Goal: Task Accomplishment & Management: Manage account settings

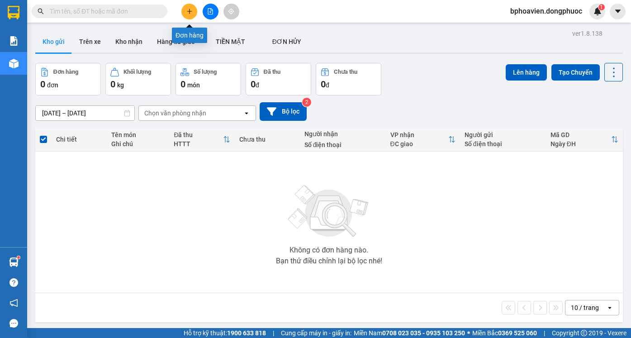
click at [187, 10] on icon "plus" at bounding box center [190, 11] width 6 height 6
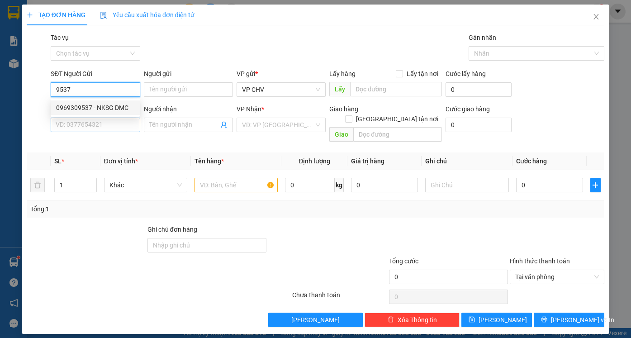
drag, startPoint x: 105, startPoint y: 108, endPoint x: 110, endPoint y: 132, distance: 24.5
click at [104, 108] on div "0969309537 - NKSG DMC" at bounding box center [95, 108] width 78 height 10
type input "0969309537"
type input "NKSG DMC"
type input "0945737776"
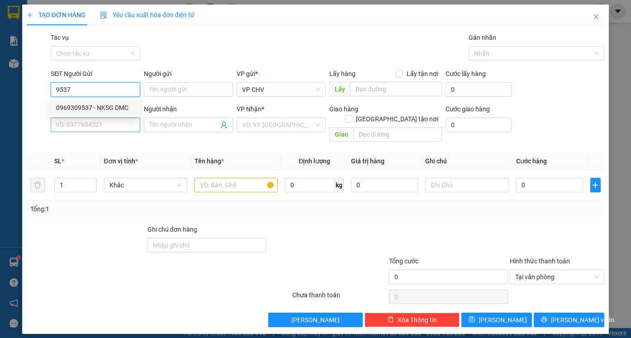
type input "labo HD"
type input "20.000"
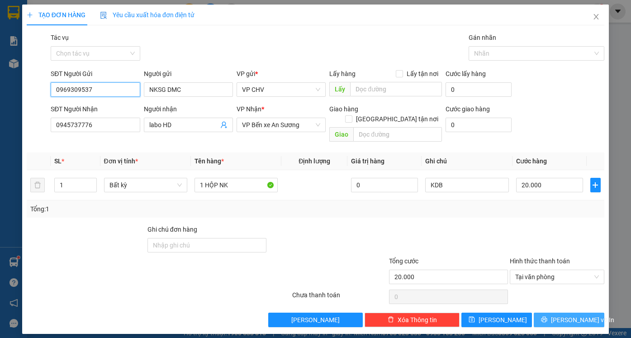
type input "0969309537"
click at [573, 315] on span "[PERSON_NAME] và In" at bounding box center [582, 320] width 63 height 10
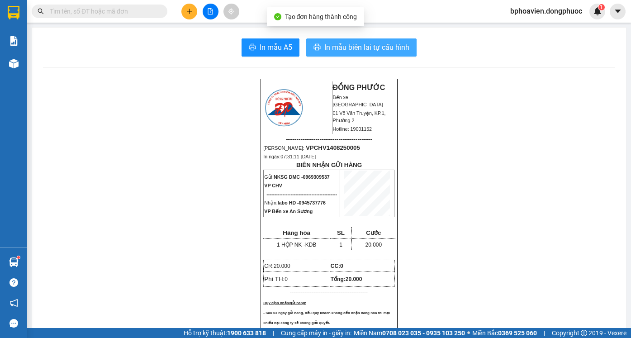
click at [357, 46] on span "In mẫu biên lai tự cấu hình" at bounding box center [367, 47] width 85 height 11
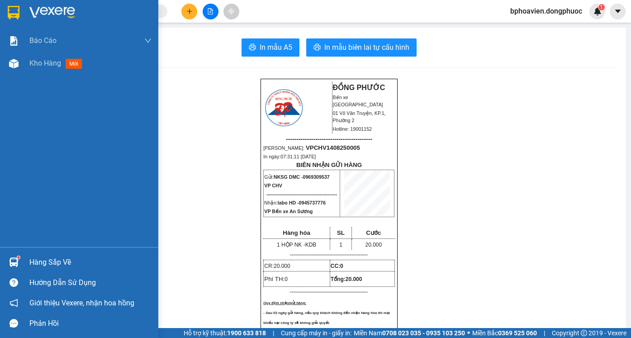
click at [35, 260] on div "Hàng sắp về" at bounding box center [90, 263] width 122 height 14
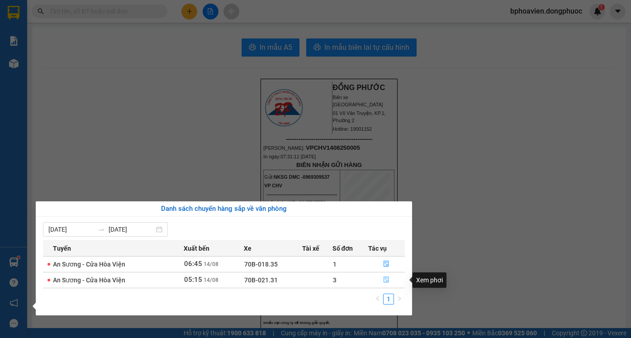
click at [387, 281] on icon "file-done" at bounding box center [386, 280] width 5 height 6
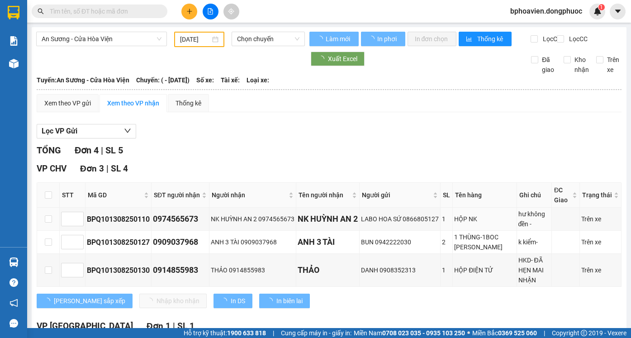
type input "[DATE]"
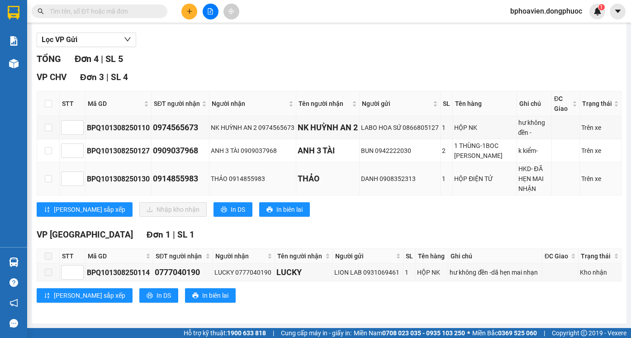
scroll to position [108, 0]
click at [50, 124] on input "checkbox" at bounding box center [48, 127] width 7 height 7
checkbox input "true"
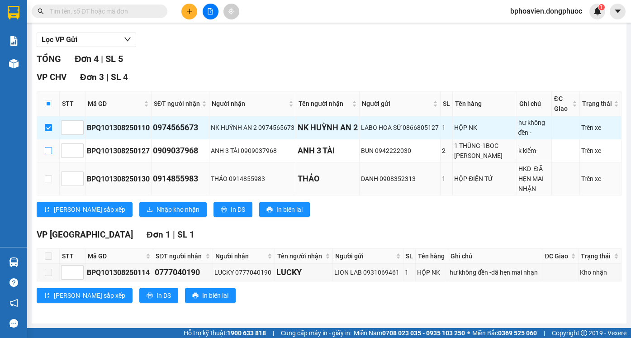
drag, startPoint x: 45, startPoint y: 144, endPoint x: 53, endPoint y: 163, distance: 20.3
click at [45, 147] on input "checkbox" at bounding box center [48, 150] width 7 height 7
checkbox input "true"
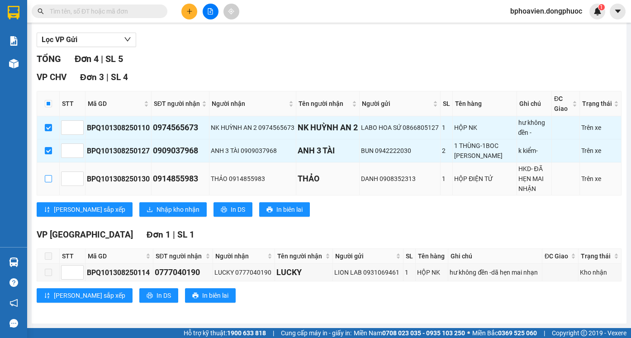
drag, startPoint x: 49, startPoint y: 179, endPoint x: 49, endPoint y: 192, distance: 13.1
click at [49, 179] on input "checkbox" at bounding box center [48, 178] width 7 height 7
checkbox input "true"
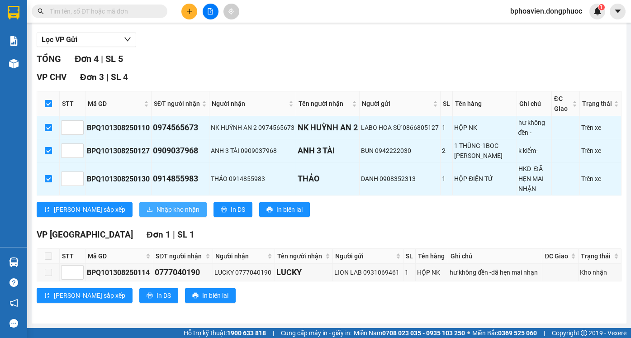
click at [157, 208] on span "Nhập kho nhận" at bounding box center [178, 210] width 43 height 10
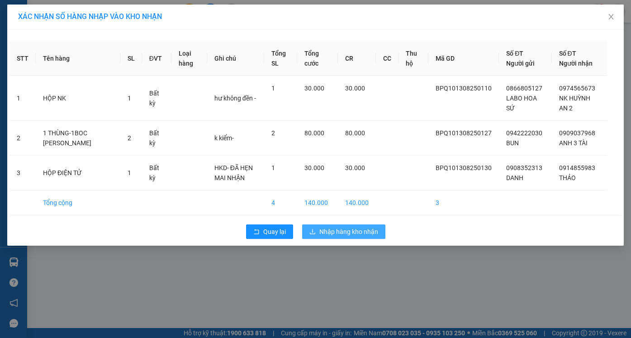
drag, startPoint x: 350, startPoint y: 233, endPoint x: 321, endPoint y: 234, distance: 29.0
click at [350, 234] on span "Nhập hàng kho nhận" at bounding box center [349, 232] width 59 height 10
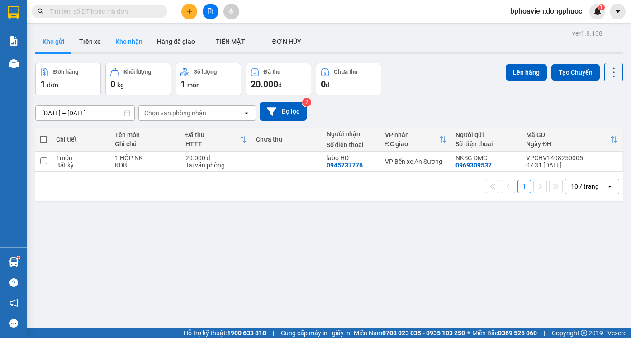
drag, startPoint x: 123, startPoint y: 36, endPoint x: 135, endPoint y: 43, distance: 13.6
click at [125, 38] on button "Kho nhận" at bounding box center [129, 42] width 42 height 22
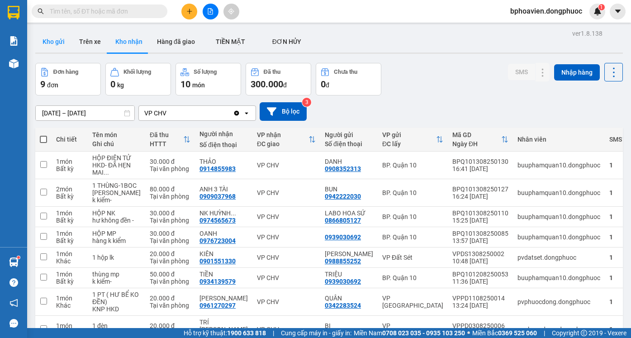
click at [60, 37] on button "Kho gửi" at bounding box center [53, 42] width 37 height 22
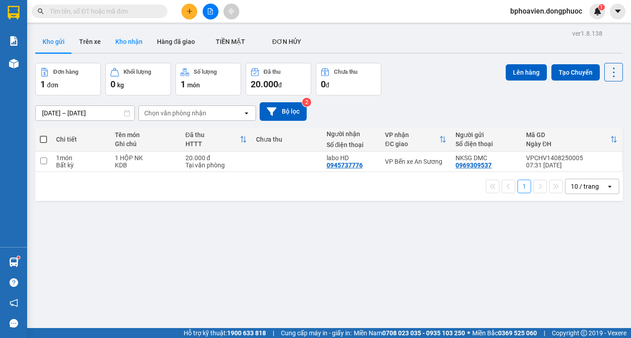
click at [129, 44] on button "Kho nhận" at bounding box center [129, 42] width 42 height 22
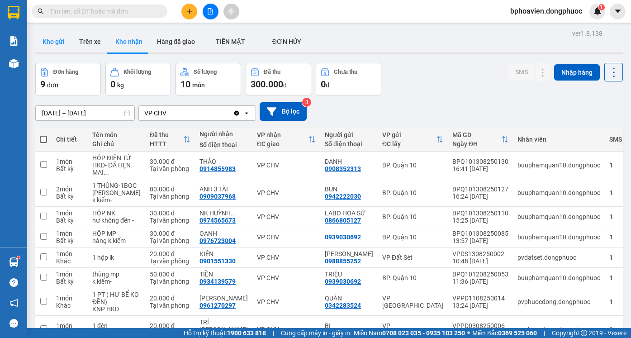
click at [53, 42] on button "Kho gửi" at bounding box center [53, 42] width 37 height 22
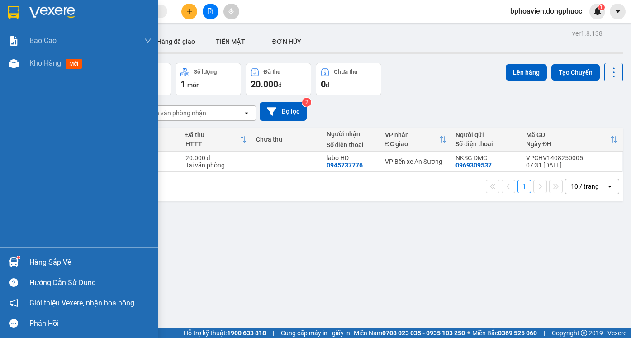
click at [33, 264] on div "Hàng sắp về" at bounding box center [90, 263] width 122 height 14
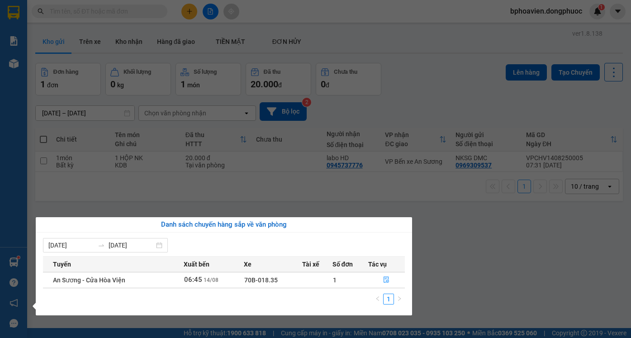
drag, startPoint x: 473, startPoint y: 253, endPoint x: 456, endPoint y: 253, distance: 16.7
click at [468, 253] on section "Kết quả tìm kiếm ( 0 ) Bộ lọc No Data bphoavien.dongphuoc 1 Báo cáo Mẫu 1: Báo …" at bounding box center [315, 169] width 631 height 338
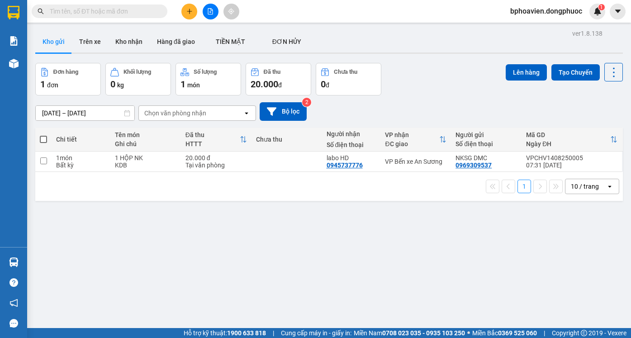
drag, startPoint x: 132, startPoint y: 36, endPoint x: 183, endPoint y: 123, distance: 101.1
click at [132, 37] on button "Kho nhận" at bounding box center [129, 42] width 42 height 22
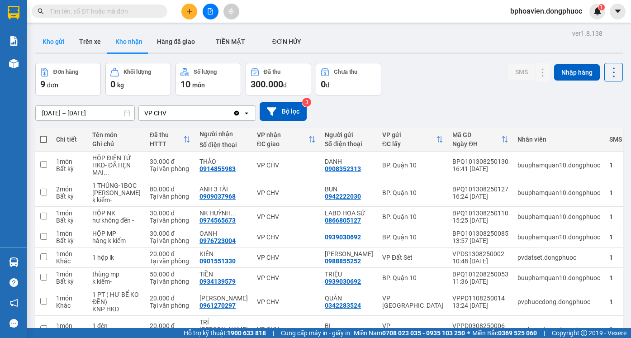
click at [52, 41] on button "Kho gửi" at bounding box center [53, 42] width 37 height 22
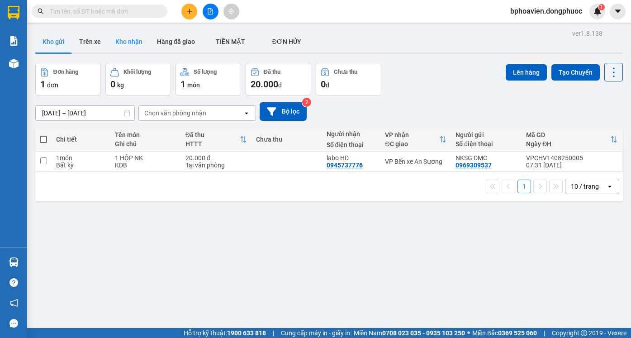
click at [140, 43] on button "Kho nhận" at bounding box center [129, 42] width 42 height 22
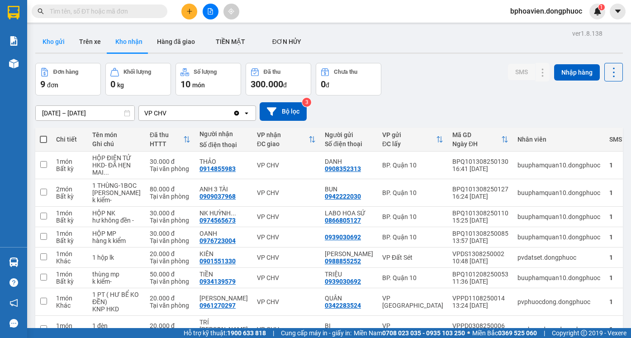
click at [56, 46] on button "Kho gửi" at bounding box center [53, 42] width 37 height 22
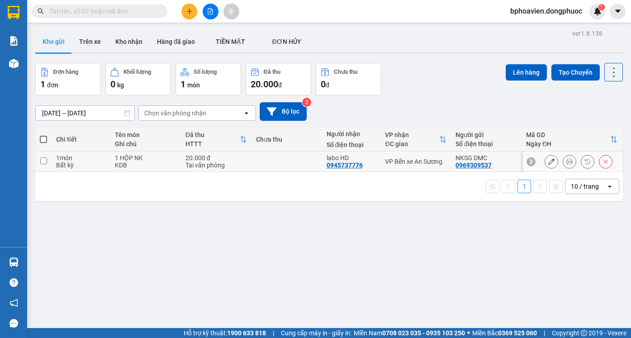
drag, startPoint x: 288, startPoint y: 158, endPoint x: 301, endPoint y: 156, distance: 12.5
click at [288, 158] on td at bounding box center [287, 162] width 71 height 20
checkbox input "true"
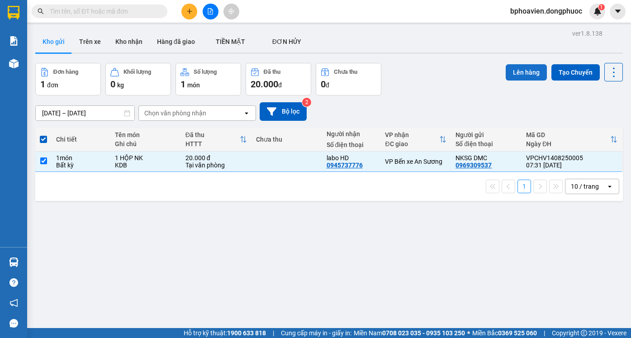
drag, startPoint x: 520, startPoint y: 76, endPoint x: 508, endPoint y: 71, distance: 13.0
click at [518, 75] on button "Lên hàng" at bounding box center [526, 72] width 41 height 16
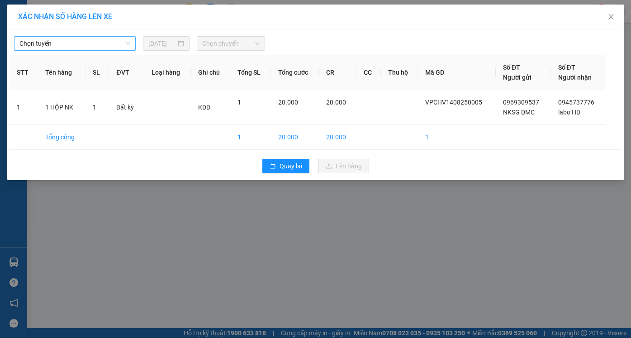
click at [52, 39] on span "Chọn tuyến" at bounding box center [74, 44] width 111 height 14
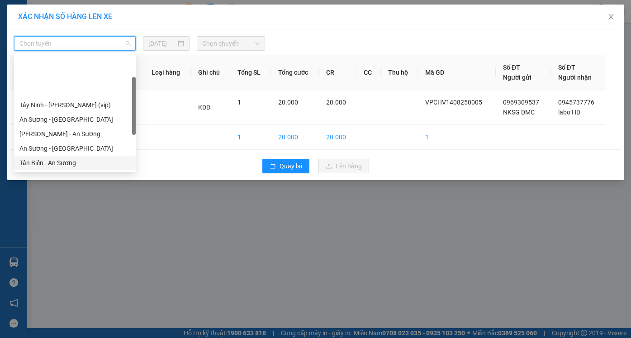
scroll to position [91, 0]
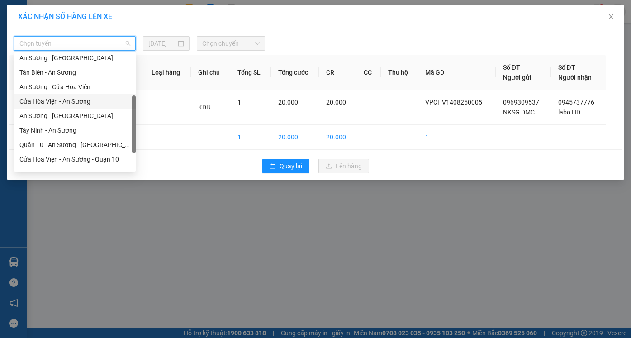
click at [69, 102] on div "Cửa Hòa Viện - An Sương" at bounding box center [74, 101] width 111 height 10
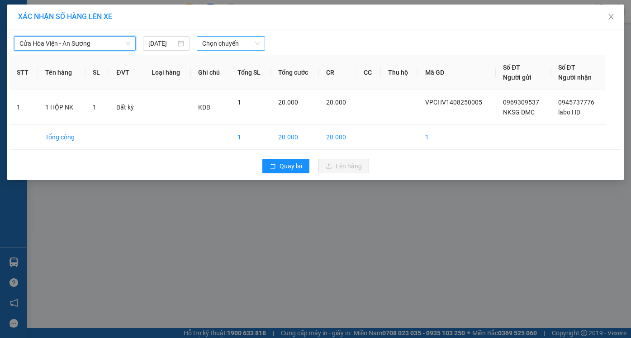
click at [216, 41] on span "Chọn chuyến" at bounding box center [230, 44] width 57 height 14
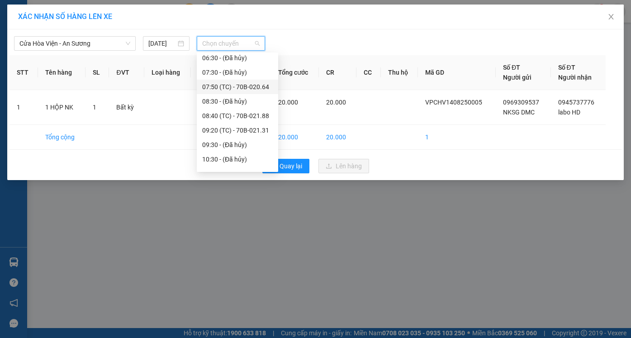
click at [220, 88] on div "07:50 (TC) - 70B-020.64" at bounding box center [237, 87] width 71 height 10
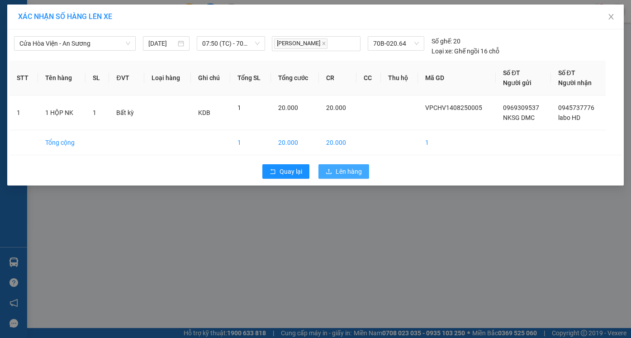
click at [338, 174] on span "Lên hàng" at bounding box center [349, 172] width 26 height 10
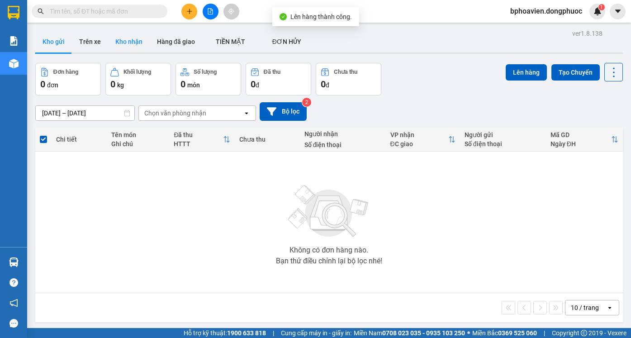
click at [135, 45] on button "Kho nhận" at bounding box center [129, 42] width 42 height 22
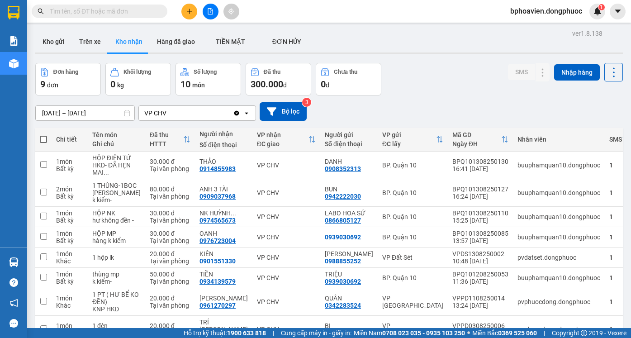
click at [55, 43] on button "Kho gửi" at bounding box center [53, 42] width 37 height 22
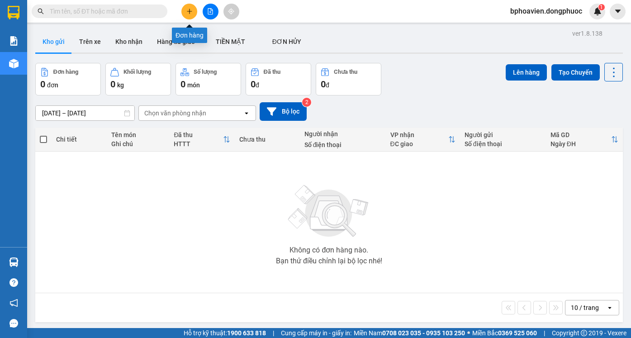
click at [190, 13] on icon "plus" at bounding box center [189, 11] width 0 height 5
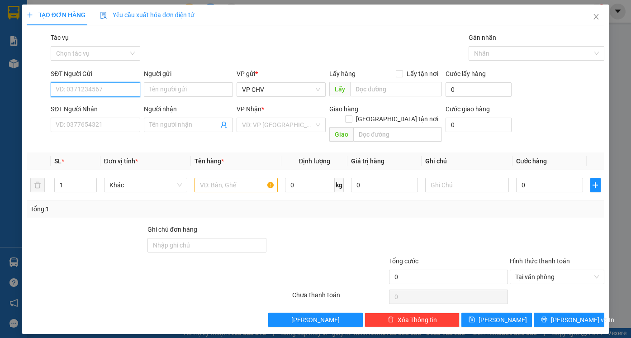
click at [111, 93] on input "SĐT Người Gửi" at bounding box center [95, 89] width 89 height 14
click at [109, 111] on div "0949171717 - PHI" at bounding box center [95, 108] width 78 height 10
type input "0949171717"
type input "PHI"
type input "0986692692"
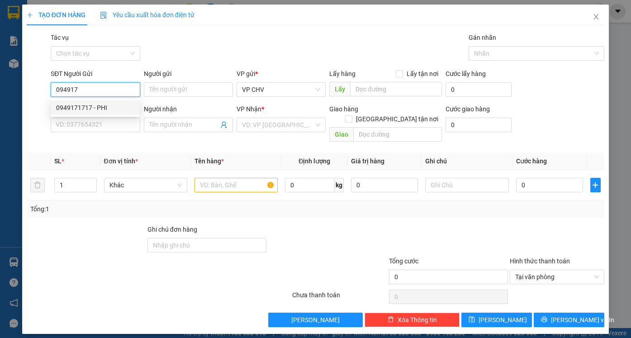
type input "KHÁNH"
type input "20.000"
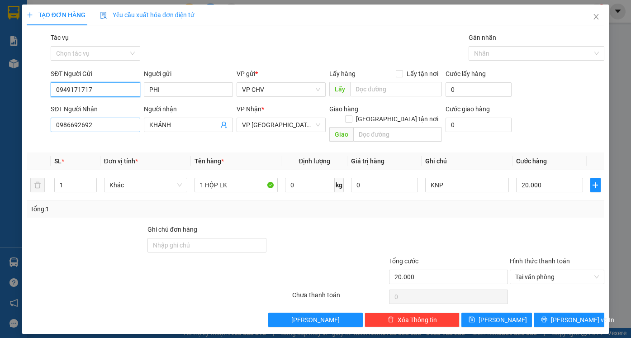
type input "0949171717"
drag, startPoint x: 63, startPoint y: 127, endPoint x: 0, endPoint y: 123, distance: 63.1
click at [0, 123] on div "TẠO ĐƠN HÀNG Yêu cầu xuất hóa đơn điện tử Transit Pickup Surcharge Ids Transit …" at bounding box center [315, 169] width 631 height 338
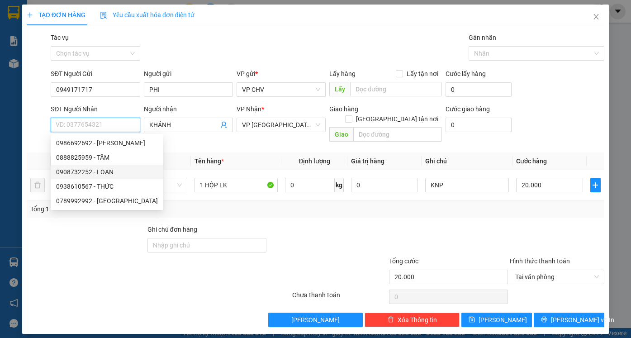
click at [80, 174] on div "0908732252 - LOAN" at bounding box center [107, 172] width 102 height 10
type input "0908732252"
type input "LOAN"
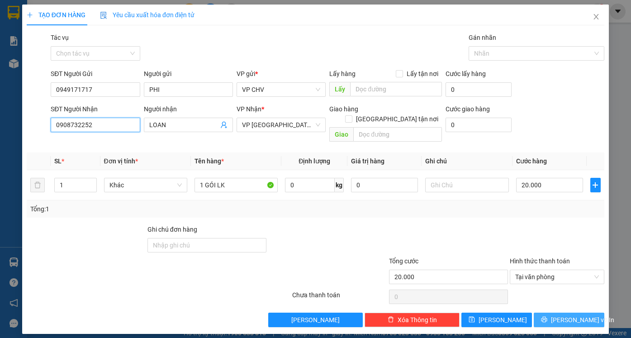
type input "0908732252"
click at [586, 315] on span "[PERSON_NAME] và In" at bounding box center [582, 320] width 63 height 10
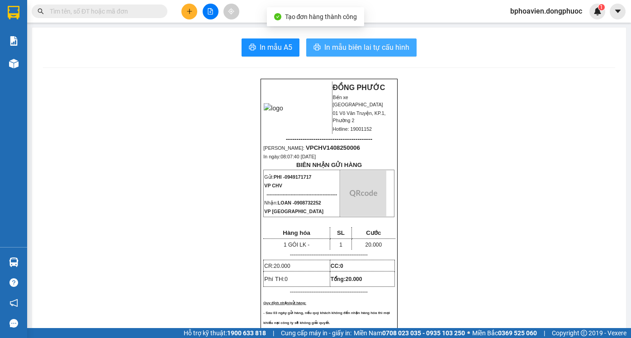
click at [338, 46] on span "In mẫu biên lai tự cấu hình" at bounding box center [367, 47] width 85 height 11
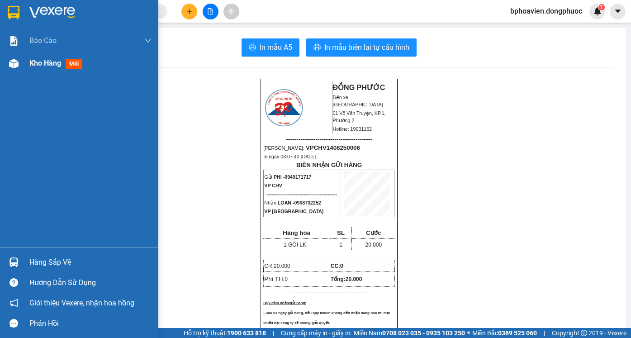
click at [34, 70] on div "Kho hàng mới" at bounding box center [90, 63] width 122 height 23
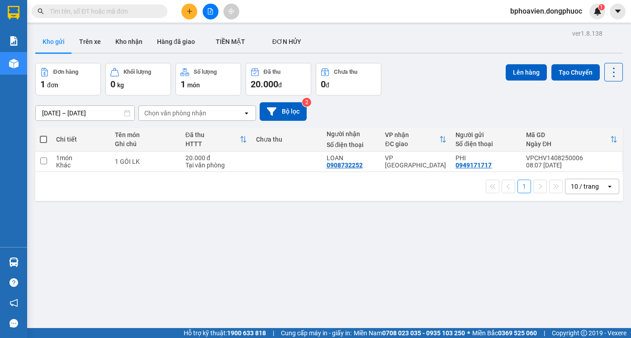
click at [191, 12] on icon "plus" at bounding box center [190, 11] width 6 height 6
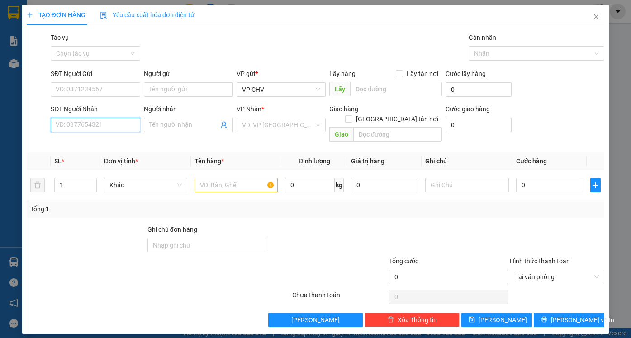
click at [93, 125] on input "SĐT Người Nhận" at bounding box center [95, 125] width 89 height 14
click at [91, 141] on div "0918708299 - LAB ĐẮC" at bounding box center [95, 143] width 78 height 10
type input "0918708299"
type input "LAB ĐẮC"
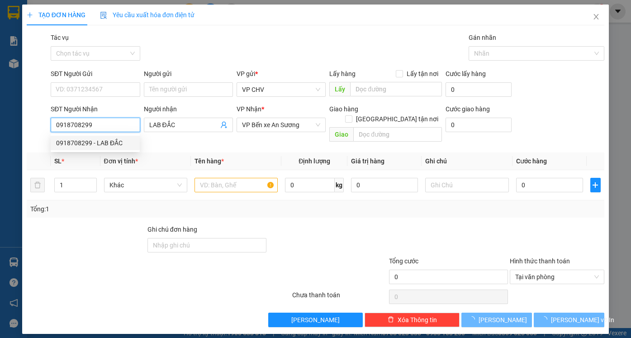
type input "20.000"
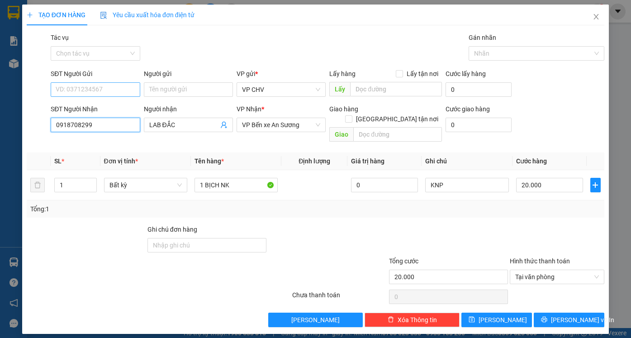
type input "0918708299"
click at [94, 86] on input "SĐT Người Gửi" at bounding box center [95, 89] width 89 height 14
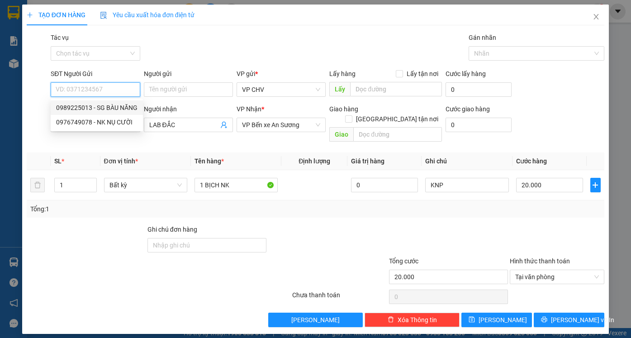
click at [100, 110] on div "0989225013 - SG BÀU NĂNG" at bounding box center [96, 108] width 81 height 10
type input "0989225013"
type input "SG BÀU NĂNG"
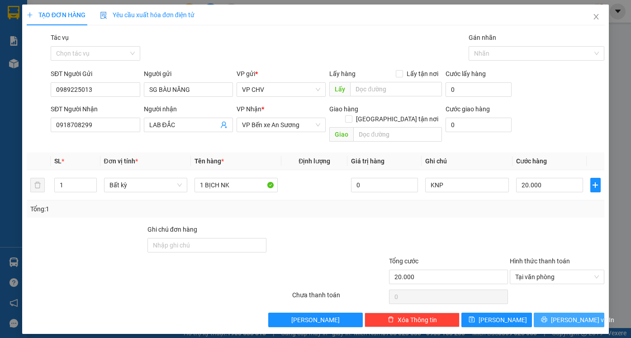
click at [576, 315] on span "[PERSON_NAME] và In" at bounding box center [582, 320] width 63 height 10
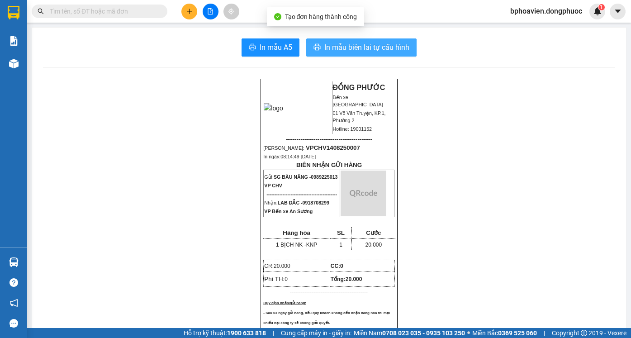
click at [362, 48] on span "In mẫu biên lai tự cấu hình" at bounding box center [367, 47] width 85 height 11
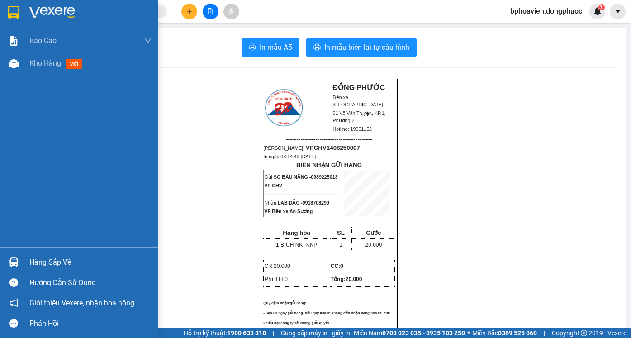
drag, startPoint x: 53, startPoint y: 69, endPoint x: 60, endPoint y: 87, distance: 19.5
click at [53, 69] on div "Kho hàng mới" at bounding box center [90, 63] width 122 height 23
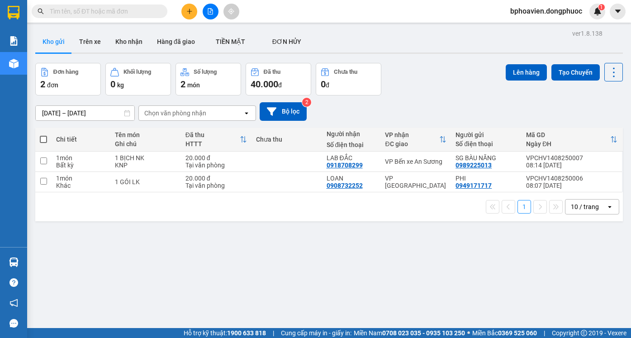
drag, startPoint x: 117, startPoint y: 39, endPoint x: 122, endPoint y: 74, distance: 34.8
click at [117, 40] on button "Kho nhận" at bounding box center [129, 42] width 42 height 22
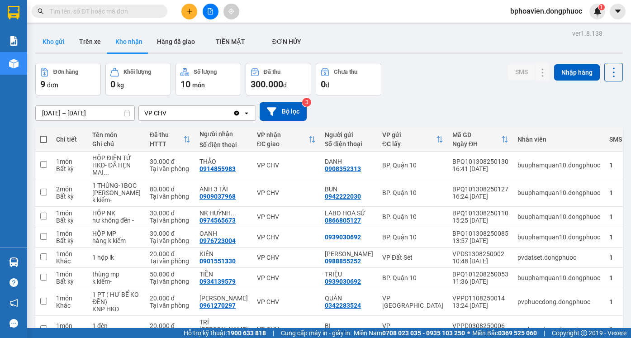
click at [53, 45] on button "Kho gửi" at bounding box center [53, 42] width 37 height 22
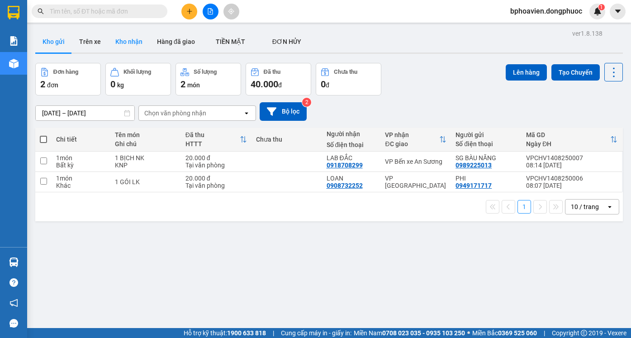
click at [124, 41] on button "Kho nhận" at bounding box center [129, 42] width 42 height 22
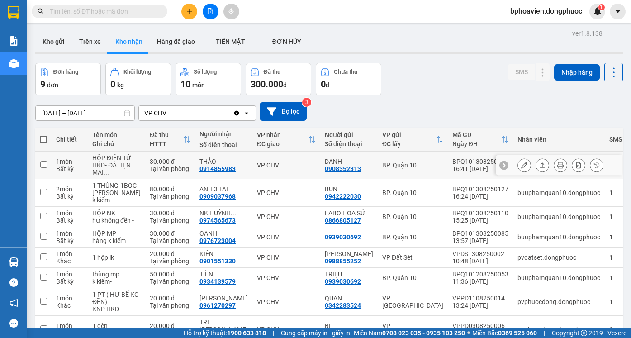
click at [540, 162] on icon at bounding box center [543, 165] width 6 height 6
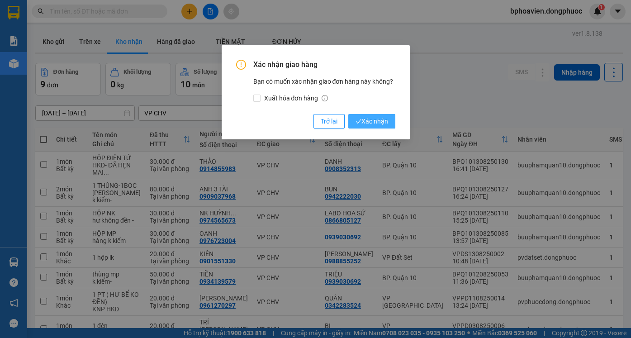
click at [367, 122] on span "Xác nhận" at bounding box center [372, 121] width 33 height 10
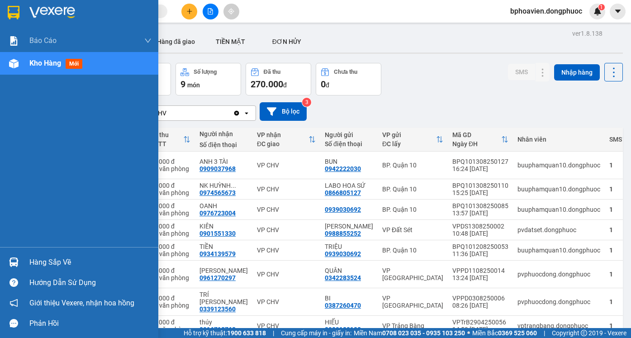
click at [42, 264] on div "Hàng sắp về" at bounding box center [90, 263] width 122 height 14
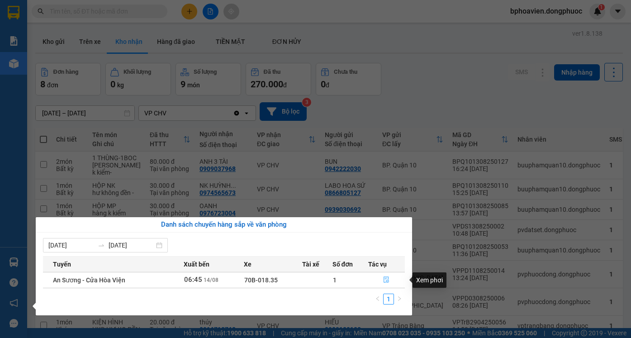
click at [388, 286] on button "button" at bounding box center [387, 280] width 36 height 14
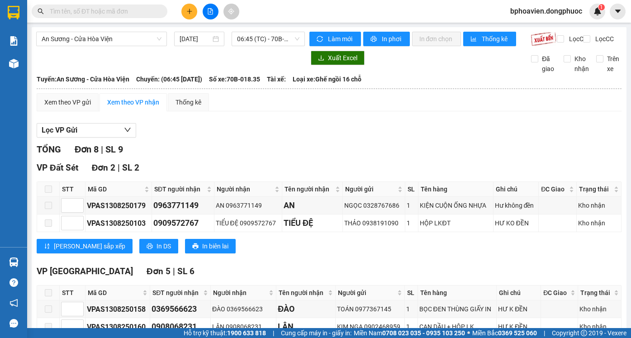
drag, startPoint x: 49, startPoint y: 277, endPoint x: 63, endPoint y: 277, distance: 14.5
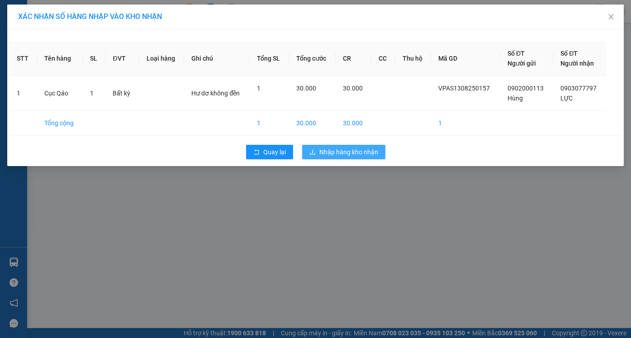
click at [351, 154] on span "Nhập hàng kho nhận" at bounding box center [349, 152] width 59 height 10
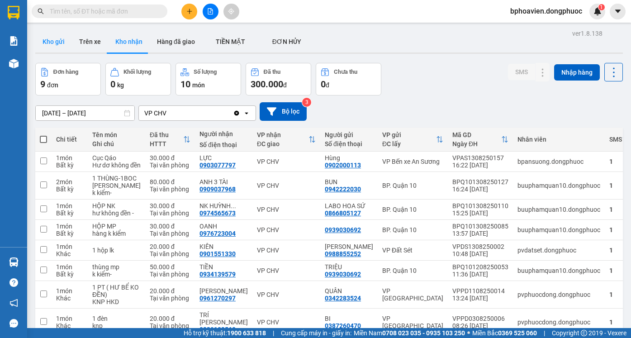
click at [53, 35] on button "Kho gửi" at bounding box center [53, 42] width 37 height 22
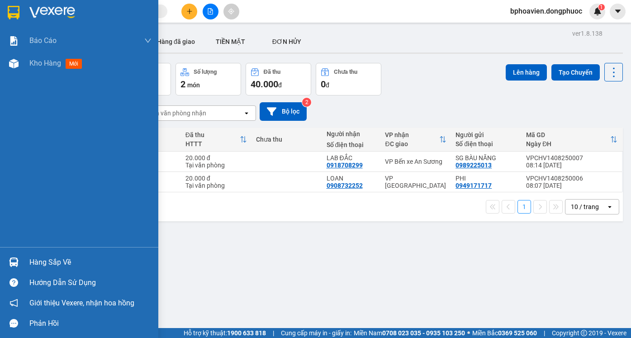
click at [37, 264] on div "Hàng sắp về" at bounding box center [90, 263] width 122 height 14
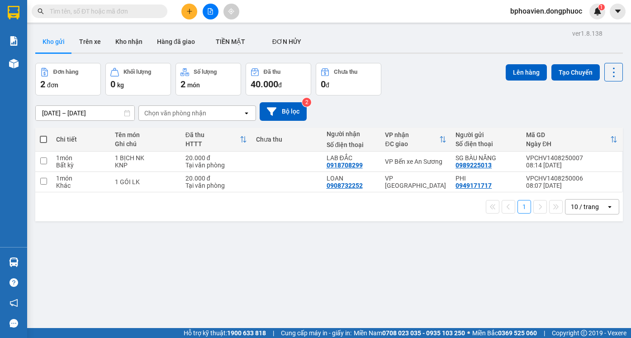
drag, startPoint x: 467, startPoint y: 261, endPoint x: 306, endPoint y: 158, distance: 190.7
click at [462, 259] on section "Kết quả tìm kiếm ( 0 ) Bộ lọc No Data bphoavien.dongphuoc 1 Báo cáo Mẫu 1: Báo …" at bounding box center [315, 169] width 631 height 338
drag, startPoint x: 287, startPoint y: 153, endPoint x: 284, endPoint y: 167, distance: 14.8
click at [287, 158] on td at bounding box center [287, 162] width 71 height 20
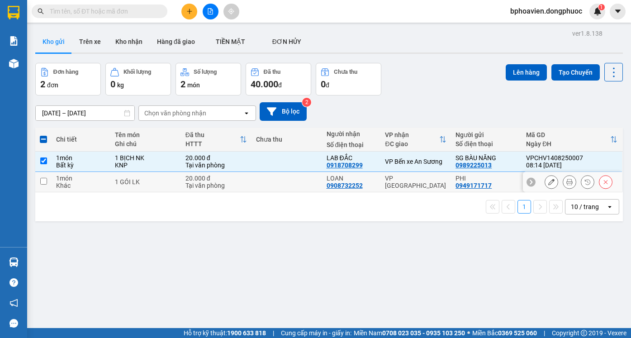
click at [283, 177] on td at bounding box center [287, 182] width 71 height 20
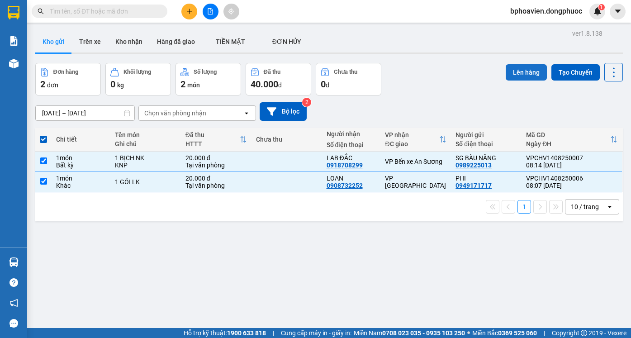
click at [530, 71] on button "Lên hàng" at bounding box center [526, 72] width 41 height 16
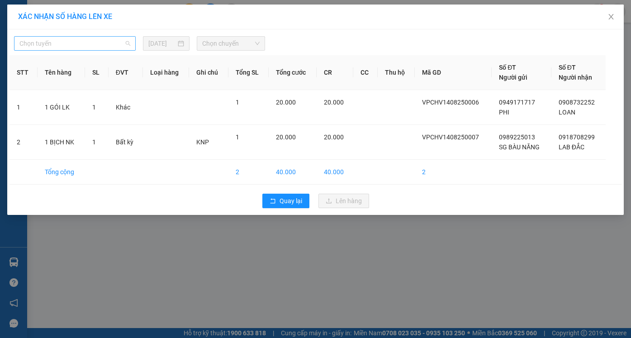
click at [90, 46] on span "Chọn tuyến" at bounding box center [74, 44] width 111 height 14
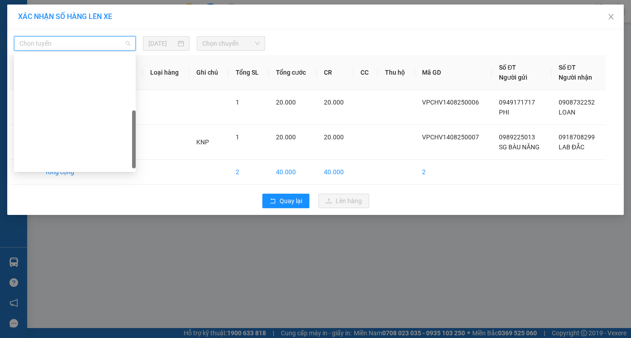
click at [71, 187] on div "Cửa Hòa Viện - An Sương" at bounding box center [74, 192] width 111 height 10
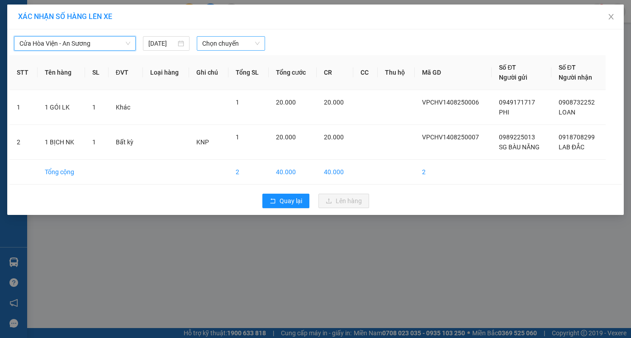
click at [212, 39] on span "Chọn chuyến" at bounding box center [230, 44] width 57 height 14
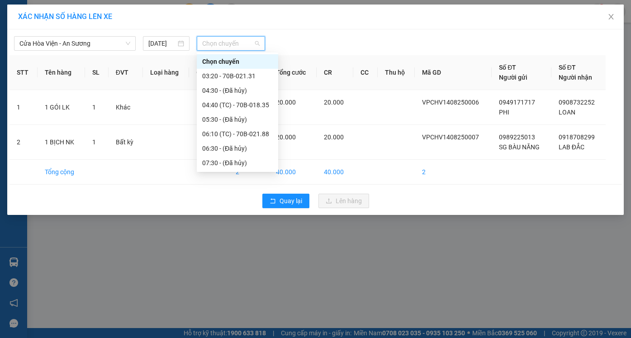
click at [223, 201] on div "08:40 (TC) - 70B-021.88" at bounding box center [237, 206] width 71 height 10
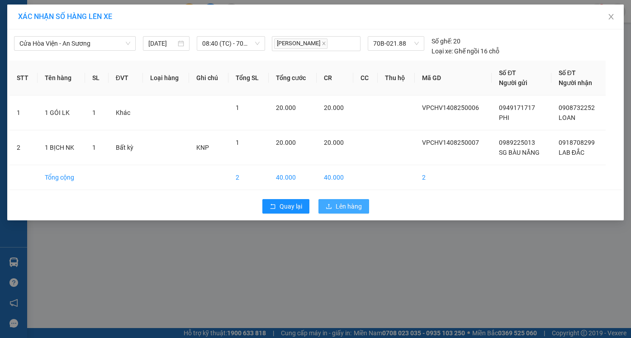
click at [354, 206] on span "Lên hàng" at bounding box center [349, 206] width 26 height 10
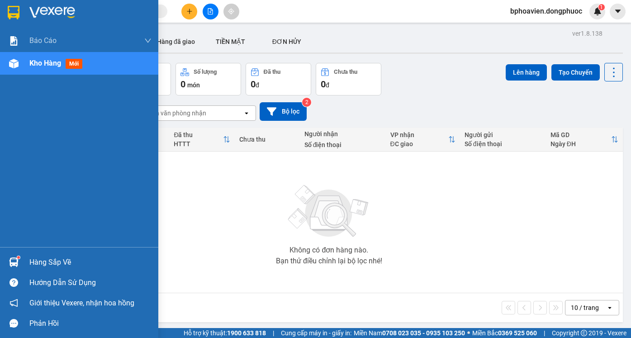
click at [38, 263] on div "Hàng sắp về" at bounding box center [90, 263] width 122 height 14
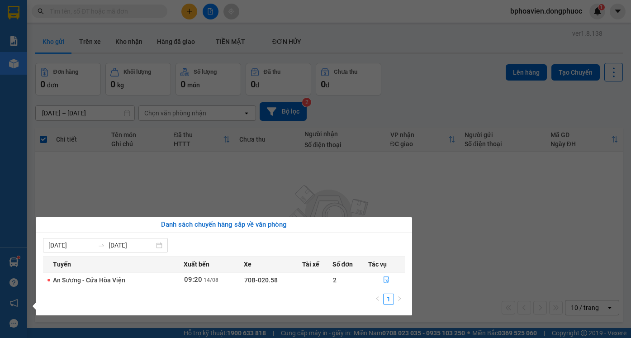
click at [421, 185] on section "Kết quả tìm kiếm ( 0 ) Bộ lọc No Data bphoavien.dongphuoc 1 Báo cáo Mẫu 1: Báo …" at bounding box center [315, 169] width 631 height 338
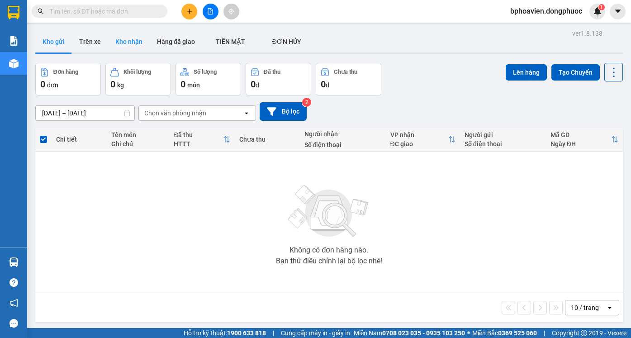
click at [134, 40] on button "Kho nhận" at bounding box center [129, 42] width 42 height 22
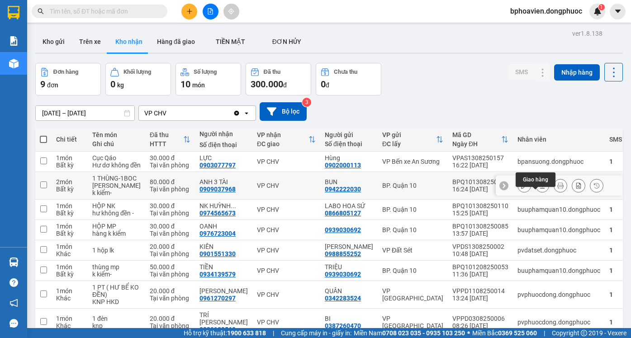
click at [540, 189] on icon at bounding box center [543, 185] width 6 height 6
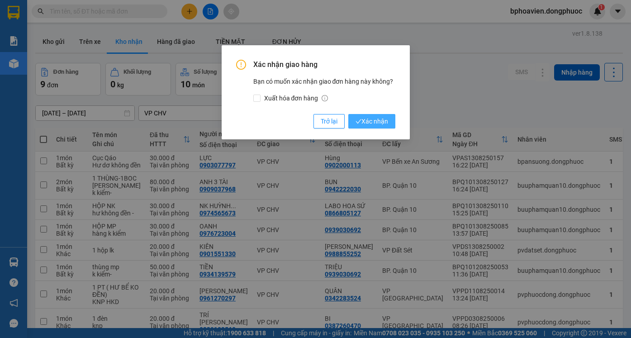
click at [372, 128] on button "Xác nhận" at bounding box center [372, 121] width 47 height 14
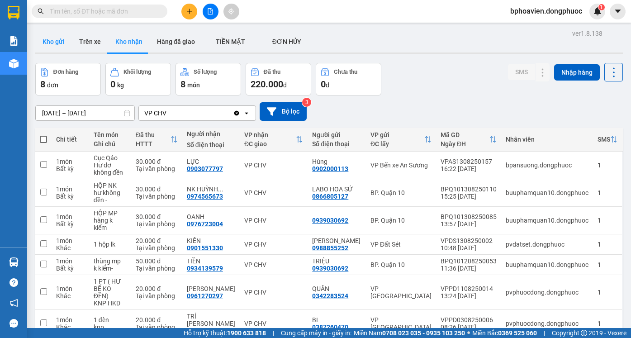
click at [54, 34] on button "Kho gửi" at bounding box center [53, 42] width 37 height 22
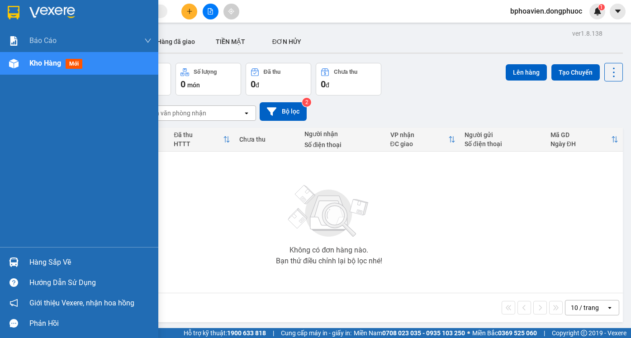
click at [44, 263] on div "Hàng sắp về" at bounding box center [90, 263] width 122 height 14
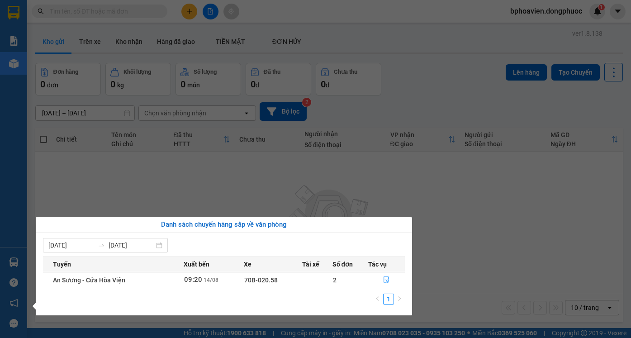
drag, startPoint x: 395, startPoint y: 175, endPoint x: 236, endPoint y: 11, distance: 227.6
click at [385, 168] on section "Kết quả tìm kiếm ( 0 ) Bộ lọc No Data bphoavien.dongphuoc 1 Báo cáo Mẫu 1: Báo …" at bounding box center [315, 169] width 631 height 338
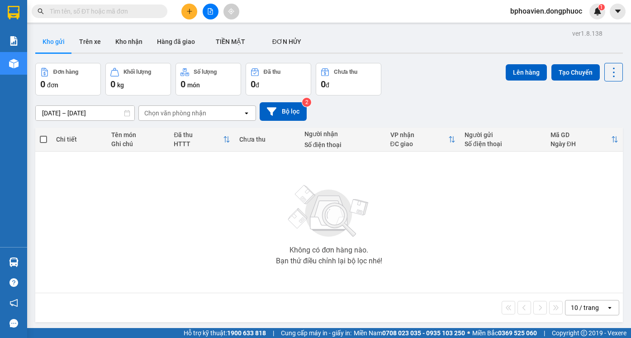
drag, startPoint x: 420, startPoint y: 206, endPoint x: 350, endPoint y: 263, distance: 90.4
click at [419, 206] on div "Không có đơn hàng nào. Bạn thử điều chỉnh lại bộ lọc nhé!" at bounding box center [329, 222] width 579 height 136
click at [136, 31] on button "Kho nhận" at bounding box center [129, 42] width 42 height 22
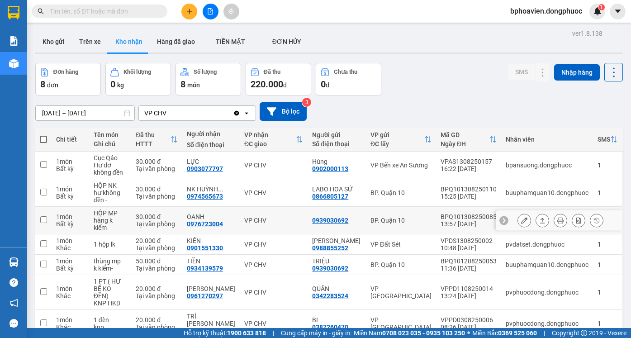
click at [540, 217] on icon at bounding box center [543, 220] width 6 height 6
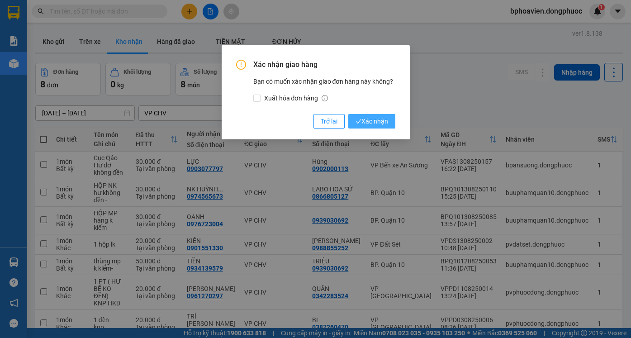
click at [388, 127] on button "Xác nhận" at bounding box center [372, 121] width 47 height 14
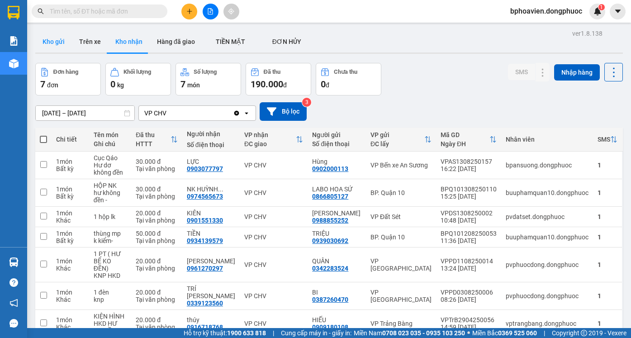
click at [50, 37] on button "Kho gửi" at bounding box center [53, 42] width 37 height 22
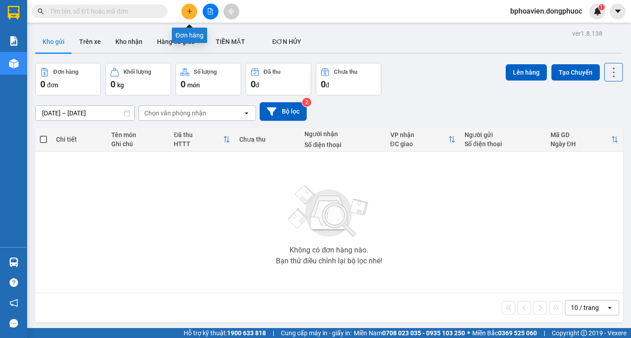
click at [191, 10] on icon "plus" at bounding box center [190, 11] width 6 height 6
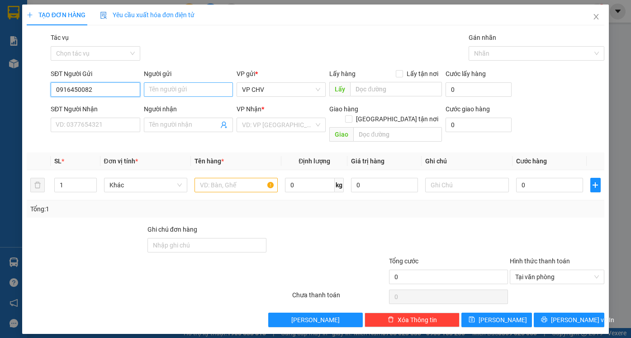
type input "0916450082"
click at [178, 91] on input "Người gửi" at bounding box center [188, 89] width 89 height 14
type input "D"
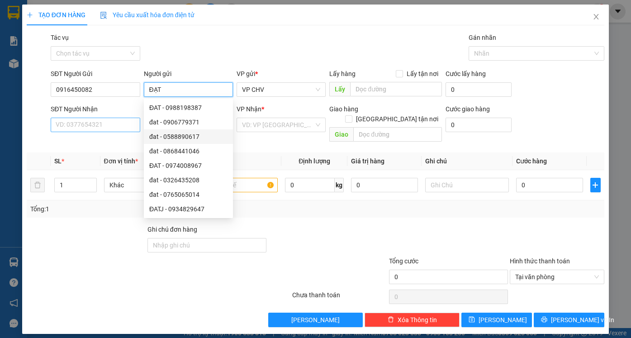
type input "ĐẠT"
click at [74, 126] on input "SĐT Người Nhận" at bounding box center [95, 125] width 89 height 14
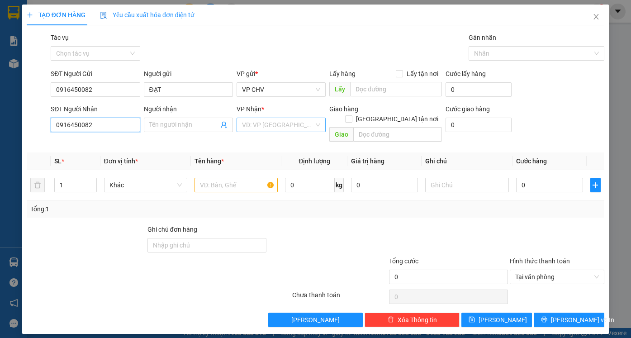
type input "0916450082"
click at [313, 124] on input "search" at bounding box center [278, 125] width 72 height 14
click at [177, 127] on input "Người nhận" at bounding box center [183, 125] width 69 height 10
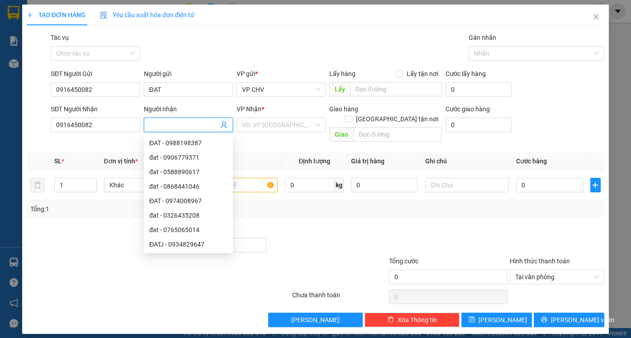
type input "D"
click at [316, 127] on div "VD: VP [GEOGRAPHIC_DATA]" at bounding box center [281, 125] width 89 height 14
type input "ĐẠT"
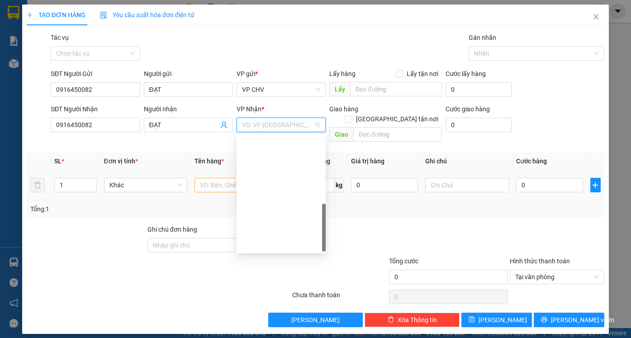
drag, startPoint x: 272, startPoint y: 172, endPoint x: 307, endPoint y: 188, distance: 38.3
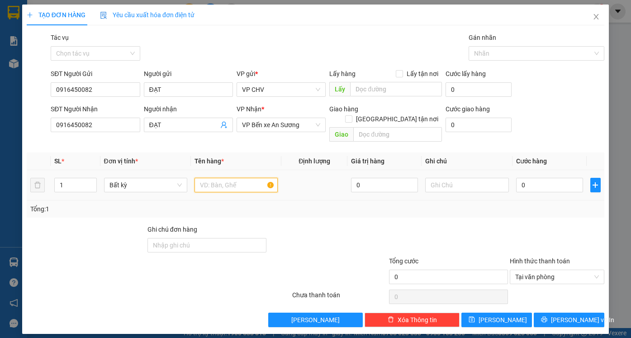
click at [230, 178] on input "text" at bounding box center [236, 185] width 83 height 14
type input "1 GÓI P"
click at [543, 178] on input "0" at bounding box center [549, 185] width 67 height 14
click at [536, 204] on div "Tổng: 1" at bounding box center [316, 209] width 578 height 17
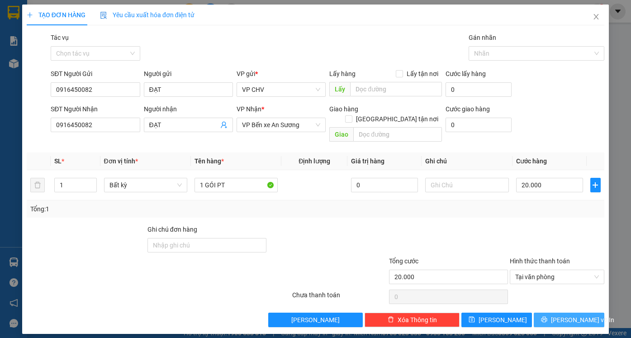
click at [566, 316] on button "[PERSON_NAME] và In" at bounding box center [569, 320] width 71 height 14
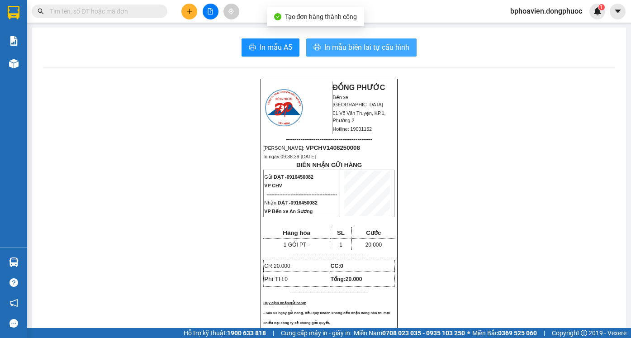
click at [373, 42] on span "In mẫu biên lai tự cấu hình" at bounding box center [367, 47] width 85 height 11
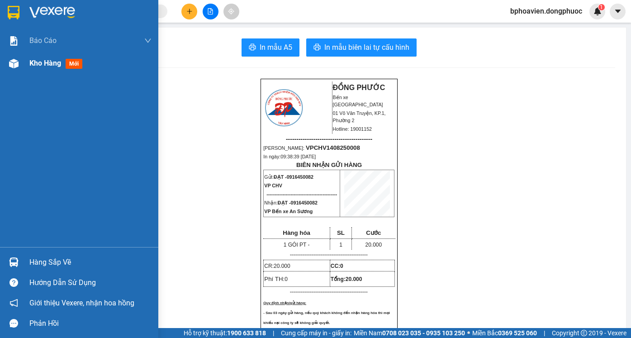
click at [34, 60] on span "Kho hàng" at bounding box center [45, 63] width 32 height 9
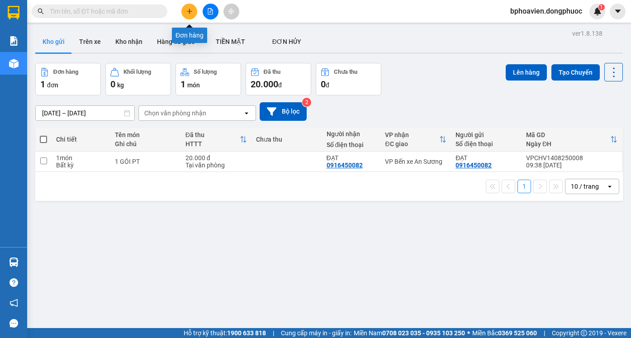
click at [187, 8] on icon "plus" at bounding box center [190, 11] width 6 height 6
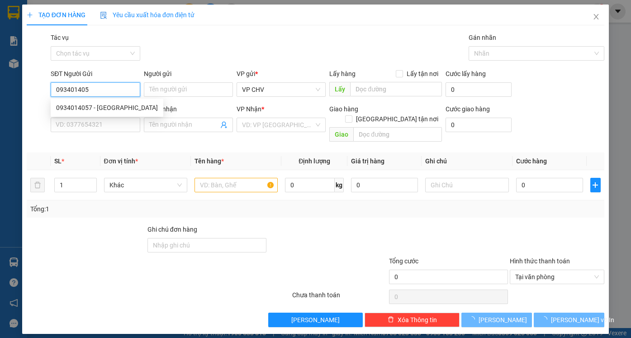
type input "0934014057"
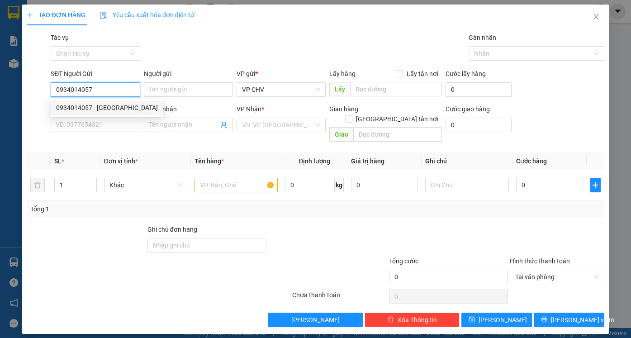
click at [104, 106] on div "0934014057 - TÚ ANH" at bounding box center [107, 108] width 102 height 10
type input "TÚ ANH"
type input "0869918024"
type input "KHÁNH"
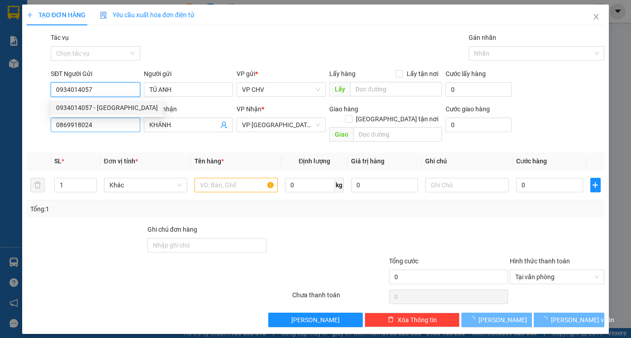
type input "20.000"
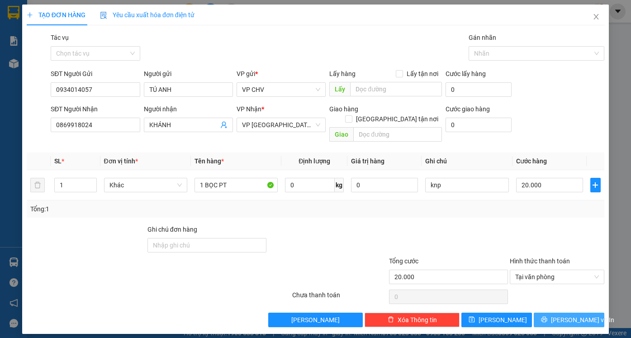
click at [577, 315] on span "[PERSON_NAME] và In" at bounding box center [582, 320] width 63 height 10
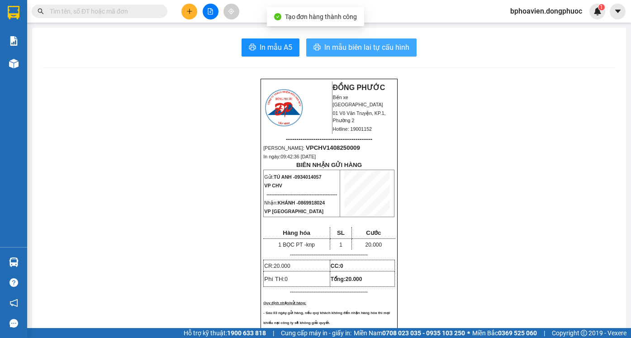
click at [347, 40] on button "In mẫu biên lai tự cấu hình" at bounding box center [361, 47] width 110 height 18
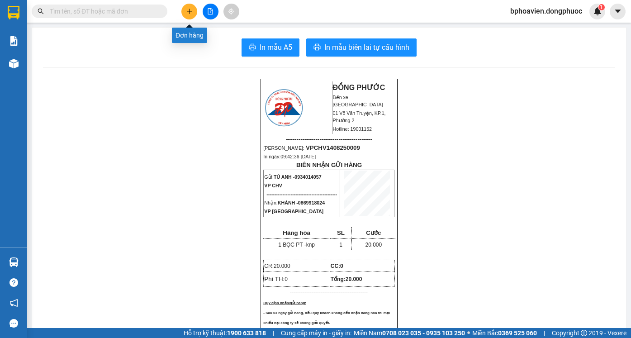
click at [190, 12] on icon "plus" at bounding box center [189, 11] width 0 height 5
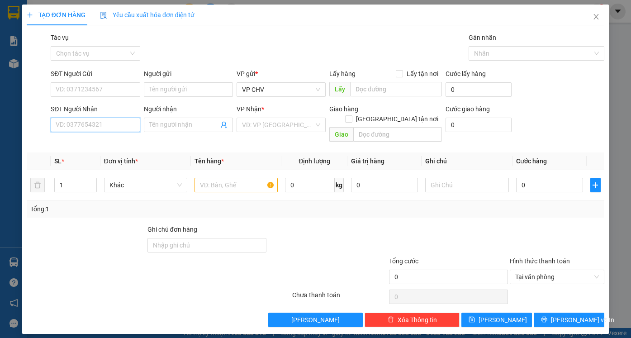
click at [97, 127] on input "SĐT Người Nhận" at bounding box center [95, 125] width 89 height 14
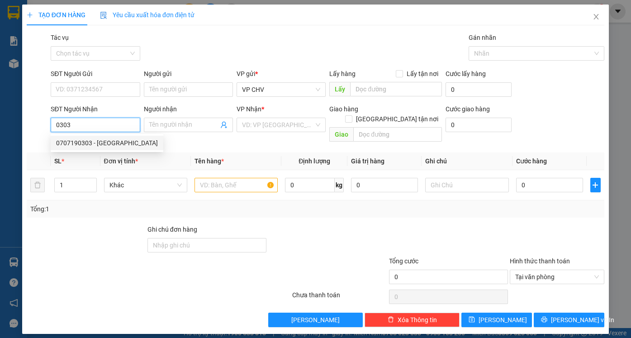
click at [103, 143] on div "0707190303 - [GEOGRAPHIC_DATA]" at bounding box center [107, 143] width 102 height 10
type input "0707190303"
type input "HẢI ĐẠI"
type input "20.000"
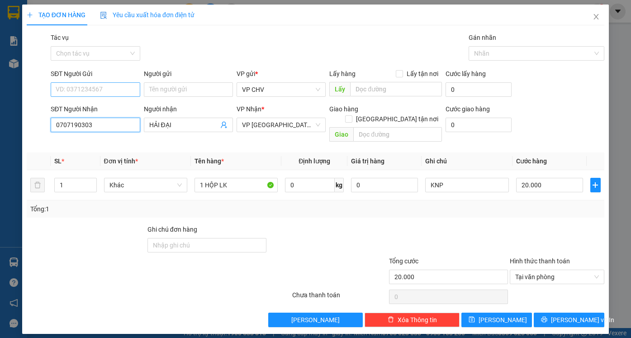
type input "0707190303"
click at [102, 89] on input "SĐT Người Gửi" at bounding box center [95, 89] width 89 height 14
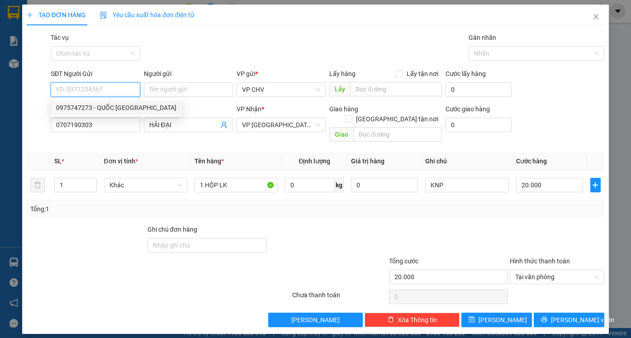
click at [107, 109] on div "0975747273 - QUỐC [GEOGRAPHIC_DATA]" at bounding box center [116, 108] width 120 height 10
type input "0975747273"
type input "QUỐC ANH"
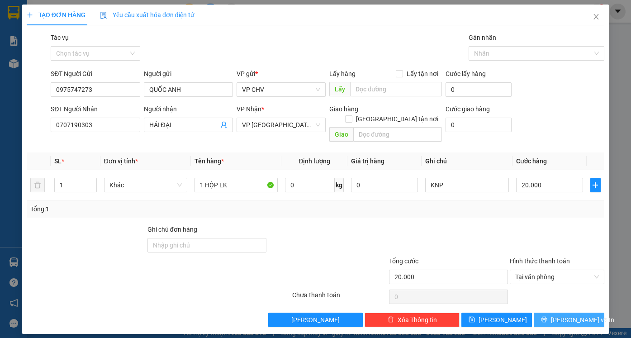
click at [577, 315] on span "[PERSON_NAME] và In" at bounding box center [582, 320] width 63 height 10
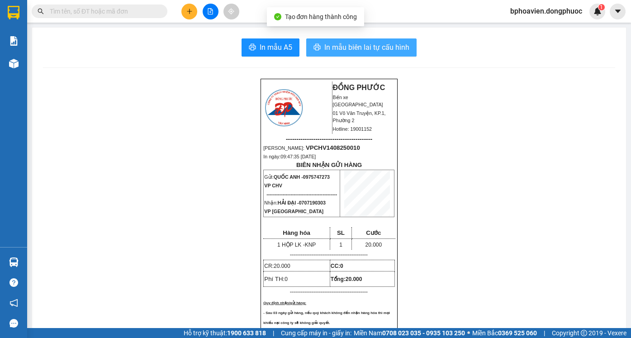
click at [372, 46] on span "In mẫu biên lai tự cấu hình" at bounding box center [367, 47] width 85 height 11
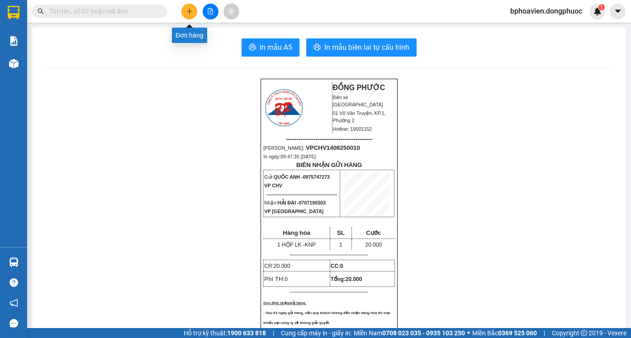
click at [189, 9] on icon "plus" at bounding box center [190, 11] width 6 height 6
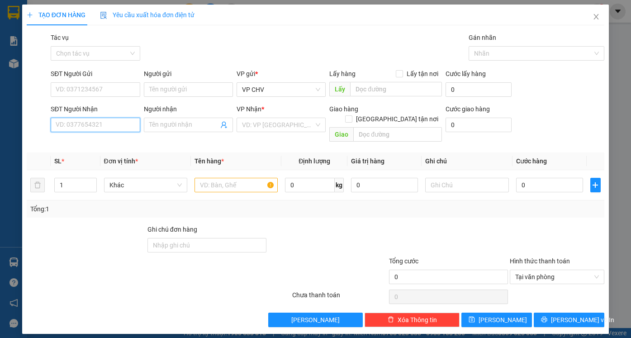
click at [67, 124] on input "SĐT Người Nhận" at bounding box center [95, 125] width 89 height 14
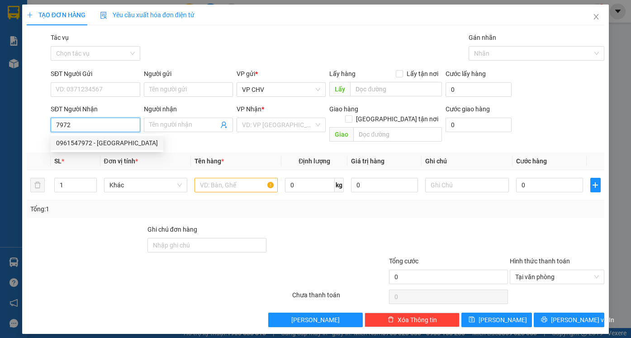
click at [116, 143] on div "0961547972 - [GEOGRAPHIC_DATA]" at bounding box center [107, 143] width 102 height 10
type input "0961547972"
type input "KHÁNH SƠN"
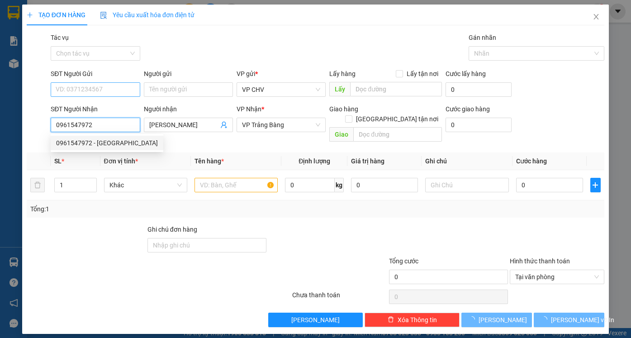
type input "20.000"
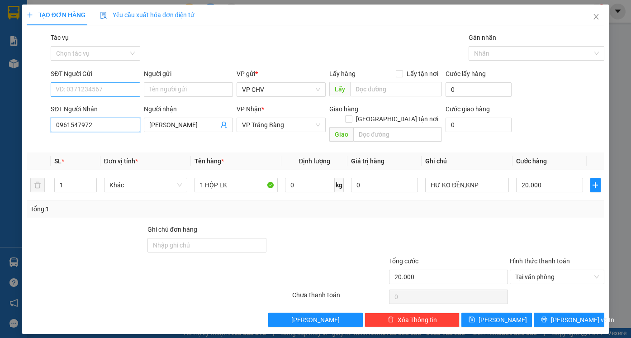
type input "0961547972"
click at [103, 86] on input "SĐT Người Gửi" at bounding box center [95, 89] width 89 height 14
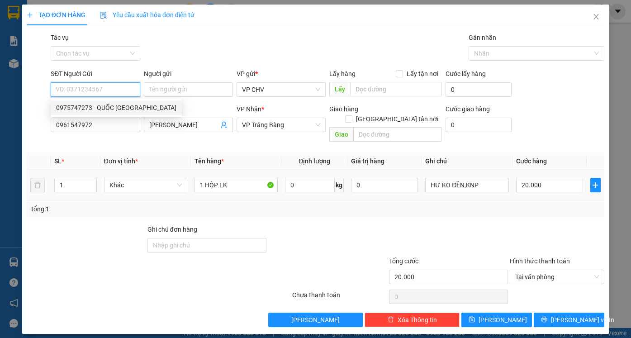
drag, startPoint x: 111, startPoint y: 105, endPoint x: 249, endPoint y: 164, distance: 149.7
click at [112, 105] on div "0975747273 - QUỐC [GEOGRAPHIC_DATA]" at bounding box center [116, 108] width 120 height 10
type input "0975747273"
type input "QUỐC ANH"
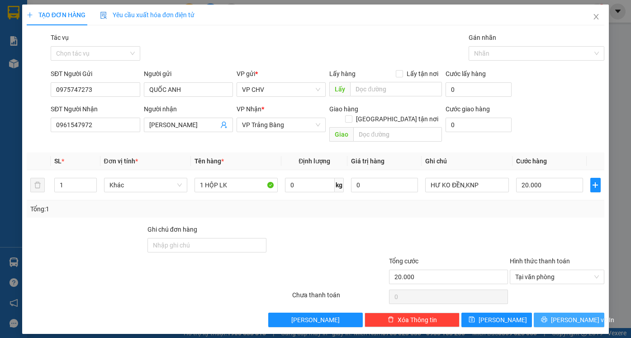
drag, startPoint x: 562, startPoint y: 306, endPoint x: 545, endPoint y: 302, distance: 17.6
click at [561, 313] on button "[PERSON_NAME] và In" at bounding box center [569, 320] width 71 height 14
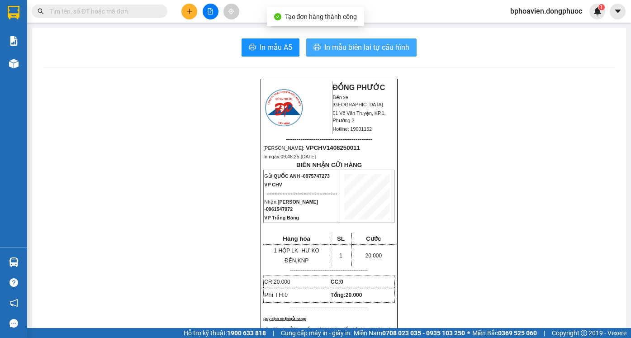
click at [335, 49] on span "In mẫu biên lai tự cấu hình" at bounding box center [367, 47] width 85 height 11
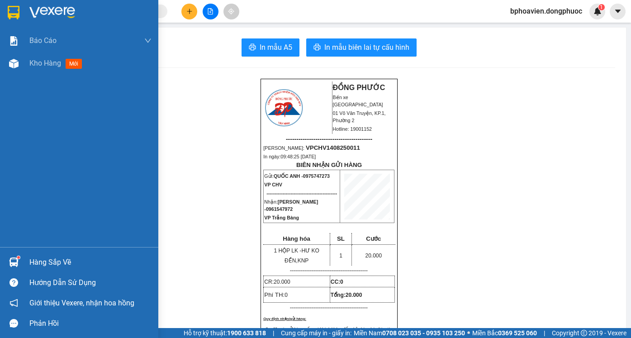
click at [8, 10] on img at bounding box center [14, 13] width 12 height 14
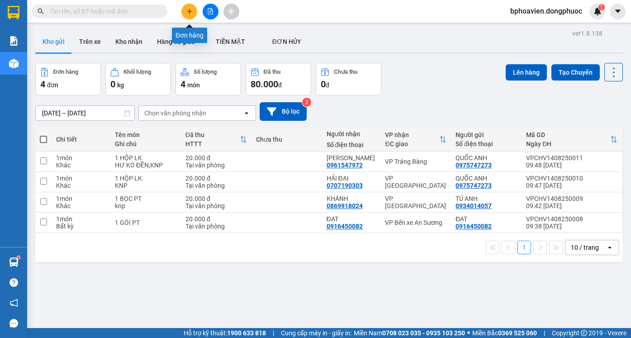
click at [188, 11] on icon "plus" at bounding box center [189, 11] width 5 height 0
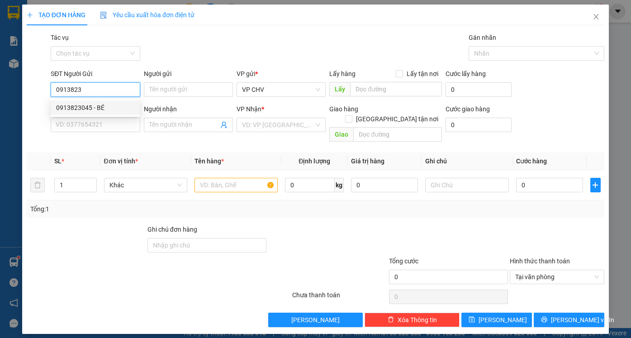
click at [84, 110] on div "0913823045 - BÉ" at bounding box center [95, 108] width 78 height 10
type input "0913823045"
type input "BÉ"
type input "0779929561"
type input "TẤN"
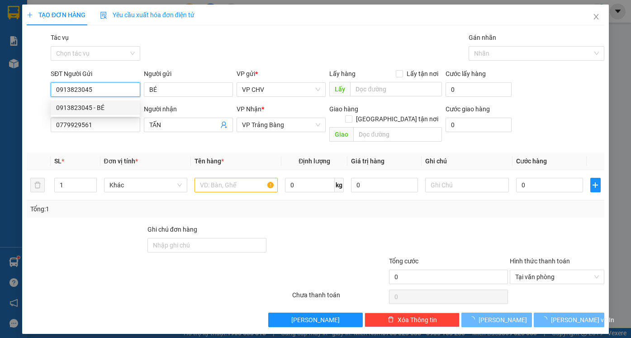
type input "25.000"
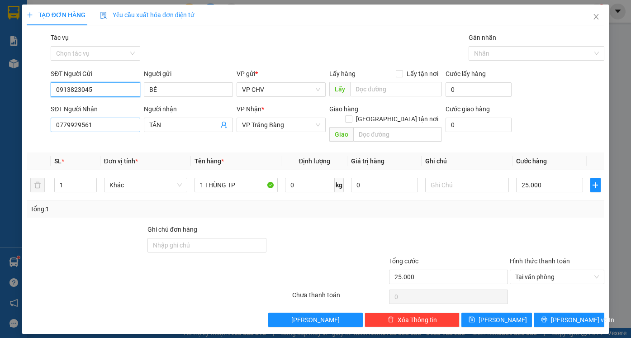
type input "0913823045"
click at [94, 125] on input "0779929561" at bounding box center [95, 125] width 89 height 14
type input "0917421919"
click at [194, 125] on input "TẤN" at bounding box center [183, 125] width 69 height 10
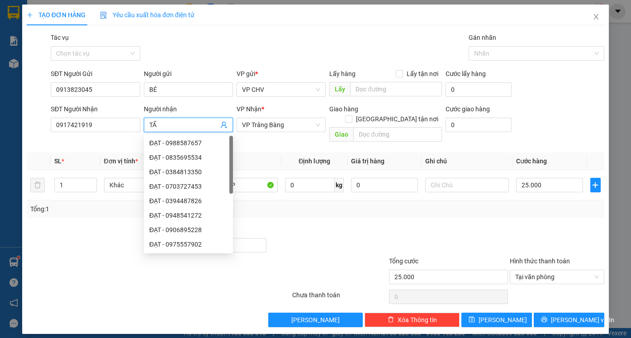
type input "T"
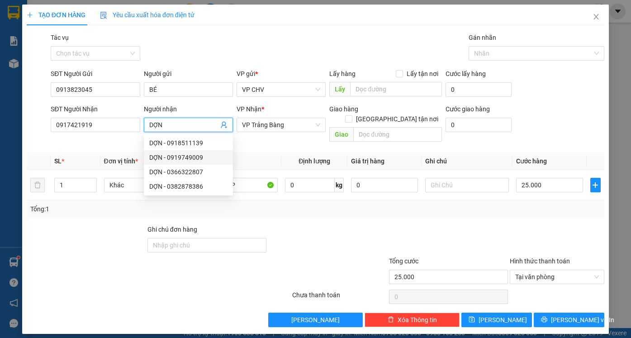
type input "DỢN"
drag, startPoint x: 550, startPoint y: 225, endPoint x: 545, endPoint y: 225, distance: 5.0
click at [547, 225] on div at bounding box center [557, 241] width 97 height 32
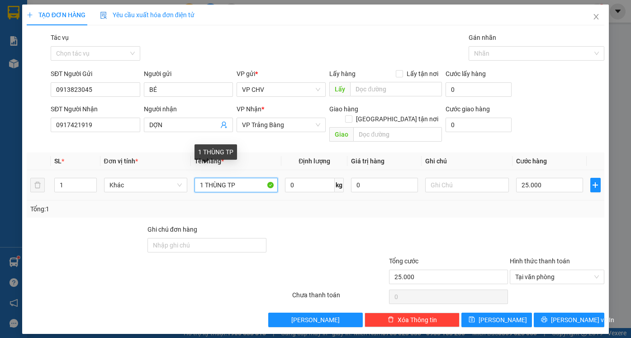
click at [227, 178] on input "1 THÙNG TP" at bounding box center [236, 185] width 83 height 14
type input "1 TRỨNG TP"
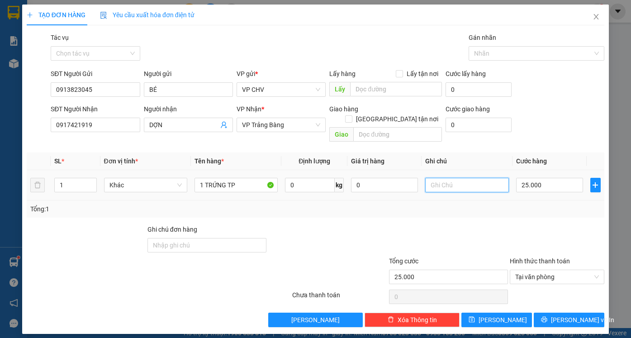
click at [454, 178] on input "text" at bounding box center [467, 185] width 83 height 14
type input "BỂ KG THƯỜNG"
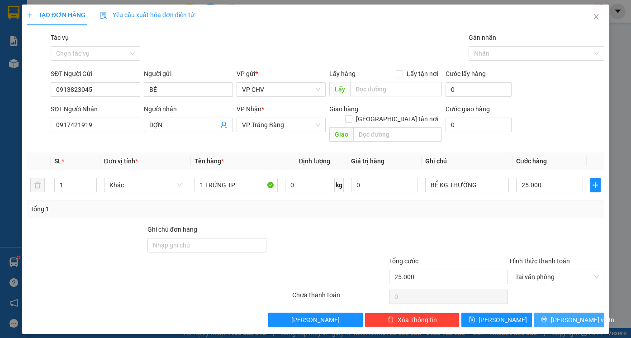
click at [566, 315] on span "[PERSON_NAME] và In" at bounding box center [582, 320] width 63 height 10
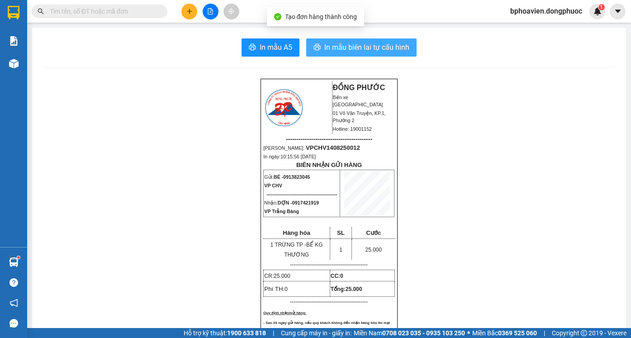
click at [358, 45] on span "In mẫu biên lai tự cấu hình" at bounding box center [367, 47] width 85 height 11
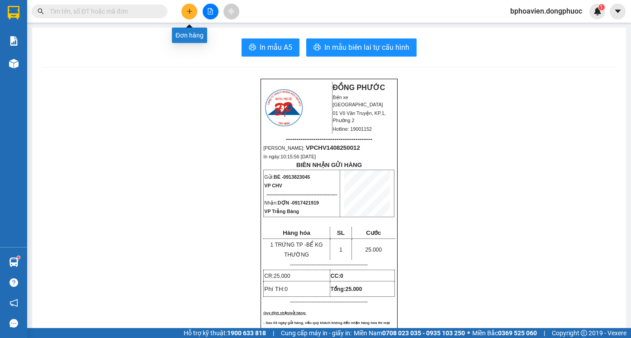
click at [190, 9] on icon "plus" at bounding box center [190, 11] width 6 height 6
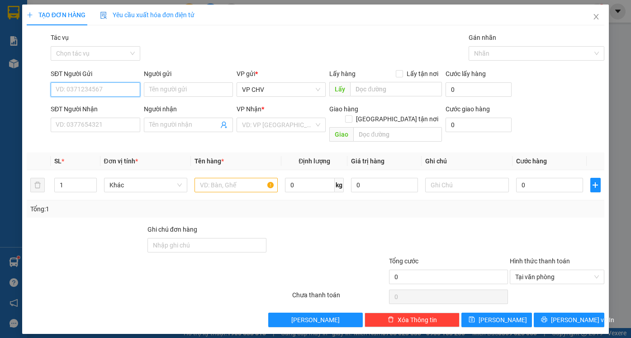
type input "0"
click at [99, 107] on div "0937571705 - KIỀU" at bounding box center [95, 108] width 78 height 10
type input "0937571705"
type input "KIỀU"
type input "0912920144"
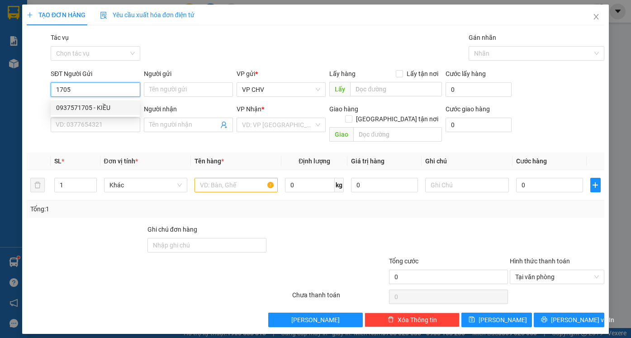
type input "ĐỨC"
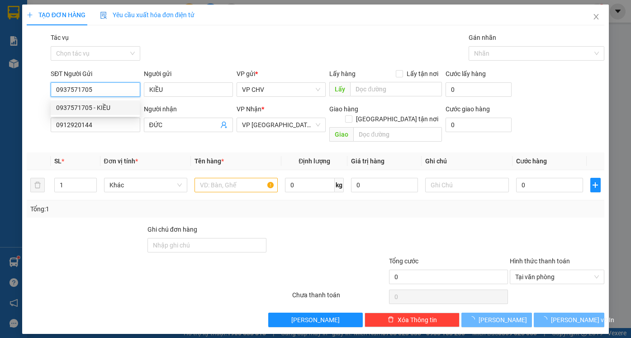
type input "25.000"
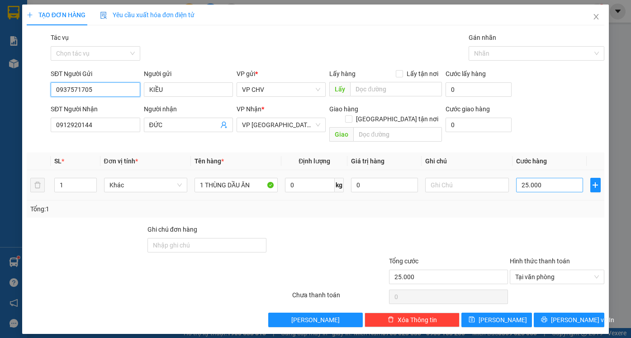
type input "0937571705"
click at [548, 178] on input "25.000" at bounding box center [549, 185] width 67 height 14
type input "2"
type input "20"
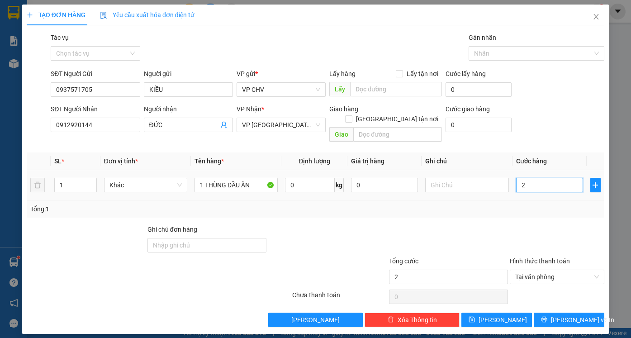
type input "20"
type input "200"
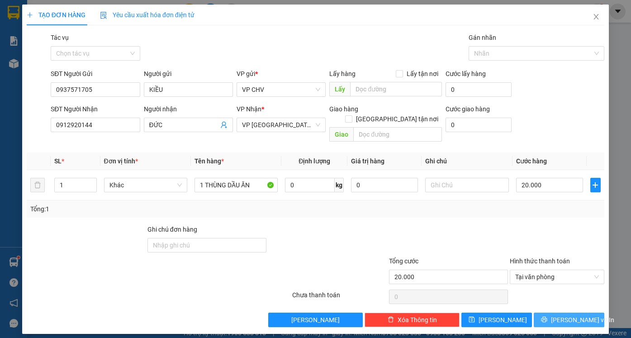
click at [564, 315] on span "[PERSON_NAME] và In" at bounding box center [582, 320] width 63 height 10
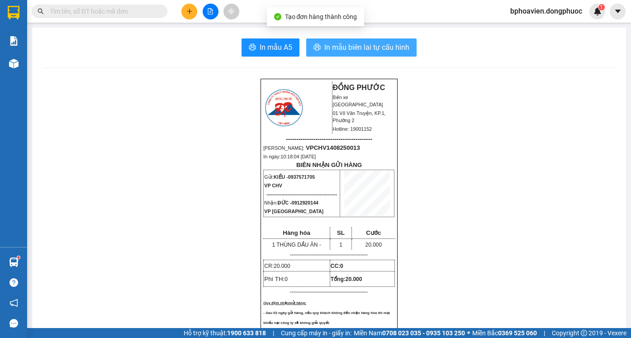
drag, startPoint x: 331, startPoint y: 40, endPoint x: 360, endPoint y: 72, distance: 43.3
click at [331, 40] on button "In mẫu biên lai tự cấu hình" at bounding box center [361, 47] width 110 height 18
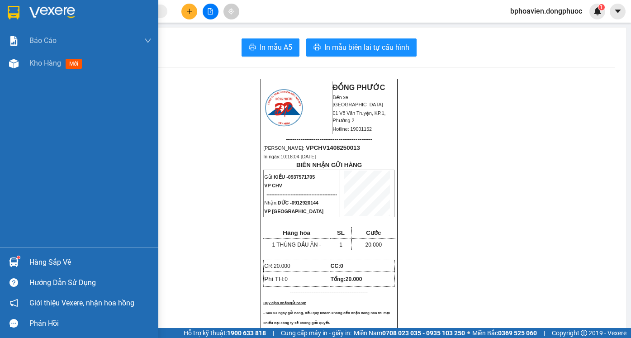
click at [17, 10] on img at bounding box center [14, 13] width 12 height 14
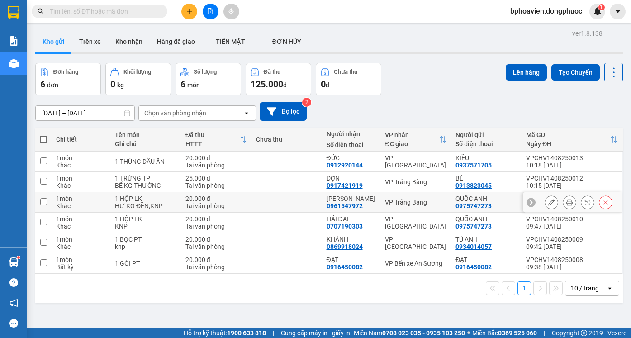
click at [43, 202] on input "checkbox" at bounding box center [43, 201] width 7 height 7
checkbox input "true"
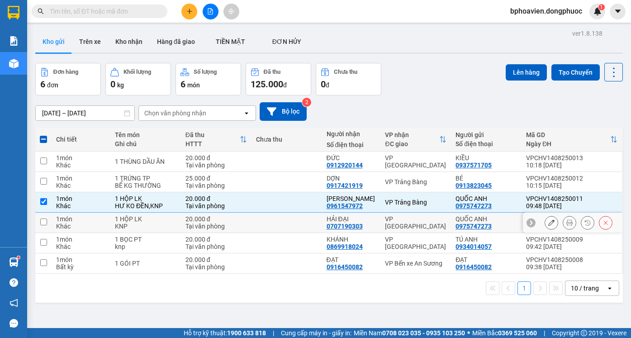
click at [42, 222] on input "checkbox" at bounding box center [43, 222] width 7 height 7
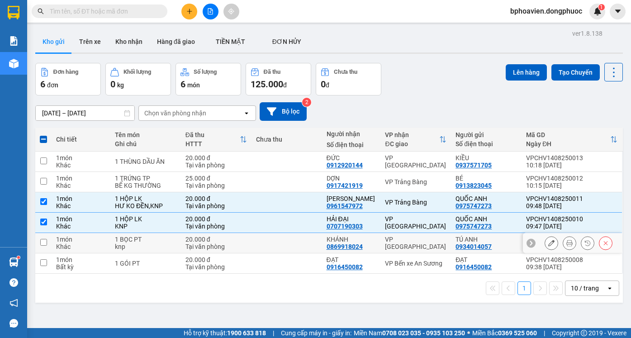
click at [44, 242] on input "checkbox" at bounding box center [43, 242] width 7 height 7
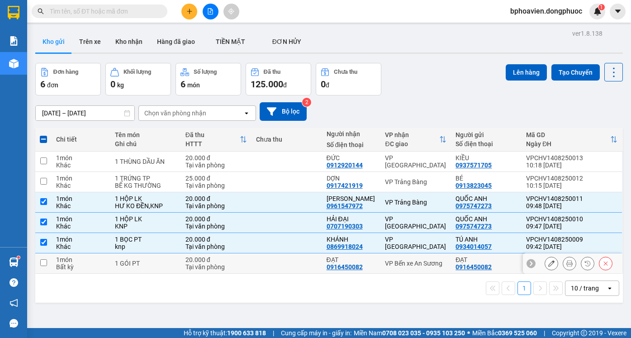
drag, startPoint x: 41, startPoint y: 263, endPoint x: 52, endPoint y: 260, distance: 11.6
click at [41, 263] on input "checkbox" at bounding box center [43, 262] width 7 height 7
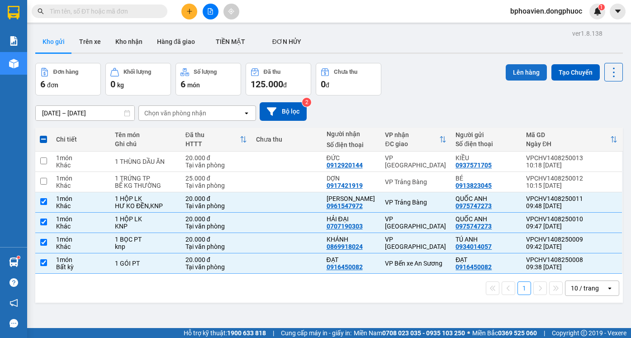
click at [518, 72] on button "Lên hàng" at bounding box center [526, 72] width 41 height 16
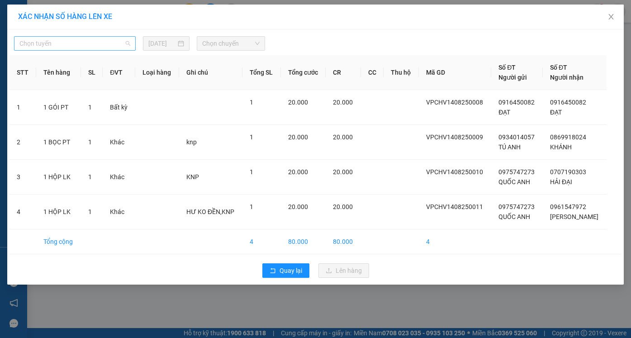
click at [125, 43] on span "Chọn tuyến" at bounding box center [74, 44] width 111 height 14
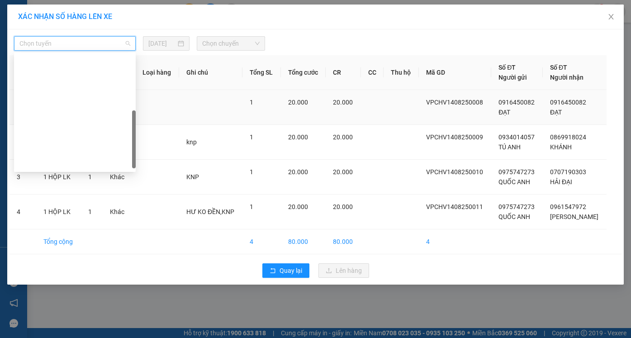
drag, startPoint x: 76, startPoint y: 123, endPoint x: 81, endPoint y: 123, distance: 5.0
click at [77, 245] on div "Cửa Hòa Viện - An Sương - Quận 10" at bounding box center [74, 250] width 111 height 10
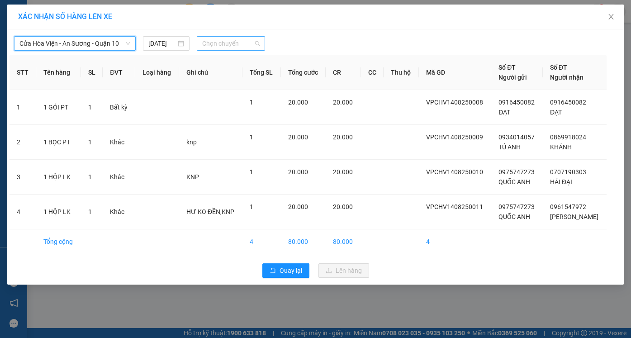
click at [258, 40] on span "Chọn chuyến" at bounding box center [230, 44] width 57 height 14
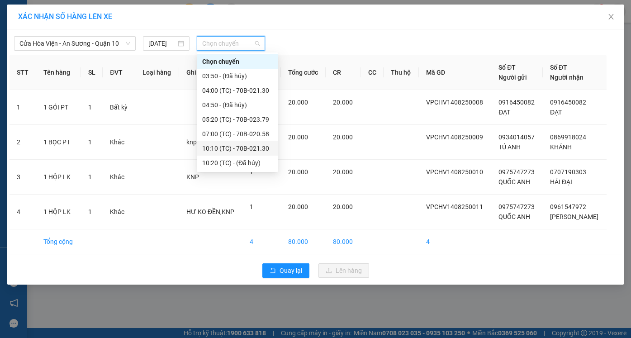
click at [255, 147] on div "10:10 (TC) - 70B-021.30" at bounding box center [237, 148] width 71 height 10
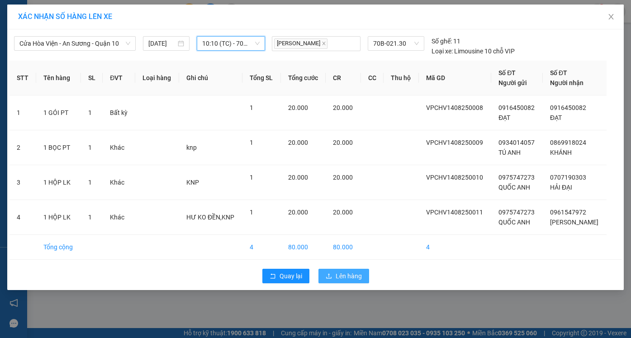
click at [346, 276] on span "Lên hàng" at bounding box center [349, 276] width 26 height 10
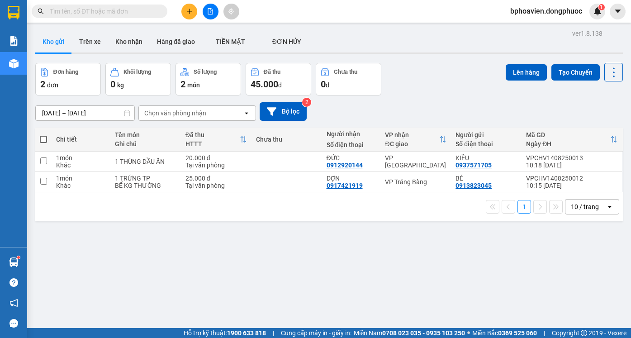
click at [188, 13] on icon "plus" at bounding box center [190, 11] width 6 height 6
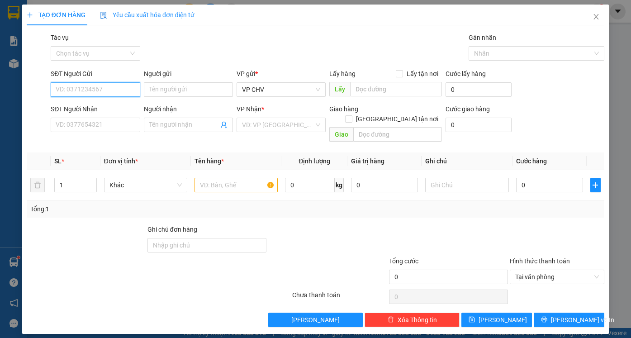
click at [123, 84] on input "SĐT Người Gửi" at bounding box center [95, 89] width 89 height 14
type input "0987408902"
click at [111, 109] on div "0987408902 - NHÂN" at bounding box center [95, 108] width 78 height 10
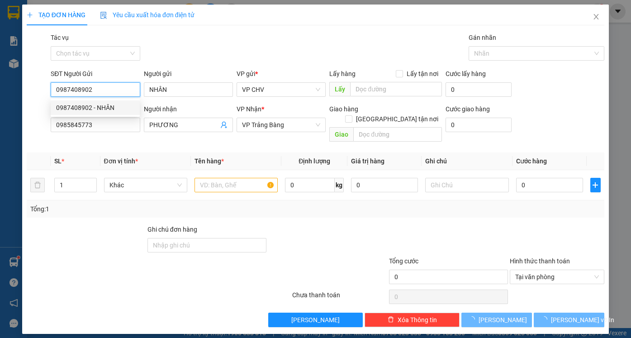
type input "NHÂN"
type input "0985845773"
type input "PHƯƠNG"
type input "20.000"
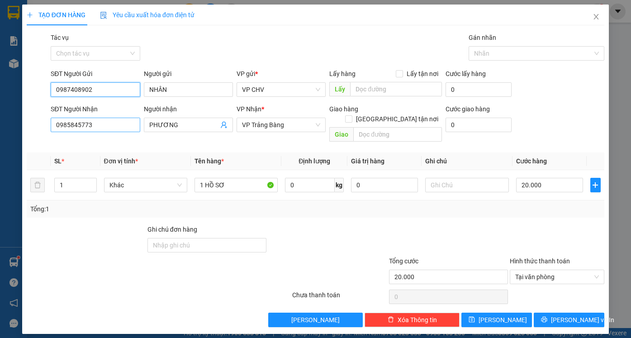
type input "0987408902"
drag, startPoint x: 107, startPoint y: 120, endPoint x: 0, endPoint y: 107, distance: 107.6
click at [0, 110] on div "TẠO ĐƠN HÀNG Yêu cầu xuất hóa đơn điện tử Transit Pickup Surcharge Ids Transit …" at bounding box center [315, 169] width 631 height 338
type input "0963245579"
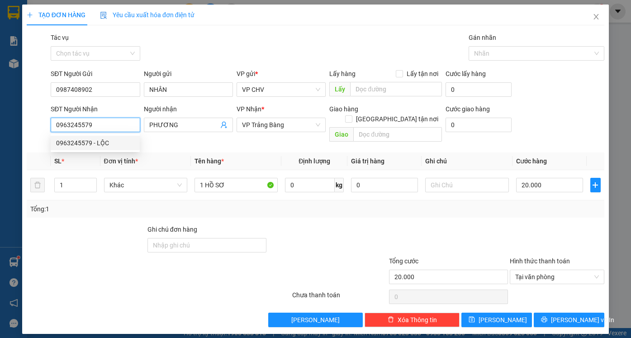
click at [99, 145] on div "0963245579 - LỘC" at bounding box center [95, 143] width 78 height 10
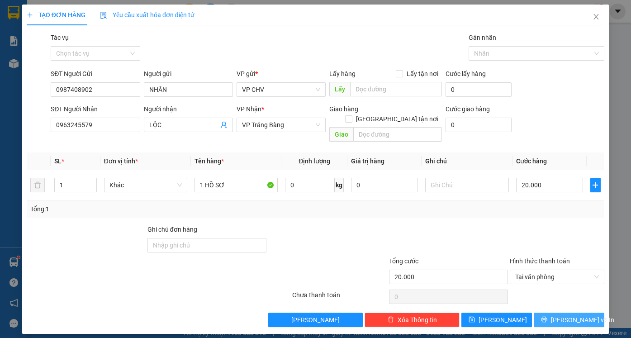
click at [579, 315] on span "[PERSON_NAME] và In" at bounding box center [582, 320] width 63 height 10
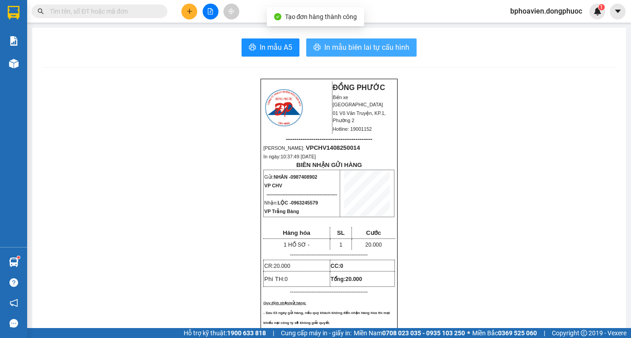
drag, startPoint x: 374, startPoint y: 44, endPoint x: 374, endPoint y: 126, distance: 81.9
click at [374, 45] on span "In mẫu biên lai tự cấu hình" at bounding box center [367, 47] width 85 height 11
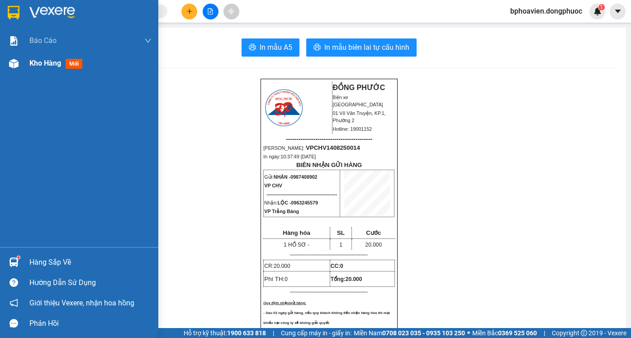
click at [49, 71] on div "Kho hàng mới" at bounding box center [90, 63] width 122 height 23
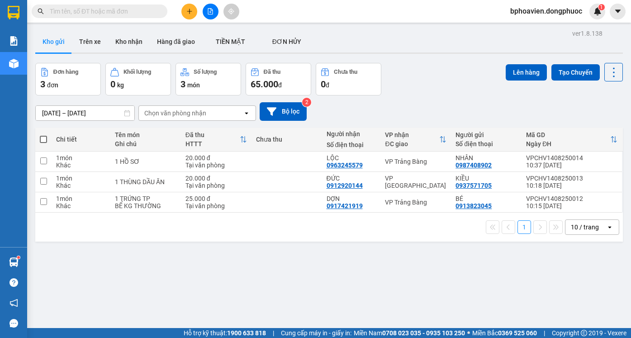
click at [216, 13] on button at bounding box center [211, 12] width 16 height 16
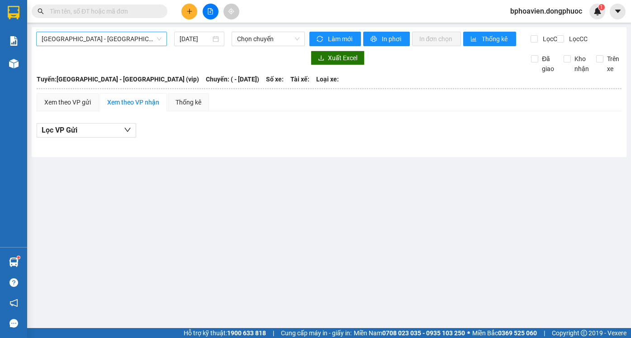
drag, startPoint x: 120, startPoint y: 34, endPoint x: 121, endPoint y: 41, distance: 6.9
click at [120, 34] on span "[GEOGRAPHIC_DATA] - [GEOGRAPHIC_DATA] (vip)" at bounding box center [102, 39] width 120 height 14
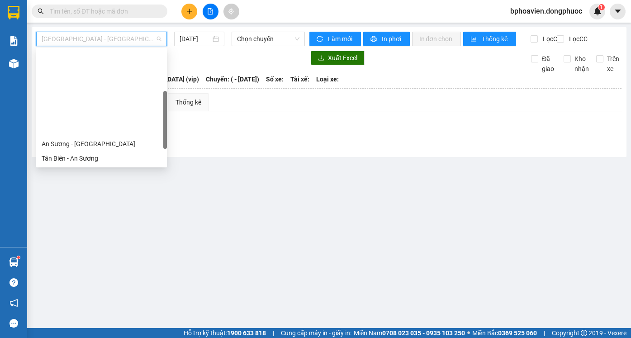
click at [79, 182] on div "Cửa Hòa Viện - An Sương" at bounding box center [102, 187] width 120 height 10
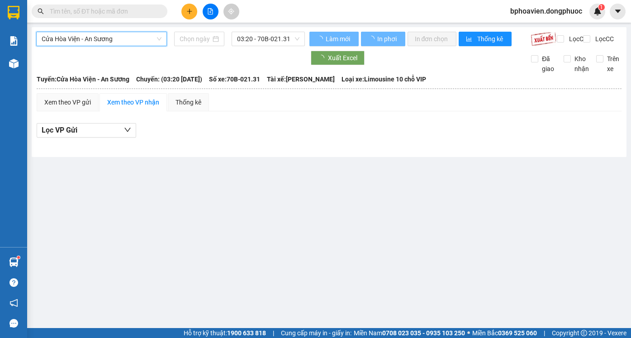
type input "[DATE]"
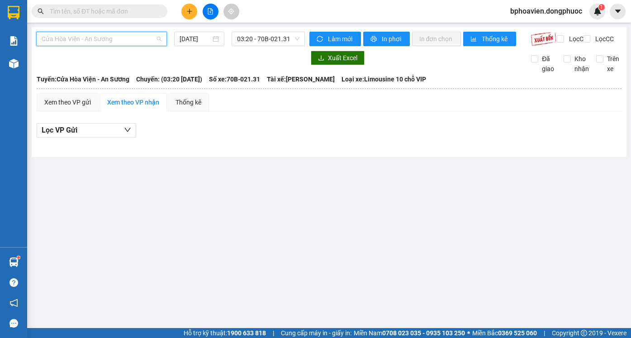
drag, startPoint x: 112, startPoint y: 38, endPoint x: 97, endPoint y: 116, distance: 79.7
click at [112, 38] on span "Cửa Hòa Viện - An Sương" at bounding box center [102, 39] width 120 height 14
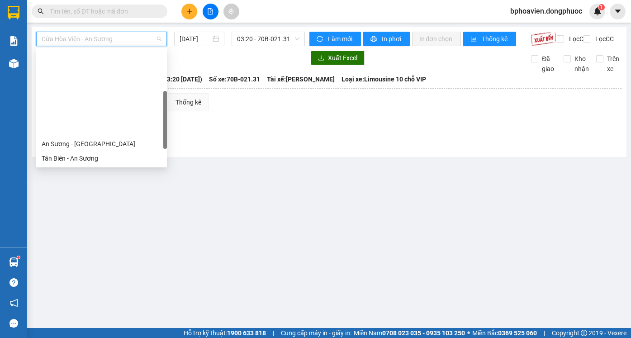
click at [80, 240] on div "Cửa Hòa Viện - An Sương - Quận 10" at bounding box center [102, 245] width 120 height 10
type input "[DATE]"
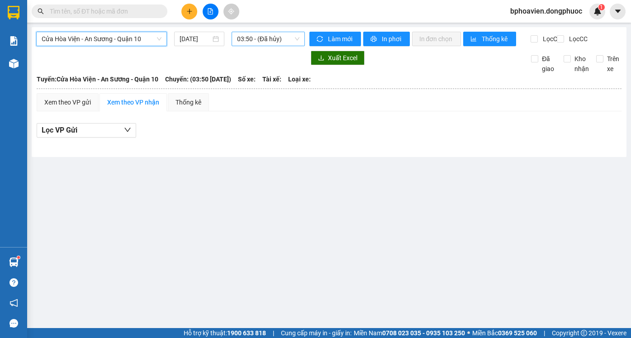
click at [248, 41] on span "03:50 - (Đã hủy)" at bounding box center [268, 39] width 62 height 14
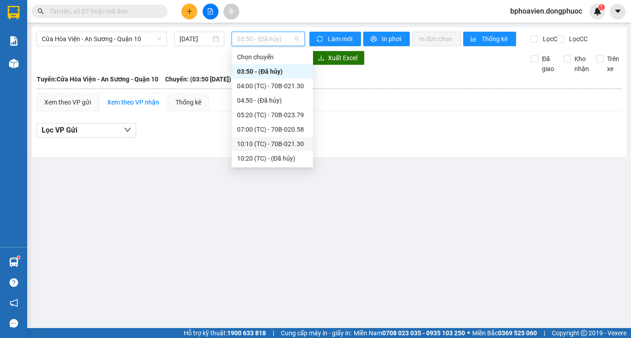
click at [254, 139] on div "10:10 (TC) - 70B-021.30" at bounding box center [272, 144] width 71 height 10
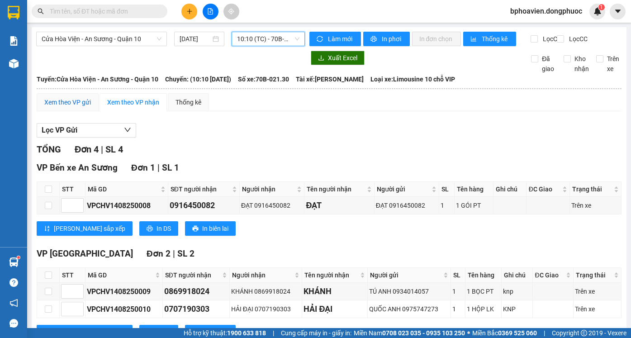
click at [75, 107] on div "Xem theo VP gửi" at bounding box center [67, 102] width 47 height 10
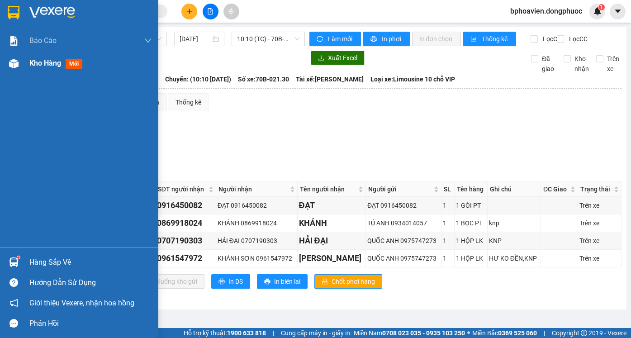
click at [51, 56] on div "Kho hàng mới" at bounding box center [90, 63] width 122 height 23
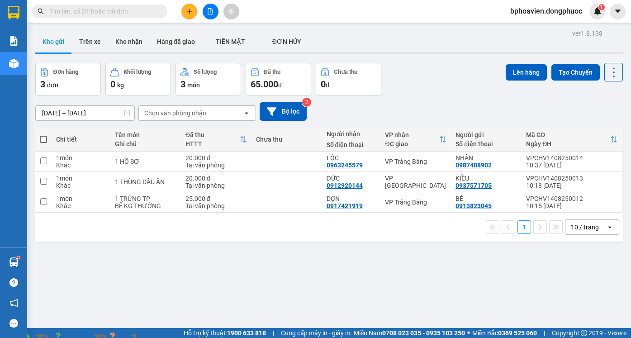
click at [190, 11] on icon "plus" at bounding box center [190, 11] width 6 height 6
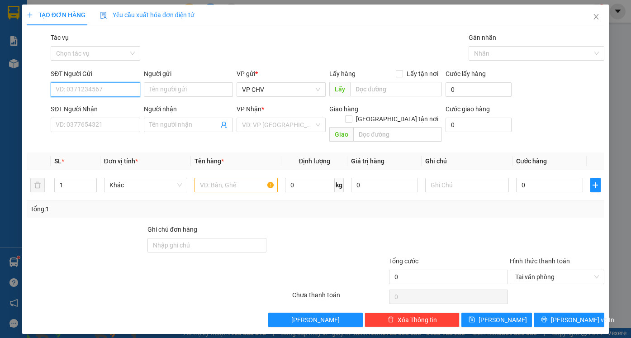
click at [112, 88] on input "SĐT Người Gửi" at bounding box center [95, 89] width 89 height 14
click at [110, 110] on div "0396895652 - HẠNH" at bounding box center [95, 108] width 78 height 10
type input "0396895652"
type input "HẠNH"
type input "0338776499"
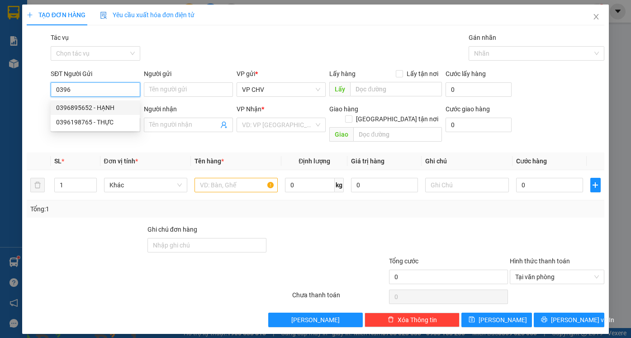
type input "Quốc Việt"
type input "25.000"
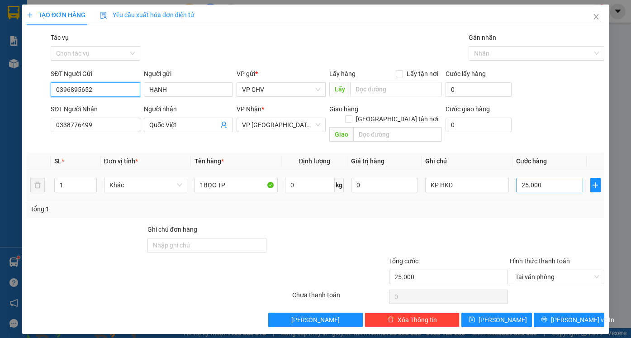
type input "0396895652"
click at [553, 178] on input "25.000" at bounding box center [549, 185] width 67 height 14
type input "2"
type input "20"
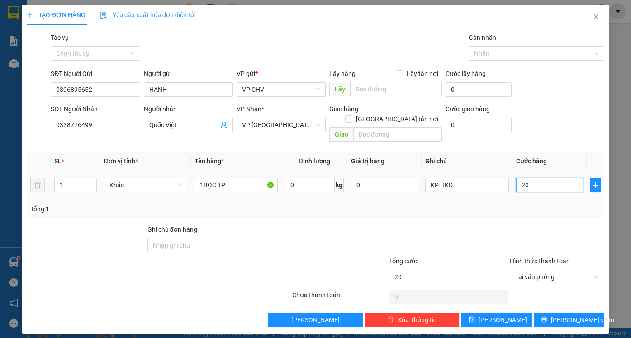
type input "20"
type input "20.000"
click at [555, 204] on div "Tổng: 1" at bounding box center [315, 209] width 571 height 10
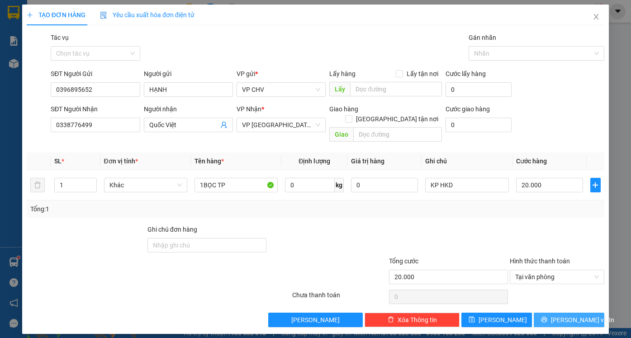
click at [573, 315] on span "[PERSON_NAME] và In" at bounding box center [582, 320] width 63 height 10
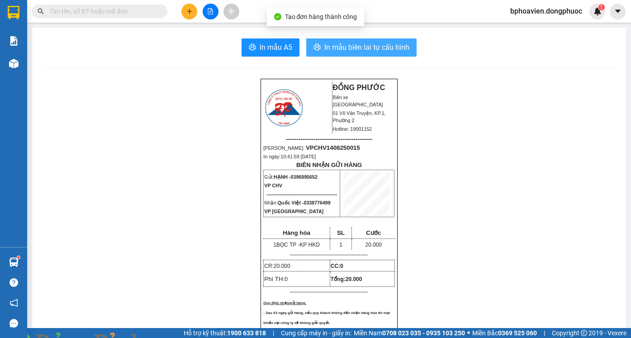
click at [355, 48] on span "In mẫu biên lai tự cấu hình" at bounding box center [367, 47] width 85 height 11
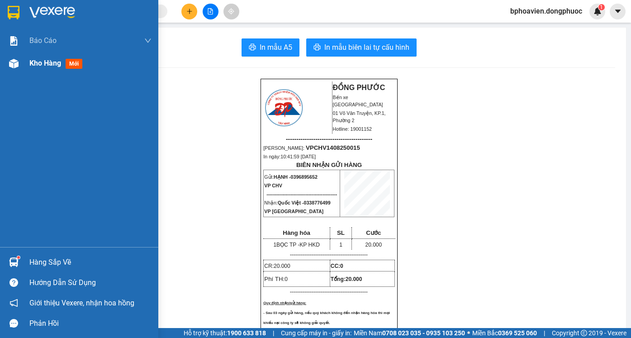
click at [48, 67] on span "Kho hàng" at bounding box center [45, 63] width 32 height 9
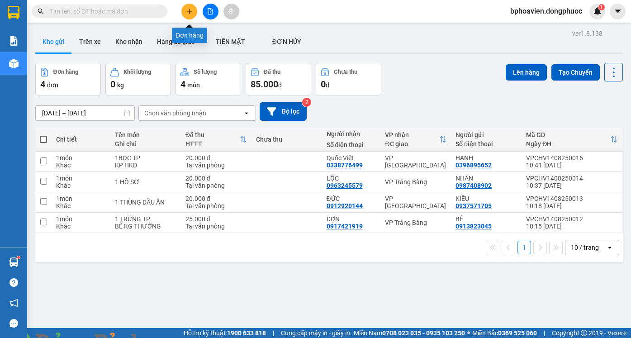
click at [196, 14] on button at bounding box center [190, 12] width 16 height 16
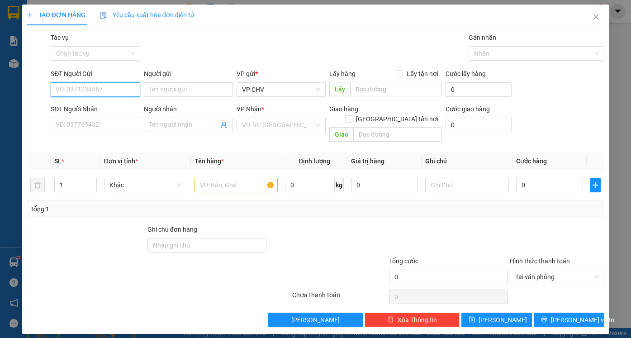
click at [101, 88] on input "SĐT Người Gửi" at bounding box center [95, 89] width 89 height 14
click at [110, 110] on div "0933338113 - VINH" at bounding box center [95, 108] width 78 height 10
type input "0933338113"
type input "VINH"
type input "0776868500"
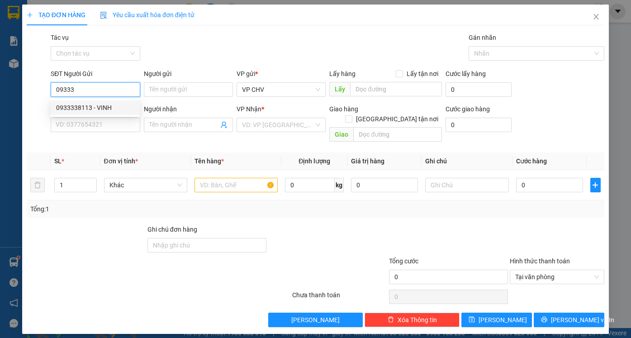
type input "A HOÀNG"
type input "20.000"
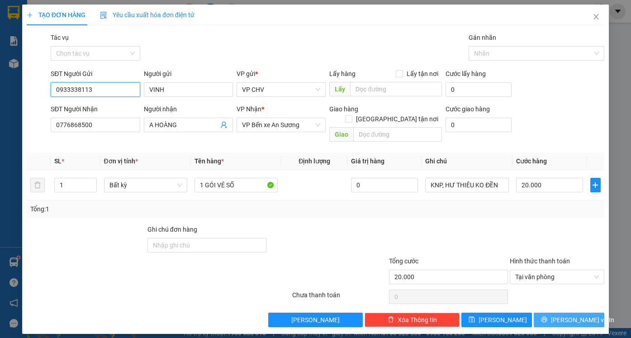
type input "0933338113"
drag, startPoint x: 582, startPoint y: 312, endPoint x: 543, endPoint y: 302, distance: 39.7
click at [581, 315] on span "[PERSON_NAME] và In" at bounding box center [582, 320] width 63 height 10
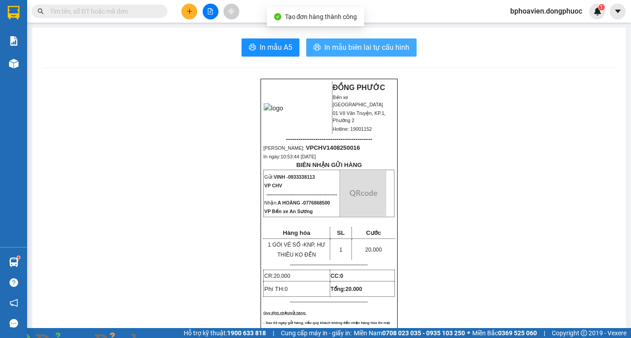
click at [332, 44] on span "In mẫu biên lai tự cấu hình" at bounding box center [367, 47] width 85 height 11
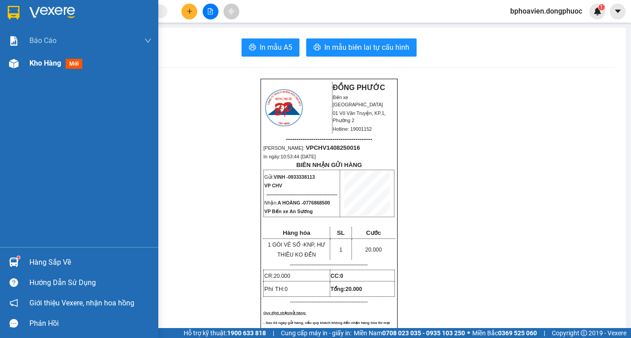
click at [33, 58] on div "Kho hàng mới" at bounding box center [57, 62] width 57 height 11
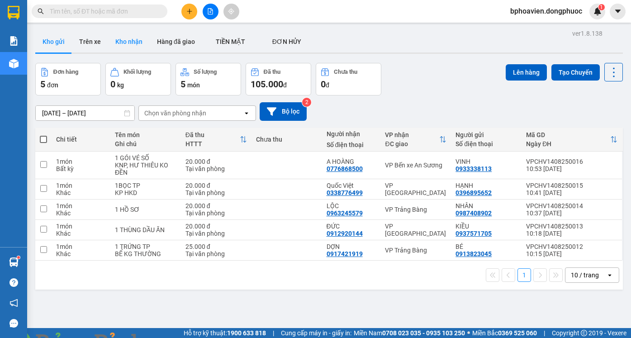
click at [136, 42] on button "Kho nhận" at bounding box center [129, 42] width 42 height 22
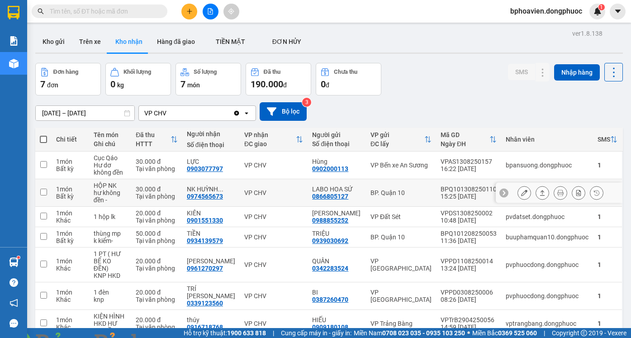
scroll to position [42, 0]
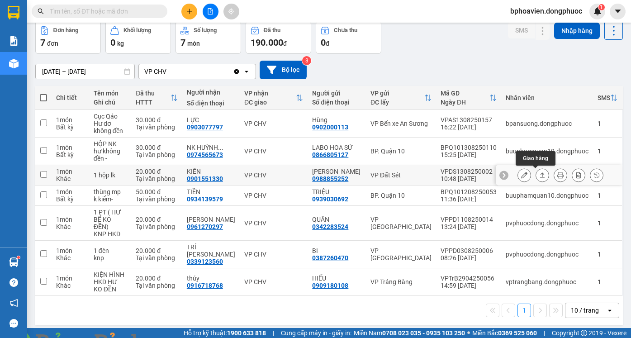
click at [540, 174] on icon at bounding box center [542, 174] width 5 height 5
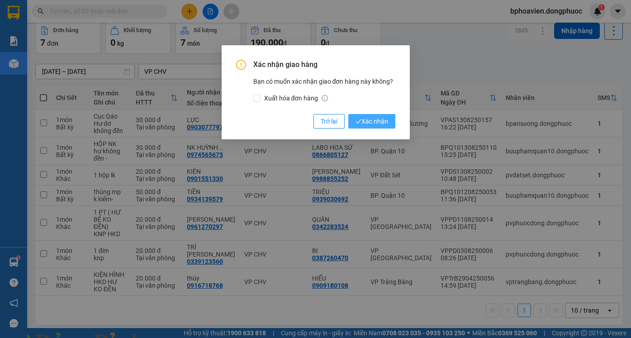
click at [376, 121] on span "Xác nhận" at bounding box center [372, 121] width 33 height 10
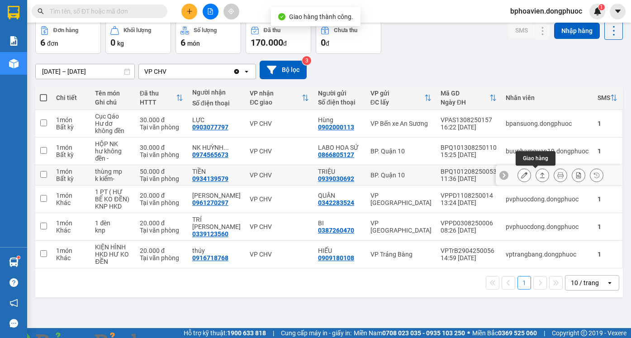
click at [540, 174] on icon at bounding box center [543, 175] width 6 height 6
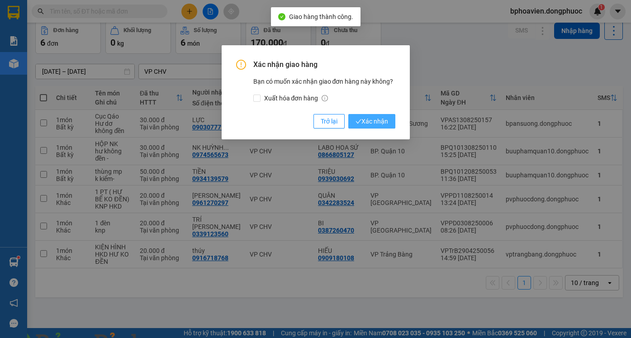
click at [386, 124] on span "Xác nhận" at bounding box center [372, 121] width 33 height 10
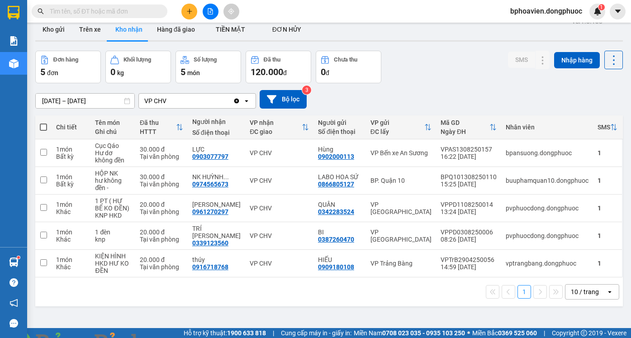
scroll to position [0, 0]
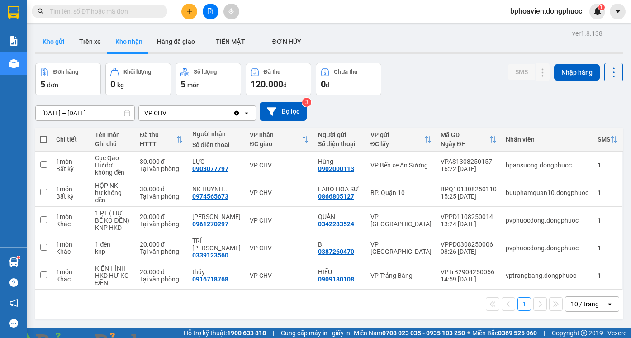
drag, startPoint x: 38, startPoint y: 32, endPoint x: 55, endPoint y: 40, distance: 18.8
click at [49, 38] on button "Kho gửi" at bounding box center [53, 42] width 37 height 22
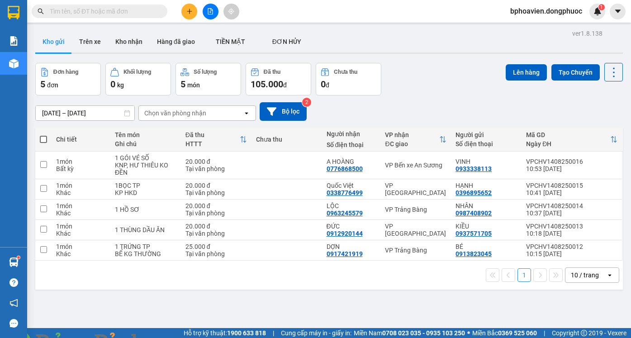
click at [191, 12] on icon "plus" at bounding box center [190, 11] width 6 height 6
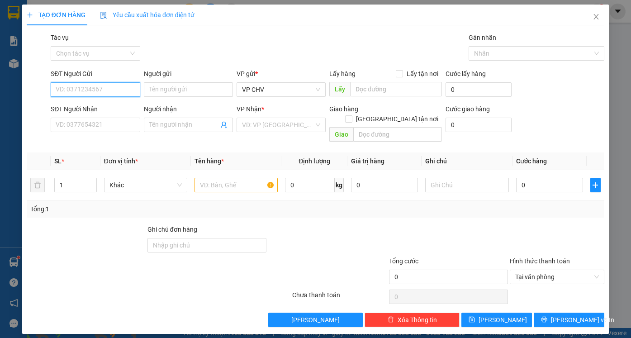
click at [98, 94] on input "SĐT Người Gửi" at bounding box center [95, 89] width 89 height 14
click at [99, 118] on input "SĐT Người Nhận" at bounding box center [95, 125] width 89 height 14
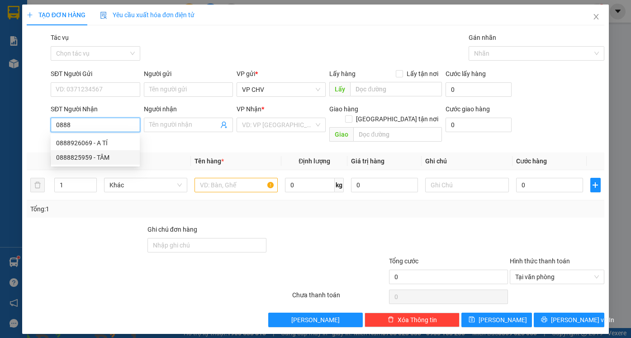
click at [92, 159] on div "0888825959 - TÂM" at bounding box center [95, 158] width 78 height 10
type input "0888825959"
type input "TÂM"
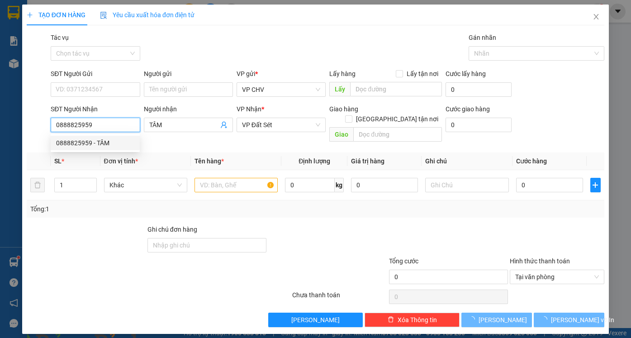
type input "20.000"
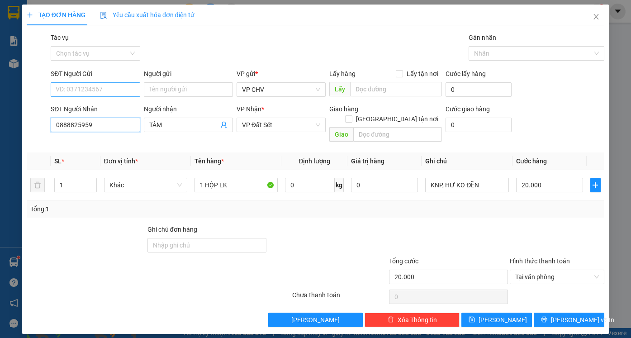
type input "0888825959"
drag, startPoint x: 118, startPoint y: 95, endPoint x: 116, endPoint y: 121, distance: 26.8
click at [117, 95] on input "SĐT Người Gửi" at bounding box center [95, 89] width 89 height 14
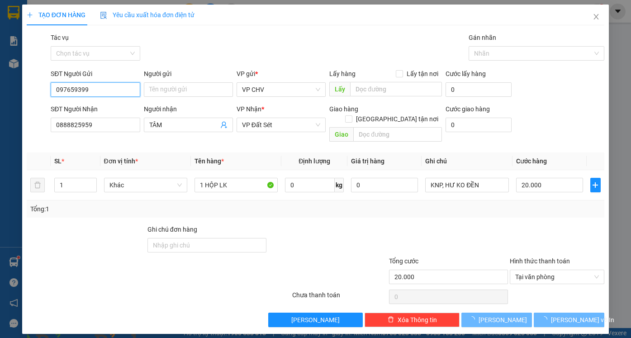
type input "0976593993"
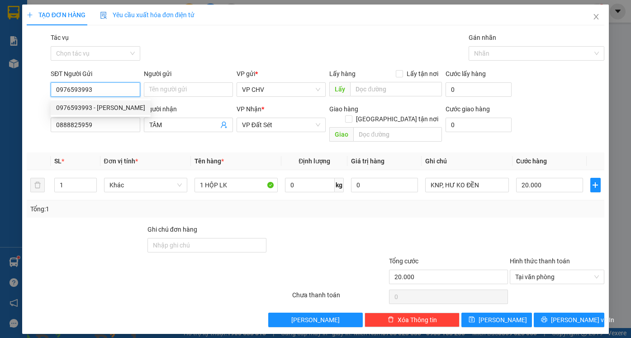
click at [108, 107] on div "0976593993 - TIẾN" at bounding box center [100, 108] width 89 height 10
type input "TIẾN"
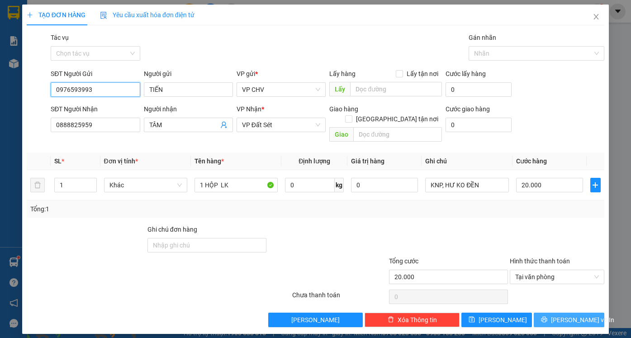
type input "0976593993"
click at [563, 315] on span "[PERSON_NAME] và In" at bounding box center [582, 320] width 63 height 10
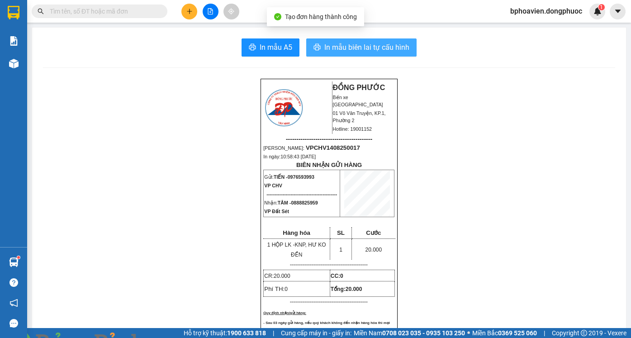
click at [357, 49] on span "In mẫu biên lai tự cấu hình" at bounding box center [367, 47] width 85 height 11
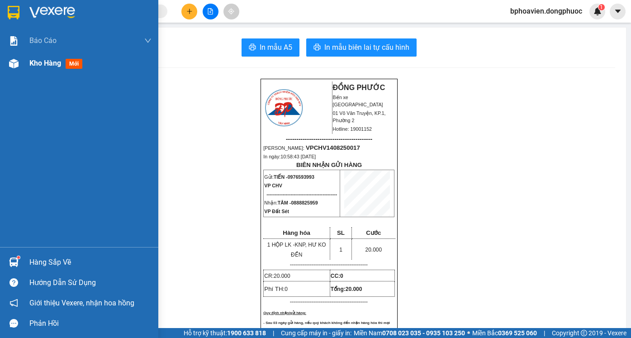
click at [33, 64] on span "Kho hàng" at bounding box center [45, 63] width 32 height 9
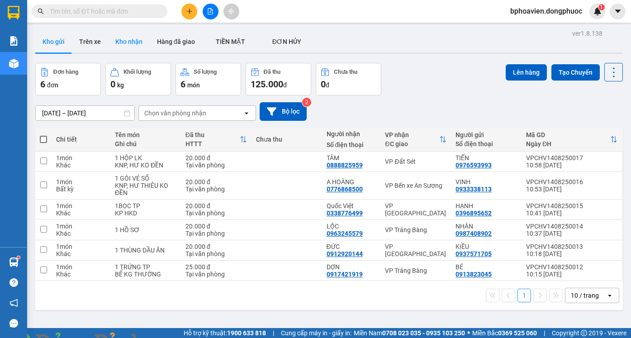
click at [134, 44] on button "Kho nhận" at bounding box center [129, 42] width 42 height 22
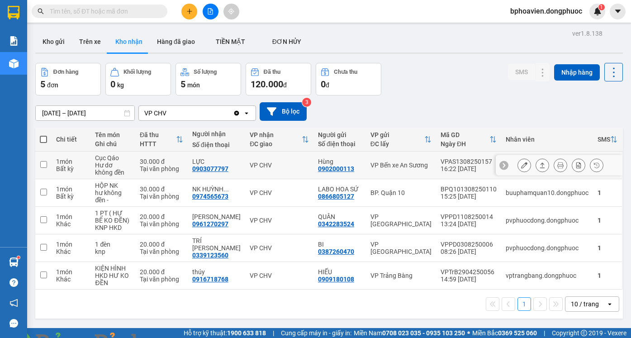
click at [540, 165] on icon at bounding box center [542, 165] width 5 height 5
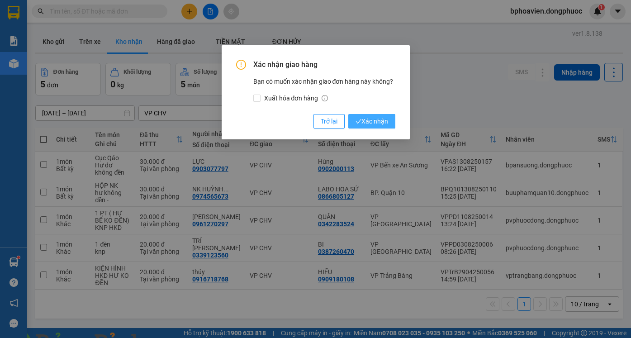
click at [369, 120] on span "Xác nhận" at bounding box center [372, 121] width 33 height 10
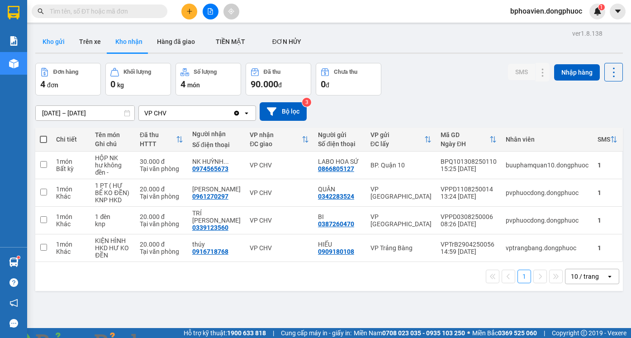
click at [50, 44] on button "Kho gửi" at bounding box center [53, 42] width 37 height 22
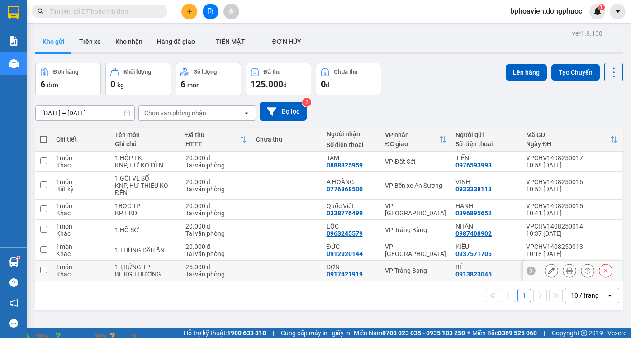
drag, startPoint x: 305, startPoint y: 273, endPoint x: 311, endPoint y: 248, distance: 25.6
click at [305, 271] on td at bounding box center [287, 271] width 71 height 20
checkbox input "true"
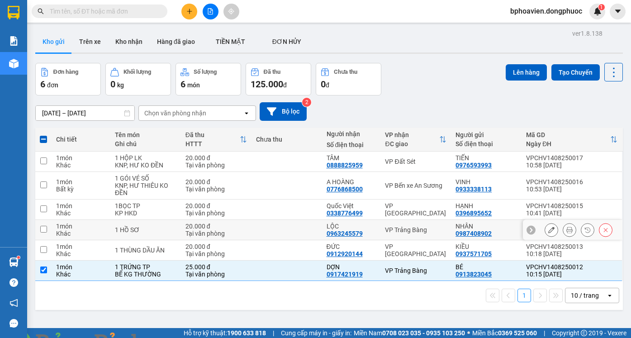
click at [303, 231] on td at bounding box center [287, 230] width 71 height 20
checkbox input "true"
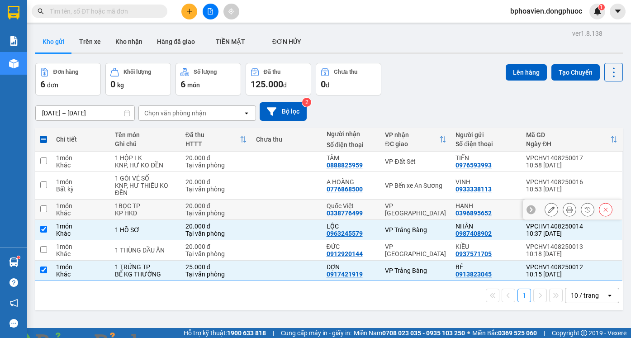
click at [305, 206] on td at bounding box center [287, 210] width 71 height 20
checkbox input "true"
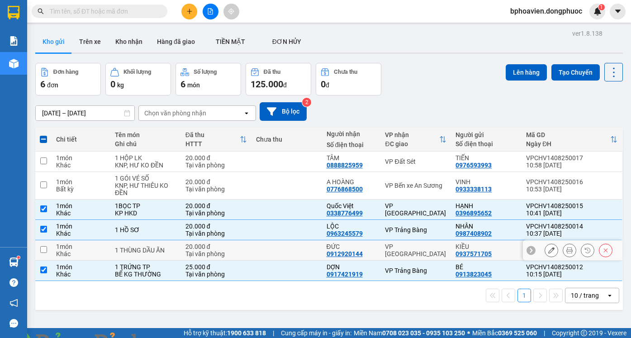
click at [297, 250] on td at bounding box center [287, 250] width 71 height 20
checkbox input "true"
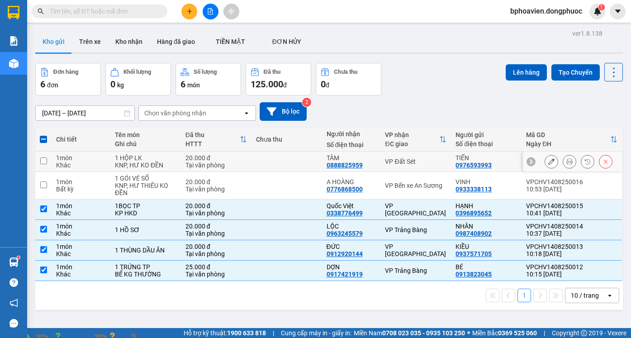
click at [279, 165] on td at bounding box center [287, 162] width 71 height 20
checkbox input "true"
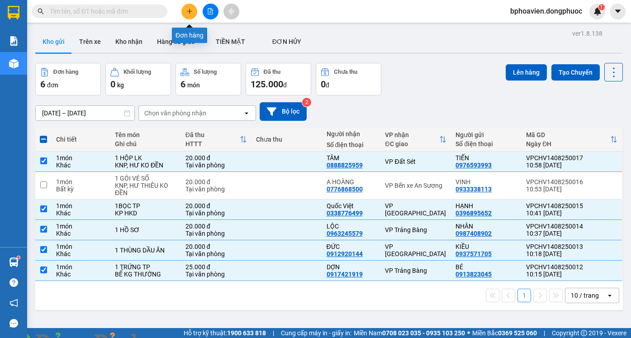
click at [194, 10] on button at bounding box center [190, 12] width 16 height 16
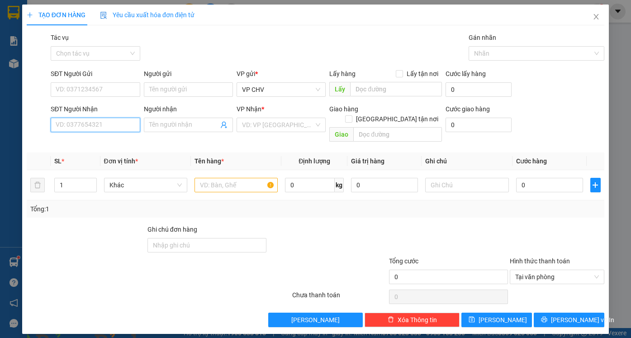
click at [91, 124] on input "SĐT Người Nhận" at bounding box center [95, 125] width 89 height 14
click at [91, 92] on input "SĐT Người Gửi" at bounding box center [95, 89] width 89 height 14
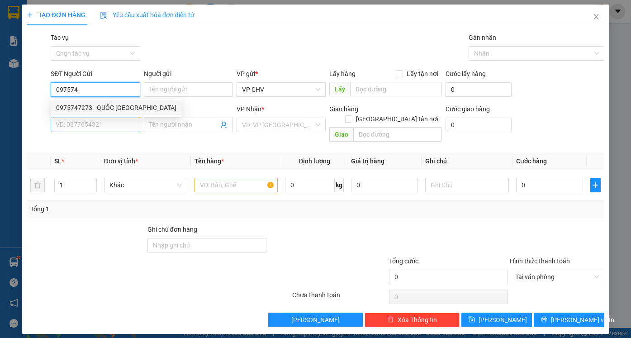
drag, startPoint x: 120, startPoint y: 105, endPoint x: 123, endPoint y: 130, distance: 25.5
click at [120, 105] on div "0975747273 - QUỐC [GEOGRAPHIC_DATA]" at bounding box center [116, 108] width 120 height 10
type input "0975747273"
type input "QUỐC ANH"
type input "0961547972"
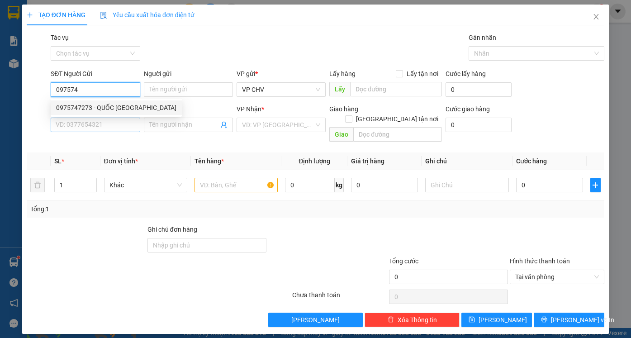
type input "KHÁNH SƠN"
type input "20.000"
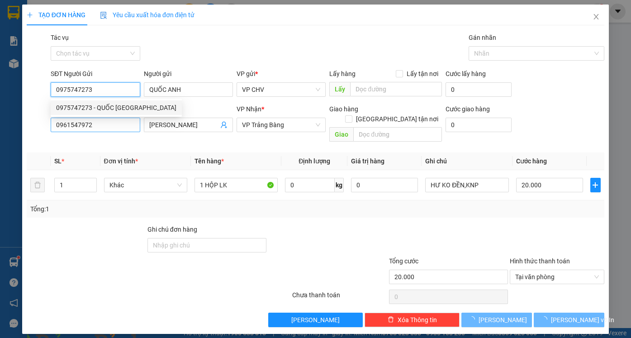
type input "0975747273"
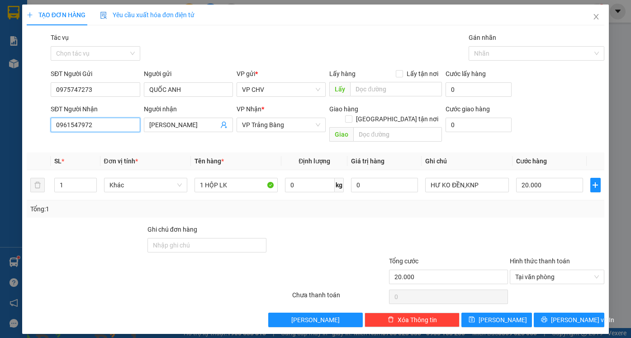
drag, startPoint x: 104, startPoint y: 128, endPoint x: 0, endPoint y: 135, distance: 104.4
click at [0, 135] on div "TẠO ĐƠN HÀNG Yêu cầu xuất hóa đơn điện tử Transit Pickup Surcharge Ids Transit …" at bounding box center [315, 169] width 631 height 338
click at [107, 149] on div "0902892578 - [GEOGRAPHIC_DATA]" at bounding box center [107, 143] width 113 height 14
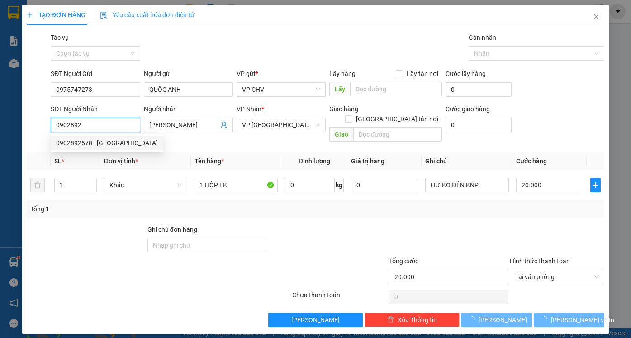
type input "0902892578"
type input "QUÝ DƯƠNG"
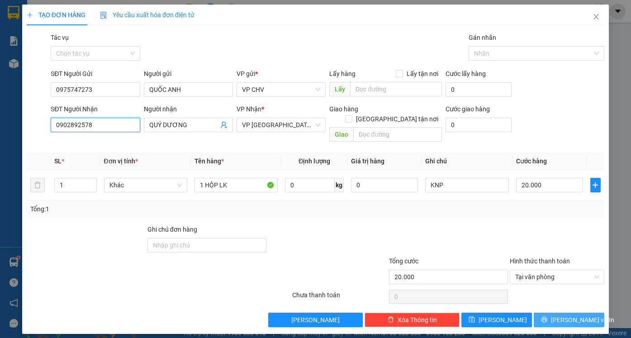
type input "0902892578"
click at [569, 315] on span "[PERSON_NAME] và In" at bounding box center [582, 320] width 63 height 10
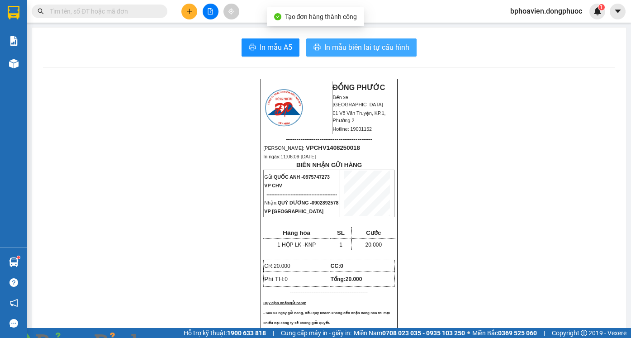
click at [330, 44] on span "In mẫu biên lai tự cấu hình" at bounding box center [367, 47] width 85 height 11
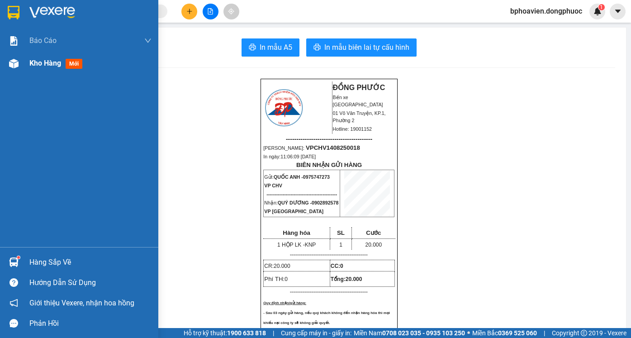
click at [47, 64] on span "Kho hàng" at bounding box center [45, 63] width 32 height 9
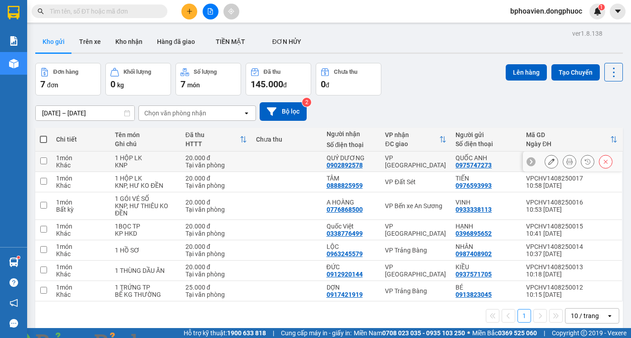
drag, startPoint x: 288, startPoint y: 160, endPoint x: 284, endPoint y: 180, distance: 19.8
click at [287, 164] on td at bounding box center [287, 162] width 71 height 20
checkbox input "true"
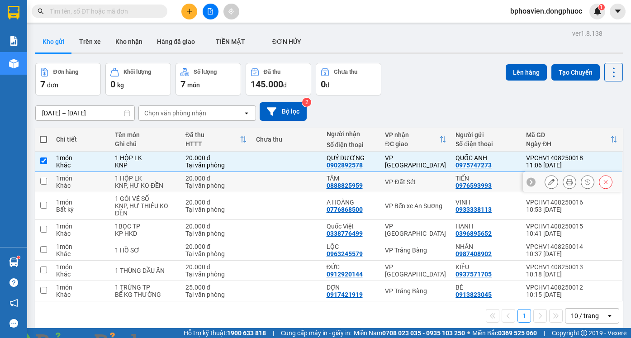
click at [284, 182] on td at bounding box center [287, 182] width 71 height 20
checkbox input "true"
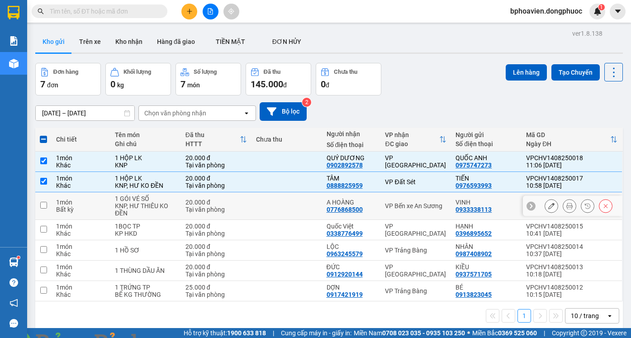
drag, startPoint x: 287, startPoint y: 204, endPoint x: 300, endPoint y: 229, distance: 27.5
click at [287, 206] on td at bounding box center [287, 206] width 71 height 28
checkbox input "true"
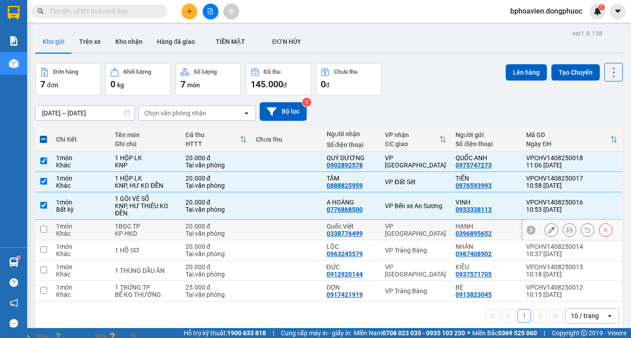
click at [299, 230] on td at bounding box center [287, 230] width 71 height 20
checkbox input "true"
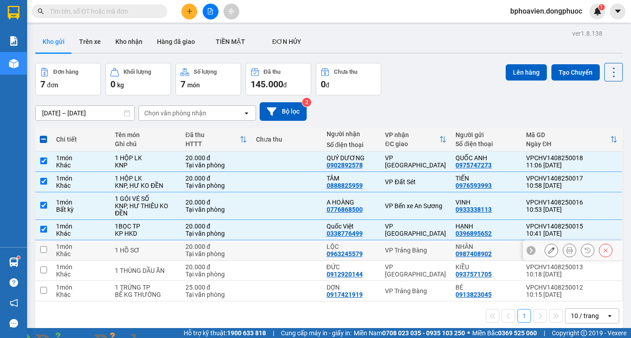
drag, startPoint x: 299, startPoint y: 245, endPoint x: 299, endPoint y: 254, distance: 9.5
click at [298, 245] on td at bounding box center [287, 250] width 71 height 20
checkbox input "true"
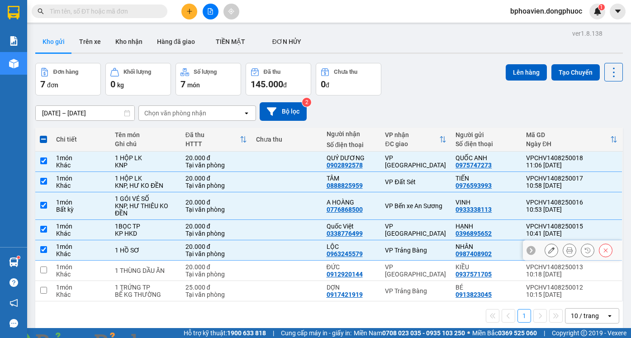
click at [299, 263] on td at bounding box center [287, 271] width 71 height 20
checkbox input "true"
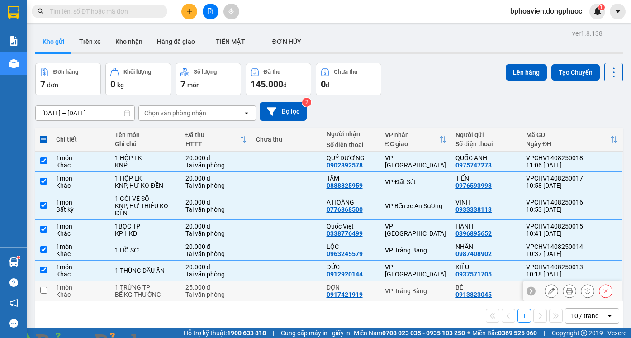
drag, startPoint x: 304, startPoint y: 290, endPoint x: 311, endPoint y: 288, distance: 7.8
click at [304, 292] on td at bounding box center [287, 291] width 71 height 20
checkbox input "true"
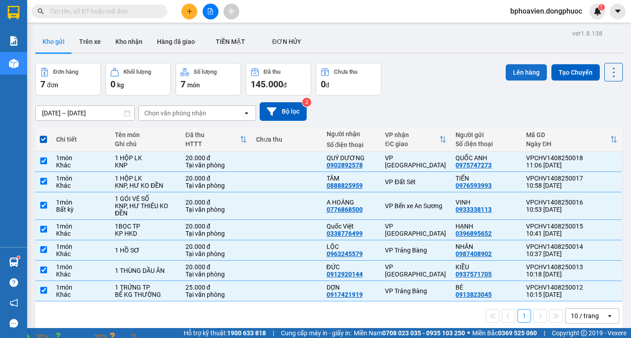
click at [518, 68] on button "Lên hàng" at bounding box center [526, 72] width 41 height 16
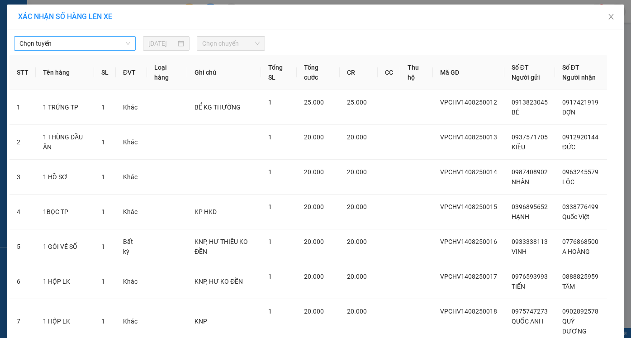
click at [67, 40] on span "Chọn tuyến" at bounding box center [74, 44] width 111 height 14
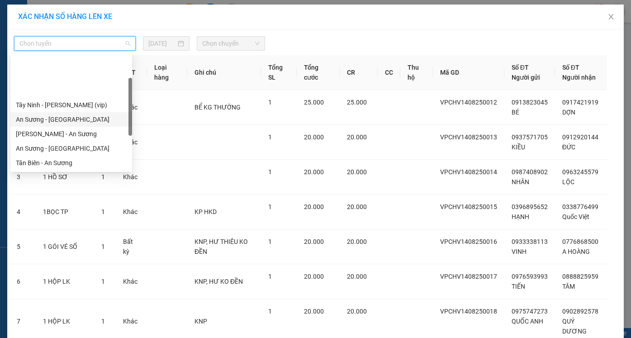
scroll to position [127, 0]
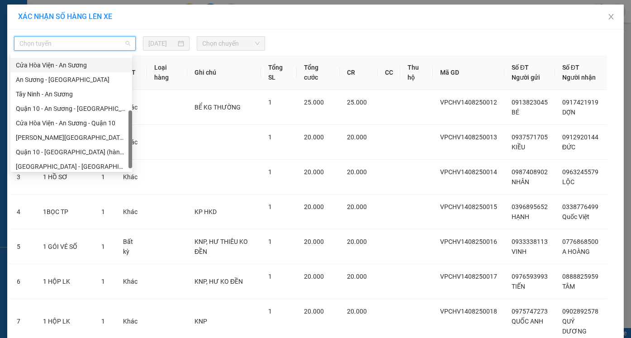
click at [78, 68] on div "Cửa Hòa Viện - An Sương" at bounding box center [71, 65] width 111 height 10
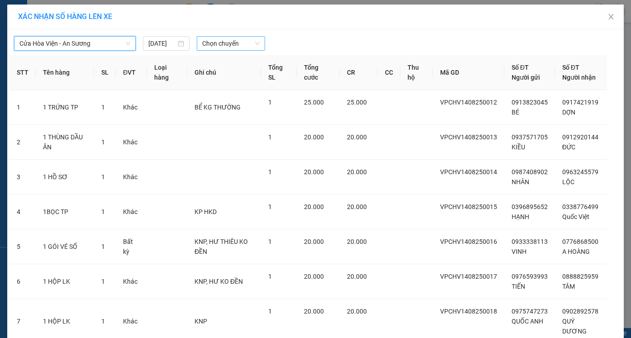
click at [212, 38] on span "Chọn chuyến" at bounding box center [230, 44] width 57 height 14
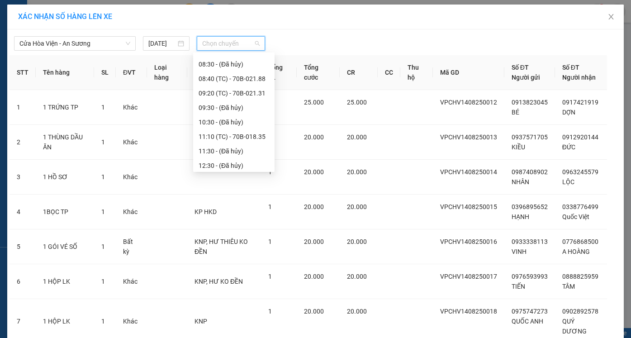
scroll to position [181, 0]
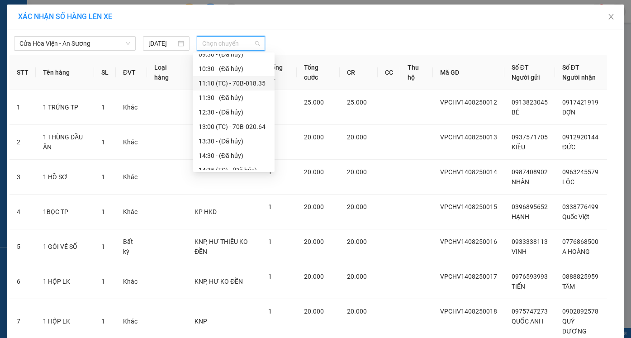
click at [222, 78] on div "11:10 (TC) - 70B-018.35" at bounding box center [234, 83] width 71 height 10
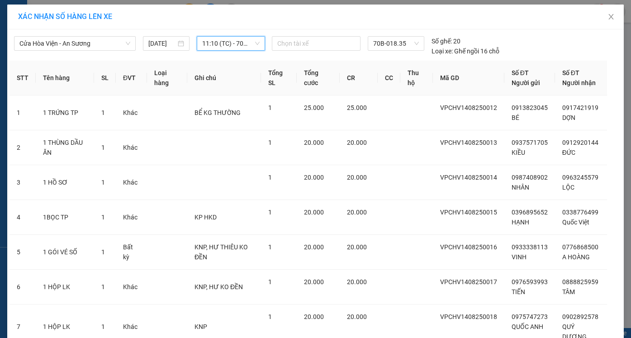
scroll to position [77, 0]
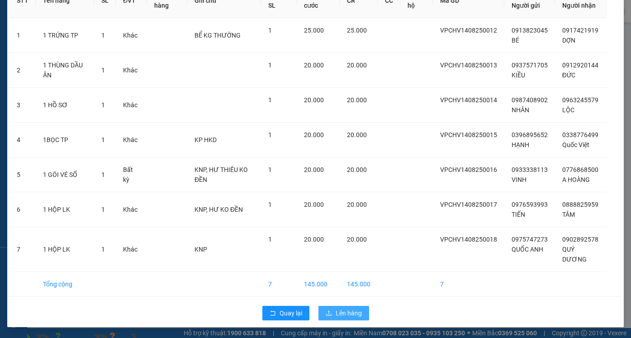
click at [354, 311] on span "Lên hàng" at bounding box center [349, 313] width 26 height 10
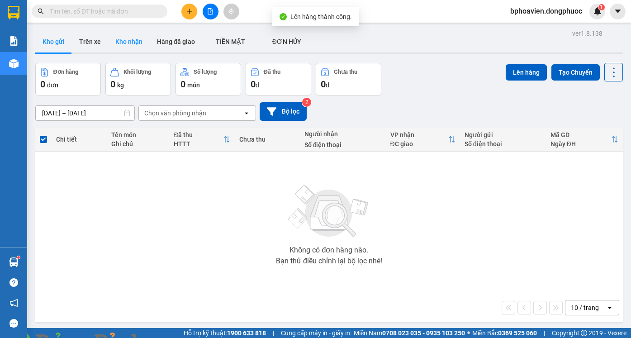
click at [127, 33] on button "Kho nhận" at bounding box center [129, 42] width 42 height 22
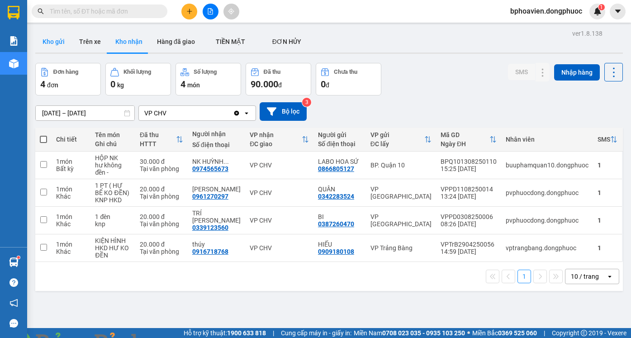
click at [44, 32] on button "Kho gửi" at bounding box center [53, 42] width 37 height 22
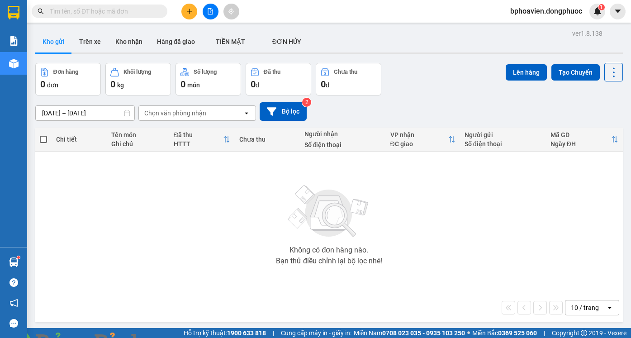
click at [197, 10] on div at bounding box center [211, 12] width 68 height 16
click at [190, 9] on icon "plus" at bounding box center [190, 11] width 6 height 6
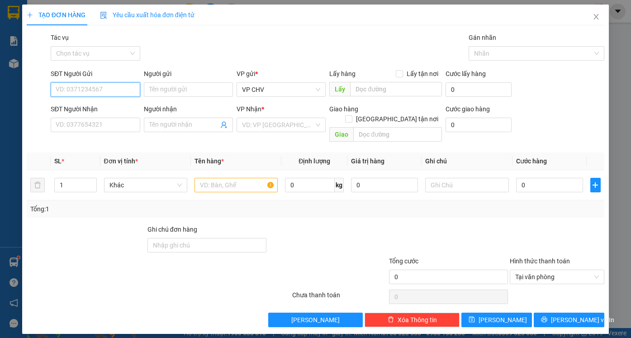
click at [110, 88] on input "SĐT Người Gửi" at bounding box center [95, 89] width 89 height 14
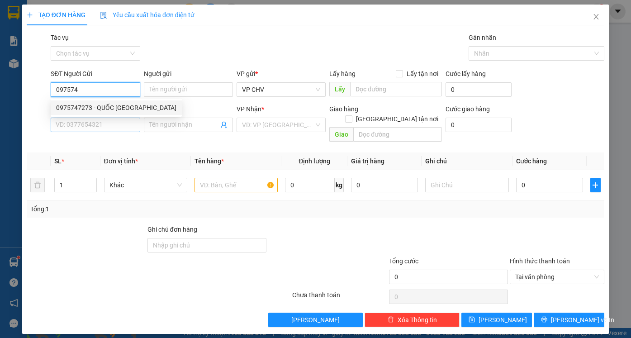
drag, startPoint x: 101, startPoint y: 110, endPoint x: 108, endPoint y: 124, distance: 15.2
click at [101, 109] on div "0975747273 - QUỐC [GEOGRAPHIC_DATA]" at bounding box center [116, 108] width 120 height 10
type input "0975747273"
type input "QUỐC ANH"
type input "0902892578"
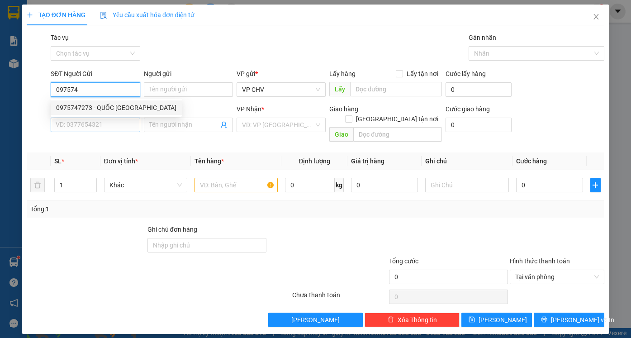
type input "QUÝ DƯƠNG"
type input "0975747273"
click at [0, 117] on div "TẠO ĐƠN HÀNG Yêu cầu xuất hóa đơn điện tử Transit Pickup Surcharge Ids Transit …" at bounding box center [315, 169] width 631 height 338
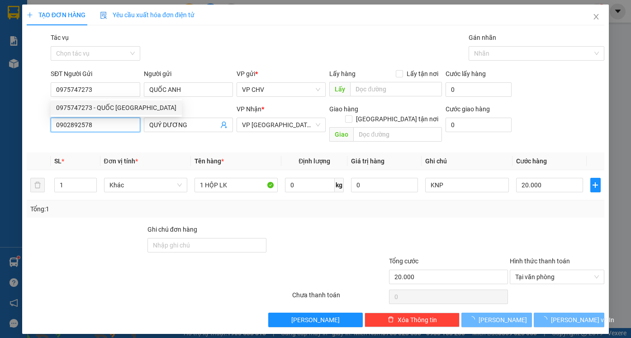
type input "20.000"
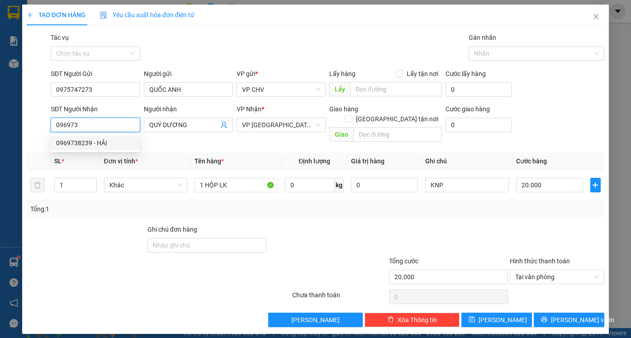
click at [96, 139] on div "0969738239 - HẢI" at bounding box center [95, 143] width 78 height 10
type input "0969738239"
type input "HẢI"
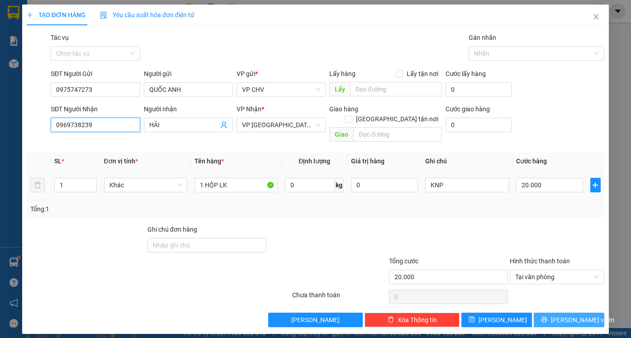
type input "0969738239"
click at [583, 313] on button "[PERSON_NAME] và In" at bounding box center [569, 320] width 71 height 14
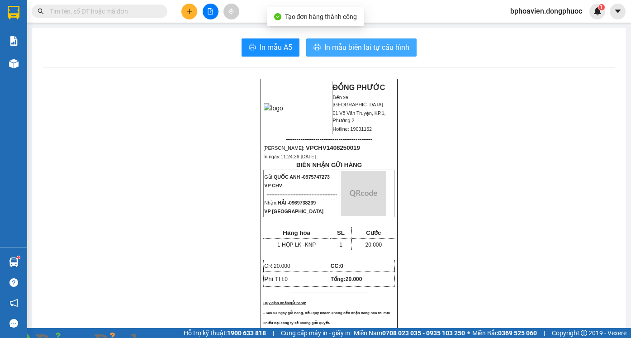
click at [336, 49] on span "In mẫu biên lai tự cấu hình" at bounding box center [367, 47] width 85 height 11
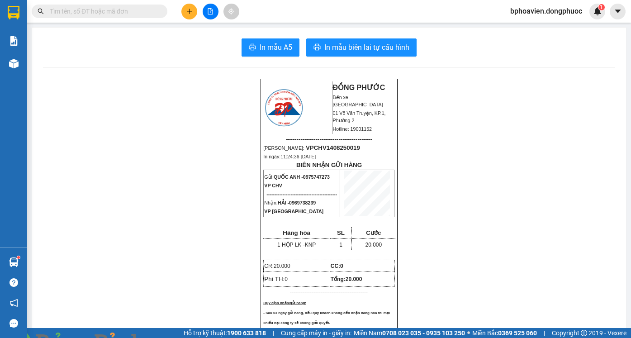
click at [190, 12] on icon "plus" at bounding box center [190, 11] width 6 height 6
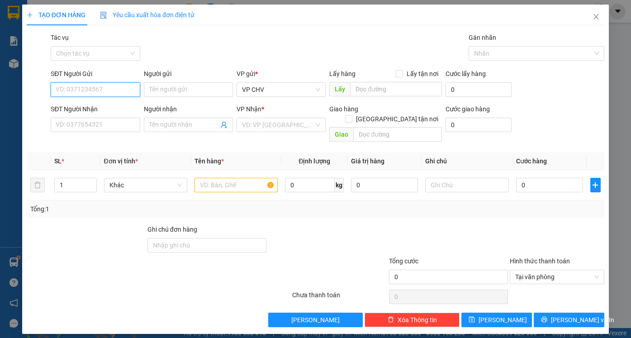
click at [95, 94] on input "SĐT Người Gửi" at bounding box center [95, 89] width 89 height 14
click at [91, 107] on div "0988990290 - NGỌC" at bounding box center [95, 108] width 78 height 10
type input "0988990290"
type input "NGỌC"
type input "0394742057"
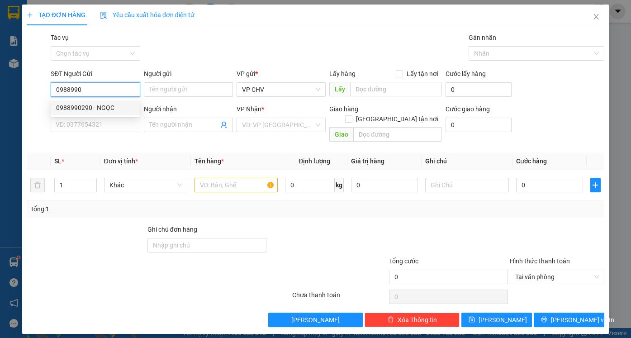
type input "DUYÊN"
type input "20.000"
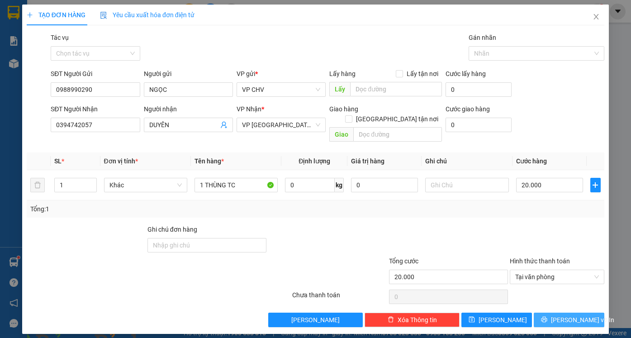
click at [559, 313] on button "[PERSON_NAME] và In" at bounding box center [569, 320] width 71 height 14
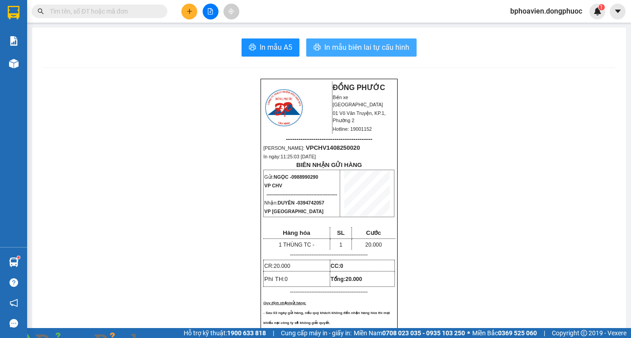
click at [350, 47] on span "In mẫu biên lai tự cấu hình" at bounding box center [367, 47] width 85 height 11
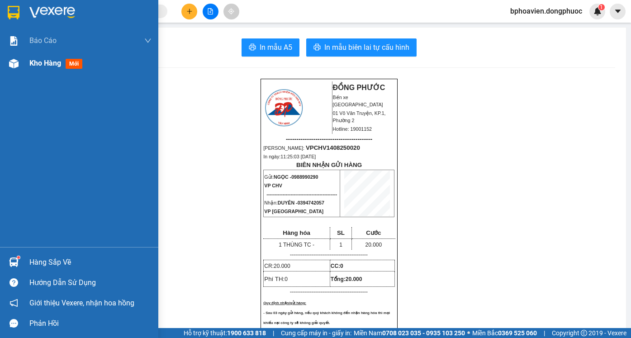
click at [32, 68] on div "Kho hàng mới" at bounding box center [57, 62] width 57 height 11
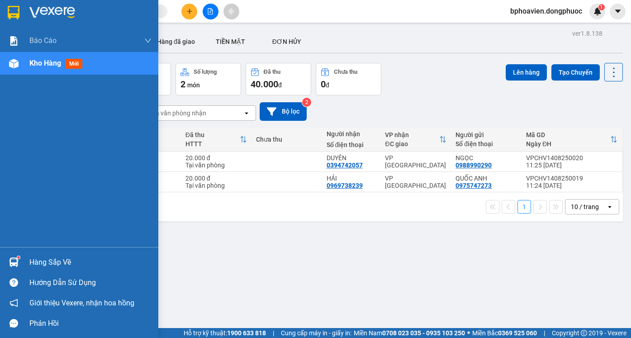
click at [37, 260] on div "Hàng sắp về" at bounding box center [90, 263] width 122 height 14
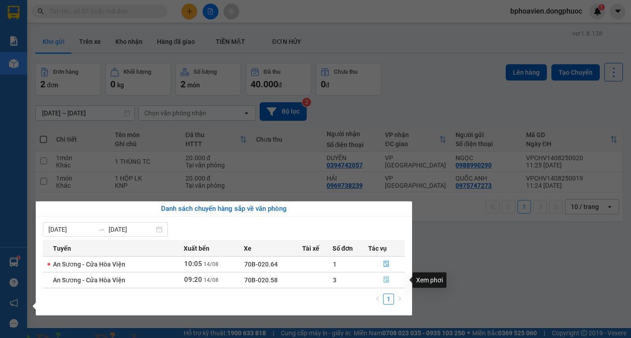
click at [389, 282] on icon "file-done" at bounding box center [386, 280] width 6 height 6
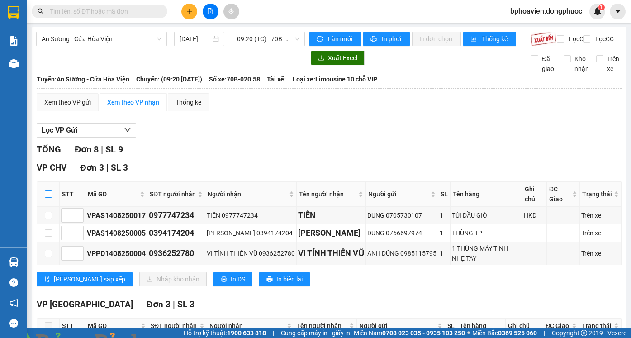
click at [48, 191] on input "checkbox" at bounding box center [48, 194] width 7 height 7
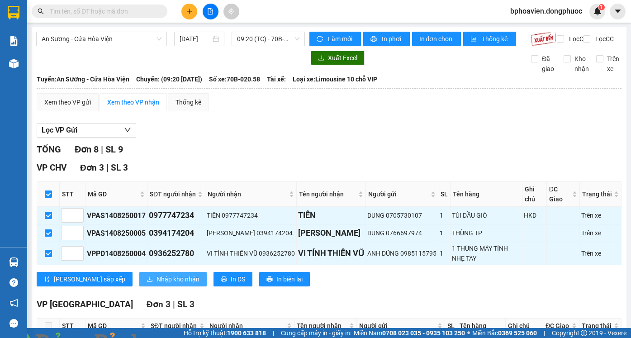
click at [157, 274] on span "Nhập kho nhận" at bounding box center [178, 279] width 43 height 10
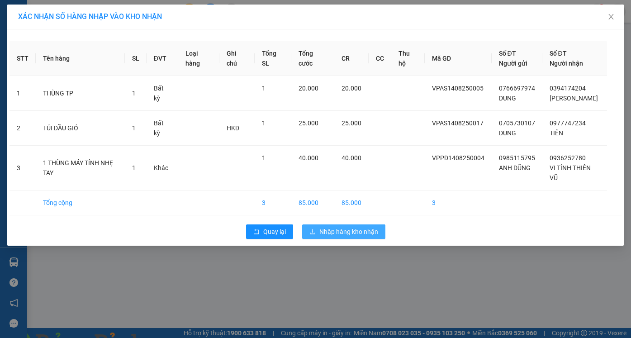
click at [347, 235] on span "Nhập hàng kho nhận" at bounding box center [349, 232] width 59 height 10
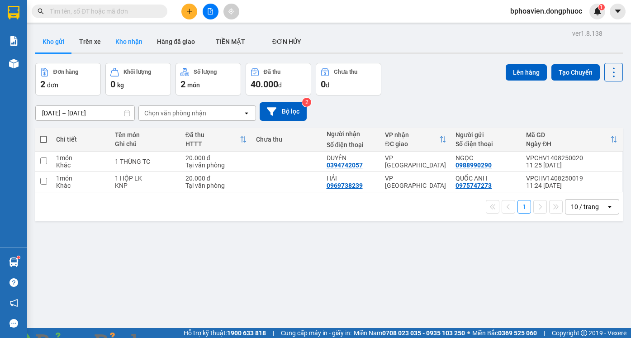
click at [126, 38] on button "Kho nhận" at bounding box center [129, 42] width 42 height 22
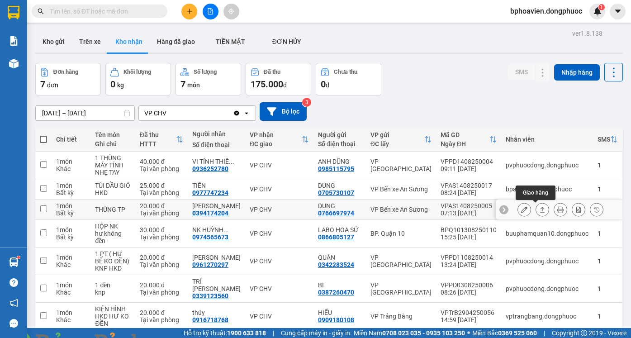
click at [536, 206] on button at bounding box center [542, 210] width 13 height 16
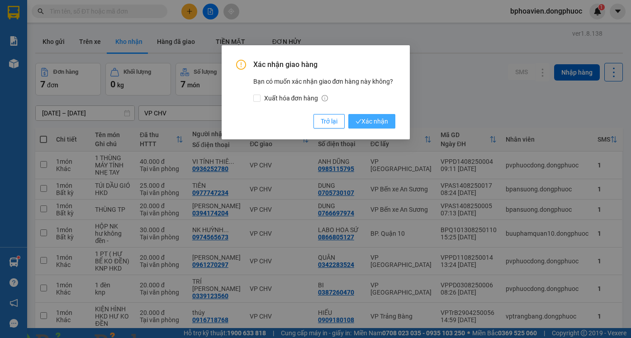
click at [381, 120] on span "Xác nhận" at bounding box center [372, 121] width 33 height 10
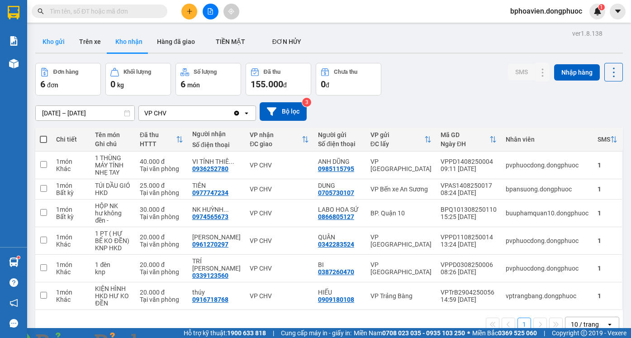
drag, startPoint x: 56, startPoint y: 33, endPoint x: 59, endPoint y: 48, distance: 15.3
click at [56, 35] on button "Kho gửi" at bounding box center [53, 42] width 37 height 22
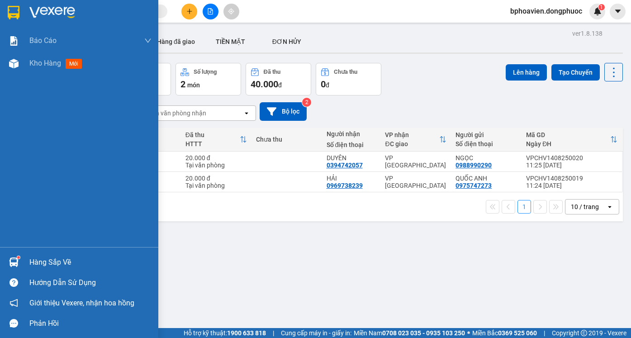
click at [39, 261] on div "Hàng sắp về" at bounding box center [90, 263] width 122 height 14
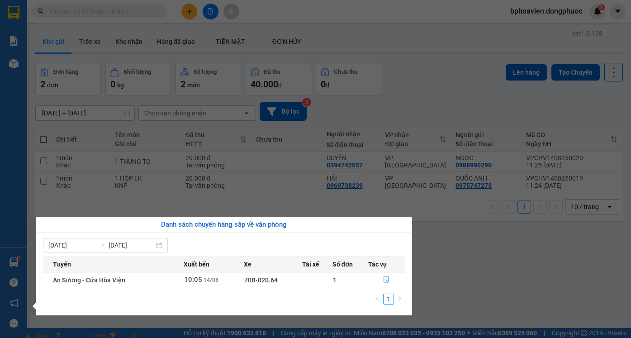
drag, startPoint x: 500, startPoint y: 260, endPoint x: 186, endPoint y: 6, distance: 404.3
click at [487, 253] on section "Kết quả tìm kiếm ( 0 ) Bộ lọc No Data bphoavien.dongphuoc 1 Báo cáo Mẫu 1: Báo …" at bounding box center [315, 169] width 631 height 338
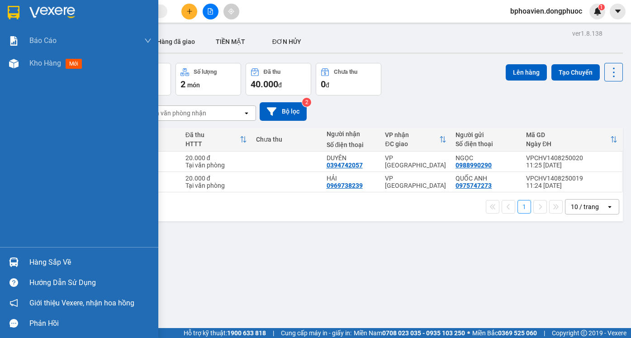
click at [52, 261] on div "Hàng sắp về" at bounding box center [90, 263] width 122 height 14
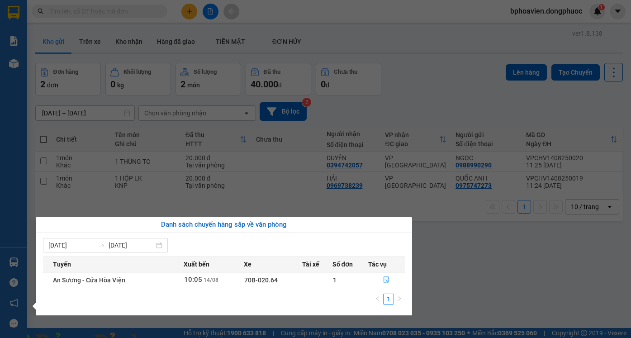
click at [511, 231] on section "Kết quả tìm kiếm ( 0 ) Bộ lọc No Data bphoavien.dongphuoc 1 Báo cáo Mẫu 1: Báo …" at bounding box center [315, 169] width 631 height 338
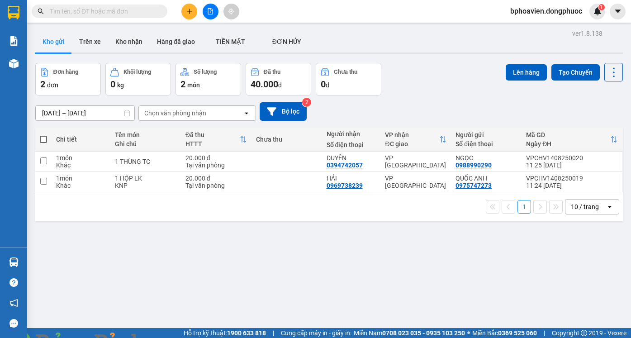
drag, startPoint x: 129, startPoint y: 43, endPoint x: 132, endPoint y: 122, distance: 79.7
click at [129, 44] on button "Kho nhận" at bounding box center [129, 42] width 42 height 22
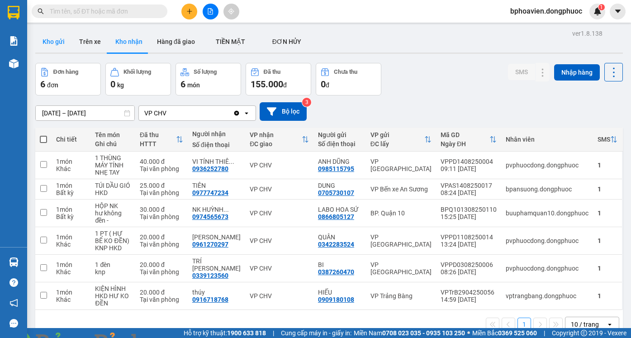
click at [53, 40] on button "Kho gửi" at bounding box center [53, 42] width 37 height 22
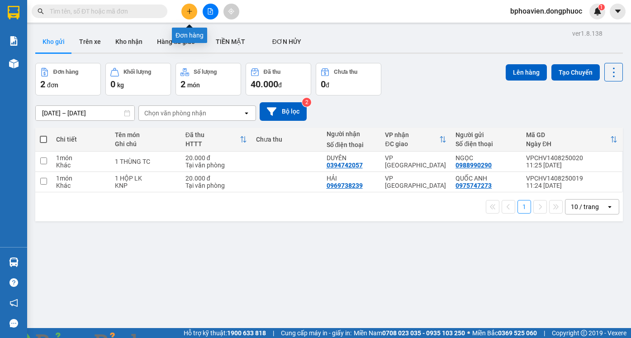
click at [188, 13] on icon "plus" at bounding box center [190, 11] width 6 height 6
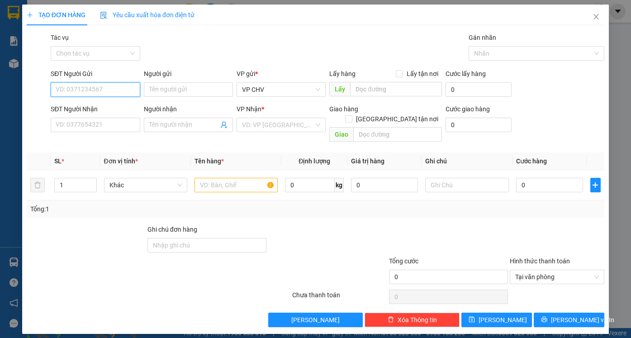
click at [79, 91] on input "SĐT Người Gửi" at bounding box center [95, 89] width 89 height 14
click at [86, 87] on input "SĐT Người Gửi" at bounding box center [95, 89] width 89 height 14
type input "0926380780"
click at [107, 113] on div "0926380780 - PHƯƠNG" at bounding box center [95, 107] width 89 height 14
type input "PHƯƠNG"
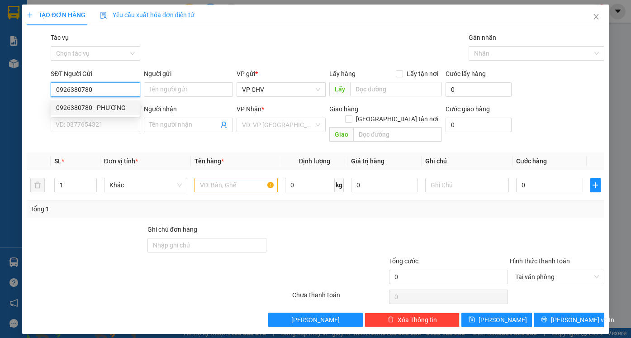
type input "0968301704"
type input "TÚ"
type input "30.000"
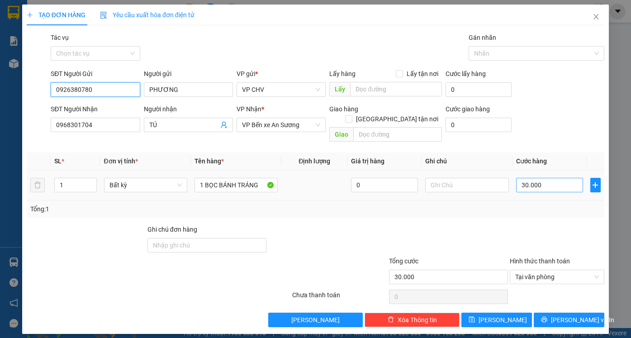
type input "0926380780"
click at [543, 178] on input "30.000" at bounding box center [549, 185] width 67 height 14
type input "3"
type input "35"
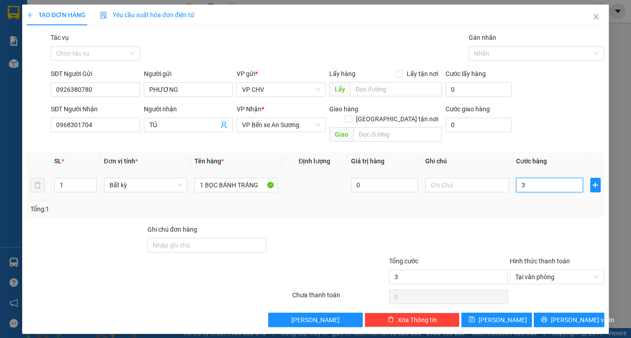
type input "35"
type input "3"
click at [545, 228] on div at bounding box center [557, 241] width 97 height 32
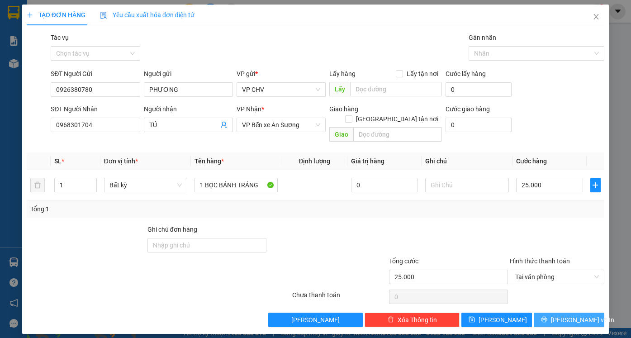
click at [583, 315] on span "[PERSON_NAME] và In" at bounding box center [582, 320] width 63 height 10
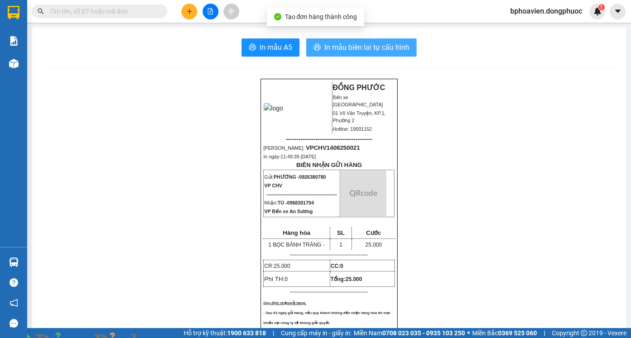
click at [339, 46] on span "In mẫu biên lai tự cấu hình" at bounding box center [367, 47] width 85 height 11
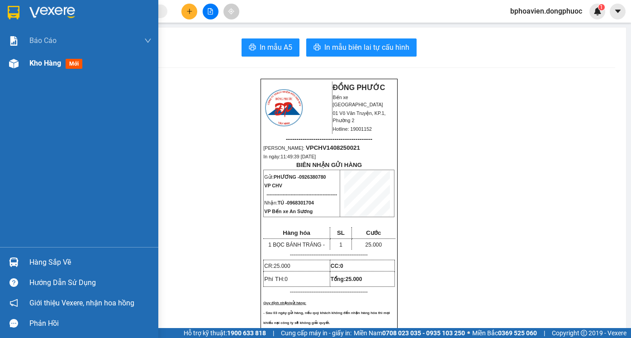
click at [35, 64] on span "Kho hàng" at bounding box center [45, 63] width 32 height 9
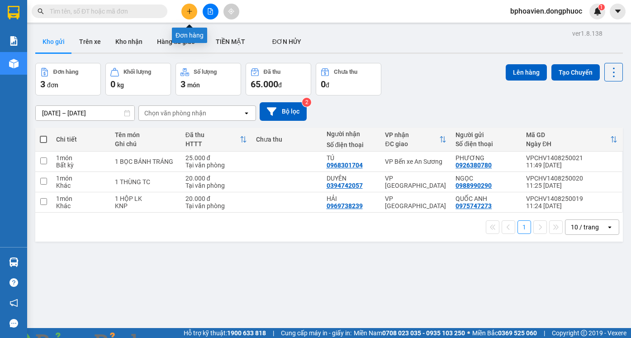
click at [188, 13] on icon "plus" at bounding box center [190, 11] width 6 height 6
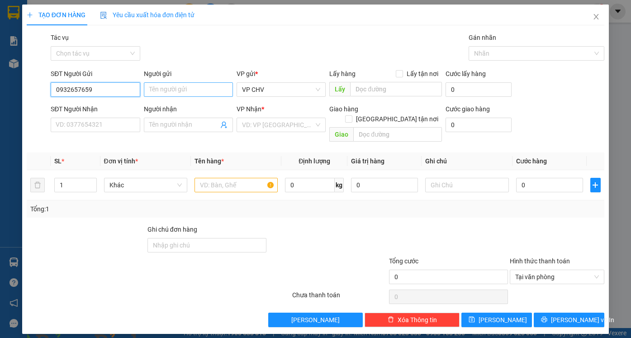
type input "0932657659"
click at [176, 92] on input "Người gửi" at bounding box center [188, 89] width 89 height 14
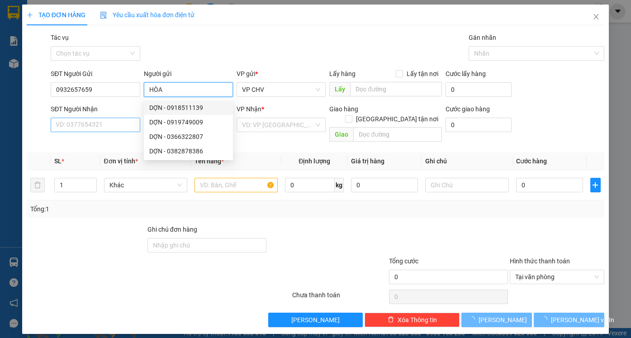
type input "HÒA"
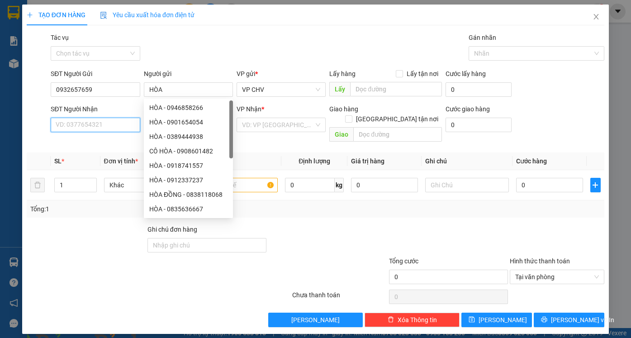
click at [99, 127] on input "SĐT Người Nhận" at bounding box center [95, 125] width 89 height 14
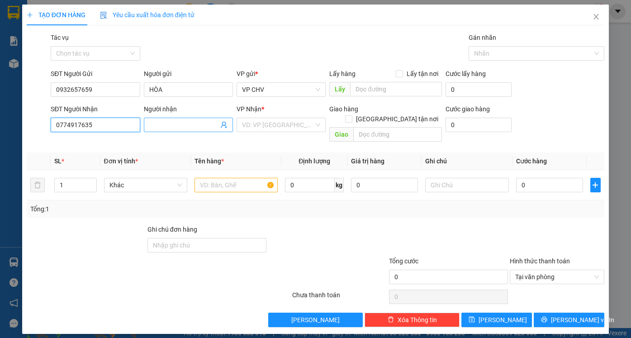
type input "0774917635"
click at [181, 126] on input "Người nhận" at bounding box center [183, 125] width 69 height 10
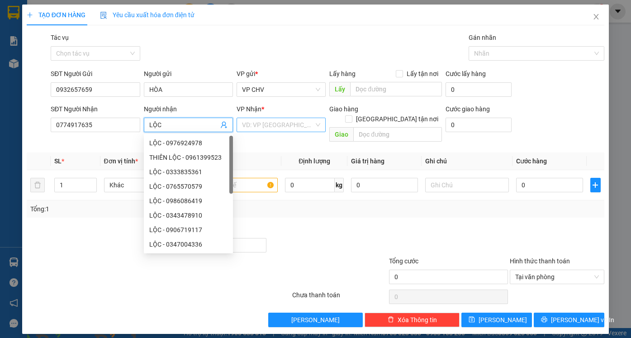
type input "LỘC"
click at [259, 127] on input "search" at bounding box center [278, 125] width 72 height 14
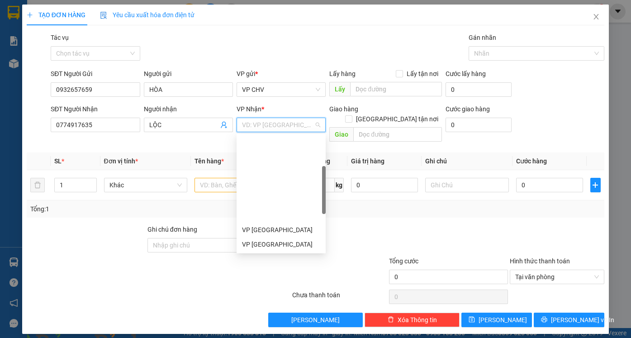
drag, startPoint x: 273, startPoint y: 212, endPoint x: 236, endPoint y: 191, distance: 43.0
click at [272, 297] on div "BP. Quận 10" at bounding box center [281, 302] width 78 height 10
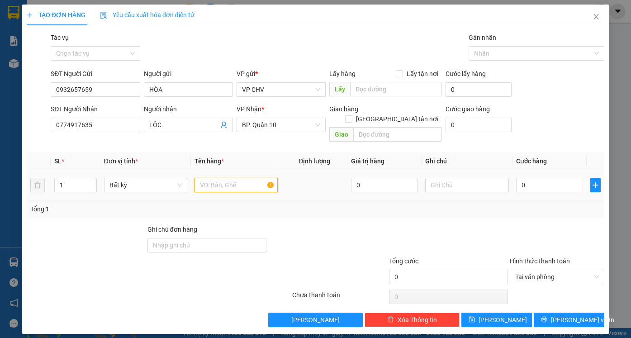
click at [228, 178] on input "text" at bounding box center [236, 185] width 83 height 14
type input "1 HỘP BÀN PHÍM"
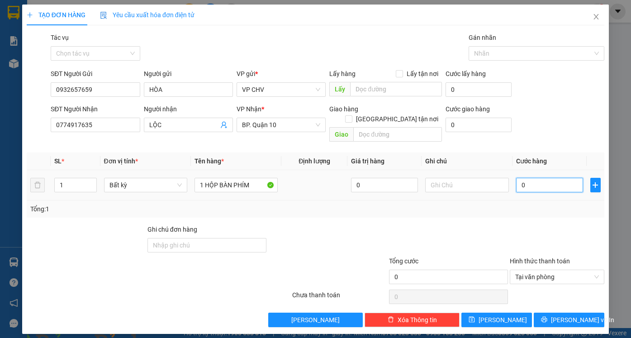
click at [545, 178] on input "0" at bounding box center [549, 185] width 67 height 14
type input "3"
type input "30"
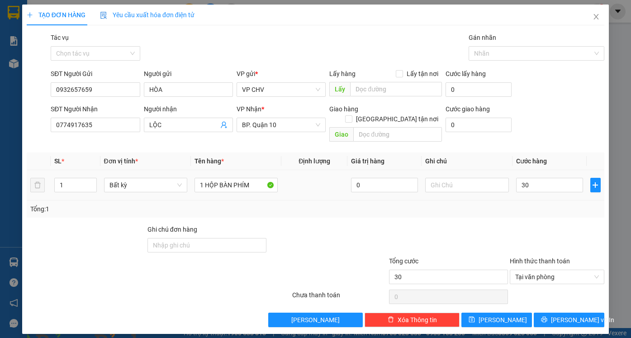
type input "30.000"
drag, startPoint x: 545, startPoint y: 221, endPoint x: 559, endPoint y: 295, distance: 75.2
click at [545, 227] on div at bounding box center [557, 241] width 97 height 32
drag, startPoint x: 558, startPoint y: 311, endPoint x: 543, endPoint y: 306, distance: 15.7
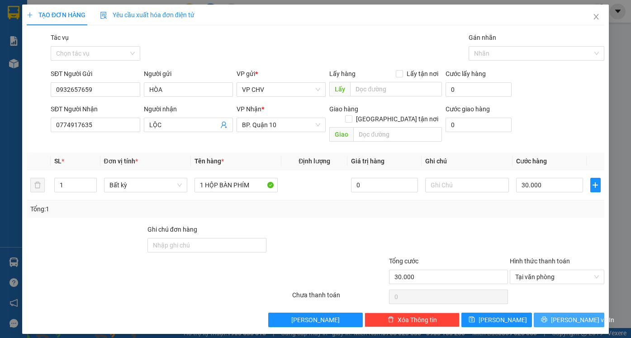
click at [547, 317] on icon "printer" at bounding box center [544, 320] width 6 height 6
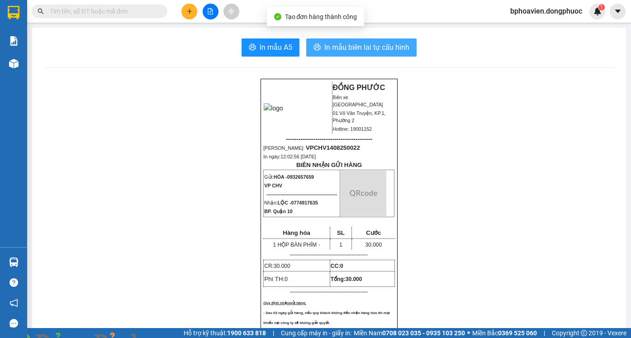
click at [341, 48] on span "In mẫu biên lai tự cấu hình" at bounding box center [367, 47] width 85 height 11
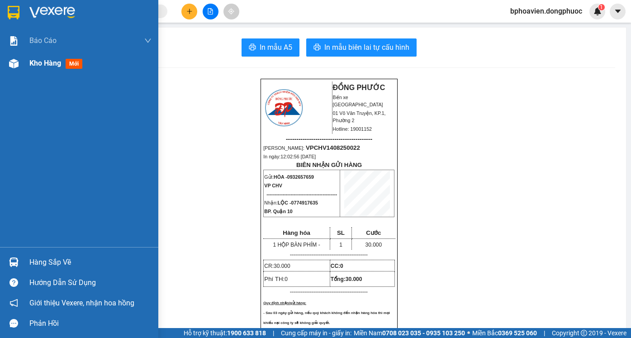
click at [38, 62] on span "Kho hàng" at bounding box center [45, 63] width 32 height 9
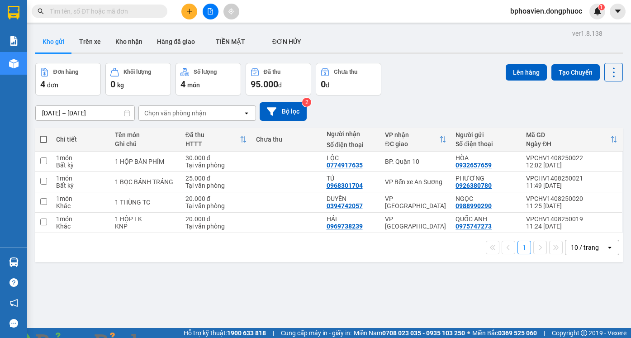
click at [252, 149] on th "Chưa thu" at bounding box center [287, 140] width 71 height 24
click at [261, 172] on td at bounding box center [287, 182] width 71 height 20
checkbox input "true"
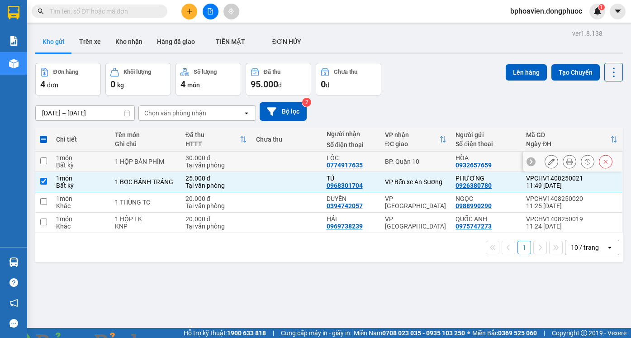
click at [275, 164] on td at bounding box center [287, 162] width 71 height 20
checkbox input "true"
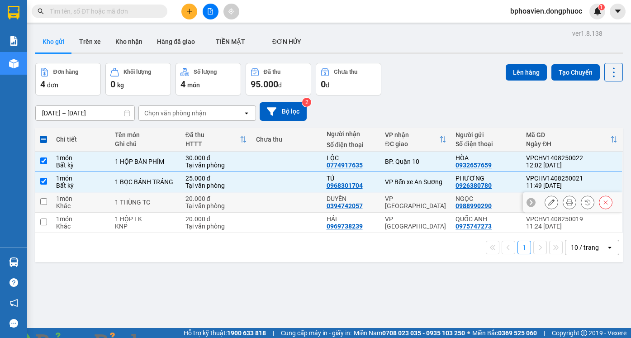
drag, startPoint x: 277, startPoint y: 200, endPoint x: 277, endPoint y: 213, distance: 13.6
click at [277, 201] on td at bounding box center [287, 202] width 71 height 20
checkbox input "true"
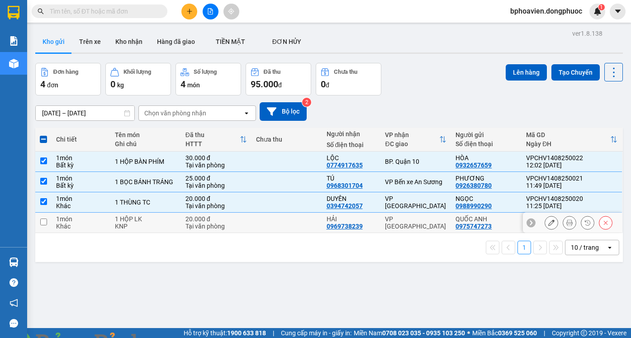
click at [277, 216] on td at bounding box center [287, 223] width 71 height 20
checkbox input "true"
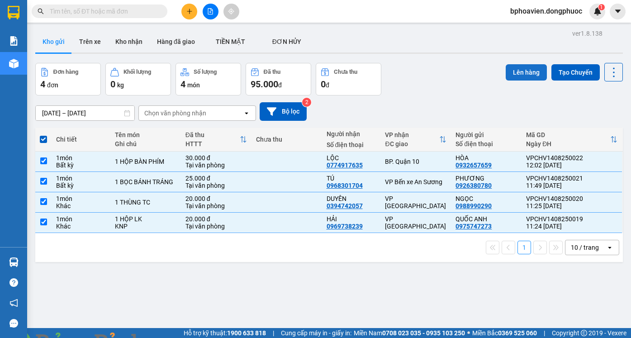
click at [520, 74] on button "Lên hàng" at bounding box center [526, 72] width 41 height 16
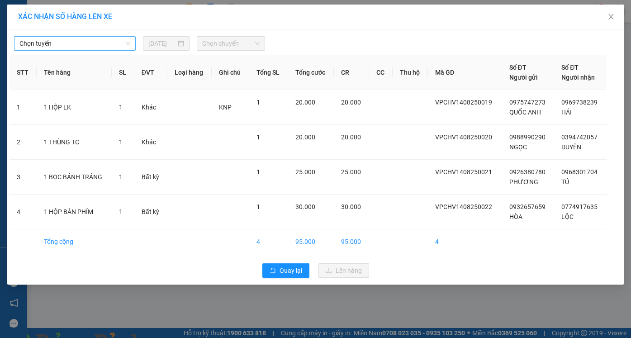
click at [83, 39] on span "Chọn tuyến" at bounding box center [74, 44] width 111 height 14
click at [87, 245] on div "Cửa Hòa Viện - An Sương - Quận 10" at bounding box center [74, 250] width 111 height 10
click at [233, 39] on span "Chọn chuyến" at bounding box center [230, 44] width 57 height 14
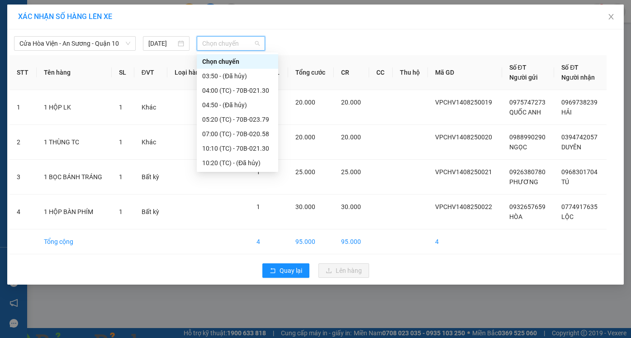
click at [224, 172] on div "12:10 (TC) - 70B-023.79" at bounding box center [237, 177] width 71 height 10
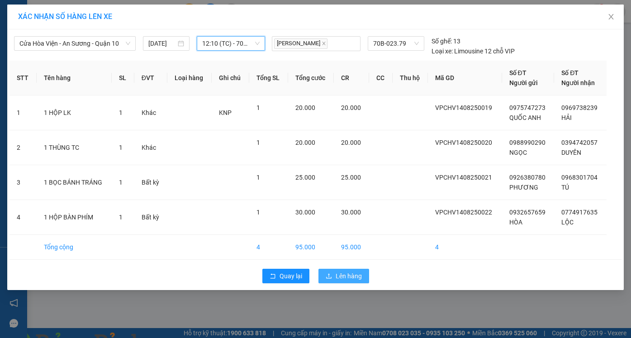
click at [351, 275] on span "Lên hàng" at bounding box center [349, 276] width 26 height 10
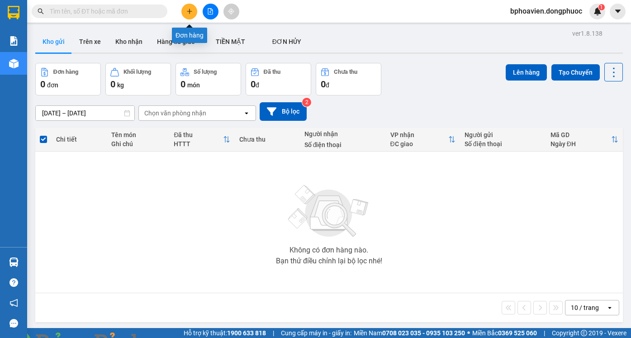
click at [187, 16] on button at bounding box center [190, 12] width 16 height 16
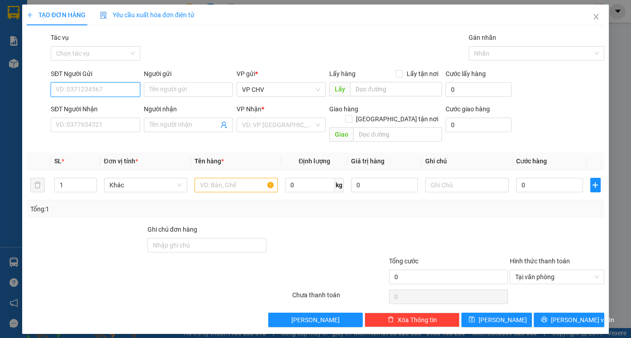
click at [96, 92] on input "SĐT Người Gửi" at bounding box center [95, 89] width 89 height 14
click at [107, 109] on div "0975747273 - QUỐC [GEOGRAPHIC_DATA]" at bounding box center [116, 108] width 120 height 10
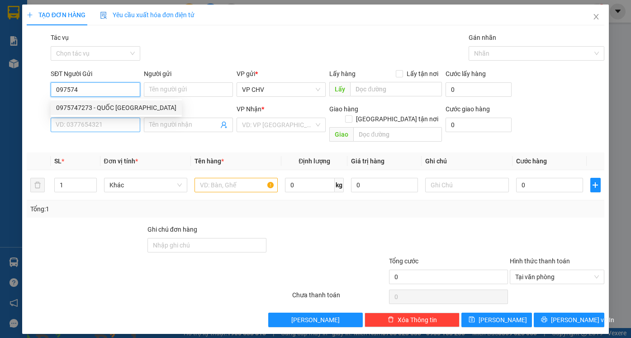
type input "0975747273"
type input "QUỐC ANH"
type input "0969738239"
type input "HẢI"
type input "20.000"
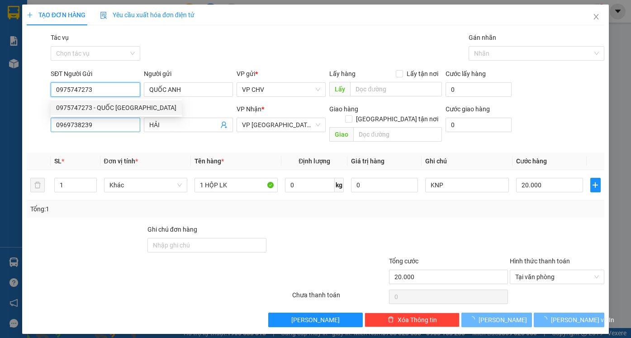
type input "0975747273"
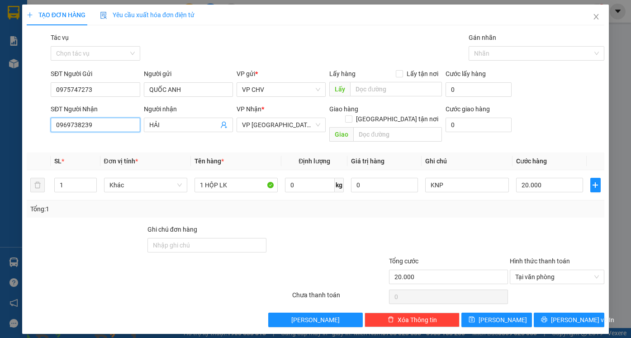
drag, startPoint x: 109, startPoint y: 125, endPoint x: 19, endPoint y: 128, distance: 89.7
click at [19, 128] on div "TẠO ĐƠN HÀNG Yêu cầu xuất hóa đơn điện tử Transit Pickup Surcharge Ids Transit …" at bounding box center [315, 169] width 631 height 338
type input "090957"
click at [119, 141] on div "0909572767 - TIỂU ĐỆ" at bounding box center [95, 143] width 78 height 10
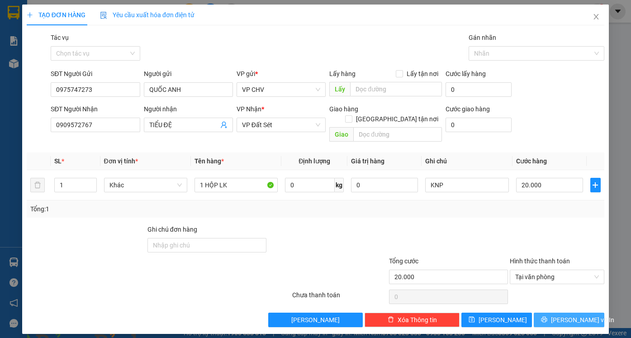
click at [569, 315] on span "[PERSON_NAME] và In" at bounding box center [582, 320] width 63 height 10
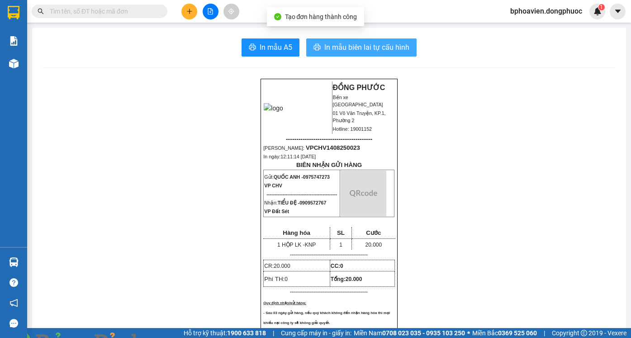
click at [372, 51] on span "In mẫu biên lai tự cấu hình" at bounding box center [367, 47] width 85 height 11
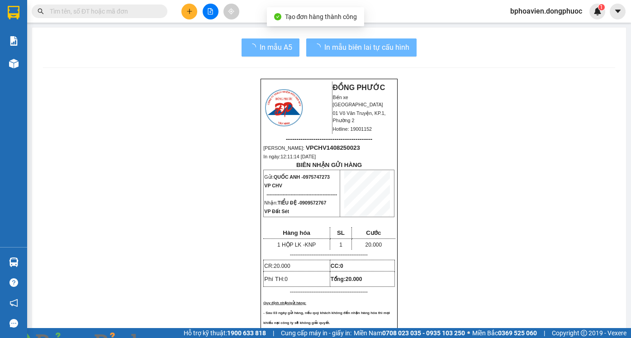
click at [192, 10] on button at bounding box center [190, 12] width 16 height 16
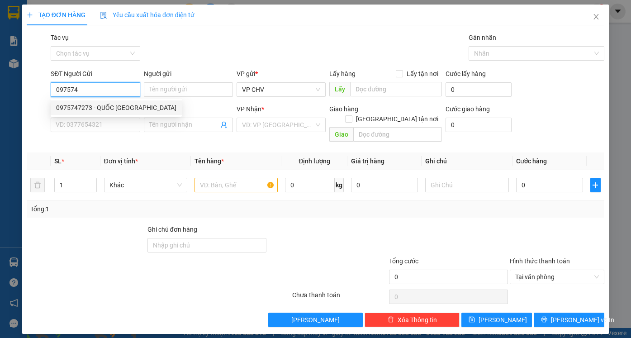
click at [114, 107] on div "0975747273 - QUỐC [GEOGRAPHIC_DATA]" at bounding box center [116, 108] width 120 height 10
type input "0975747273"
type input "QUỐC ANH"
type input "0909572767"
type input "TIỂU ĐỆ"
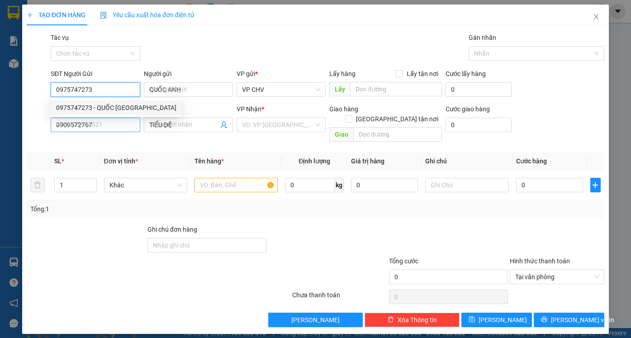
type input "20.000"
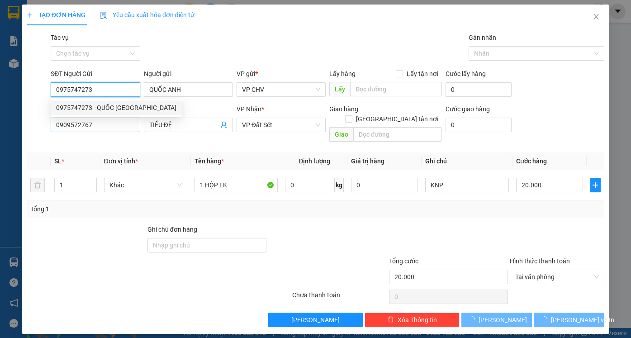
type input "0975747273"
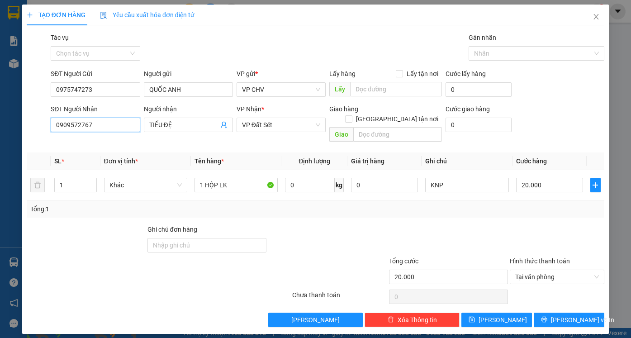
drag, startPoint x: 100, startPoint y: 128, endPoint x: 0, endPoint y: 120, distance: 99.9
click at [0, 120] on div "TẠO ĐƠN HÀNG Yêu cầu xuất hóa đơn điện tử Transit Pickup Surcharge Ids Transit …" at bounding box center [315, 169] width 631 height 338
type input "097711"
click at [81, 140] on div "0977111299 - [PERSON_NAME]" at bounding box center [100, 143] width 89 height 10
click at [580, 315] on span "[PERSON_NAME] và In" at bounding box center [582, 320] width 63 height 10
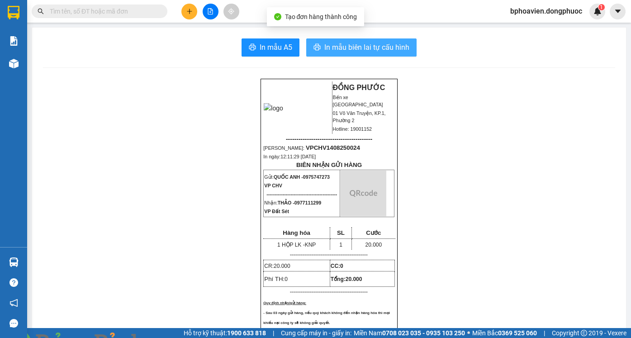
click at [363, 46] on span "In mẫu biên lai tự cấu hình" at bounding box center [367, 47] width 85 height 11
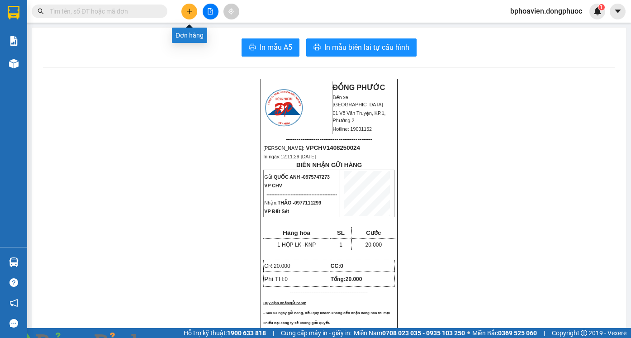
click at [191, 9] on icon "plus" at bounding box center [190, 11] width 6 height 6
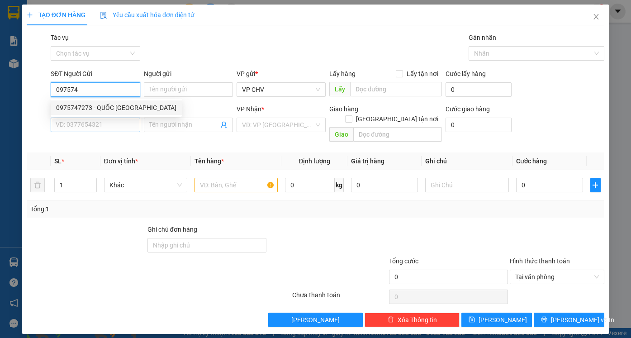
drag, startPoint x: 110, startPoint y: 108, endPoint x: 126, endPoint y: 124, distance: 23.0
click at [110, 108] on div "0975747273 - QUỐC [GEOGRAPHIC_DATA]" at bounding box center [116, 108] width 120 height 10
type input "0975747273"
type input "QUỐC ANH"
type input "0977111299"
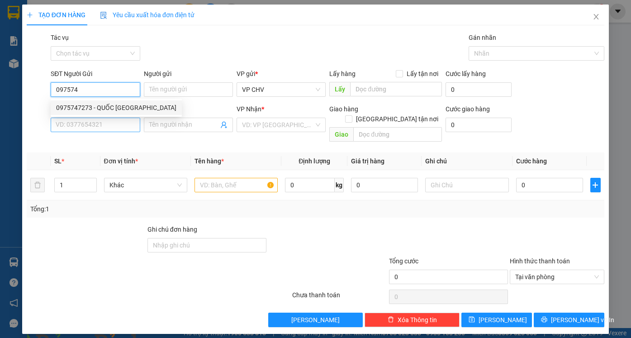
type input "THẢO"
type input "20.000"
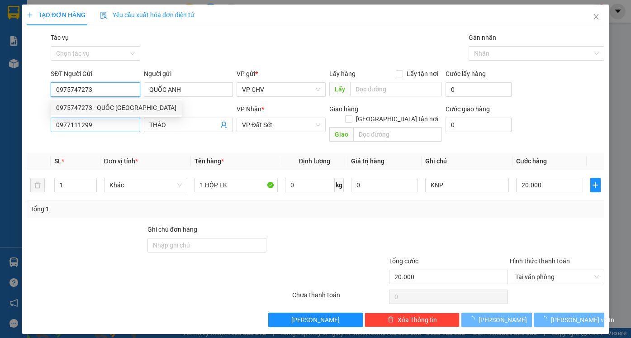
type input "0975747273"
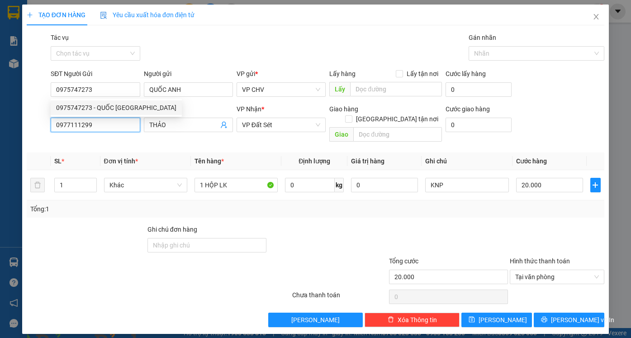
drag, startPoint x: 74, startPoint y: 125, endPoint x: 9, endPoint y: 132, distance: 65.5
click at [10, 132] on div "TẠO ĐƠN HÀNG Yêu cầu xuất hóa đơn điện tử Transit Pickup Surcharge Ids Transit …" at bounding box center [315, 169] width 631 height 338
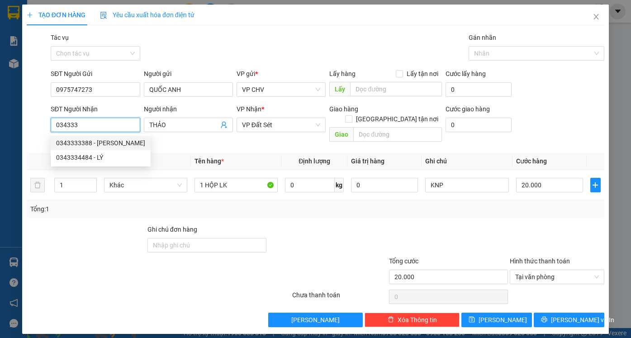
click at [100, 142] on div "0343333388 - [PERSON_NAME]" at bounding box center [100, 143] width 89 height 10
type input "0343333388"
type input "DƯƠNG LINH"
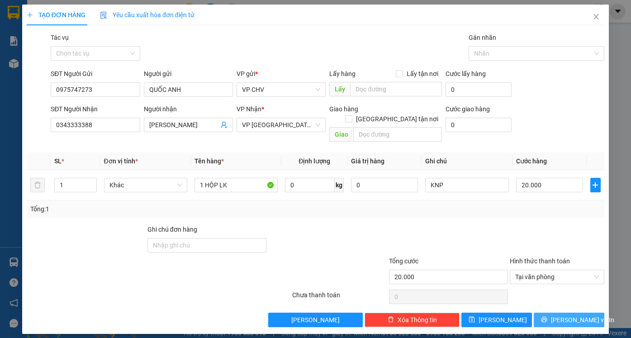
click at [577, 315] on span "[PERSON_NAME] và In" at bounding box center [582, 320] width 63 height 10
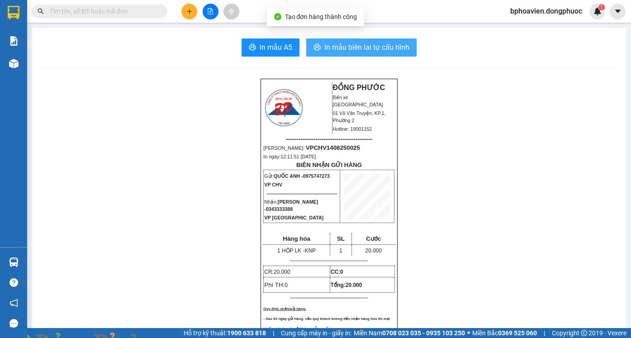
drag, startPoint x: 347, startPoint y: 41, endPoint x: 336, endPoint y: 50, distance: 13.9
click at [347, 43] on button "In mẫu biên lai tự cấu hình" at bounding box center [361, 47] width 110 height 18
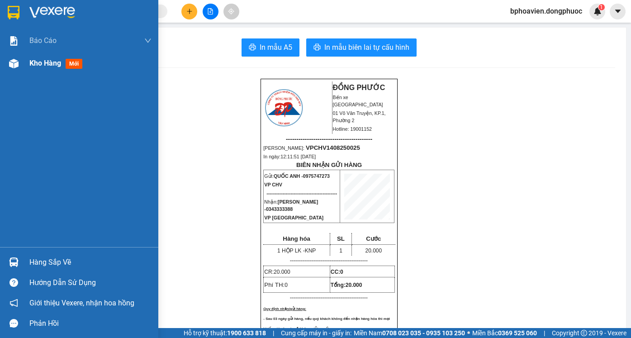
click at [42, 61] on span "Kho hàng" at bounding box center [45, 63] width 32 height 9
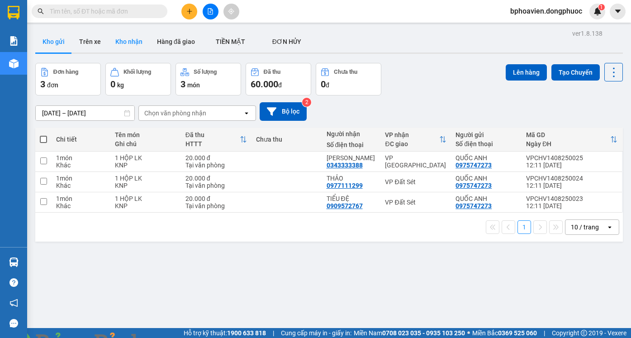
click at [136, 32] on button "Kho nhận" at bounding box center [129, 42] width 42 height 22
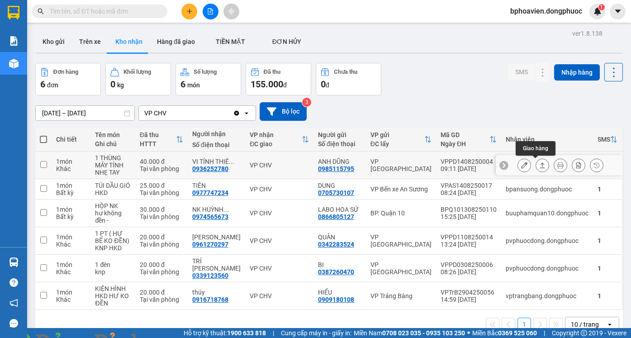
click at [540, 162] on icon at bounding box center [543, 165] width 6 height 6
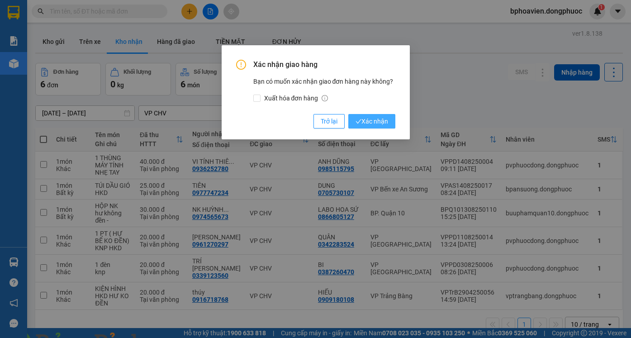
click at [370, 125] on span "Xác nhận" at bounding box center [372, 121] width 33 height 10
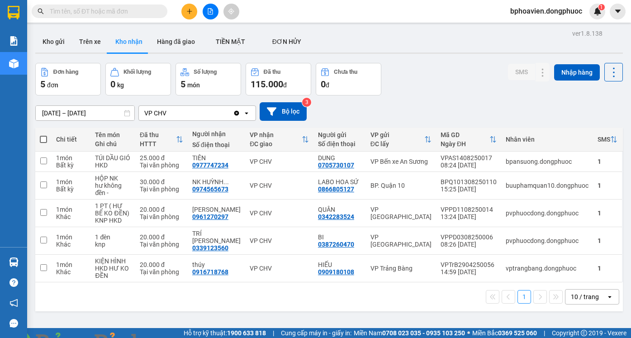
drag, startPoint x: 46, startPoint y: 42, endPoint x: 193, endPoint y: 29, distance: 148.1
click at [47, 40] on button "Kho gửi" at bounding box center [53, 42] width 37 height 22
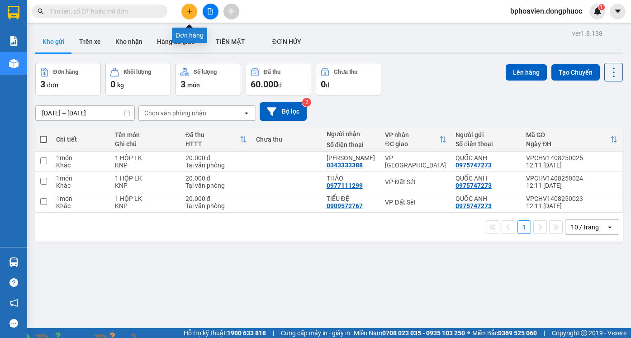
click at [187, 10] on icon "plus" at bounding box center [190, 11] width 6 height 6
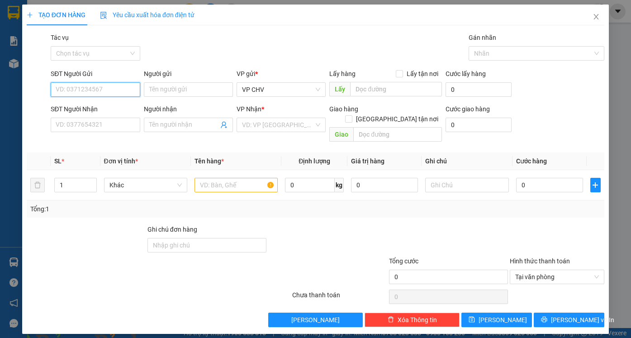
click at [113, 90] on input "SĐT Người Gửi" at bounding box center [95, 89] width 89 height 14
type input "0358313649"
click at [110, 107] on div "0358313649 - ĐẠT" at bounding box center [95, 108] width 78 height 10
type input "ĐẠT"
type input "0908972483"
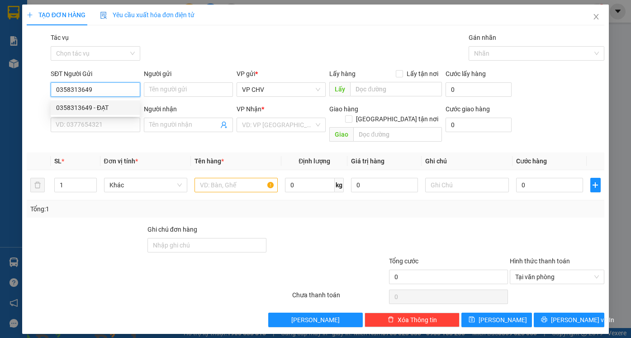
type input "MỸ CHÂU"
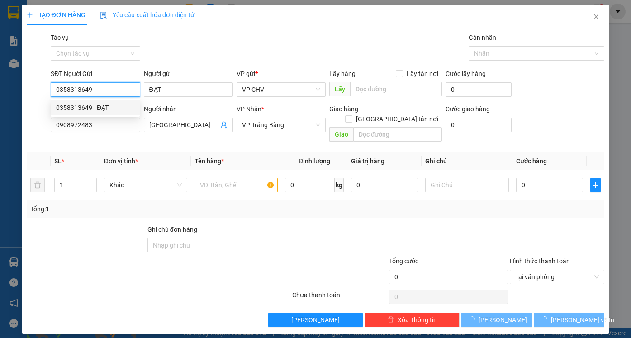
type input "20.000"
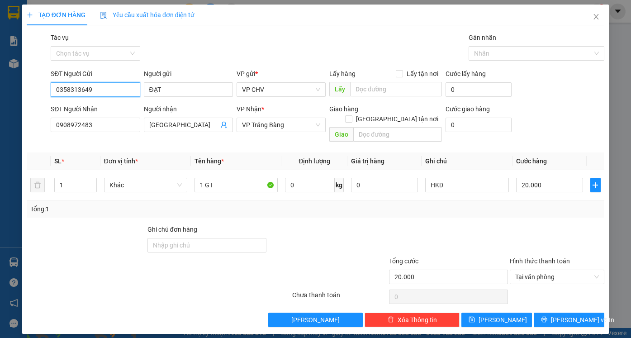
type input "0358313649"
click at [0, 113] on div "TẠO ĐƠN HÀNG Yêu cầu xuất hóa đơn điện tử Transit Pickup Surcharge Ids Transit …" at bounding box center [315, 169] width 631 height 338
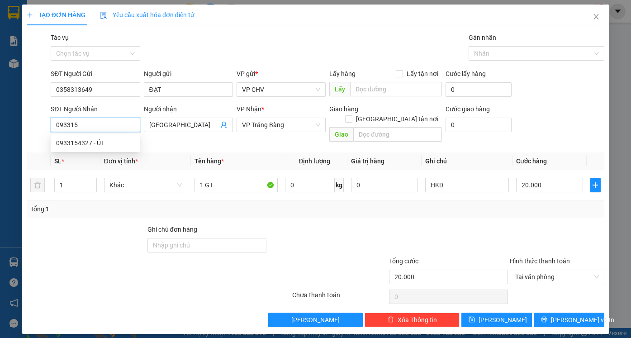
type input "0933150"
click at [67, 142] on div "0933150502 - TUẤN" at bounding box center [95, 143] width 78 height 10
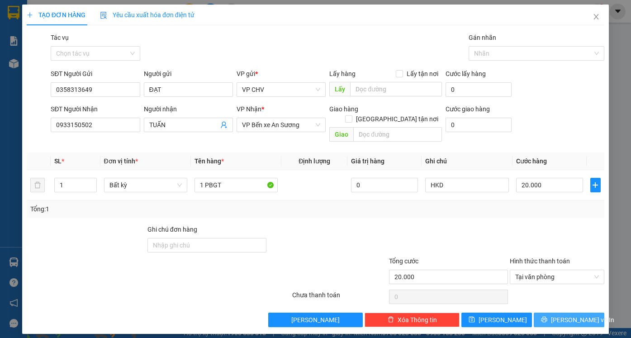
click at [568, 315] on span "[PERSON_NAME] và In" at bounding box center [582, 320] width 63 height 10
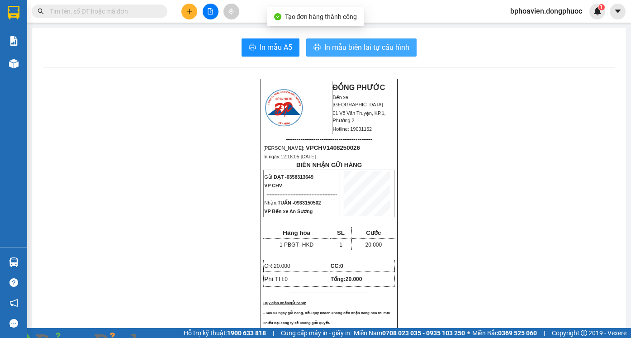
click at [361, 50] on span "In mẫu biên lai tự cấu hình" at bounding box center [367, 47] width 85 height 11
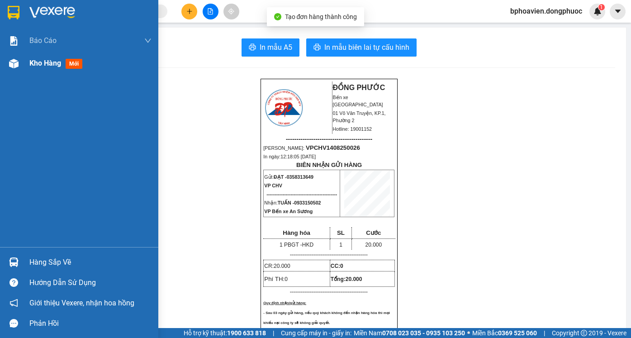
click at [35, 66] on span "Kho hàng" at bounding box center [45, 63] width 32 height 9
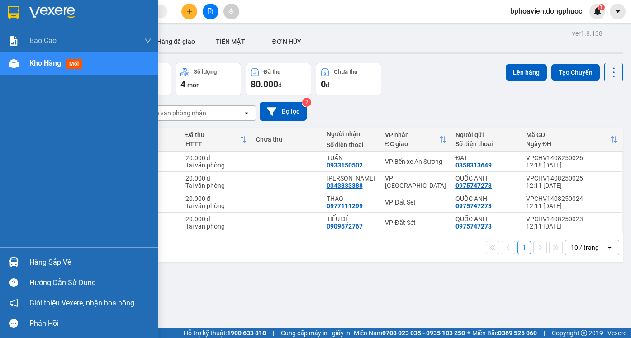
click at [38, 266] on div "Hàng sắp về" at bounding box center [90, 263] width 122 height 14
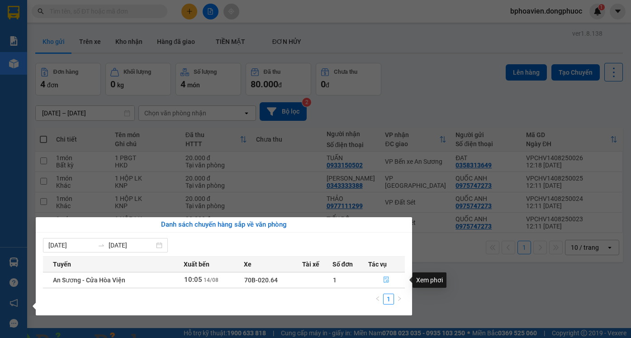
click at [392, 281] on button "button" at bounding box center [387, 280] width 36 height 14
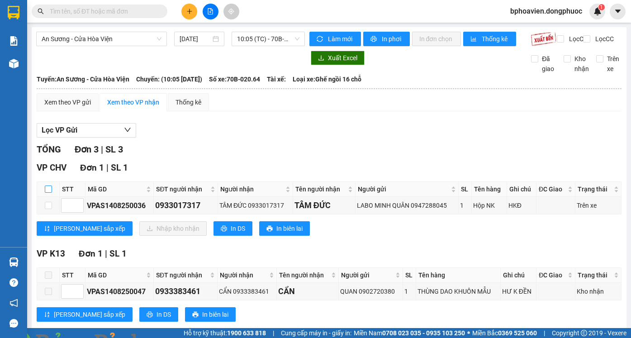
click at [49, 193] on input "checkbox" at bounding box center [48, 189] width 7 height 7
checkbox input "true"
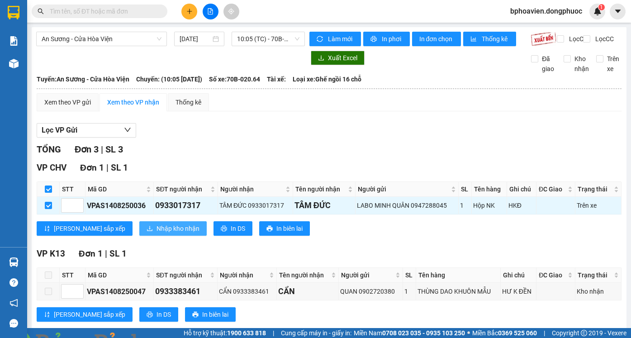
click at [157, 233] on span "Nhập kho nhận" at bounding box center [178, 229] width 43 height 10
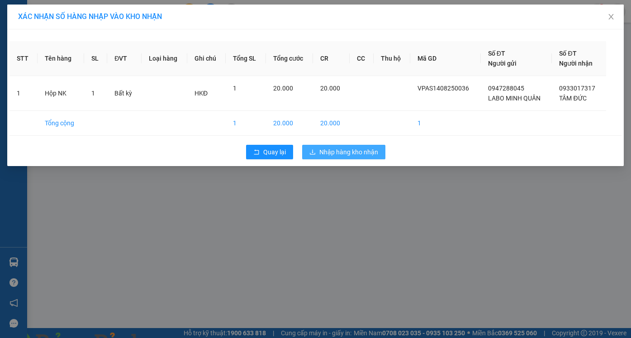
click at [365, 158] on button "Nhập hàng kho nhận" at bounding box center [343, 152] width 83 height 14
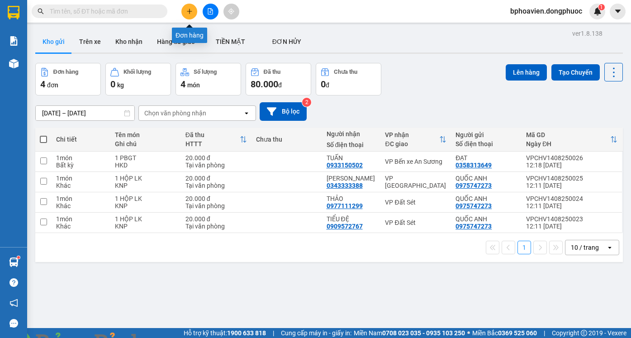
click at [188, 10] on icon "plus" at bounding box center [190, 11] width 6 height 6
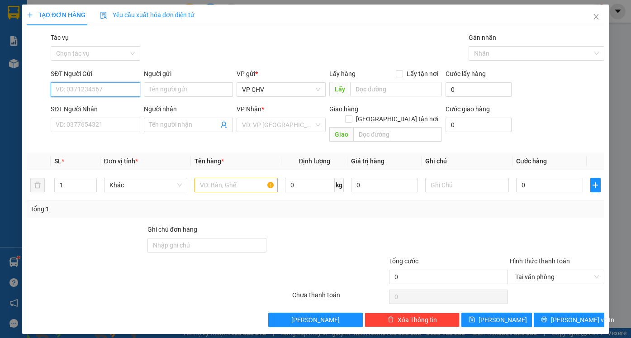
click at [66, 89] on input "SĐT Người Gửi" at bounding box center [95, 89] width 89 height 14
drag, startPoint x: 114, startPoint y: 106, endPoint x: 116, endPoint y: 110, distance: 4.7
click at [114, 105] on div "0975747273 - QUỐC [GEOGRAPHIC_DATA]" at bounding box center [116, 108] width 120 height 10
type input "0975747273"
type input "QUỐC ANH"
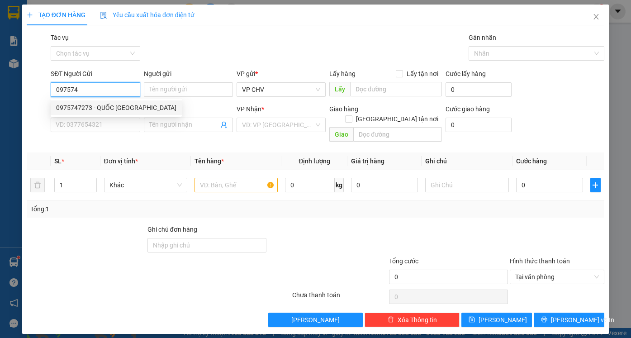
type input "0343333388"
type input "DƯƠNG LINH"
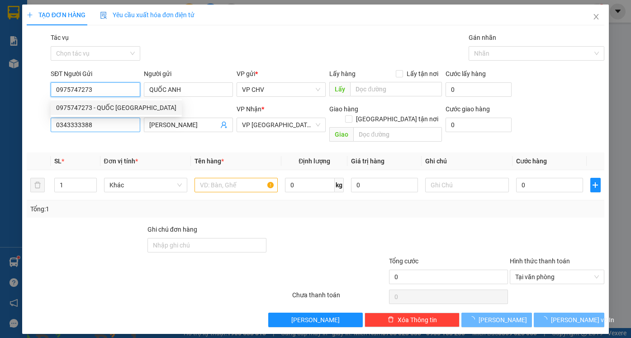
type input "20.000"
type input "0975747273"
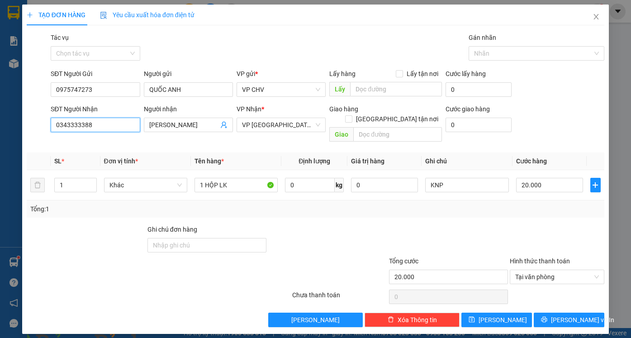
drag, startPoint x: 97, startPoint y: 122, endPoint x: 1, endPoint y: 124, distance: 96.0
click at [2, 125] on div "TẠO ĐƠN HÀNG Yêu cầu xuất hóa đơn điện tử Transit Pickup Surcharge Ids Transit …" at bounding box center [315, 169] width 631 height 338
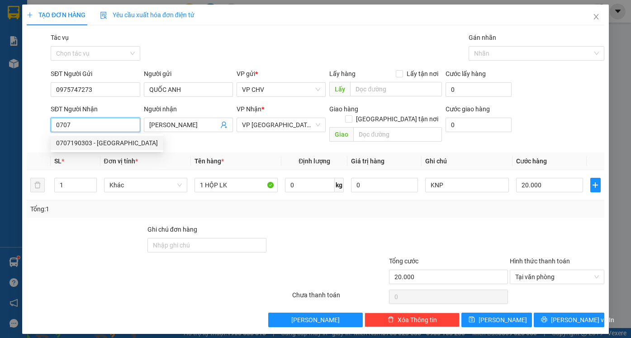
click at [68, 141] on div "0707190303 - [GEOGRAPHIC_DATA]" at bounding box center [107, 143] width 102 height 10
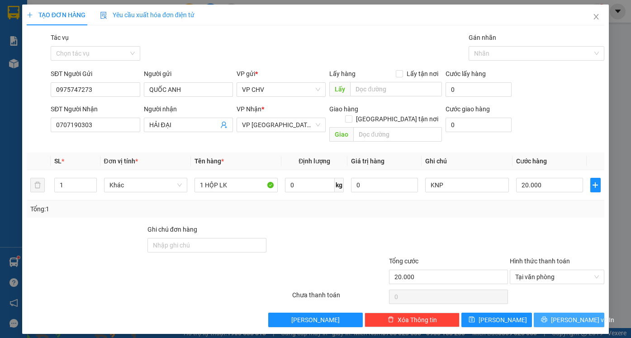
click at [570, 315] on span "[PERSON_NAME] và In" at bounding box center [582, 320] width 63 height 10
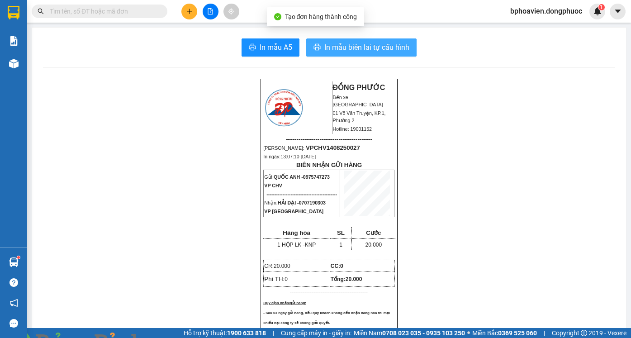
drag, startPoint x: 339, startPoint y: 49, endPoint x: 287, endPoint y: 11, distance: 64.5
click at [339, 49] on span "In mẫu biên lai tự cấu hình" at bounding box center [367, 47] width 85 height 11
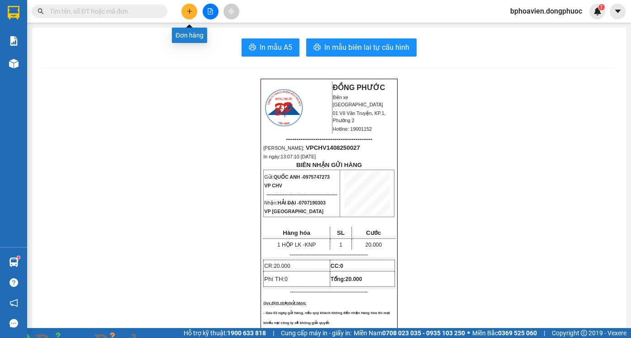
click at [187, 12] on icon "plus" at bounding box center [190, 11] width 6 height 6
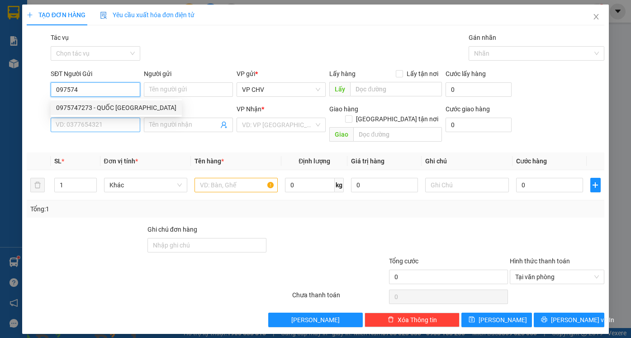
drag, startPoint x: 123, startPoint y: 108, endPoint x: 119, endPoint y: 118, distance: 11.4
click at [122, 108] on div "0975747273 - QUỐC [GEOGRAPHIC_DATA]" at bounding box center [116, 108] width 120 height 10
type input "0975747273"
type input "QUỐC ANH"
type input "0707190303"
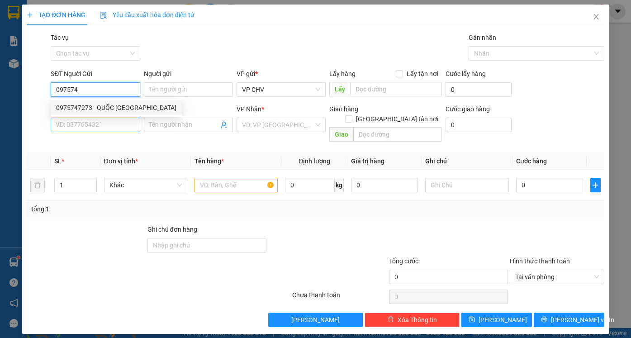
type input "HẢI ĐẠI"
type input "20.000"
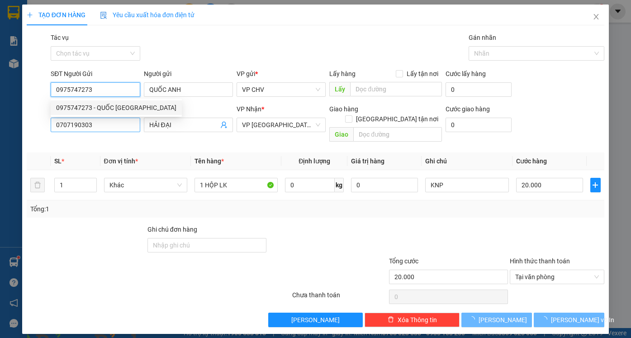
type input "0975747273"
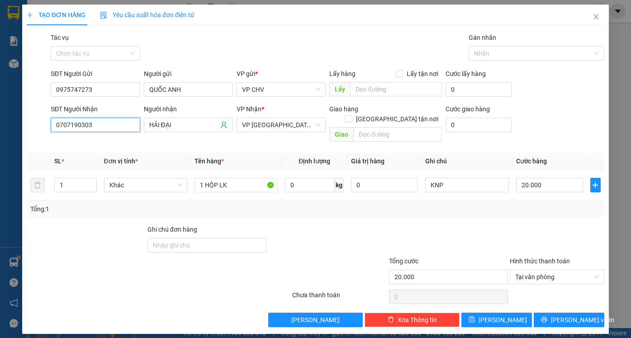
drag, startPoint x: 112, startPoint y: 125, endPoint x: 0, endPoint y: 117, distance: 112.6
click at [0, 117] on div "TẠO ĐƠN HÀNG Yêu cầu xuất hóa đơn điện tử Transit Pickup Surcharge Ids Transit …" at bounding box center [315, 169] width 631 height 338
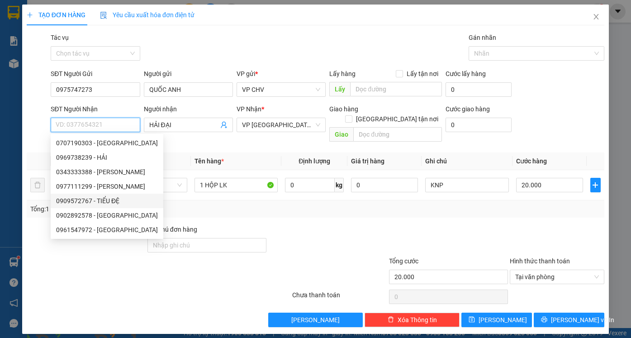
click at [115, 202] on div "0909572767 - TIỂU ĐỆ" at bounding box center [107, 201] width 102 height 10
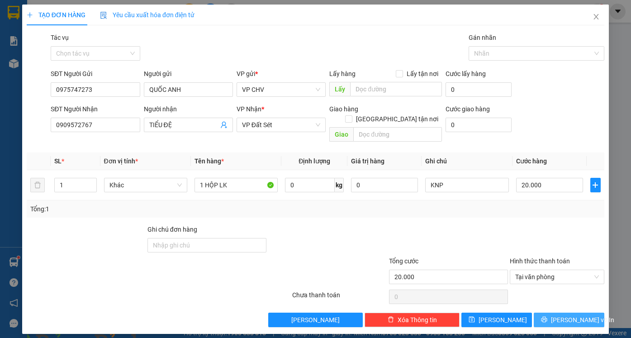
click at [569, 315] on span "[PERSON_NAME] và In" at bounding box center [582, 320] width 63 height 10
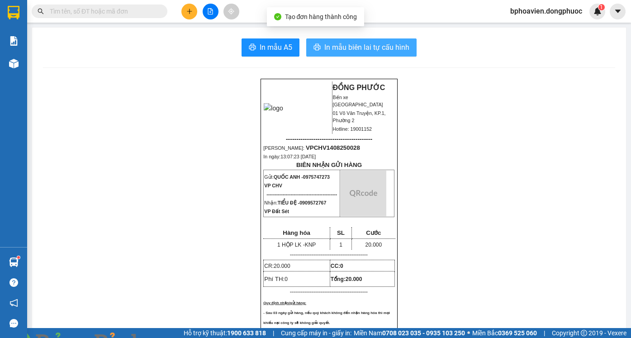
click at [328, 50] on span "In mẫu biên lai tự cấu hình" at bounding box center [367, 47] width 85 height 11
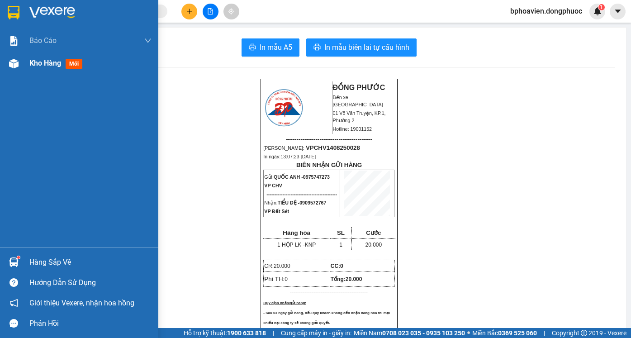
click at [37, 65] on span "Kho hàng" at bounding box center [45, 63] width 32 height 9
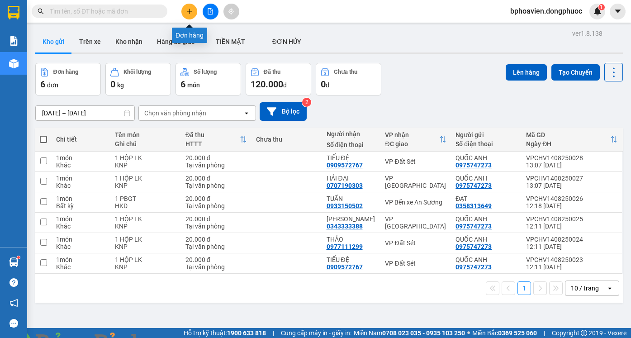
click at [191, 14] on icon "plus" at bounding box center [190, 11] width 6 height 6
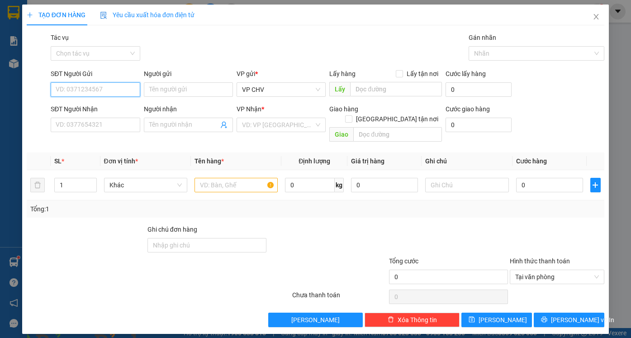
click at [88, 93] on input "SĐT Người Gửi" at bounding box center [95, 89] width 89 height 14
click at [98, 90] on input "SĐT Người Gửi" at bounding box center [95, 89] width 89 height 14
click at [116, 106] on div "0907645236 - HÙNG" at bounding box center [95, 108] width 78 height 10
type input "0907645236"
type input "HÙNG"
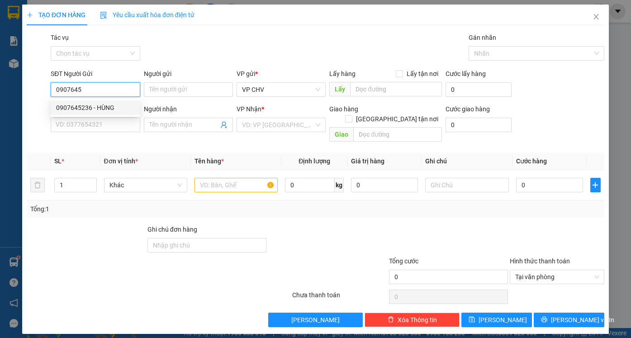
type input "0974242615"
type input "NHUNG"
type input "20.000"
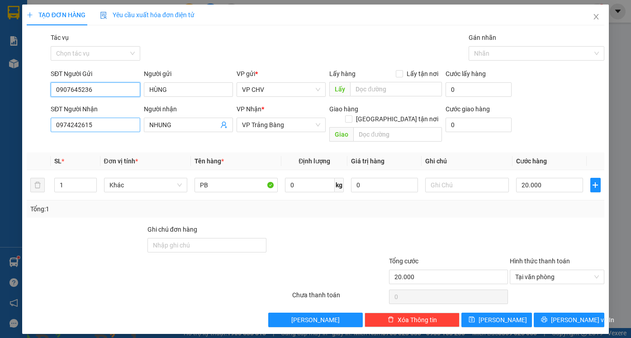
type input "0907645236"
drag, startPoint x: 101, startPoint y: 118, endPoint x: 22, endPoint y: 128, distance: 80.3
click at [23, 129] on div "TẠO ĐƠN HÀNG Yêu cầu xuất hóa đơn điện tử Transit Pickup Surcharge Ids Transit …" at bounding box center [315, 170] width 587 height 330
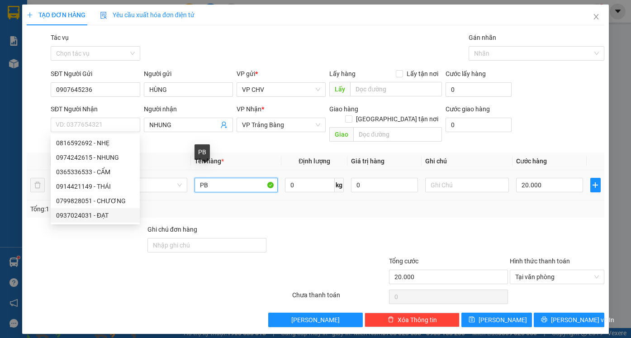
click at [217, 178] on input "PB" at bounding box center [236, 185] width 83 height 14
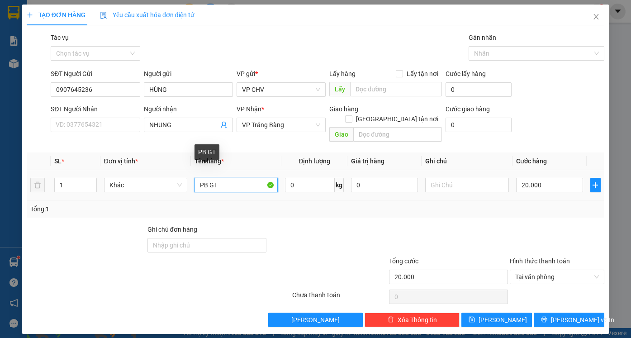
click at [198, 178] on input "PB GT" at bounding box center [236, 185] width 83 height 14
type input "1PB GT"
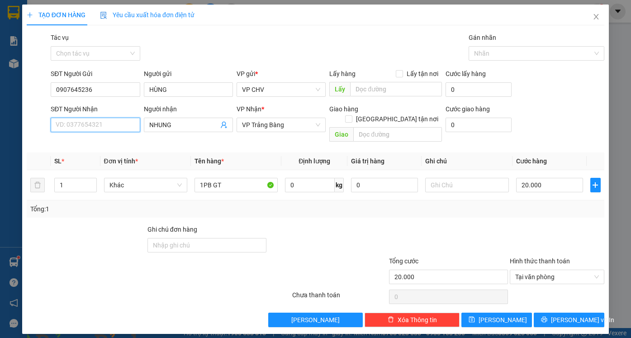
click at [93, 123] on input "SĐT Người Nhận" at bounding box center [95, 125] width 89 height 14
type input "0373973738"
click at [109, 143] on div "0373973738 - TRÍ" at bounding box center [95, 143] width 78 height 10
type input "TRÍ"
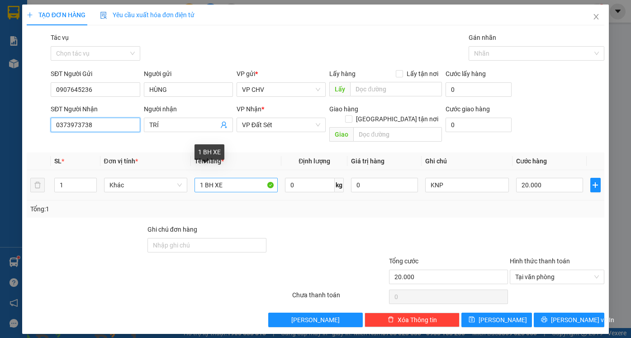
type input "0373973738"
drag, startPoint x: 206, startPoint y: 177, endPoint x: 259, endPoint y: 177, distance: 53.0
click at [259, 178] on input "1 BH XE" at bounding box center [236, 185] width 83 height 14
type input "1 PBGT"
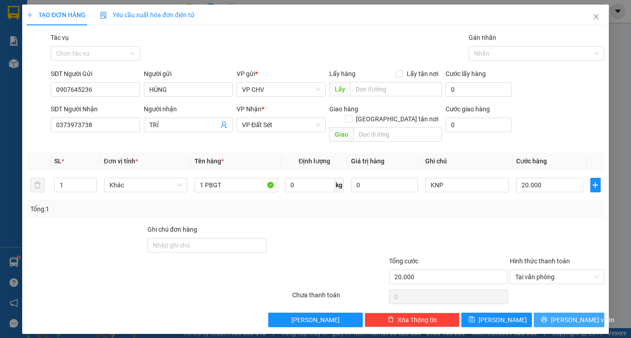
drag, startPoint x: 578, startPoint y: 304, endPoint x: 592, endPoint y: 337, distance: 35.9
click at [578, 313] on button "[PERSON_NAME] và In" at bounding box center [569, 320] width 71 height 14
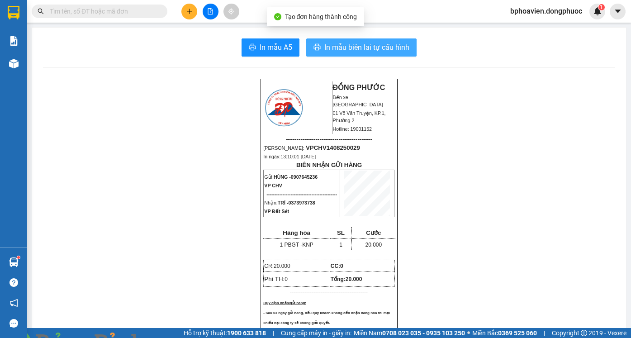
click at [365, 43] on span "In mẫu biên lai tự cấu hình" at bounding box center [367, 47] width 85 height 11
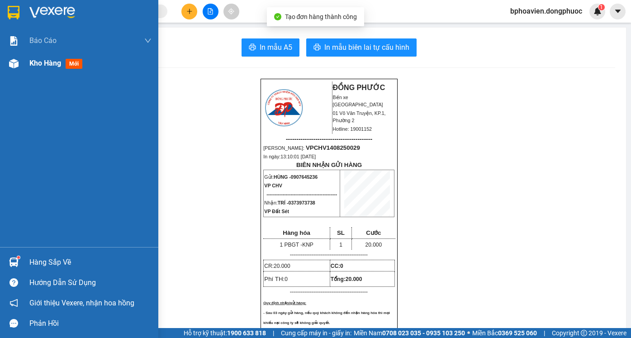
click at [37, 65] on span "Kho hàng" at bounding box center [45, 63] width 32 height 9
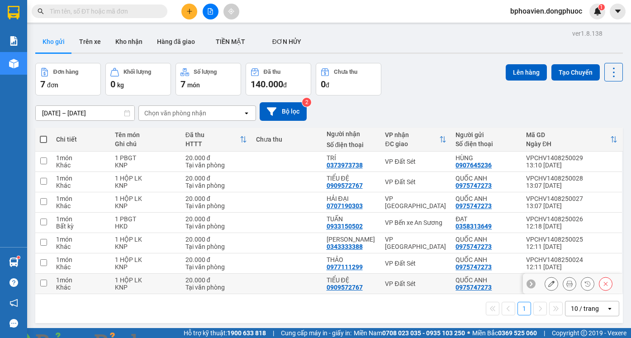
click at [311, 278] on td at bounding box center [287, 284] width 71 height 20
checkbox input "true"
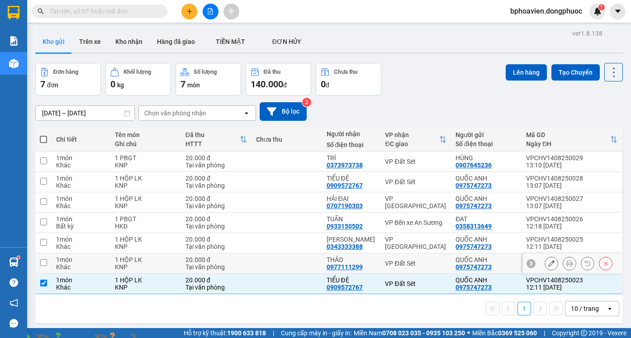
click at [307, 263] on td at bounding box center [287, 263] width 71 height 20
checkbox input "true"
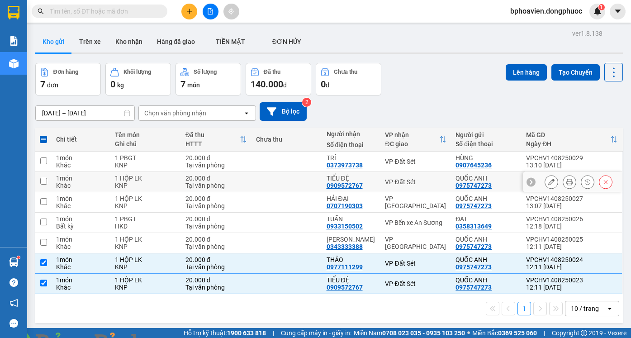
click at [310, 177] on td at bounding box center [287, 182] width 71 height 20
checkbox input "true"
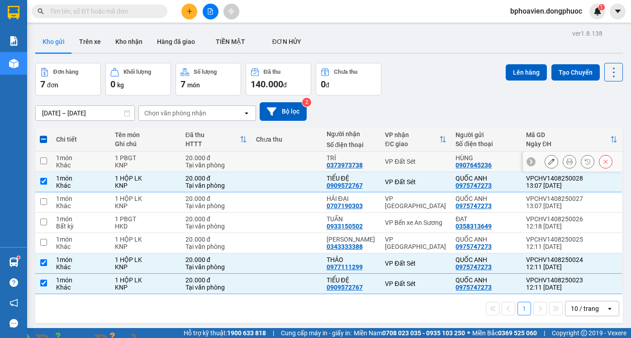
click at [301, 161] on td at bounding box center [287, 162] width 71 height 20
checkbox input "true"
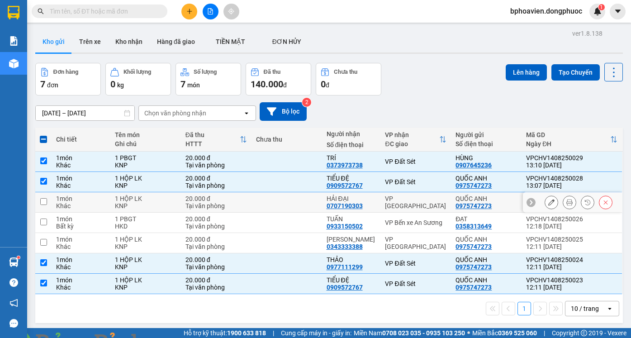
drag, startPoint x: 297, startPoint y: 202, endPoint x: 311, endPoint y: 223, distance: 25.1
click at [299, 204] on td at bounding box center [287, 202] width 71 height 20
checkbox input "true"
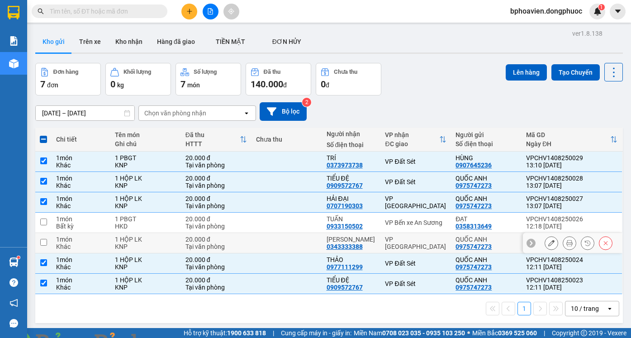
click at [310, 242] on td at bounding box center [287, 243] width 71 height 20
checkbox input "true"
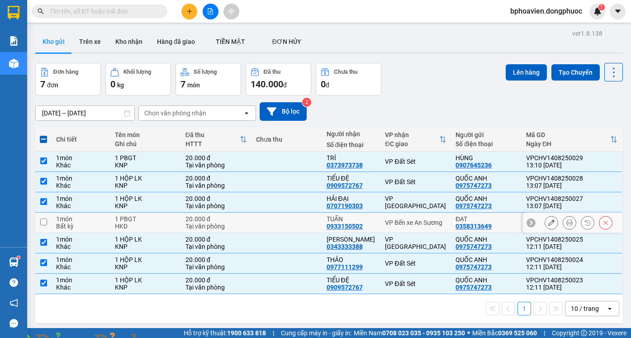
click at [303, 226] on td at bounding box center [287, 223] width 71 height 20
checkbox input "true"
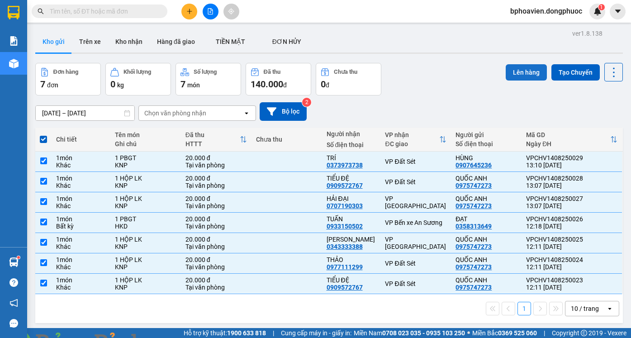
click at [519, 74] on button "Lên hàng" at bounding box center [526, 72] width 41 height 16
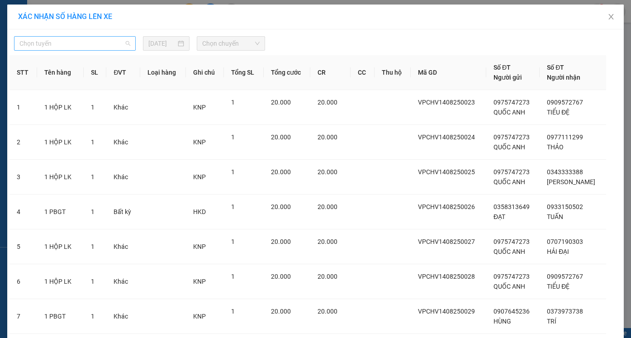
click at [93, 42] on span "Chọn tuyến" at bounding box center [74, 44] width 111 height 14
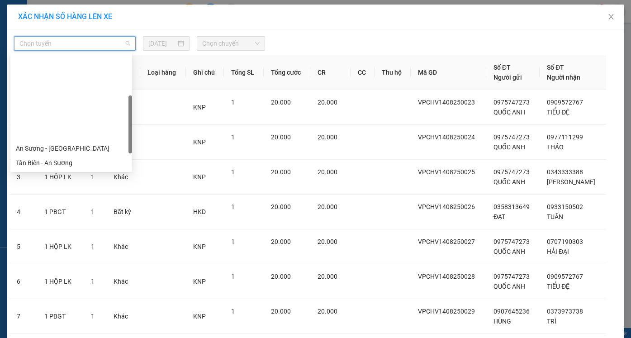
drag, startPoint x: 72, startPoint y: 105, endPoint x: 142, endPoint y: 73, distance: 77.0
click at [72, 187] on div "Cửa Hòa Viện - An Sương" at bounding box center [71, 192] width 111 height 10
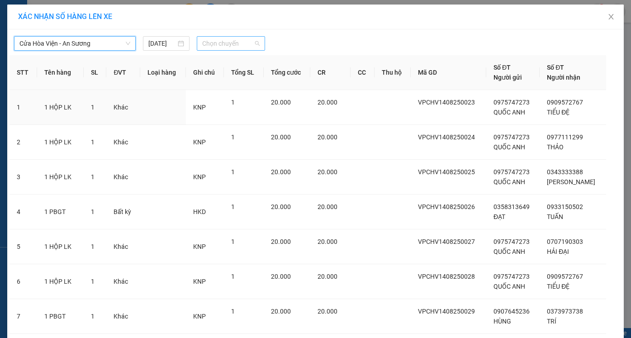
click at [216, 42] on span "Chọn chuyến" at bounding box center [230, 44] width 57 height 14
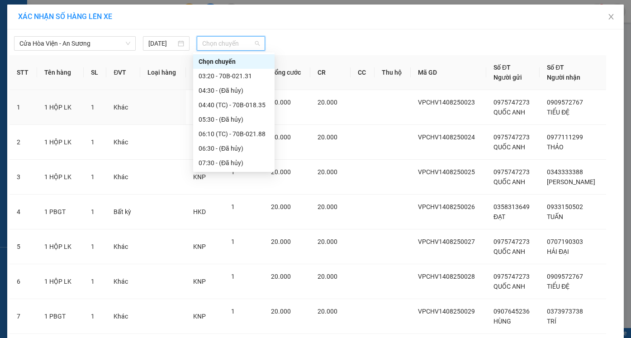
click at [220, 301] on div "13:00 (TC) - 70B-020.64" at bounding box center [233, 308] width 81 height 14
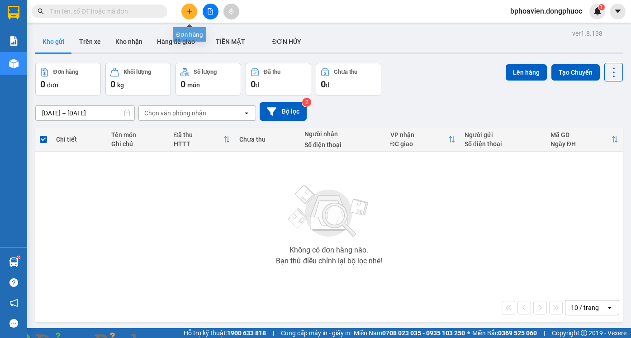
click at [194, 9] on button at bounding box center [190, 12] width 16 height 16
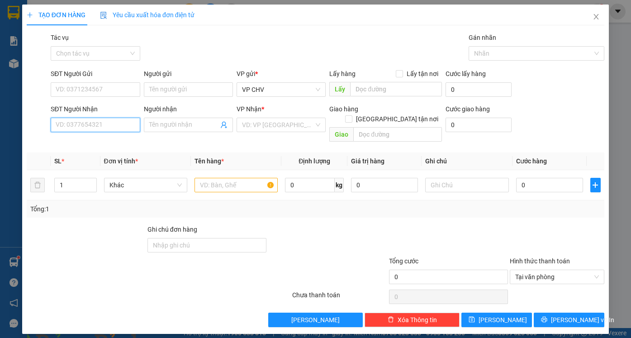
click at [99, 123] on input "SĐT Người Nhận" at bounding box center [95, 125] width 89 height 14
drag, startPoint x: 91, startPoint y: 143, endPoint x: 96, endPoint y: 141, distance: 6.1
click at [91, 143] on div "0888825959 - TÂM" at bounding box center [95, 143] width 78 height 10
type input "0888825959"
type input "TÂM"
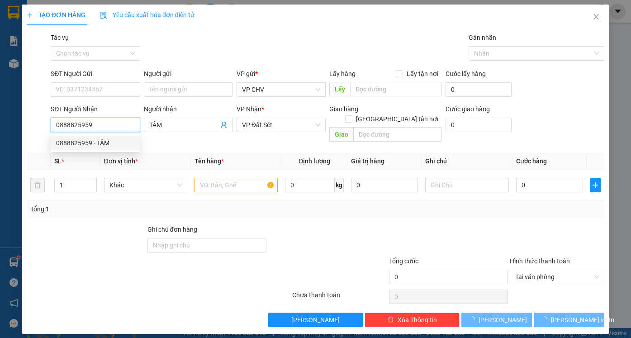
type input "20.000"
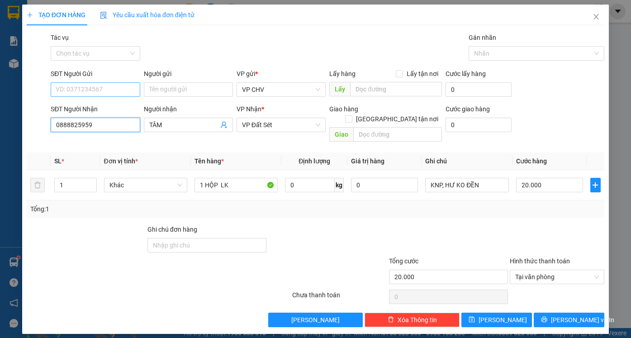
type input "0888825959"
click at [89, 91] on input "SĐT Người Gửi" at bounding box center [95, 89] width 89 height 14
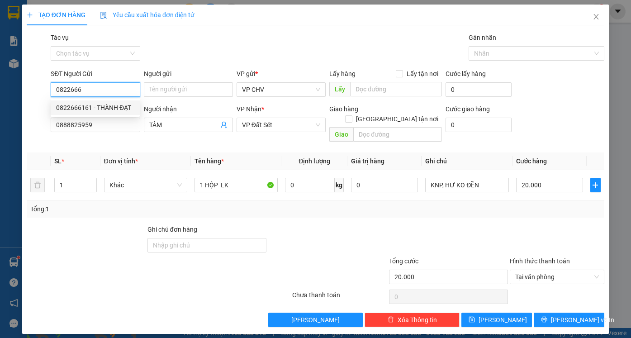
click at [101, 109] on div "0822666161 - THÀNH ĐẠT" at bounding box center [95, 108] width 78 height 10
type input "0822666161"
type input "THÀNH ĐẠT"
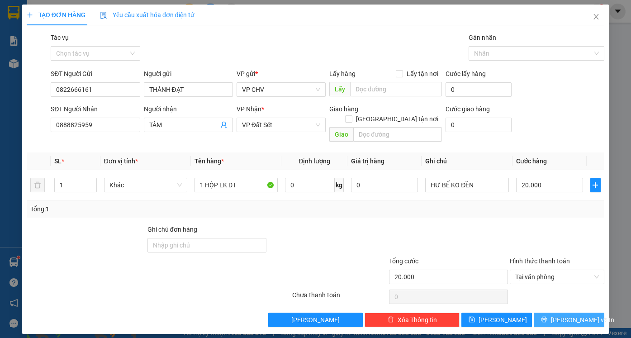
click at [571, 315] on span "[PERSON_NAME] và In" at bounding box center [582, 320] width 63 height 10
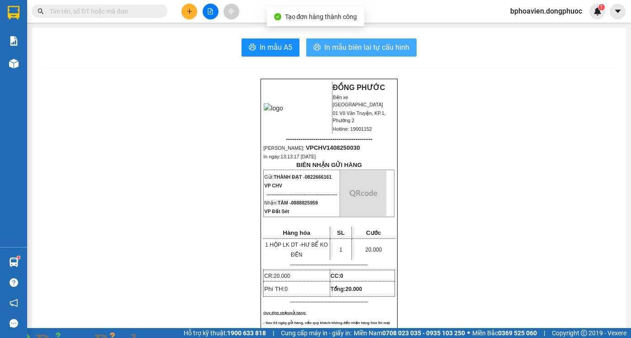
click at [347, 53] on span "In mẫu biên lai tự cấu hình" at bounding box center [367, 47] width 85 height 11
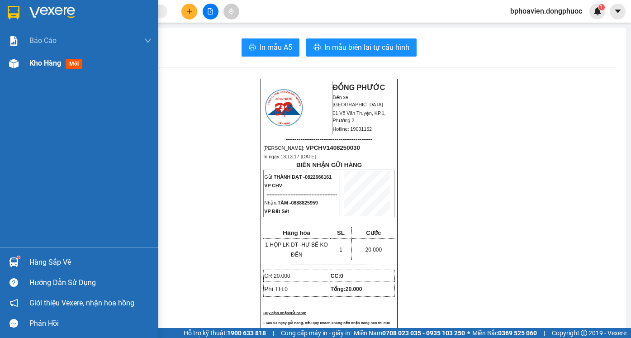
click at [43, 61] on span "Kho hàng" at bounding box center [45, 63] width 32 height 9
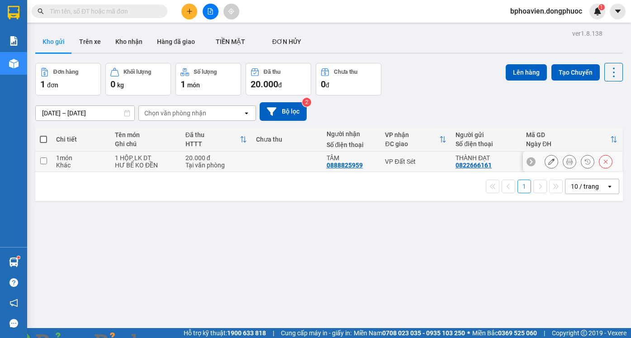
drag, startPoint x: 280, startPoint y: 158, endPoint x: 424, endPoint y: 150, distance: 144.2
click at [281, 158] on td at bounding box center [287, 162] width 71 height 20
checkbox input "true"
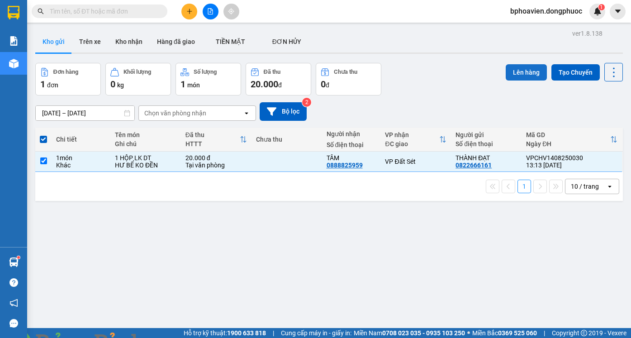
click at [517, 75] on button "Lên hàng" at bounding box center [526, 72] width 41 height 16
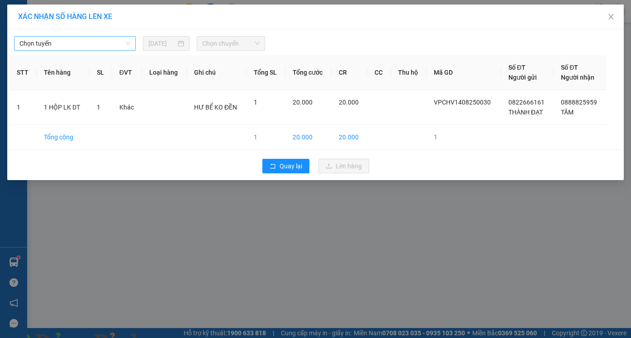
click at [70, 44] on span "Chọn tuyến" at bounding box center [74, 44] width 111 height 14
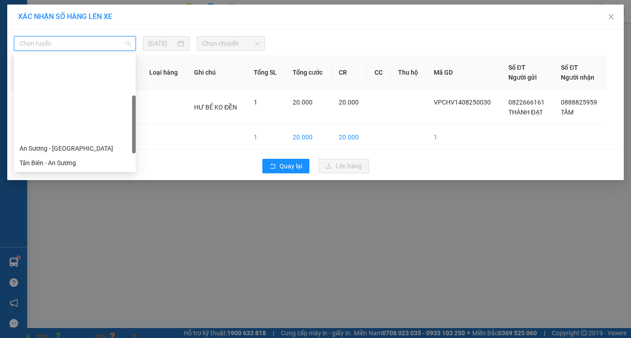
drag, startPoint x: 78, startPoint y: 104, endPoint x: 109, endPoint y: 89, distance: 34.6
click at [78, 187] on div "Cửa Hòa Viện - An Sương" at bounding box center [74, 192] width 111 height 10
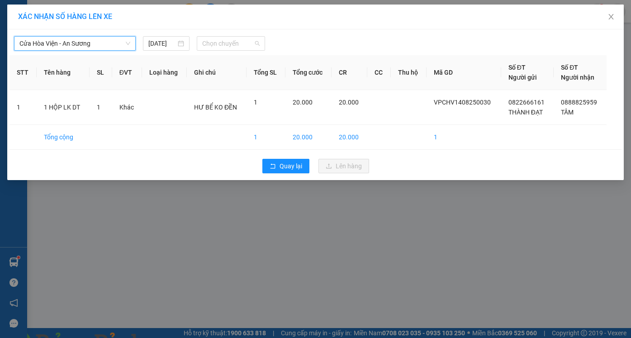
drag, startPoint x: 224, startPoint y: 43, endPoint x: 227, endPoint y: 61, distance: 17.5
click at [225, 43] on span "Chọn chuyến" at bounding box center [230, 44] width 57 height 14
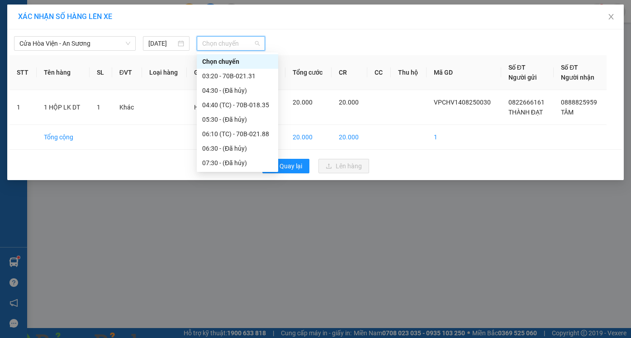
click at [222, 303] on div "13:00 (TC) - 70B-020.64" at bounding box center [237, 308] width 71 height 10
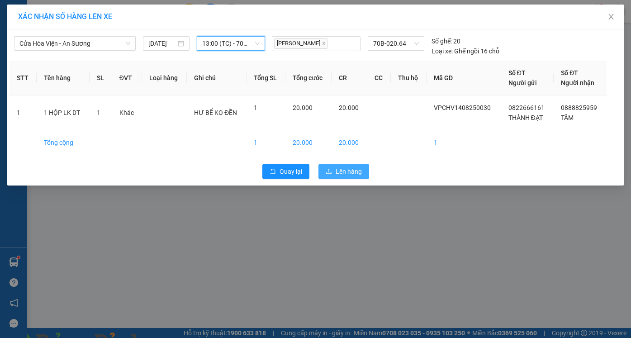
click at [352, 170] on span "Lên hàng" at bounding box center [349, 172] width 26 height 10
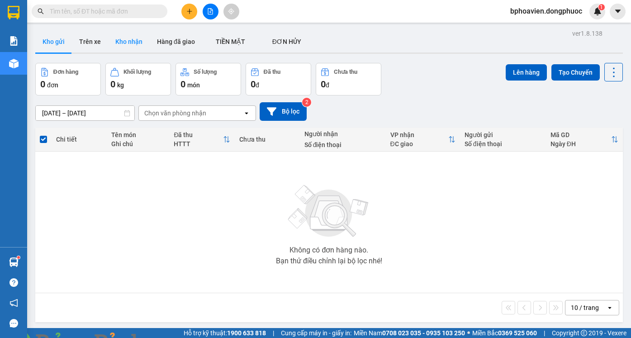
click at [126, 38] on button "Kho nhận" at bounding box center [129, 42] width 42 height 22
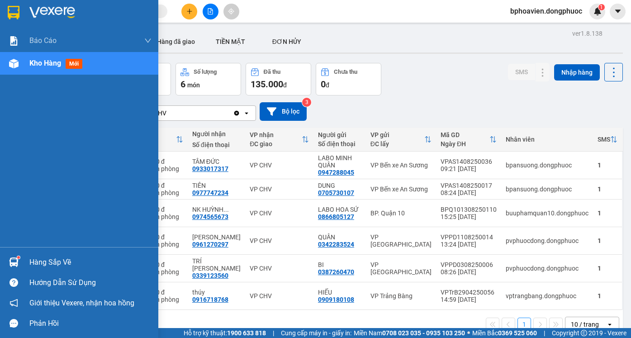
click at [38, 263] on div "Hàng sắp về" at bounding box center [90, 263] width 122 height 14
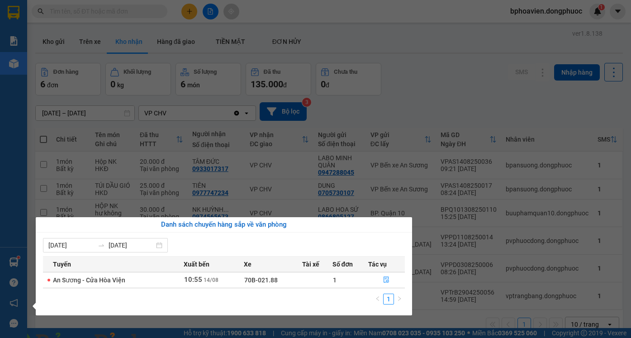
click at [206, 193] on section "Kết quả tìm kiếm ( 0 ) Bộ lọc No Data bphoavien.dongphuoc 1 Báo cáo Mẫu 1: Báo …" at bounding box center [315, 169] width 631 height 338
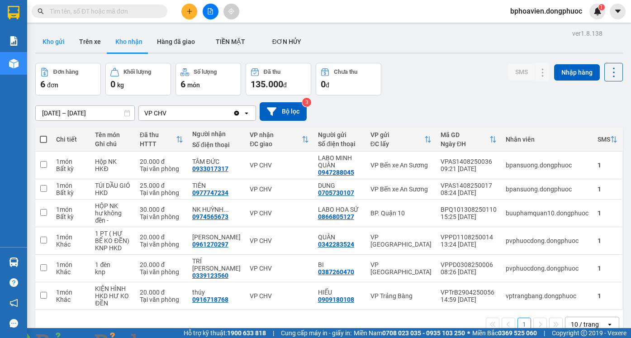
click at [62, 41] on button "Kho gửi" at bounding box center [53, 42] width 37 height 22
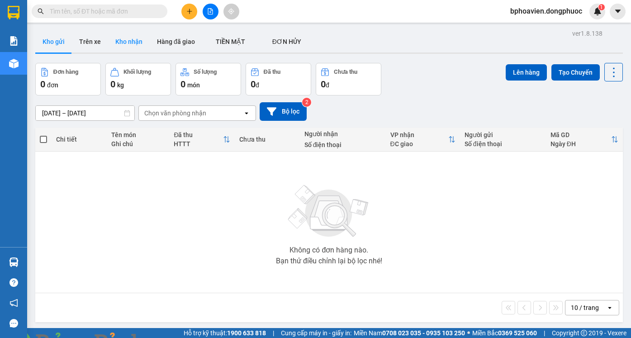
click at [117, 36] on button "Kho nhận" at bounding box center [129, 42] width 42 height 22
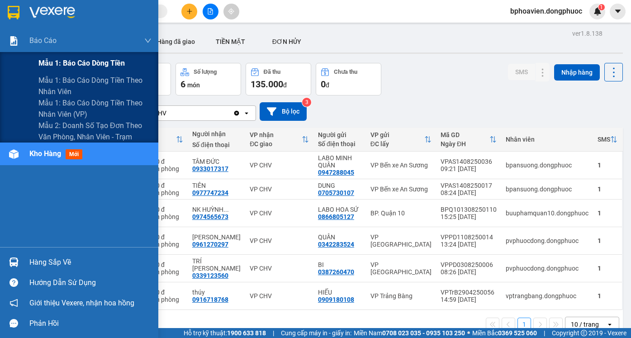
click at [78, 62] on span "Mẫu 1: Báo cáo dòng tiền" at bounding box center [81, 62] width 86 height 11
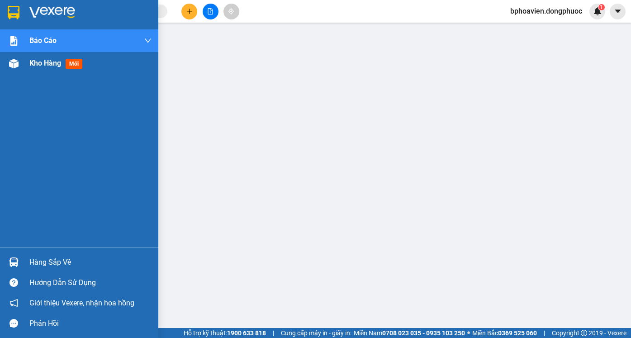
click at [39, 63] on span "Kho hàng" at bounding box center [45, 63] width 32 height 9
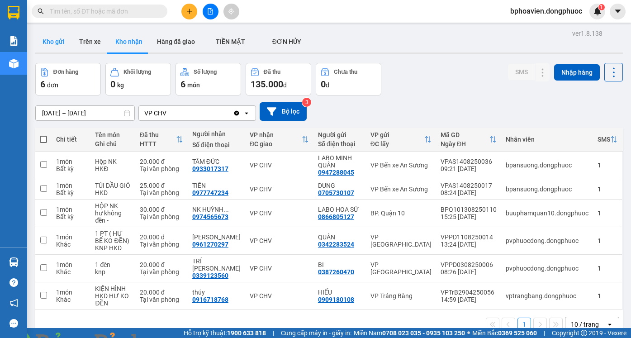
click at [53, 37] on button "Kho gửi" at bounding box center [53, 42] width 37 height 22
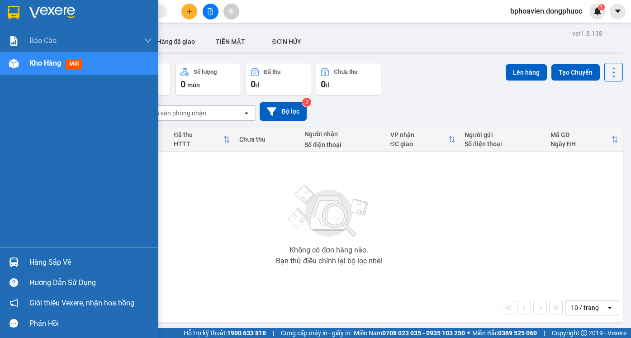
click at [54, 262] on div "Hàng sắp về" at bounding box center [90, 263] width 122 height 14
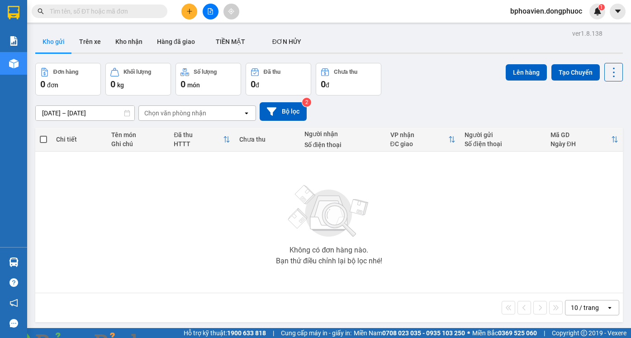
click at [263, 183] on section "Kết quả tìm kiếm ( 0 ) Bộ lọc No Data bphoavien.dongphuoc 1 Báo cáo Mẫu 1: Báo …" at bounding box center [315, 169] width 631 height 338
click at [139, 43] on button "Kho nhận" at bounding box center [129, 42] width 42 height 22
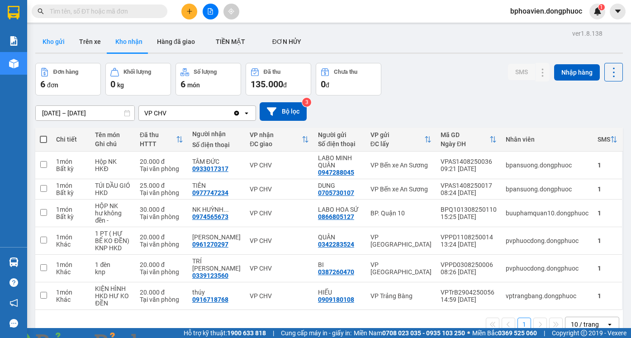
click at [51, 33] on button "Kho gửi" at bounding box center [53, 42] width 37 height 22
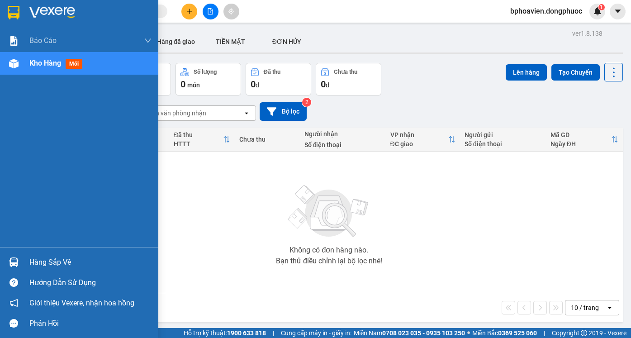
click at [44, 263] on div "Hàng sắp về" at bounding box center [90, 263] width 122 height 14
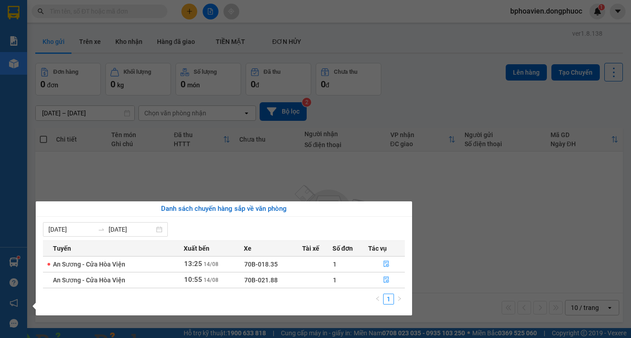
drag, startPoint x: 490, startPoint y: 228, endPoint x: 485, endPoint y: 229, distance: 5.6
click at [488, 228] on section "Kết quả tìm kiếm ( 0 ) Bộ lọc No Data bphoavien.dongphuoc 1 Báo cáo Mẫu 1: Báo …" at bounding box center [315, 169] width 631 height 338
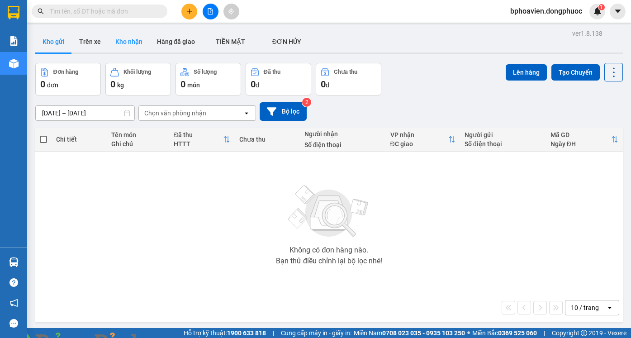
click at [121, 44] on button "Kho nhận" at bounding box center [129, 42] width 42 height 22
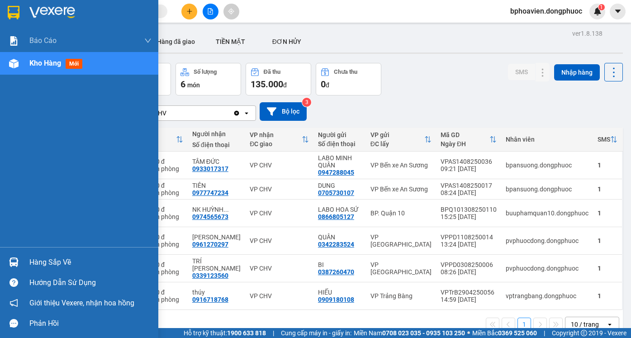
click at [45, 262] on div "Hàng sắp về" at bounding box center [90, 263] width 122 height 14
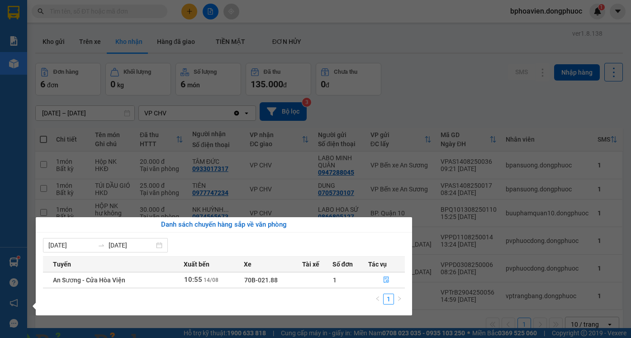
drag, startPoint x: 415, startPoint y: 112, endPoint x: 390, endPoint y: 105, distance: 25.9
click at [412, 112] on section "Kết quả tìm kiếm ( 0 ) Bộ lọc No Data bphoavien.dongphuoc 1 Báo cáo Mẫu 1: Báo …" at bounding box center [315, 169] width 631 height 338
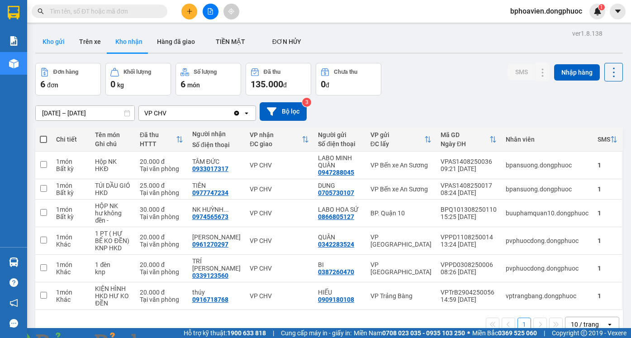
click at [51, 43] on button "Kho gửi" at bounding box center [53, 42] width 37 height 22
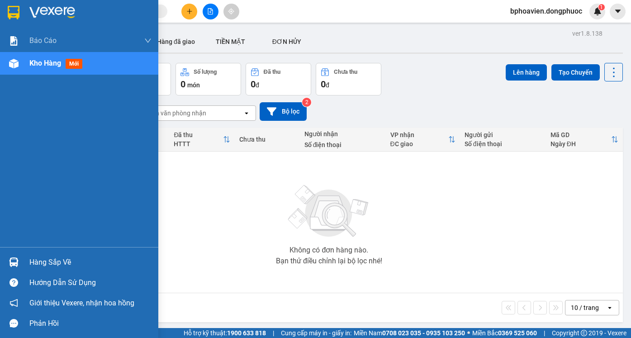
drag, startPoint x: 40, startPoint y: 263, endPoint x: 223, endPoint y: 308, distance: 188.3
click at [40, 263] on div "Hàng sắp về" at bounding box center [90, 263] width 122 height 14
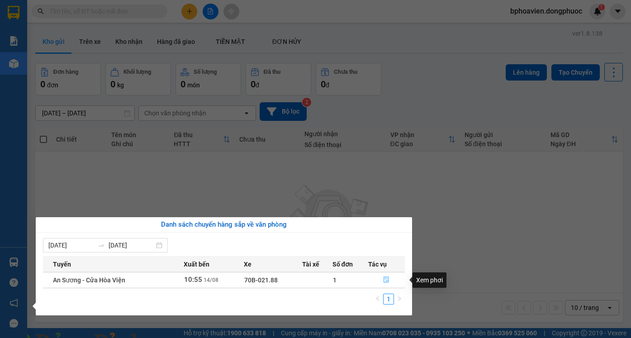
click at [389, 281] on icon "file-done" at bounding box center [386, 280] width 5 height 6
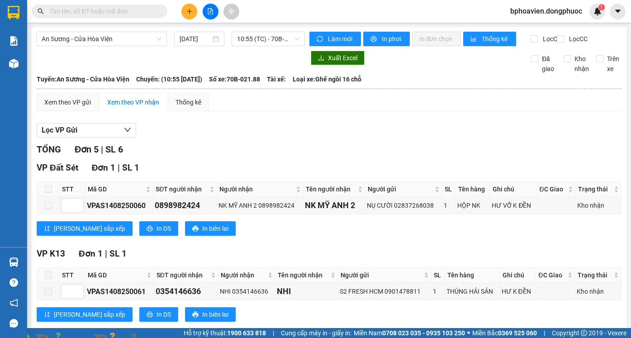
checkbox input "true"
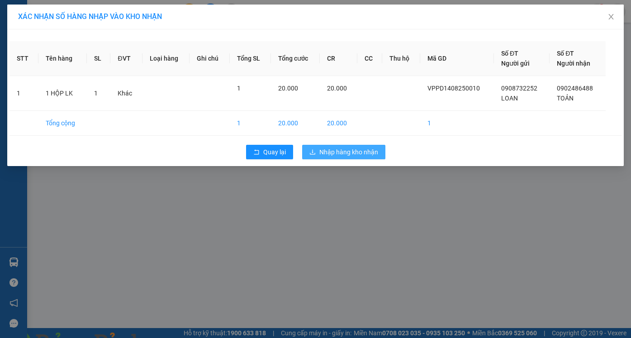
click at [335, 154] on span "Nhập hàng kho nhận" at bounding box center [349, 152] width 59 height 10
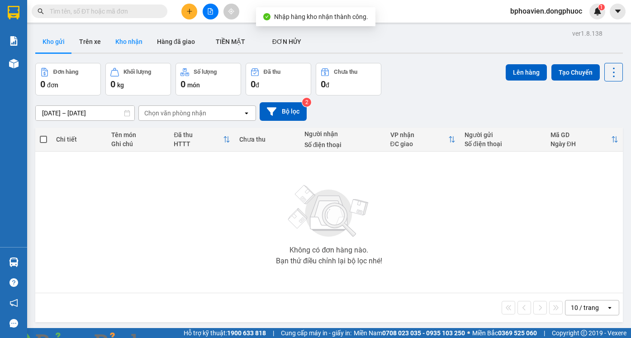
click at [129, 38] on button "Kho nhận" at bounding box center [129, 42] width 42 height 22
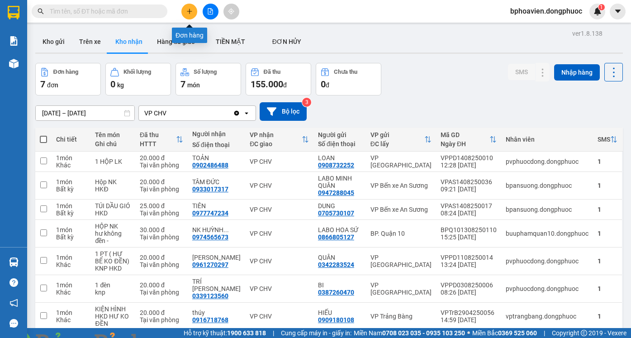
click at [192, 12] on icon "plus" at bounding box center [190, 11] width 6 height 6
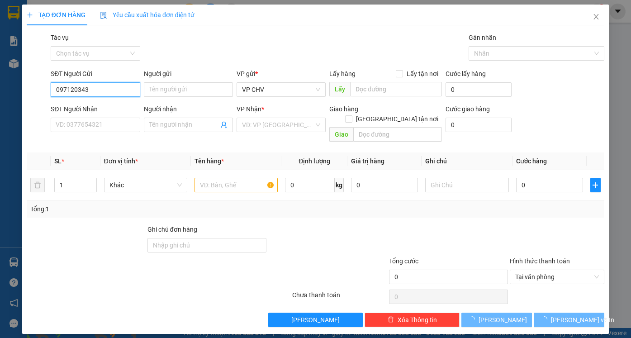
type input "0971203435"
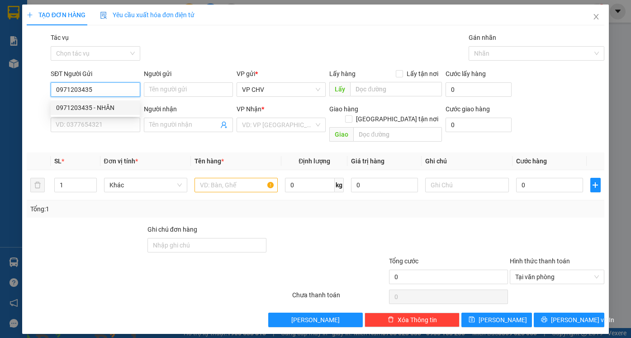
click at [122, 111] on div "0971203435 - NHÂN" at bounding box center [95, 108] width 78 height 10
type input "NHÂN"
type input "0902455835"
type input "THÀNH"
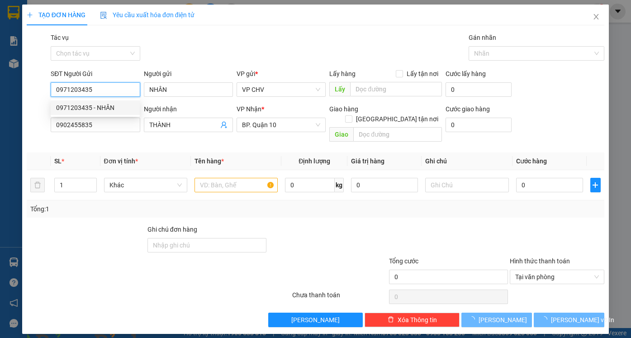
type input "30.000"
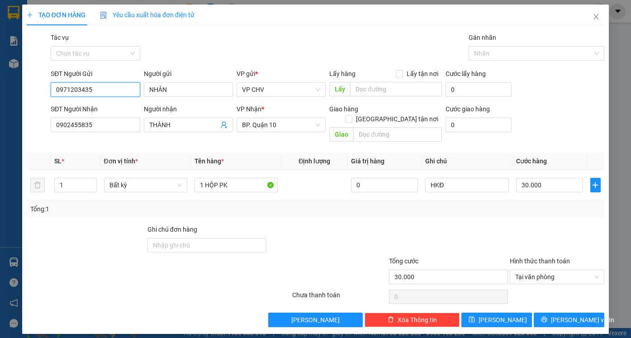
type input "0971203435"
click at [0, 129] on div "TẠO ĐƠN HÀNG Yêu cầu xuất hóa đơn điện tử Transit Pickup Surcharge Ids Transit …" at bounding box center [315, 169] width 631 height 338
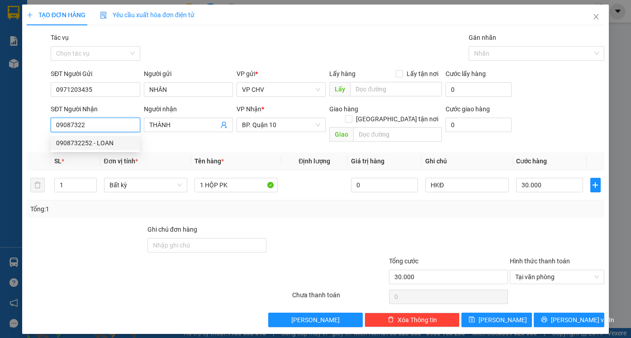
click at [104, 139] on div "0908732252 - LOAN" at bounding box center [95, 143] width 78 height 10
type input "0908732252"
type input "LOAN"
type input "20.000"
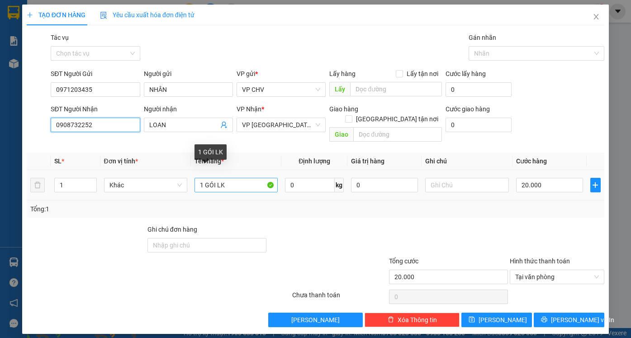
type input "0908732252"
drag, startPoint x: 203, startPoint y: 175, endPoint x: 217, endPoint y: 175, distance: 13.6
click at [217, 178] on input "1 GÓI LK" at bounding box center [236, 185] width 83 height 14
type input "1HO LK"
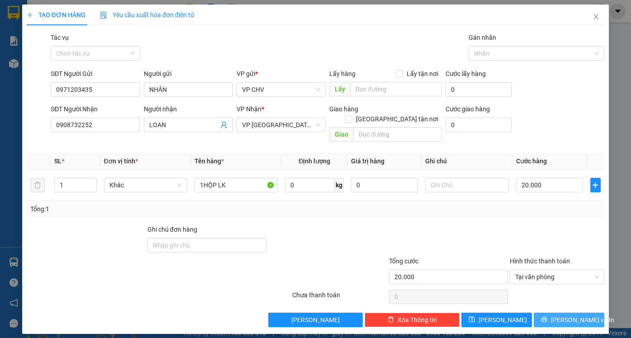
click at [566, 315] on span "[PERSON_NAME] và In" at bounding box center [582, 320] width 63 height 10
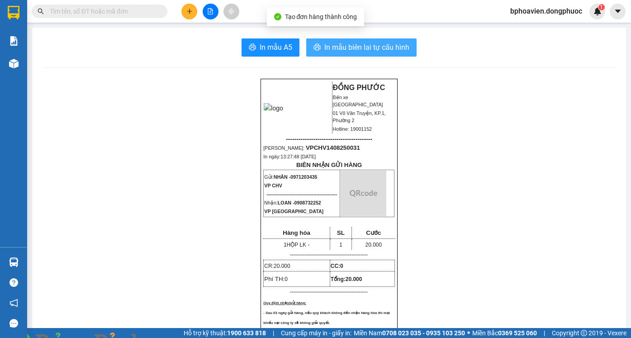
click at [325, 50] on span "In mẫu biên lai tự cấu hình" at bounding box center [367, 47] width 85 height 11
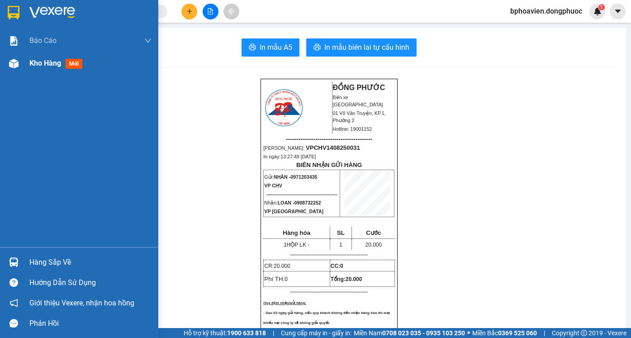
click at [34, 63] on span "Kho hàng" at bounding box center [45, 63] width 32 height 9
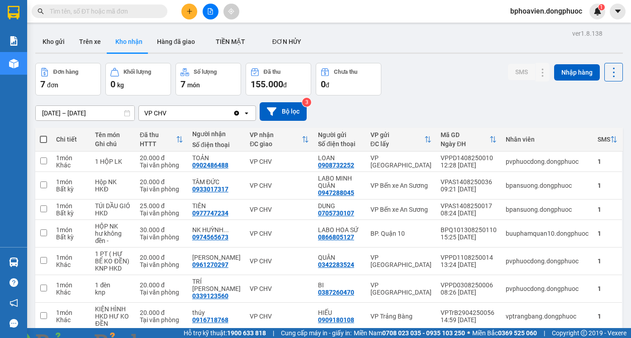
click at [194, 17] on button at bounding box center [190, 12] width 16 height 16
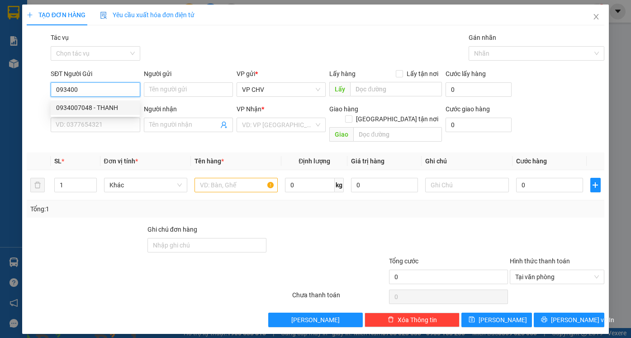
click at [119, 110] on div "0934007048 - THANH" at bounding box center [95, 108] width 78 height 10
type input "0934007048"
type input "THANH"
type input "0903819980"
type input "THÔNG"
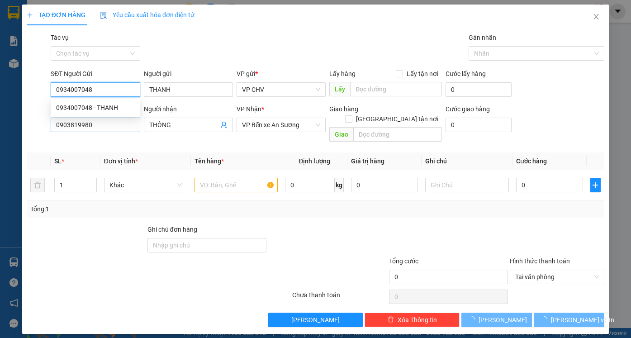
type input "65.000"
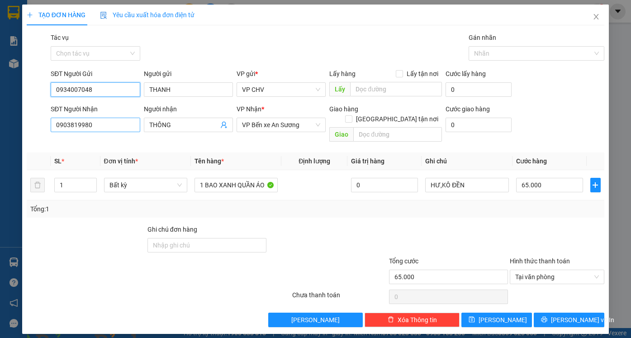
type input "0934007048"
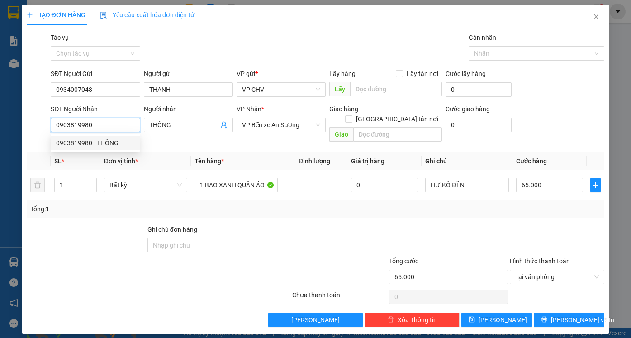
drag, startPoint x: 92, startPoint y: 119, endPoint x: 16, endPoint y: 122, distance: 76.1
click at [17, 123] on div "TẠO ĐƠN HÀNG Yêu cầu xuất hóa đơn điện tử Transit Pickup Surcharge Ids Transit …" at bounding box center [315, 169] width 631 height 338
click at [94, 160] on div "0932525315 - PHƯƠNG" at bounding box center [95, 158] width 78 height 10
type input "0932525315"
type input "PHƯƠNG"
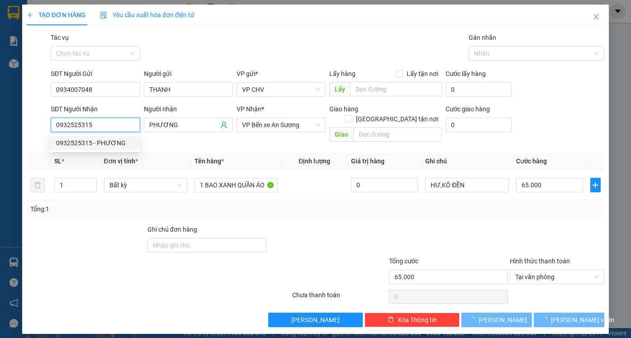
type input "30.000"
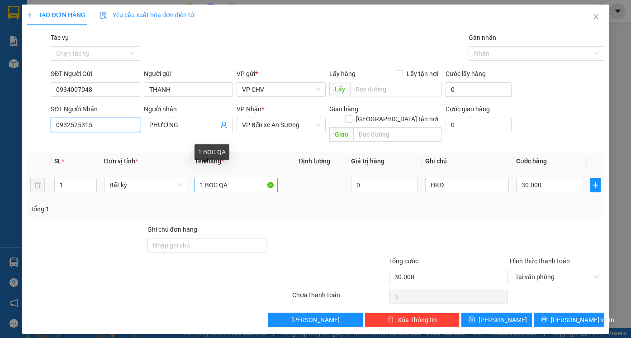
type input "0932525315"
drag, startPoint x: 210, startPoint y: 177, endPoint x: 216, endPoint y: 179, distance: 6.5
click at [216, 179] on input "1 BỌC QA" at bounding box center [236, 185] width 83 height 14
type input "1 BAO QA"
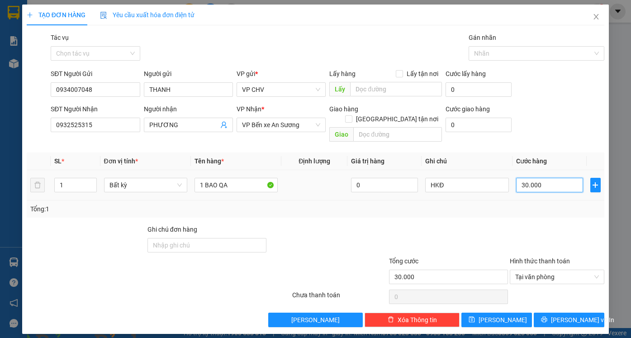
click at [540, 178] on input "30.000" at bounding box center [549, 185] width 67 height 14
type input "6"
type input "60"
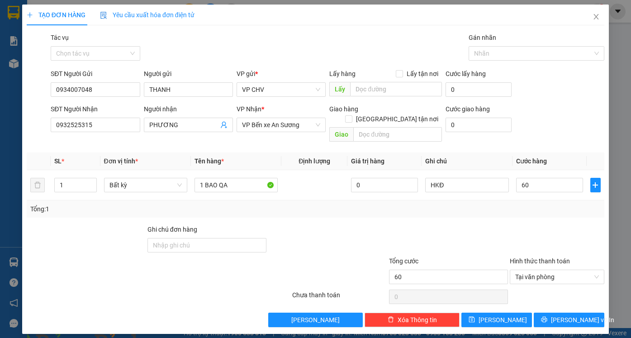
drag, startPoint x: 447, startPoint y: 226, endPoint x: 591, endPoint y: 249, distance: 145.7
click at [448, 226] on div at bounding box center [448, 241] width 121 height 32
type input "60.000"
click at [563, 315] on span "[PERSON_NAME] và In" at bounding box center [582, 320] width 63 height 10
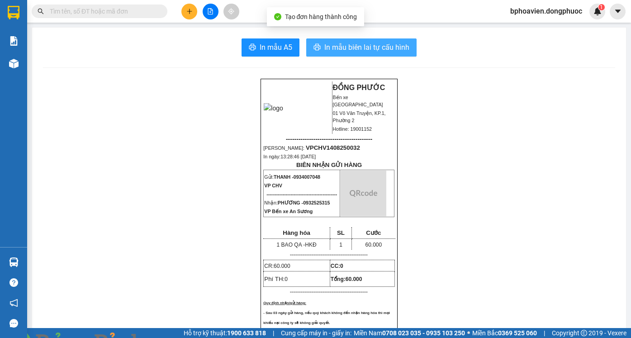
click at [366, 50] on span "In mẫu biên lai tự cấu hình" at bounding box center [367, 47] width 85 height 11
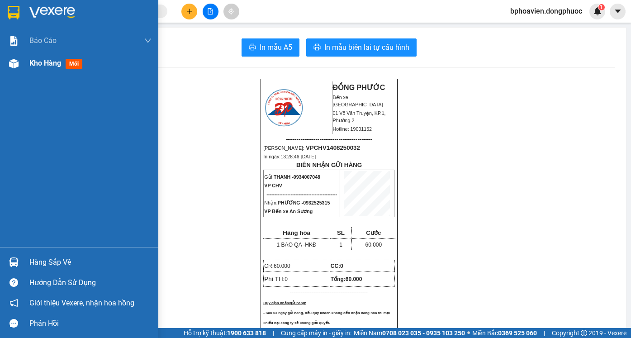
click at [32, 67] on span "Kho hàng" at bounding box center [45, 63] width 32 height 9
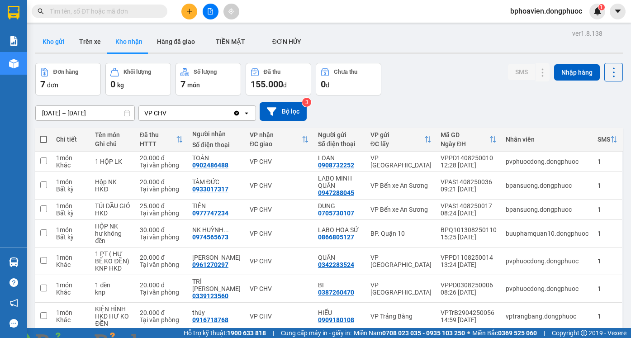
click at [57, 41] on button "Kho gửi" at bounding box center [53, 42] width 37 height 22
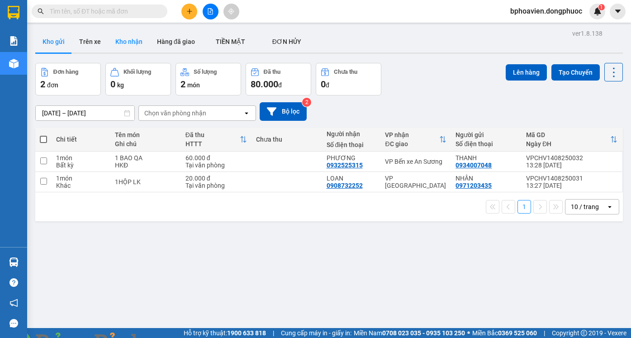
click at [124, 37] on button "Kho nhận" at bounding box center [129, 42] width 42 height 22
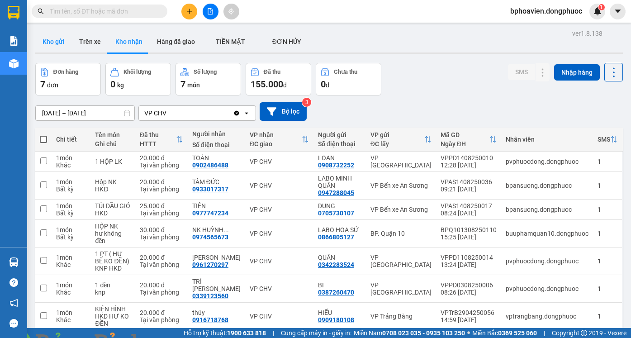
click at [51, 42] on button "Kho gửi" at bounding box center [53, 42] width 37 height 22
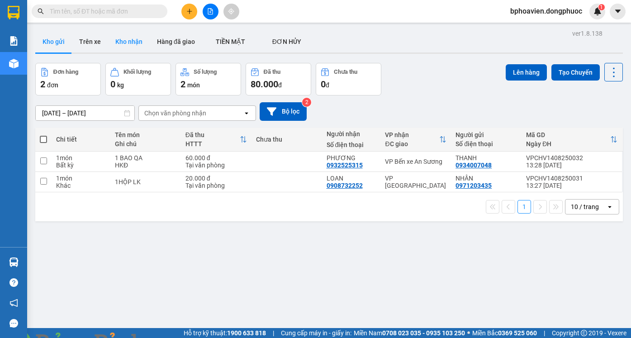
click at [127, 34] on button "Kho nhận" at bounding box center [129, 42] width 42 height 22
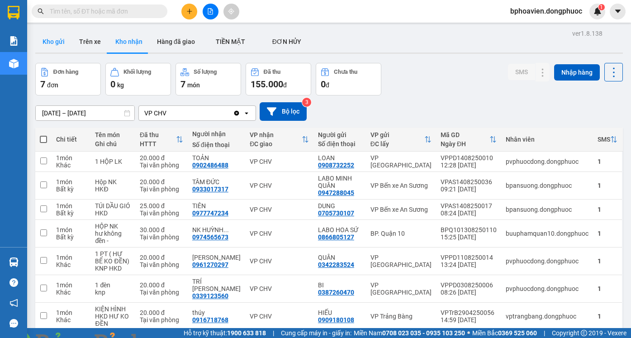
click at [48, 47] on button "Kho gửi" at bounding box center [53, 42] width 37 height 22
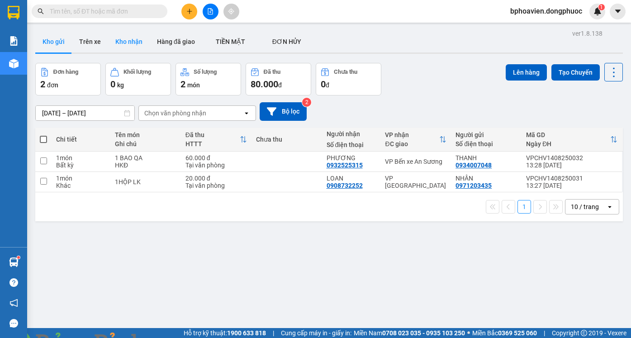
click at [111, 35] on button "Kho nhận" at bounding box center [129, 42] width 42 height 22
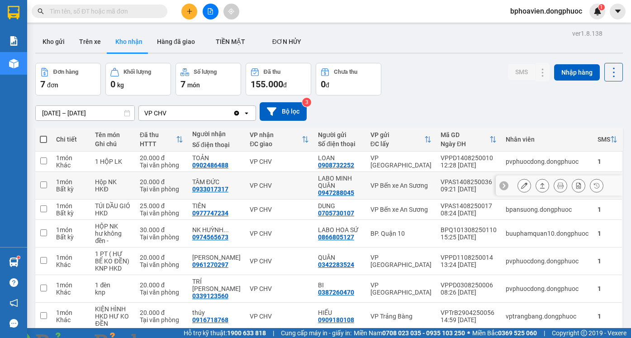
drag, startPoint x: 537, startPoint y: 187, endPoint x: 534, endPoint y: 184, distance: 4.8
click at [540, 187] on icon at bounding box center [543, 185] width 6 height 6
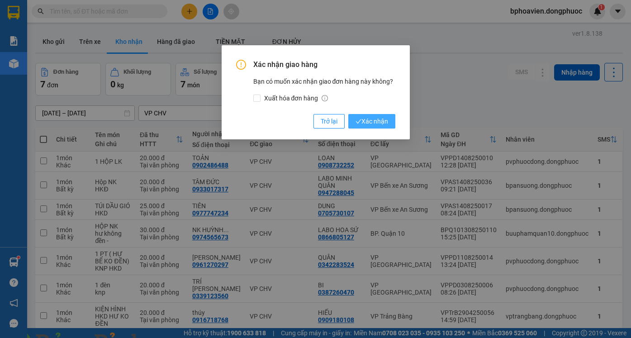
click at [373, 119] on span "Xác nhận" at bounding box center [372, 121] width 33 height 10
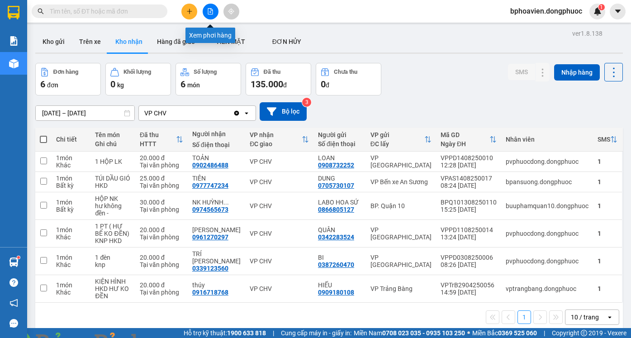
click at [213, 15] on button at bounding box center [211, 12] width 16 height 16
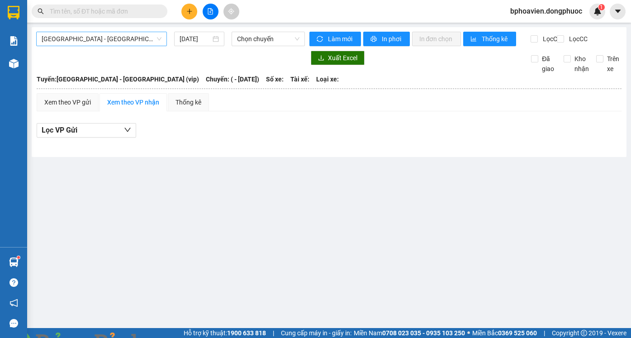
click at [120, 37] on span "[GEOGRAPHIC_DATA] - [GEOGRAPHIC_DATA] (vip)" at bounding box center [102, 39] width 120 height 14
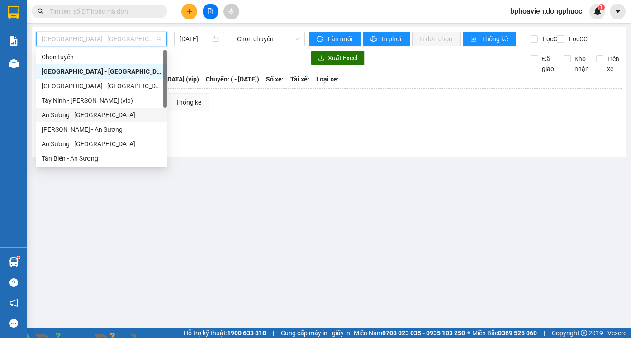
scroll to position [127, 0]
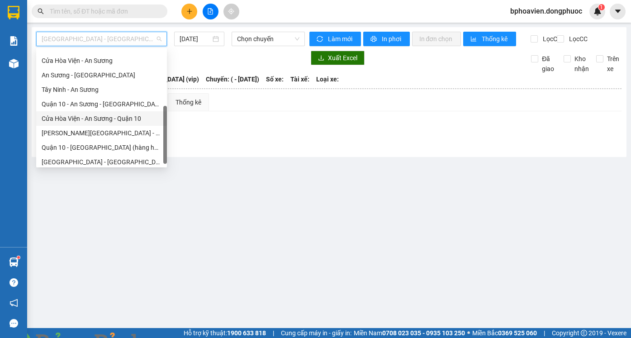
drag, startPoint x: 101, startPoint y: 117, endPoint x: 247, endPoint y: 60, distance: 156.7
click at [102, 117] on div "Cửa Hòa Viện - An Sương - Quận 10" at bounding box center [102, 119] width 120 height 10
type input "[DATE]"
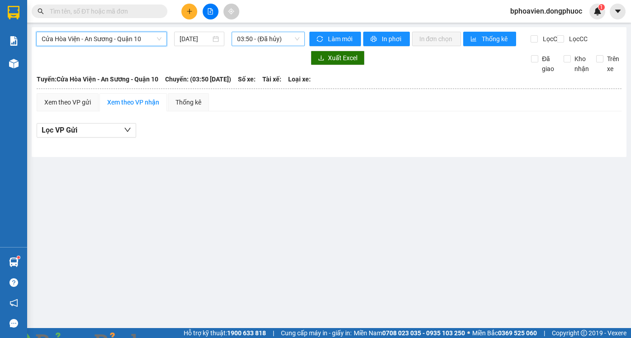
click at [258, 36] on span "03:50 - (Đã hủy)" at bounding box center [268, 39] width 62 height 14
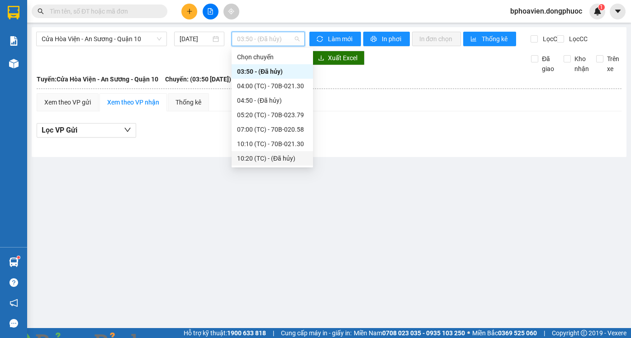
scroll to position [58, 0]
click at [271, 113] on div "12:10 (TC) - 70B-023.79" at bounding box center [272, 115] width 71 height 10
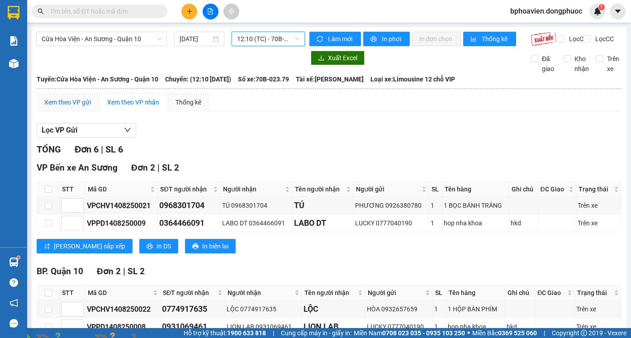
click at [63, 107] on div "Xem theo VP gửi" at bounding box center [67, 102] width 47 height 10
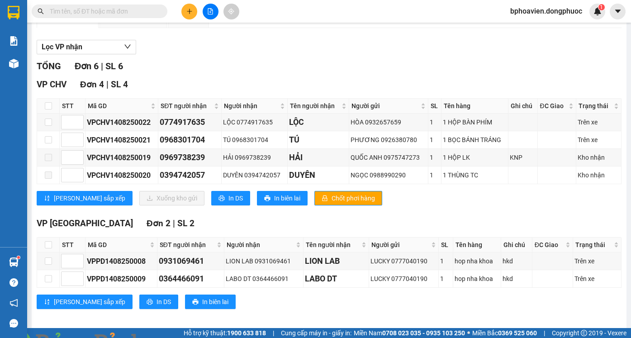
scroll to position [91, 0]
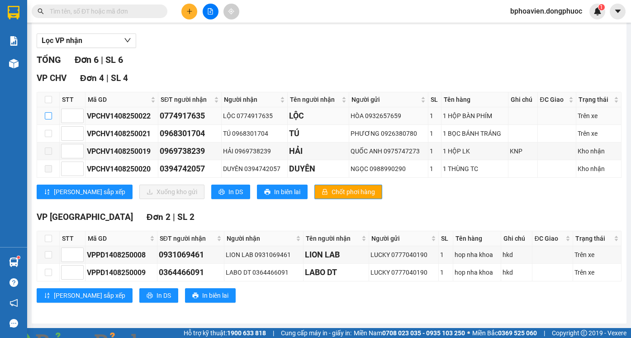
click at [48, 120] on input "checkbox" at bounding box center [48, 115] width 7 height 7
checkbox input "true"
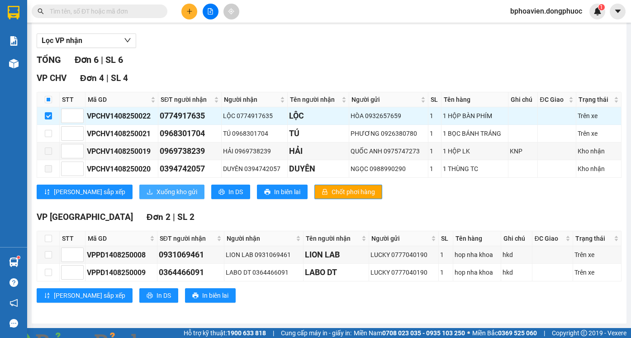
click at [157, 197] on span "Xuống kho gửi" at bounding box center [177, 192] width 41 height 10
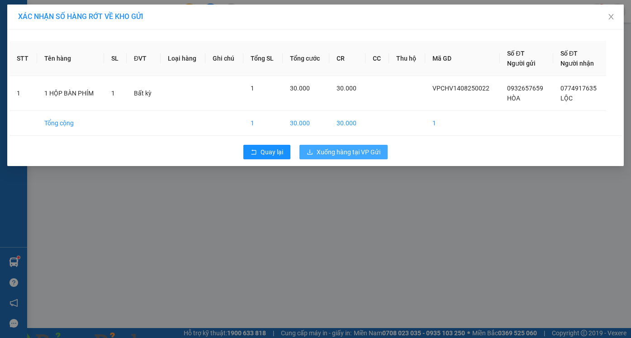
click at [366, 152] on span "Xuống hàng tại VP Gửi" at bounding box center [349, 152] width 64 height 10
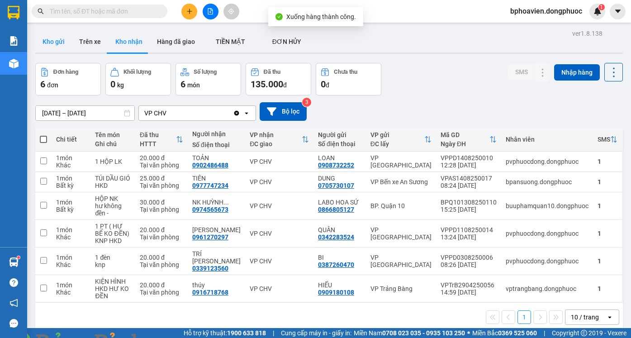
click at [55, 46] on button "Kho gửi" at bounding box center [53, 42] width 37 height 22
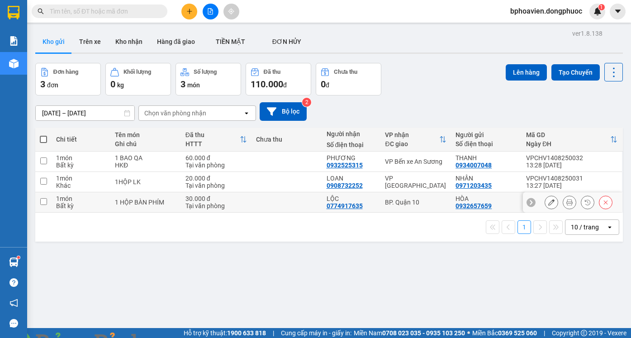
click at [292, 205] on td at bounding box center [287, 202] width 71 height 20
checkbox input "true"
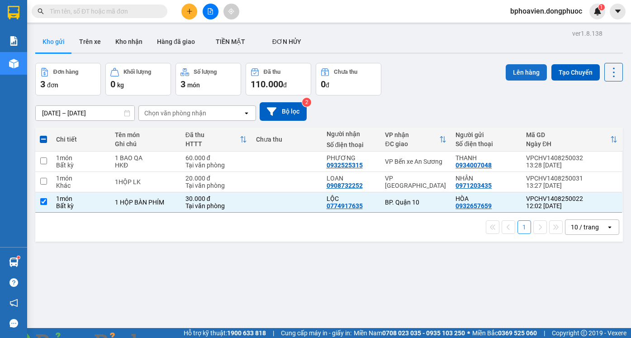
click at [519, 75] on button "Lên hàng" at bounding box center [526, 72] width 41 height 16
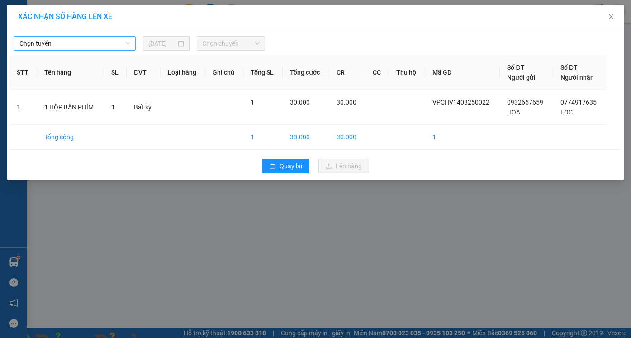
click at [89, 43] on span "Chọn tuyến" at bounding box center [74, 44] width 111 height 14
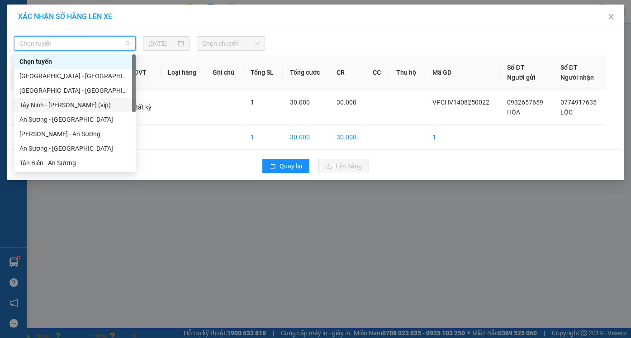
drag, startPoint x: 59, startPoint y: 108, endPoint x: 115, endPoint y: 90, distance: 58.3
click at [60, 108] on div "Tây Ninh - [PERSON_NAME] (vip)" at bounding box center [74, 105] width 111 height 10
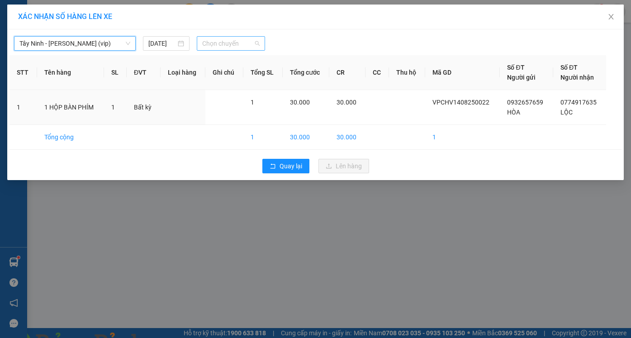
click at [226, 45] on span "Chọn chuyến" at bounding box center [230, 44] width 57 height 14
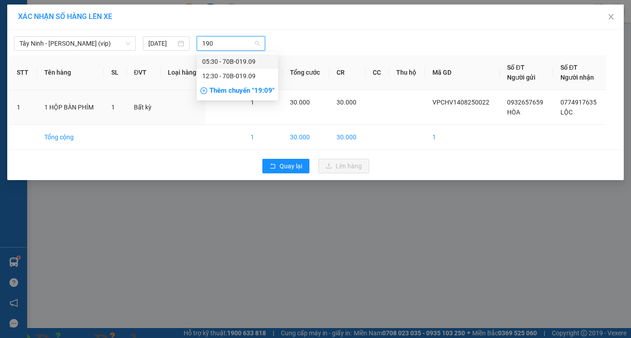
type input "1909"
click at [226, 77] on div "12:30 - 70B-019.09" at bounding box center [237, 76] width 71 height 10
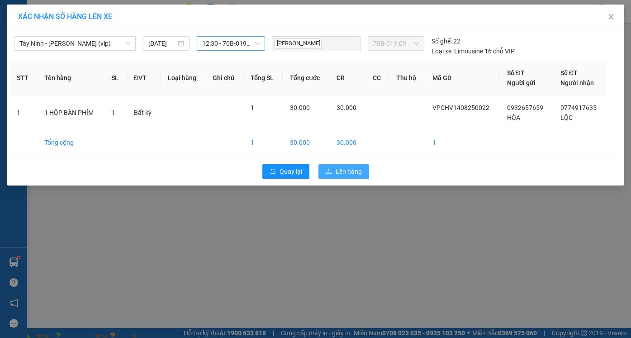
click at [350, 172] on span "Lên hàng" at bounding box center [349, 172] width 26 height 10
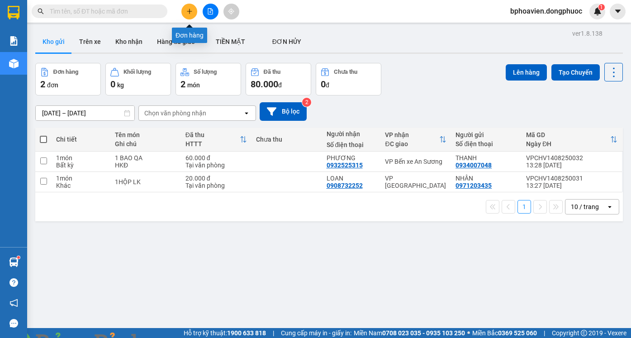
click at [187, 13] on icon "plus" at bounding box center [190, 11] width 6 height 6
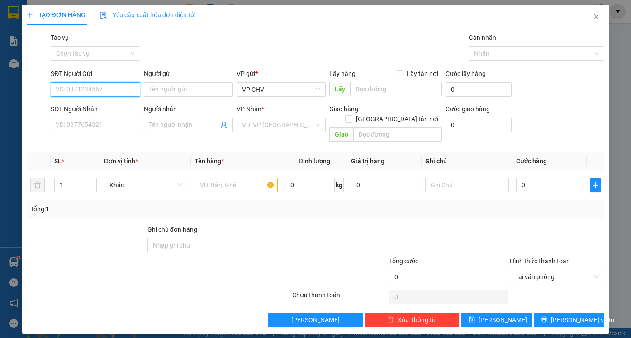
click at [108, 95] on input "SĐT Người Gửi" at bounding box center [95, 89] width 89 height 14
click at [108, 92] on input "SĐT Người Gửi" at bounding box center [95, 89] width 89 height 14
type input "0966468252"
click at [162, 92] on input "Người gửi" at bounding box center [188, 89] width 89 height 14
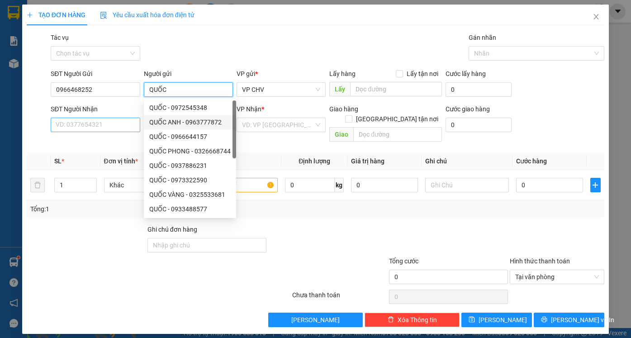
type input "QUỐC"
click at [122, 128] on input "SĐT Người Nhận" at bounding box center [95, 125] width 89 height 14
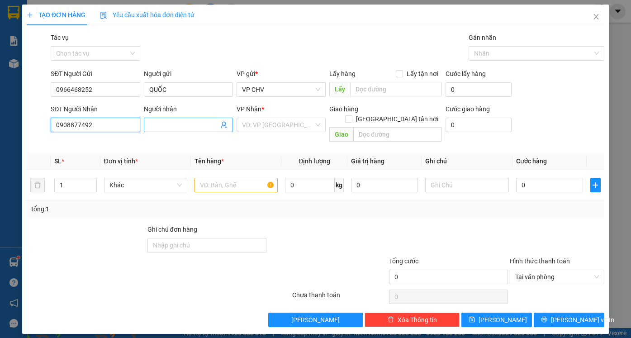
type input "0908877492"
click at [180, 123] on input "Người nhận" at bounding box center [183, 125] width 69 height 10
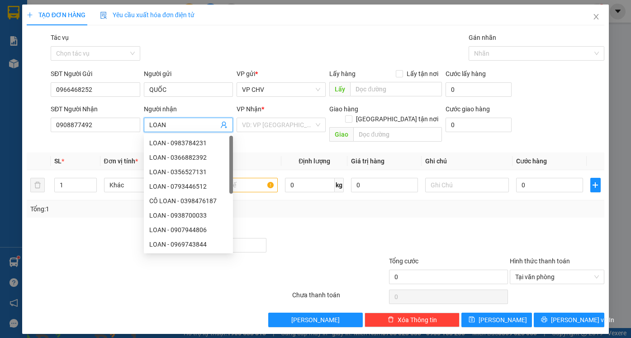
type input "LOAN"
drag, startPoint x: 253, startPoint y: 115, endPoint x: 255, endPoint y: 122, distance: 6.6
click at [254, 119] on div "VP Nhận * VD: VP [GEOGRAPHIC_DATA]" at bounding box center [281, 120] width 89 height 32
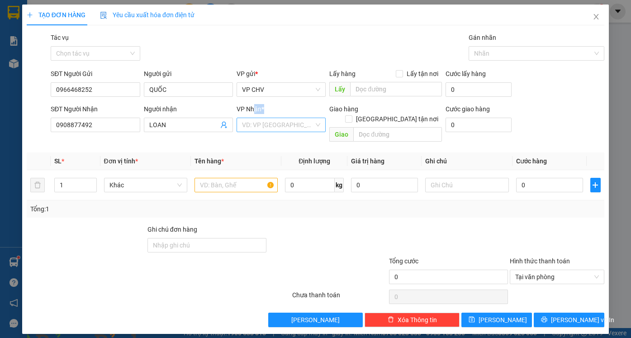
click at [262, 120] on input "search" at bounding box center [278, 125] width 72 height 14
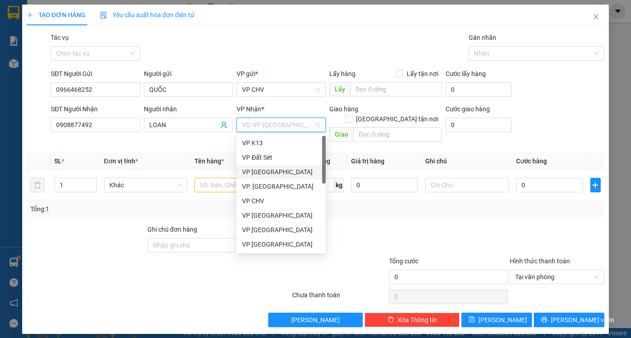
click at [275, 172] on div "VP [GEOGRAPHIC_DATA]" at bounding box center [281, 172] width 78 height 10
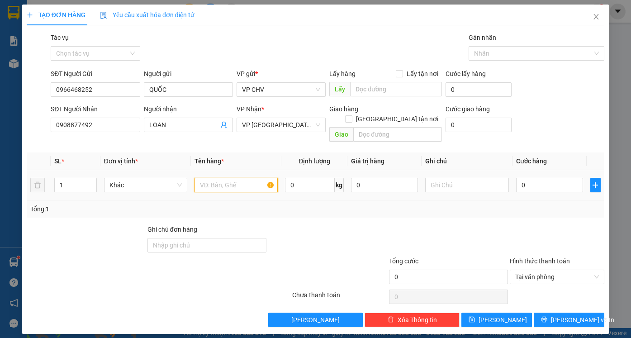
click at [222, 178] on input "text" at bounding box center [236, 185] width 83 height 14
type input "1 [PERSON_NAME] (CHẾT KO ĐỀN )"
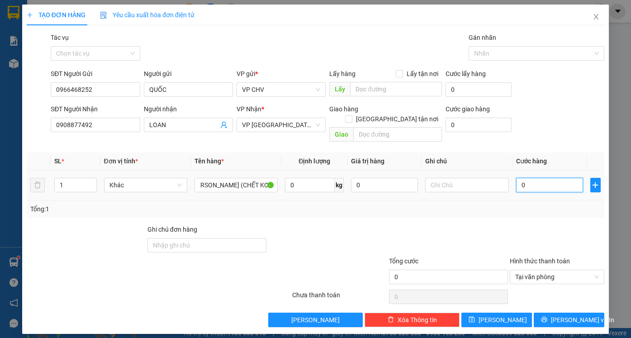
click at [551, 178] on input "0" at bounding box center [549, 185] width 67 height 14
type input "2"
type input "22"
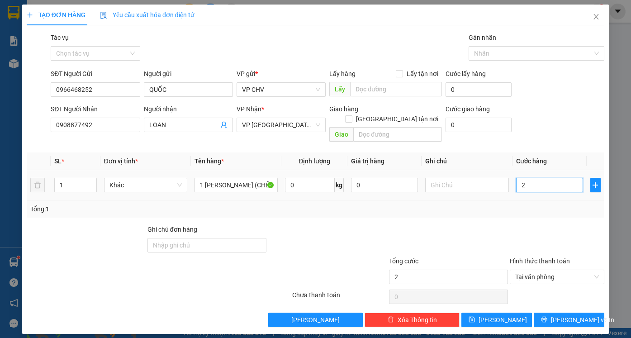
type input "22"
type input "2"
type input "20"
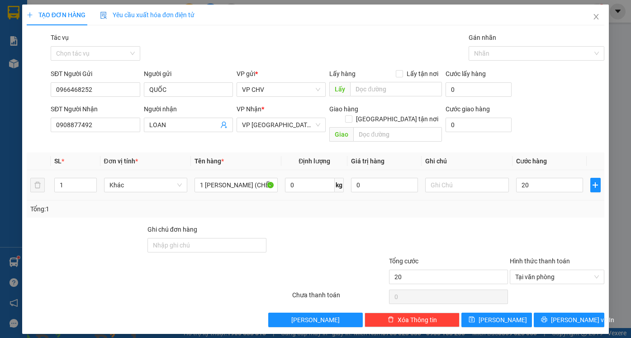
type input "20.000"
drag, startPoint x: 540, startPoint y: 195, endPoint x: 539, endPoint y: 200, distance: 5.1
click at [539, 204] on div "Tổng: 1" at bounding box center [315, 209] width 571 height 10
click at [560, 313] on button "[PERSON_NAME] và In" at bounding box center [569, 320] width 71 height 14
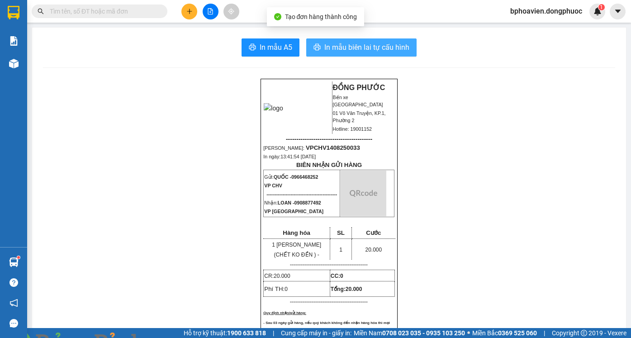
click at [344, 49] on span "In mẫu biên lai tự cấu hình" at bounding box center [367, 47] width 85 height 11
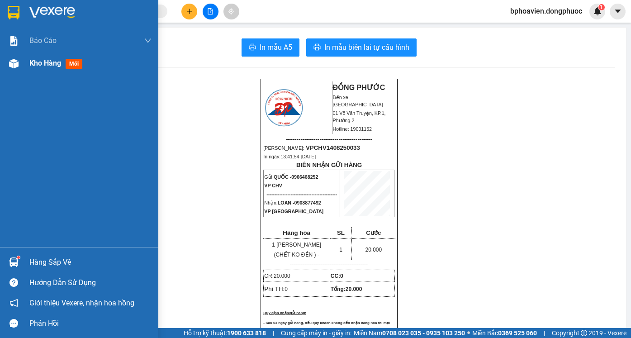
click at [44, 59] on span "Kho hàng" at bounding box center [45, 63] width 32 height 9
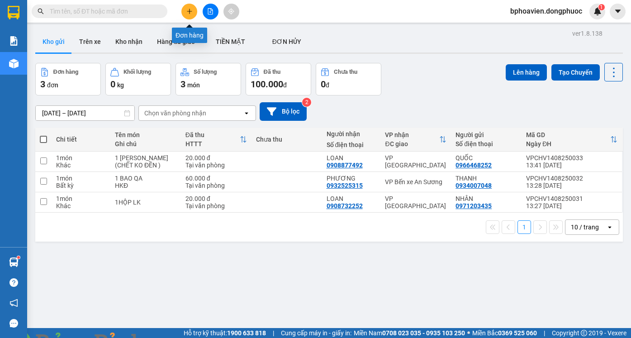
click at [189, 7] on button at bounding box center [190, 12] width 16 height 16
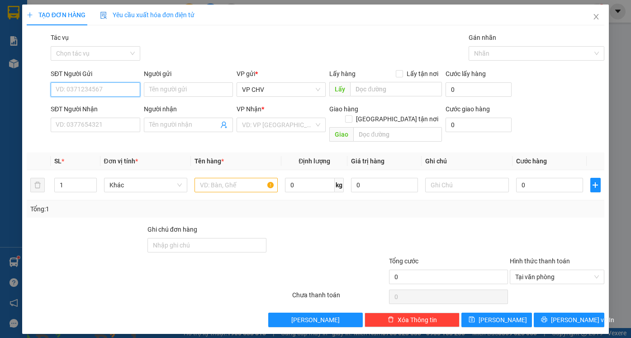
click at [93, 88] on input "SĐT Người Gửi" at bounding box center [95, 89] width 89 height 14
click at [108, 111] on div "0919246423 - OANH" at bounding box center [95, 108] width 78 height 10
type input "0919246423"
type input "OANH"
type input "0907117969"
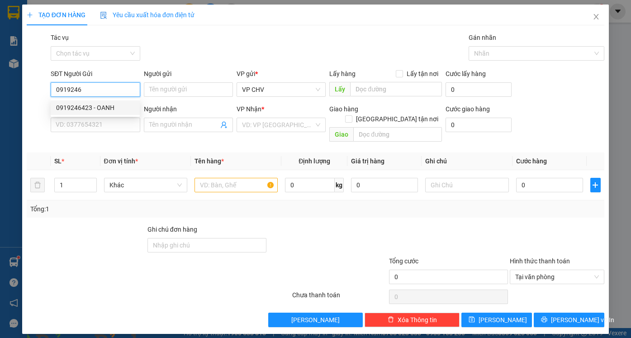
type input "QUỐC"
type input "30.000"
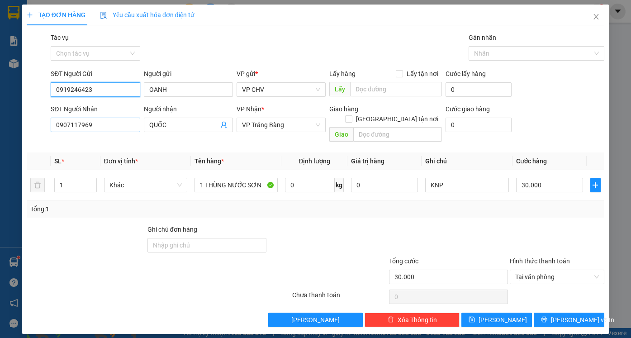
type input "0919246423"
drag, startPoint x: 102, startPoint y: 121, endPoint x: 0, endPoint y: 123, distance: 101.9
click at [0, 123] on div "TẠO ĐƠN HÀNG Yêu cầu xuất hóa đơn điện tử Transit Pickup Surcharge Ids Transit …" at bounding box center [315, 169] width 631 height 338
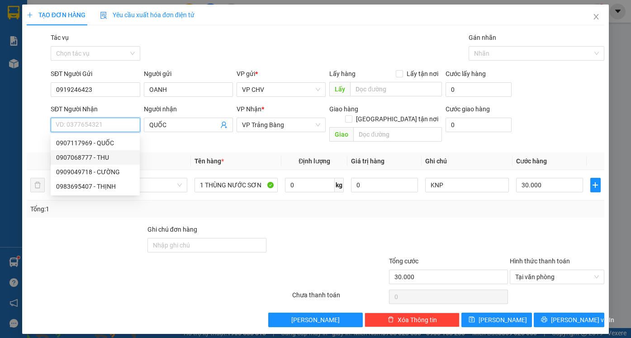
click at [96, 154] on div "0907068777 - THU" at bounding box center [95, 158] width 78 height 10
type input "0907068777"
type input "THU"
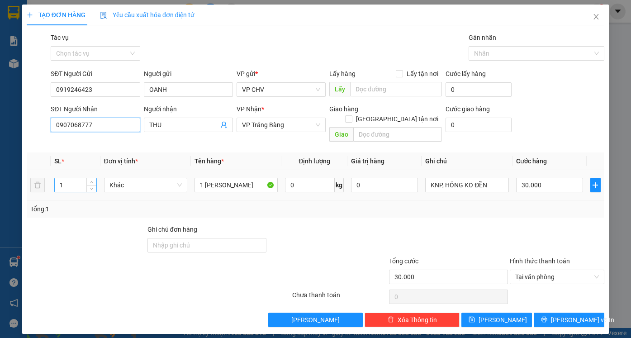
type input "0907068777"
drag, startPoint x: 71, startPoint y: 176, endPoint x: 21, endPoint y: 176, distance: 49.8
click at [21, 176] on div "TẠO ĐƠN HÀNG Yêu cầu xuất hóa đơn điện tử Transit Pickup Surcharge Ids Transit …" at bounding box center [315, 169] width 631 height 338
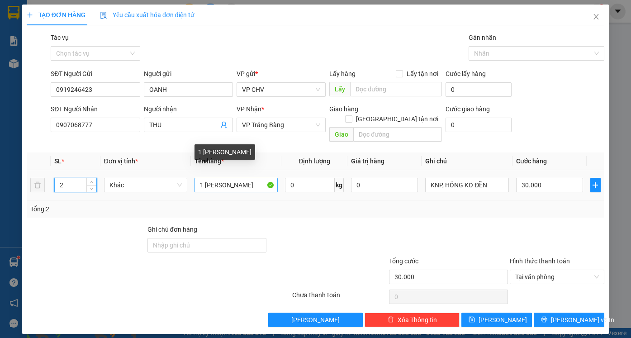
type input "2"
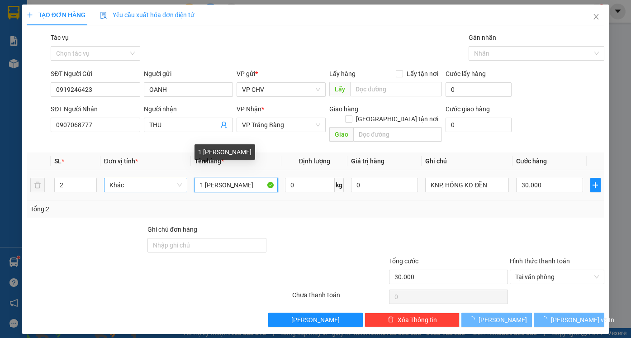
drag, startPoint x: 203, startPoint y: 175, endPoint x: 163, endPoint y: 176, distance: 39.8
click at [163, 176] on tr "2 Khác 1 THÙNG SƠN 0 kg 0 KNP, HỎNG KO ĐỀN 30.000" at bounding box center [316, 185] width 578 height 30
type input "0"
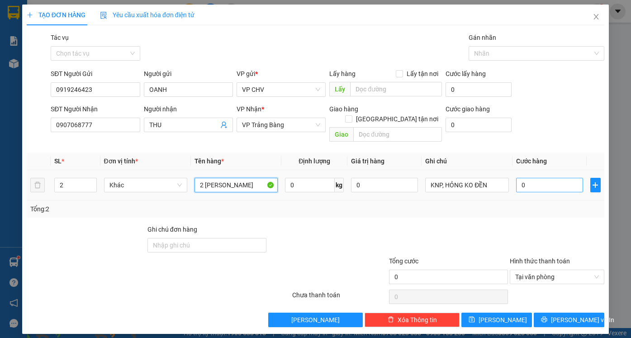
type input "2 [PERSON_NAME]"
click at [537, 178] on input "0" at bounding box center [549, 185] width 67 height 14
type input "7"
type input "75"
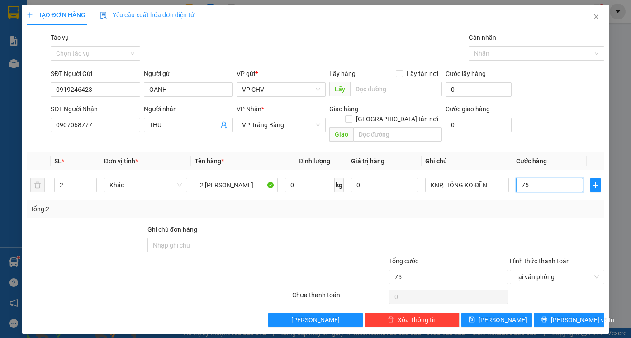
type input "75"
type input "75.000"
drag, startPoint x: 535, startPoint y: 202, endPoint x: 552, endPoint y: 260, distance: 60.6
click at [535, 204] on div "Tổng: 2" at bounding box center [316, 209] width 578 height 17
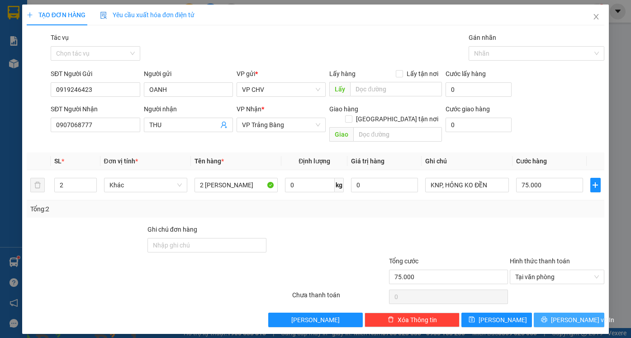
click at [548, 316] on icon "printer" at bounding box center [544, 319] width 6 height 6
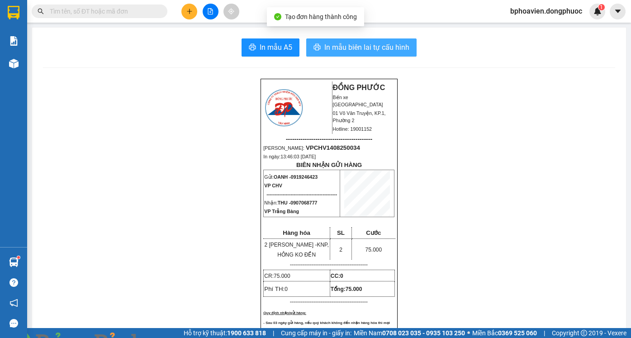
click at [340, 44] on span "In mẫu biên lai tự cấu hình" at bounding box center [367, 47] width 85 height 11
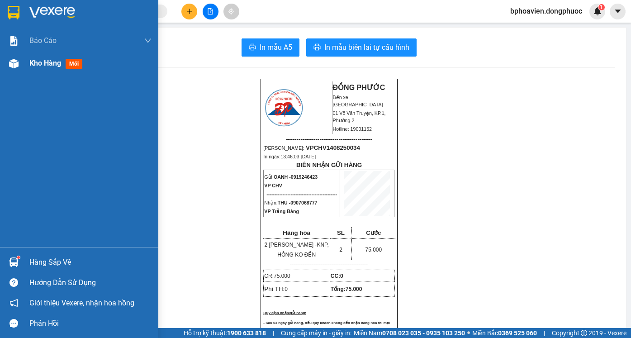
click at [39, 66] on span "Kho hàng" at bounding box center [45, 63] width 32 height 9
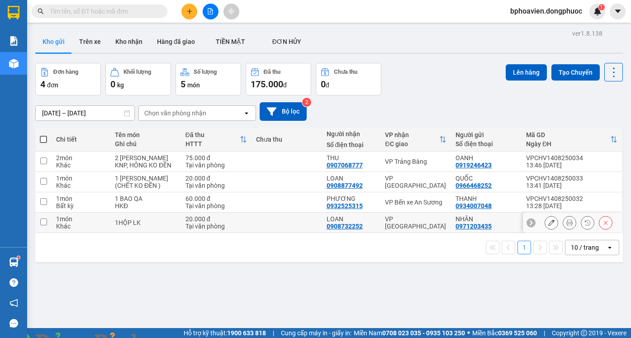
drag, startPoint x: 308, startPoint y: 220, endPoint x: 302, endPoint y: 187, distance: 34.0
click at [308, 220] on td at bounding box center [287, 223] width 71 height 20
checkbox input "true"
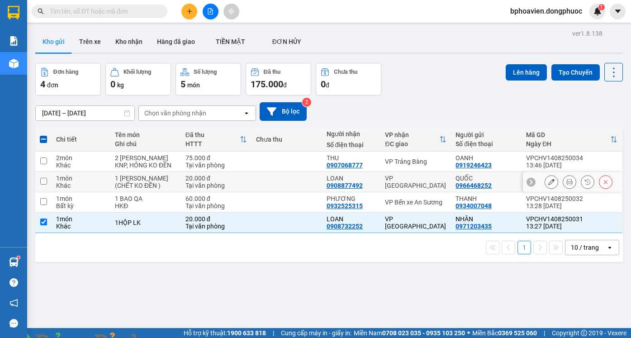
click at [297, 178] on td at bounding box center [287, 182] width 71 height 20
checkbox input "true"
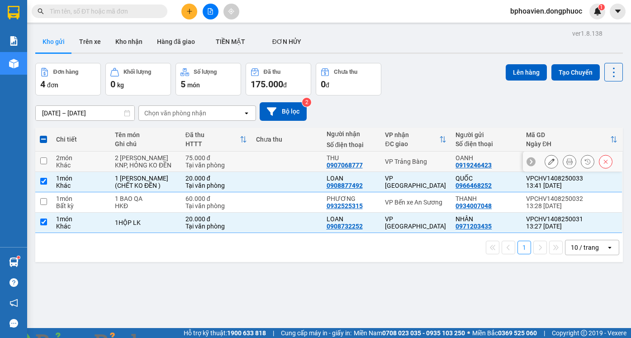
drag, startPoint x: 288, startPoint y: 163, endPoint x: 282, endPoint y: 187, distance: 24.4
click at [287, 166] on td at bounding box center [287, 162] width 71 height 20
checkbox input "true"
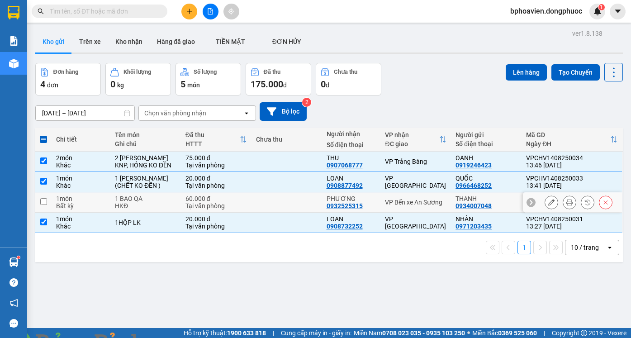
click at [280, 198] on td at bounding box center [287, 202] width 71 height 20
checkbox input "true"
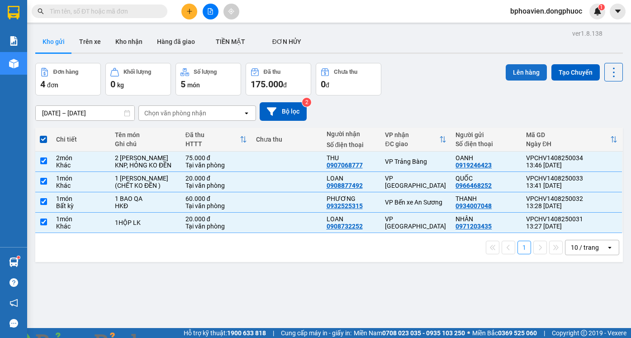
click at [522, 73] on button "Lên hàng" at bounding box center [526, 72] width 41 height 16
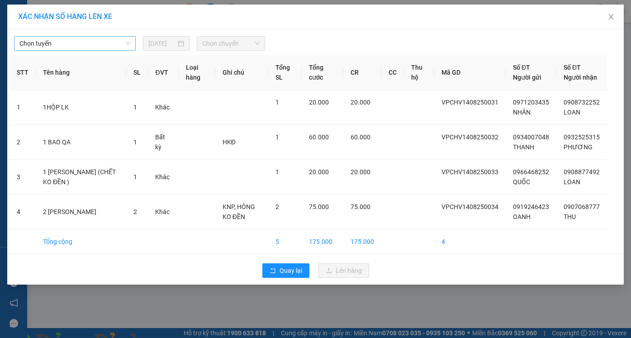
click at [80, 49] on div "Chọn tuyến" at bounding box center [75, 43] width 122 height 14
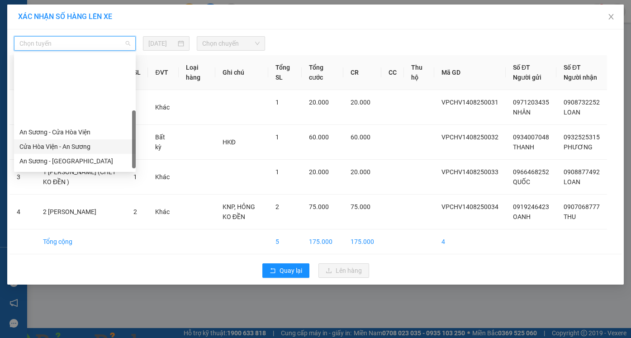
scroll to position [127, 0]
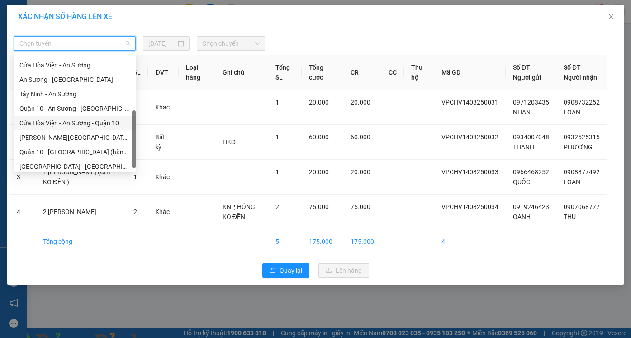
click at [69, 125] on div "Cửa Hòa Viện - An Sương - Quận 10" at bounding box center [74, 123] width 111 height 10
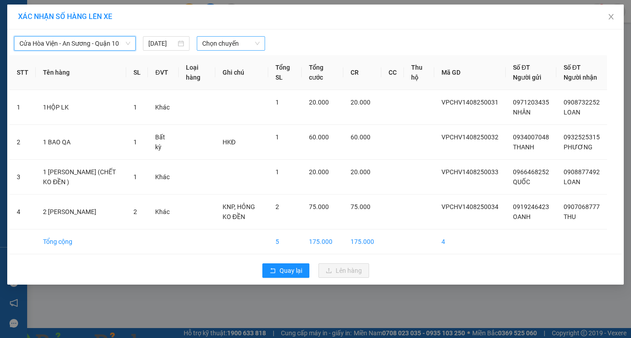
click at [245, 50] on span "Chọn chuyến" at bounding box center [230, 44] width 57 height 14
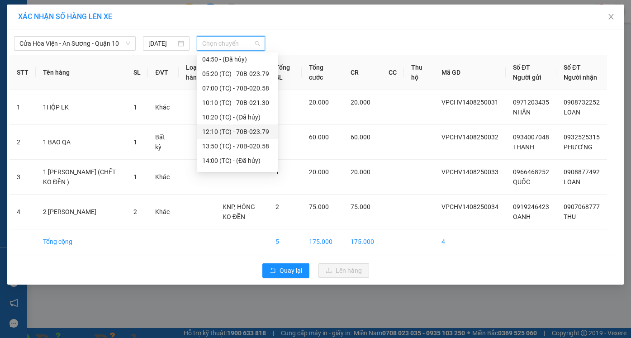
scroll to position [58, 0]
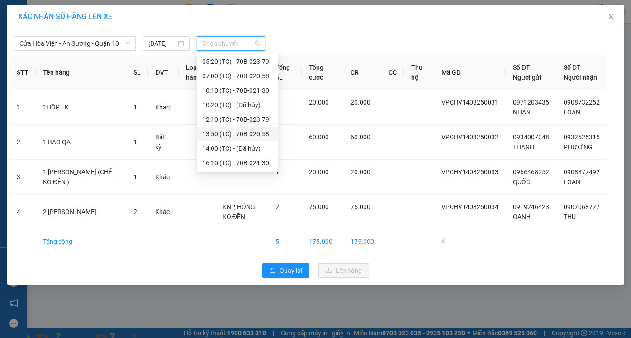
click at [234, 134] on div "13:50 (TC) - 70B-020.58" at bounding box center [237, 134] width 71 height 10
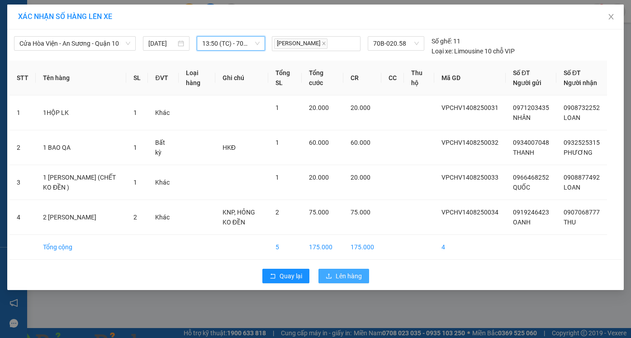
click at [353, 281] on span "Lên hàng" at bounding box center [349, 276] width 26 height 10
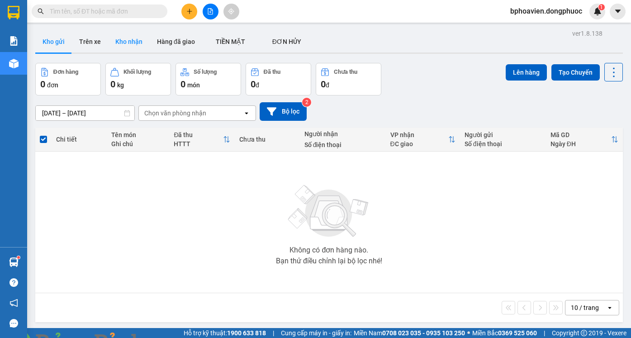
click at [128, 33] on button "Kho nhận" at bounding box center [129, 42] width 42 height 22
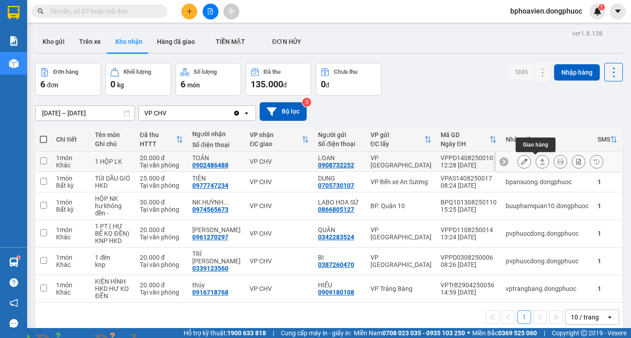
click at [540, 161] on icon at bounding box center [543, 161] width 6 height 6
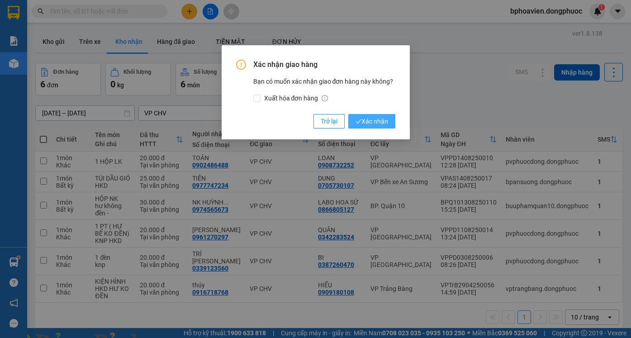
click at [365, 122] on span "Xác nhận" at bounding box center [372, 121] width 33 height 10
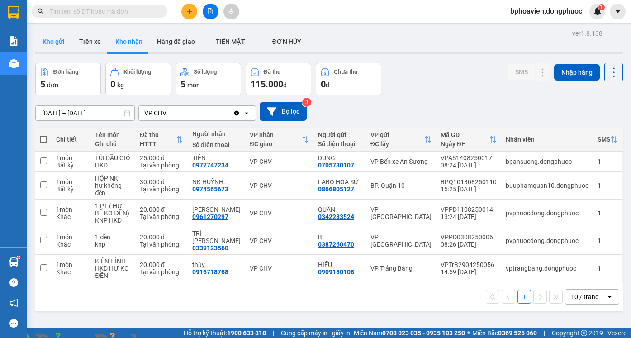
click at [50, 46] on button "Kho gửi" at bounding box center [53, 42] width 37 height 22
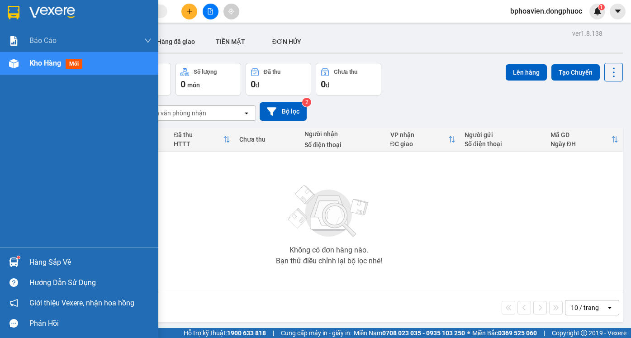
click at [38, 263] on div "Hàng sắp về" at bounding box center [90, 263] width 122 height 14
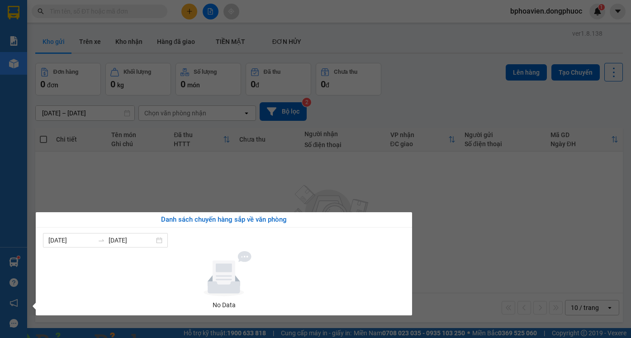
click at [452, 185] on section "Kết quả tìm kiếm ( 0 ) Bộ lọc No Data bphoavien.dongphuoc 1 Báo cáo Mẫu 1: Báo …" at bounding box center [315, 169] width 631 height 338
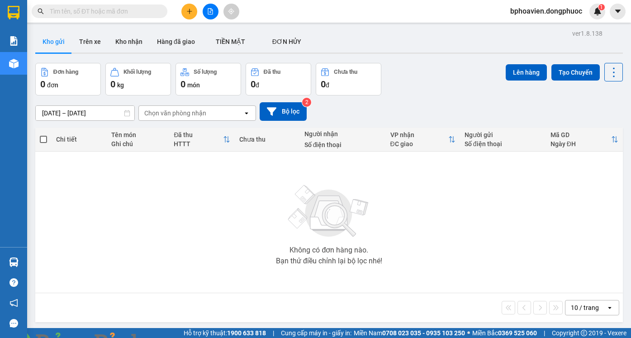
click at [167, 338] on img at bounding box center [163, 343] width 5 height 5
click at [127, 48] on button "Kho nhận" at bounding box center [129, 42] width 42 height 22
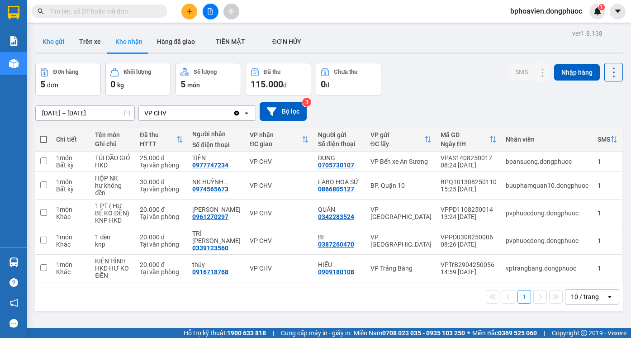
click at [44, 37] on button "Kho gửi" at bounding box center [53, 42] width 37 height 22
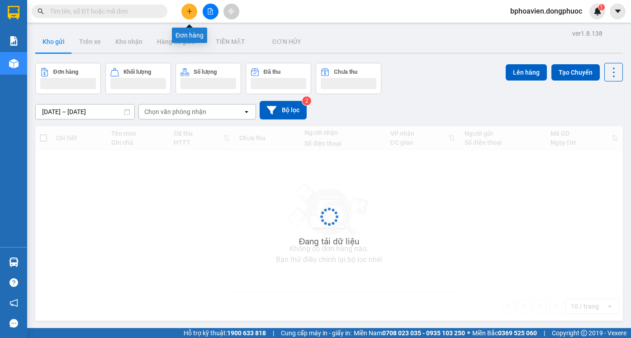
click at [190, 9] on icon "plus" at bounding box center [190, 11] width 6 height 6
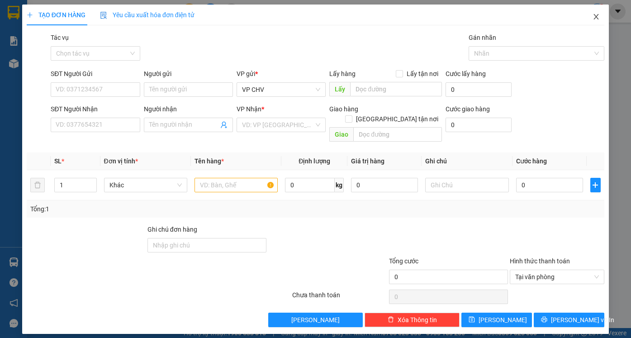
click at [594, 14] on icon "close" at bounding box center [596, 16] width 7 height 7
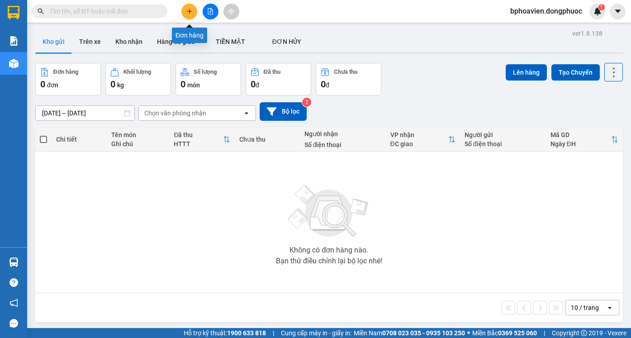
click at [190, 10] on icon "plus" at bounding box center [189, 11] width 0 height 5
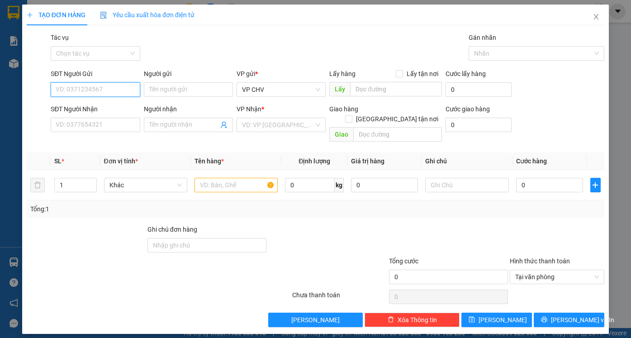
click at [98, 91] on input "SĐT Người Gửi" at bounding box center [95, 89] width 89 height 14
click at [112, 109] on div "0986955224 - LUÂN" at bounding box center [95, 108] width 78 height 10
type input "0986955224"
type input "LUÂN"
type input "0326281990"
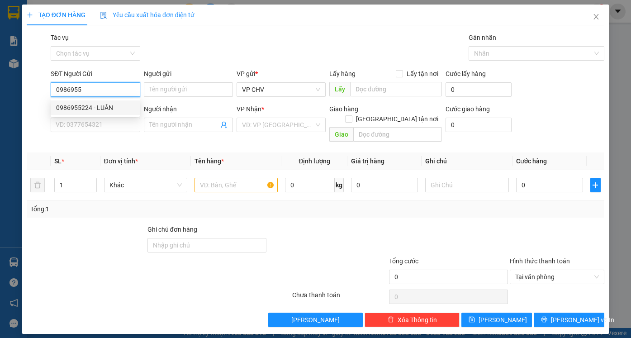
type input "VIỆT"
type input "20.000"
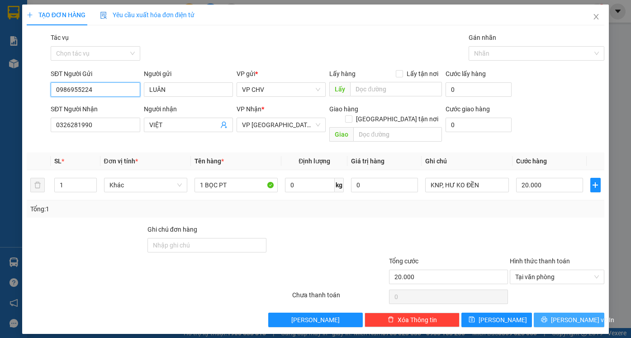
type input "0986955224"
click at [576, 315] on span "[PERSON_NAME] và In" at bounding box center [582, 320] width 63 height 10
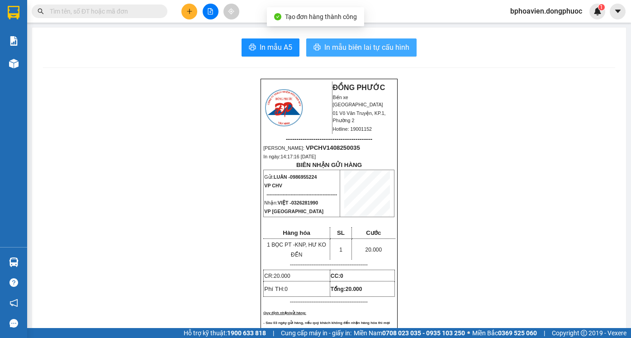
click at [361, 49] on span "In mẫu biên lai tự cấu hình" at bounding box center [367, 47] width 85 height 11
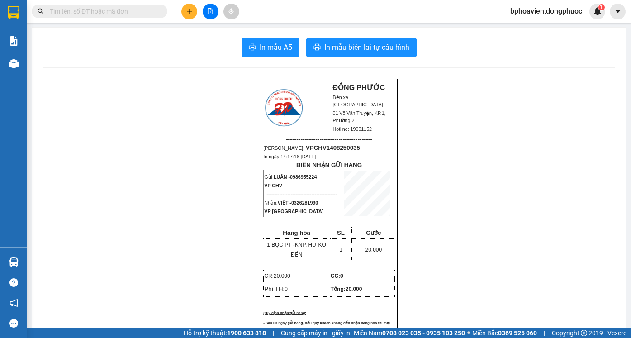
click at [193, 10] on button at bounding box center [190, 12] width 16 height 16
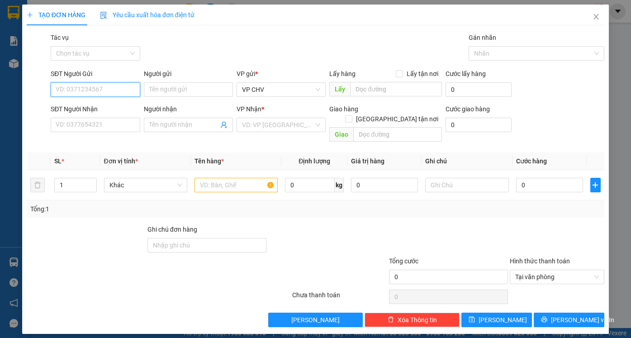
click at [84, 89] on input "SĐT Người Gửi" at bounding box center [95, 89] width 89 height 14
drag, startPoint x: 85, startPoint y: 105, endPoint x: 111, endPoint y: 127, distance: 33.8
click at [86, 106] on div "0986955224 - LUÂN" at bounding box center [95, 108] width 78 height 10
type input "0986955224"
type input "LUÂN"
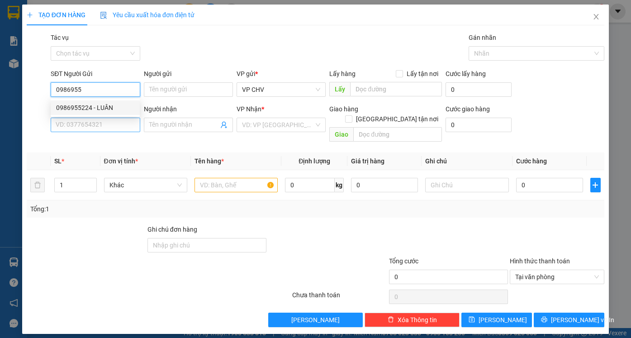
type input "0326281990"
type input "VIỆT"
type input "20.000"
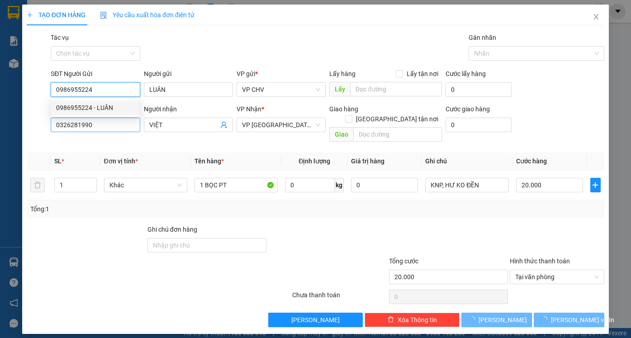
type input "0986955224"
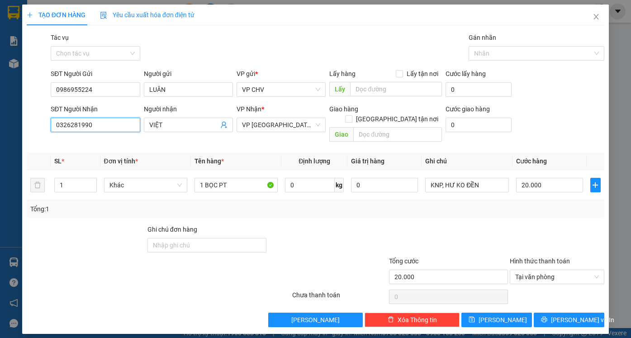
drag, startPoint x: 105, startPoint y: 124, endPoint x: 0, endPoint y: 110, distance: 105.5
click at [0, 110] on div "TẠO ĐƠN HÀNG Yêu cầu xuất hóa đơn điện tử Transit Pickup Surcharge Ids Transit …" at bounding box center [315, 169] width 631 height 338
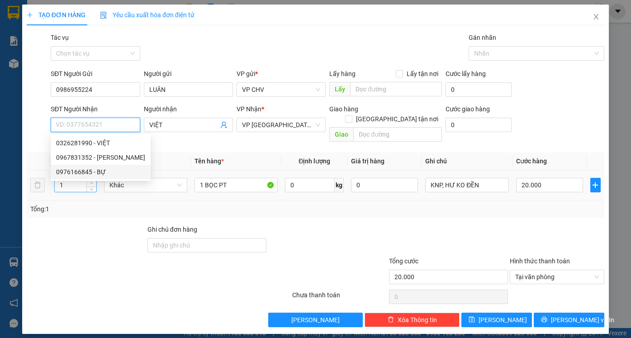
click at [92, 173] on div "0976166845 - BỰ" at bounding box center [100, 172] width 89 height 10
type input "0976166845"
type input "BỰ"
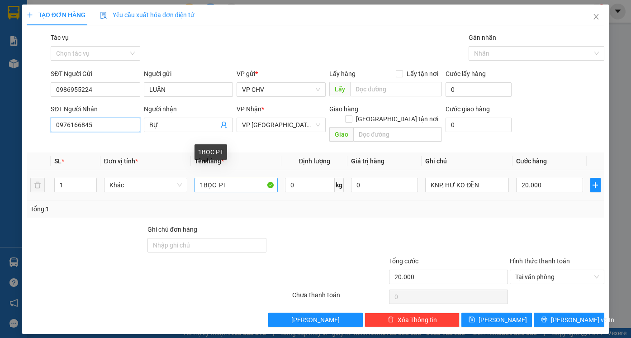
type input "0976166845"
drag, startPoint x: 206, startPoint y: 176, endPoint x: 214, endPoint y: 177, distance: 7.7
click at [214, 178] on input "1BỌC PT" at bounding box center [236, 185] width 83 height 14
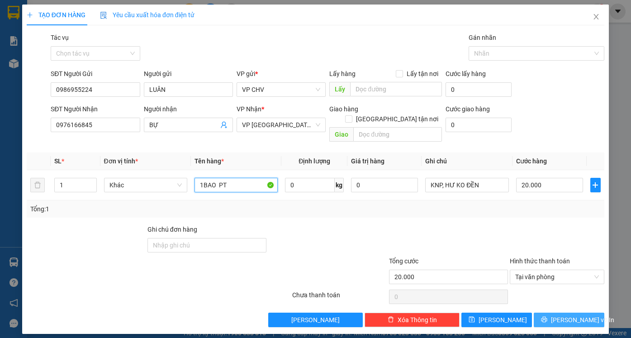
type input "1BAO PT"
click at [583, 315] on span "[PERSON_NAME] và In" at bounding box center [582, 320] width 63 height 10
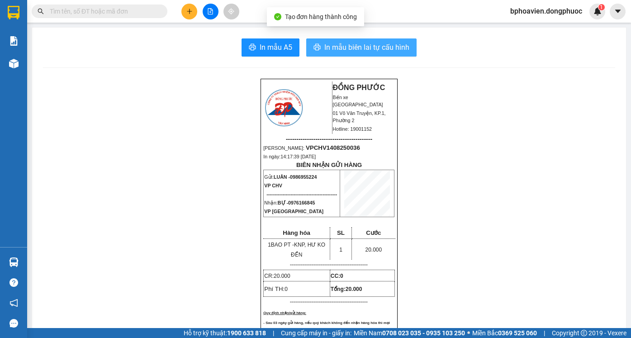
click at [378, 49] on span "In mẫu biên lai tự cấu hình" at bounding box center [367, 47] width 85 height 11
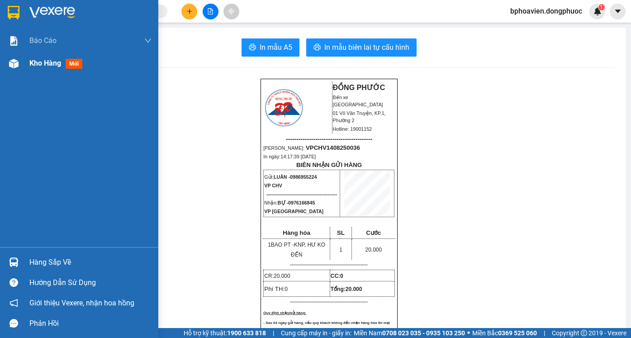
click at [43, 62] on span "Kho hàng" at bounding box center [45, 63] width 32 height 9
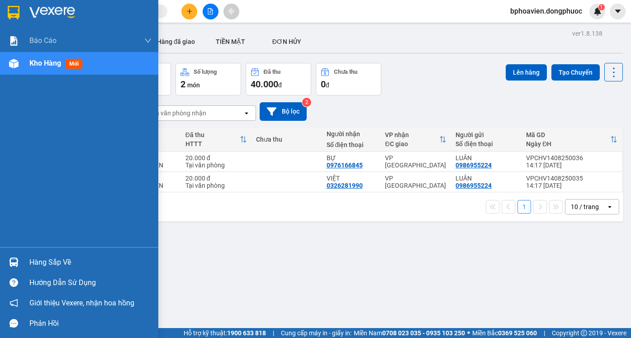
click at [42, 264] on div "Hàng sắp về" at bounding box center [90, 263] width 122 height 14
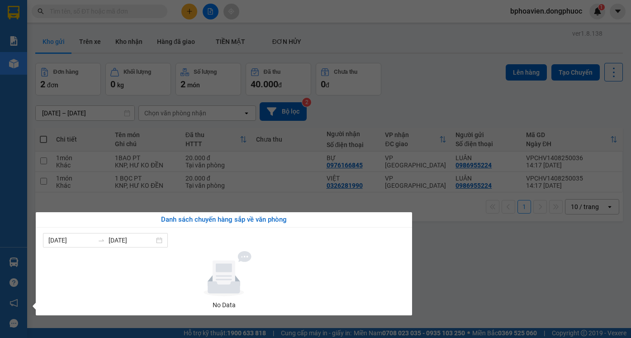
click at [438, 80] on section "Kết quả tìm kiếm ( 0 ) Bộ lọc No Data bphoavien.dongphuoc 1 Báo cáo Mẫu 1: Báo …" at bounding box center [315, 169] width 631 height 338
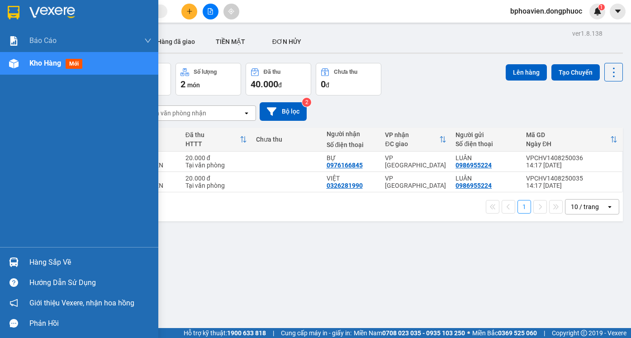
click at [42, 267] on div "Hàng sắp về" at bounding box center [90, 263] width 122 height 14
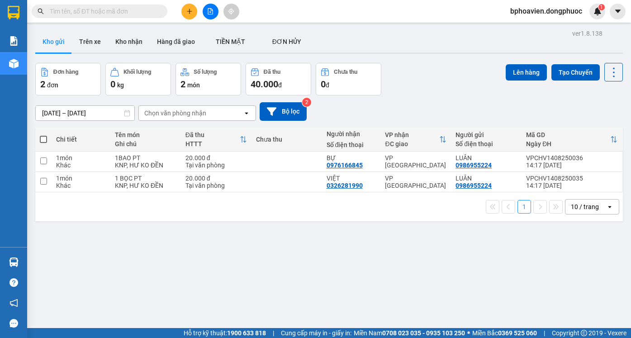
drag, startPoint x: 554, startPoint y: 261, endPoint x: 107, endPoint y: 82, distance: 481.4
click at [547, 261] on section "Kết quả tìm kiếm ( 0 ) Bộ lọc No Data bphoavien.dongphuoc 1 Báo cáo Mẫu 1: Báo …" at bounding box center [315, 169] width 631 height 338
click at [126, 37] on button "Kho nhận" at bounding box center [129, 42] width 42 height 22
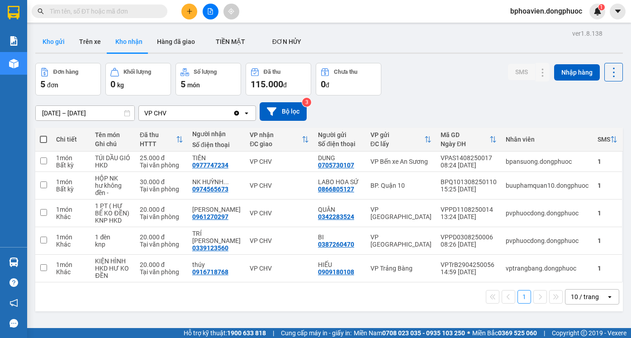
click at [48, 43] on button "Kho gửi" at bounding box center [53, 42] width 37 height 22
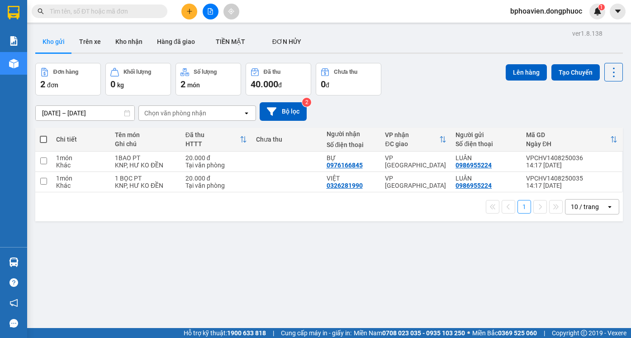
drag, startPoint x: 132, startPoint y: 36, endPoint x: 135, endPoint y: 60, distance: 24.2
click at [132, 37] on button "Kho nhận" at bounding box center [129, 42] width 42 height 22
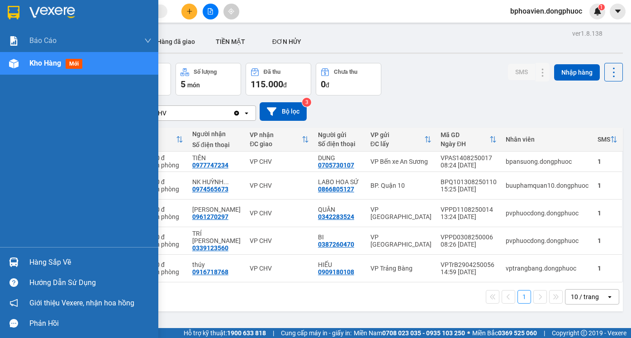
drag, startPoint x: 49, startPoint y: 264, endPoint x: 144, endPoint y: 308, distance: 104.9
click at [50, 264] on div "Hàng sắp về" at bounding box center [90, 263] width 122 height 14
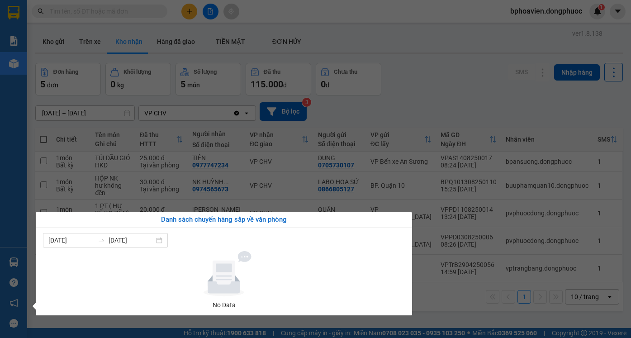
drag, startPoint x: 466, startPoint y: 86, endPoint x: 374, endPoint y: 148, distance: 111.1
click at [465, 89] on section "Kết quả tìm kiếm ( 0 ) Bộ lọc No Data bphoavien.dongphuoc 1 Báo cáo Mẫu 1: Báo …" at bounding box center [315, 169] width 631 height 338
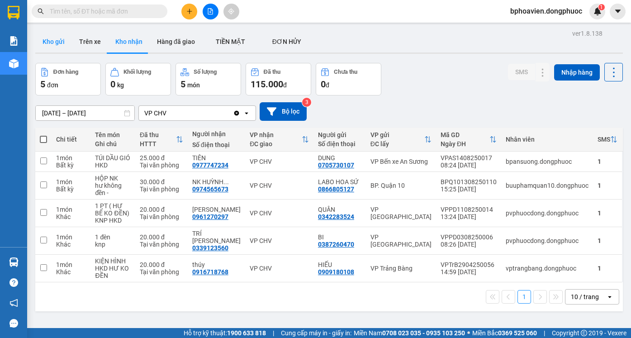
click at [54, 42] on button "Kho gửi" at bounding box center [53, 42] width 37 height 22
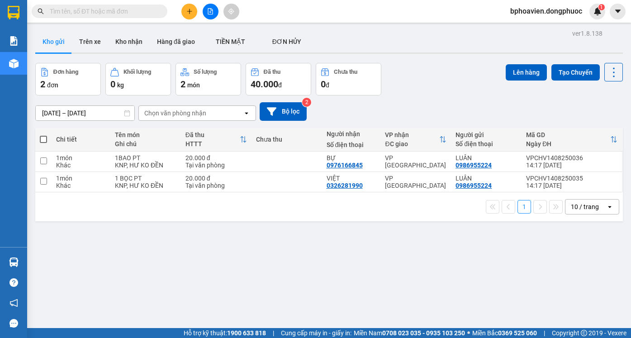
click at [288, 153] on table "Chi tiết Tên món Ghi chú Đã thu HTTT Chưa thu Người nhận Số điện thoại VP nhận …" at bounding box center [329, 160] width 588 height 65
drag, startPoint x: 289, startPoint y: 180, endPoint x: 289, endPoint y: 165, distance: 14.9
click at [289, 179] on td at bounding box center [287, 182] width 71 height 20
checkbox input "true"
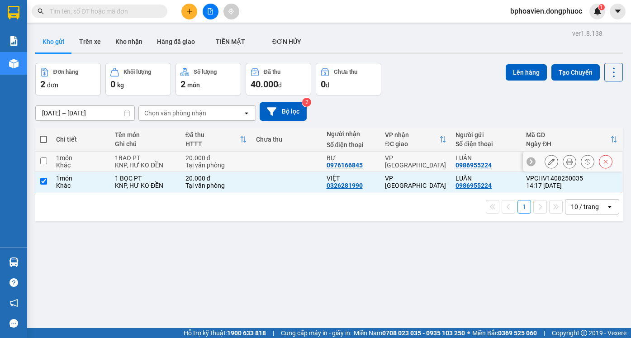
click at [288, 164] on td at bounding box center [287, 162] width 71 height 20
checkbox input "true"
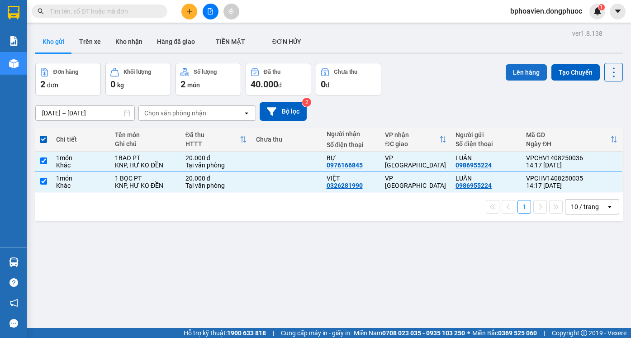
click at [510, 69] on button "Lên hàng" at bounding box center [526, 72] width 41 height 16
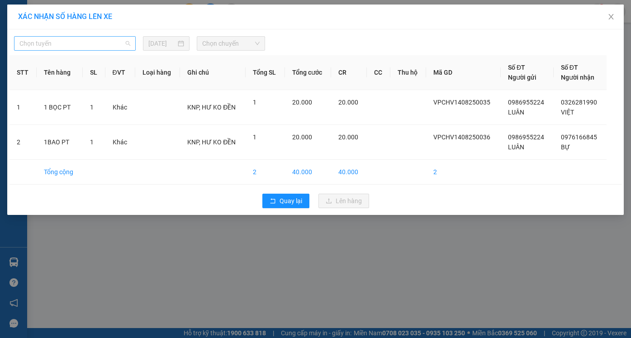
click at [63, 36] on div "Chọn tuyến" at bounding box center [75, 43] width 122 height 14
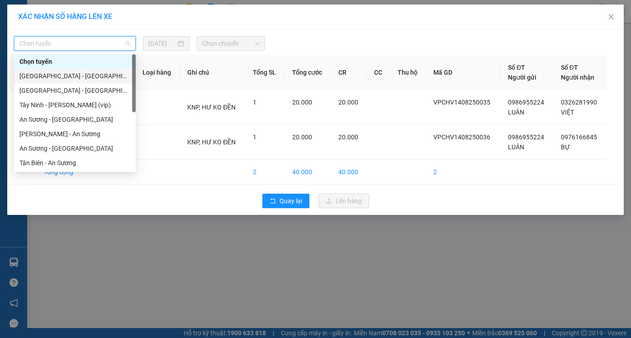
scroll to position [127, 0]
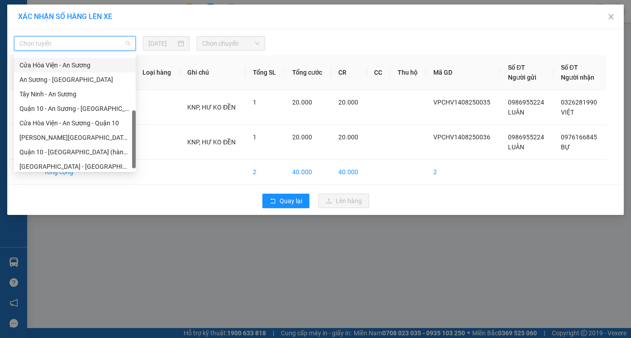
click at [69, 65] on div "Cửa Hòa Viện - An Sương" at bounding box center [74, 65] width 111 height 10
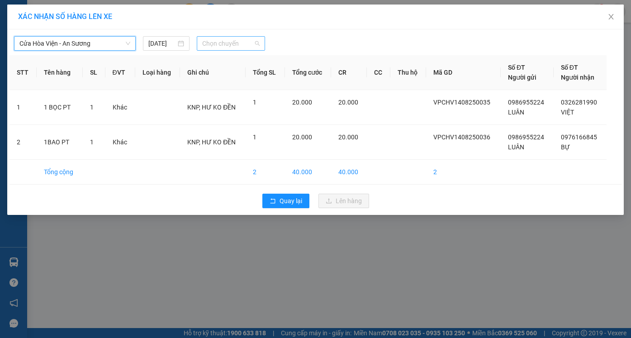
click at [214, 42] on span "Chọn chuyến" at bounding box center [230, 44] width 57 height 14
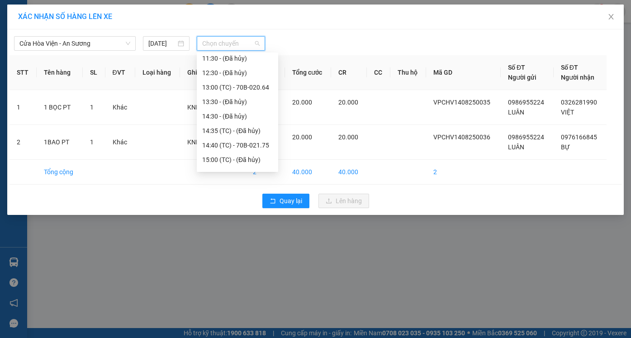
scroll to position [272, 0]
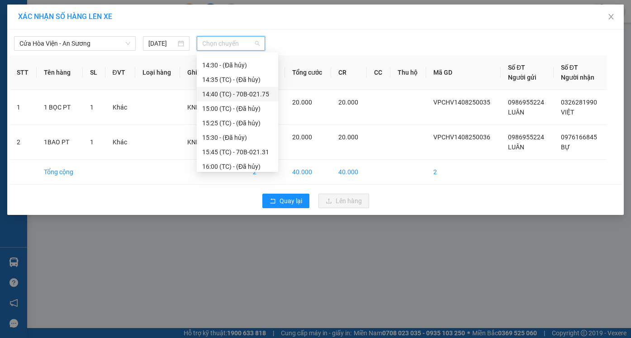
drag, startPoint x: 219, startPoint y: 97, endPoint x: 227, endPoint y: 91, distance: 10.4
click at [220, 97] on div "14:40 (TC) - 70B-021.75" at bounding box center [237, 94] width 71 height 10
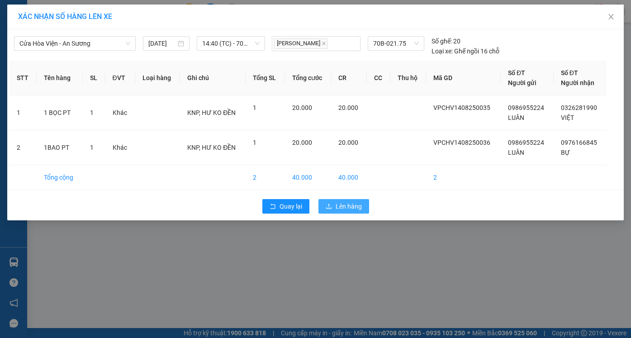
click at [347, 206] on span "Lên hàng" at bounding box center [349, 206] width 26 height 10
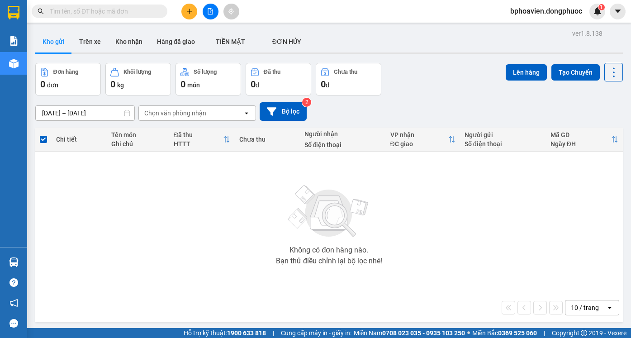
click at [190, 13] on icon "plus" at bounding box center [190, 11] width 6 height 6
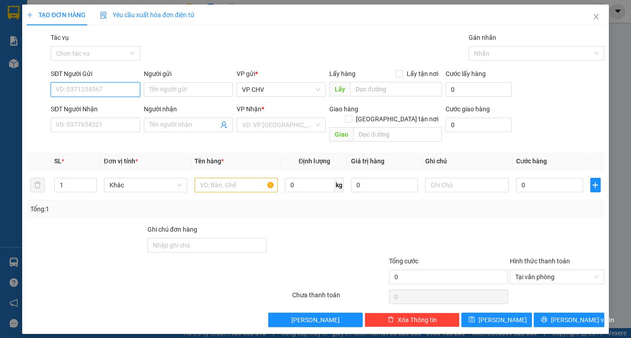
click at [74, 93] on input "SĐT Người Gửi" at bounding box center [95, 89] width 89 height 14
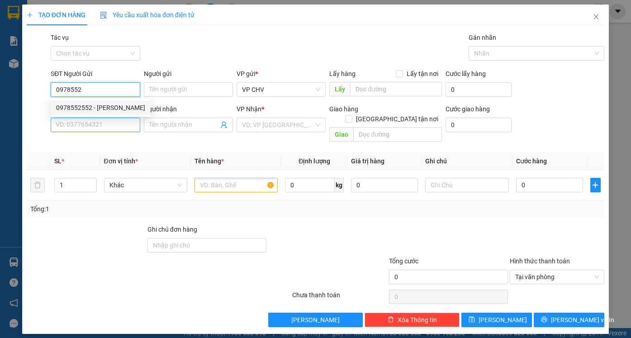
drag, startPoint x: 93, startPoint y: 105, endPoint x: 114, endPoint y: 129, distance: 32.2
click at [94, 105] on div "0978552552 - [PERSON_NAME]" at bounding box center [100, 108] width 89 height 10
type input "0978552552"
type input "[PERSON_NAME]"
type input "0986692692"
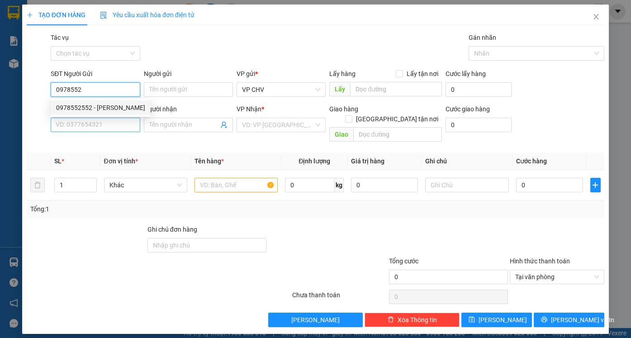
type input "KHÁNH"
type input "20.000"
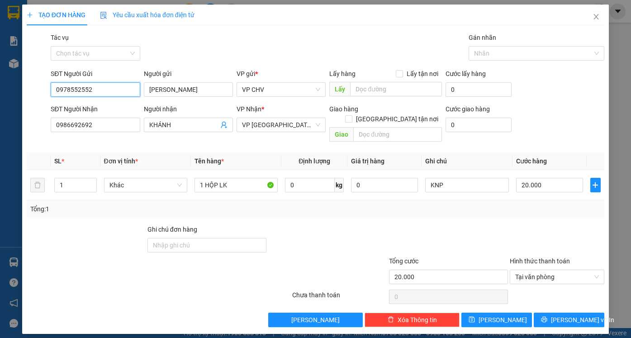
type input "0978552552"
drag, startPoint x: 113, startPoint y: 133, endPoint x: 5, endPoint y: 118, distance: 108.8
click at [5, 118] on div "TẠO ĐƠN HÀNG Yêu cầu xuất hóa đơn điện tử Transit Pickup Surcharge Ids Transit …" at bounding box center [315, 169] width 631 height 338
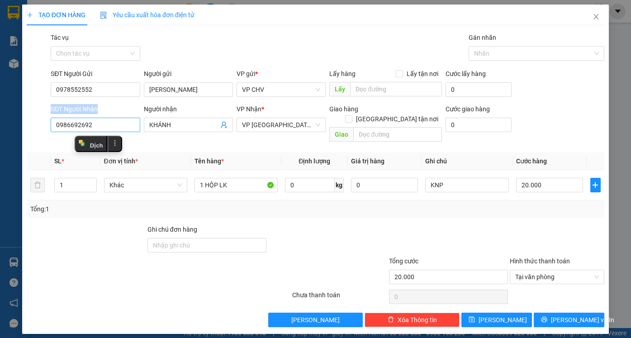
click at [110, 125] on input "0986692692" at bounding box center [95, 125] width 89 height 14
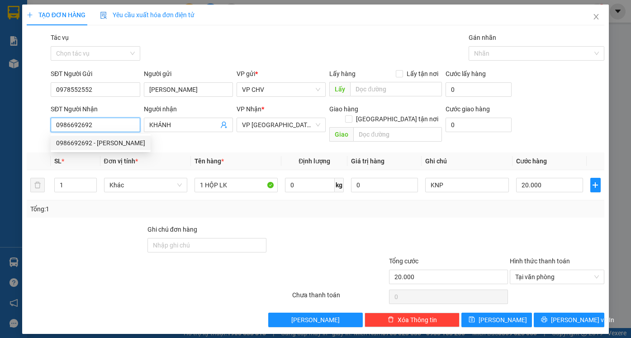
drag, startPoint x: 103, startPoint y: 125, endPoint x: 44, endPoint y: 110, distance: 60.4
click at [44, 110] on div "SĐT Người Nhận 0986692692 Người nhận KHÁNH VP Nhận * VP Phước Đông Giao hàng [G…" at bounding box center [316, 125] width 580 height 42
click at [109, 143] on div "0909572767 - TIỂU ĐỆ" at bounding box center [95, 143] width 78 height 10
type input "0909572767"
type input "TIỂU ĐỆ"
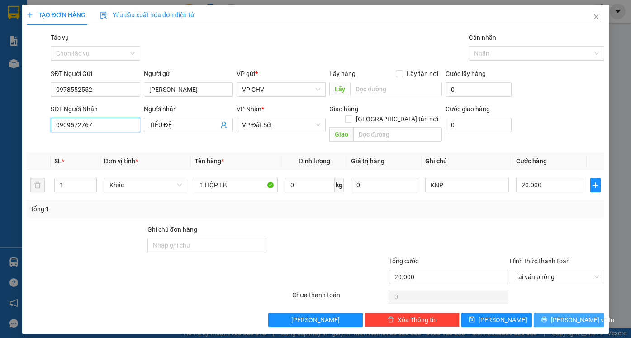
type input "0909572767"
click at [580, 315] on span "[PERSON_NAME] và In" at bounding box center [582, 320] width 63 height 10
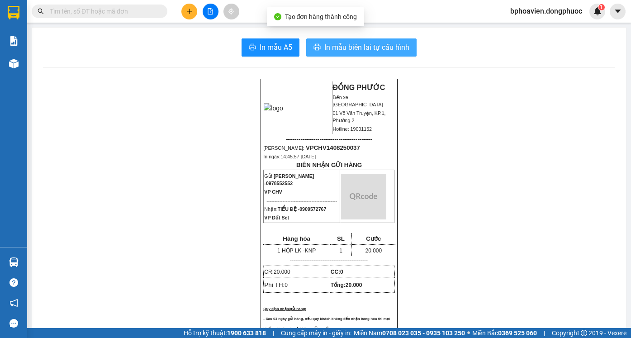
click at [350, 45] on span "In mẫu biên lai tự cấu hình" at bounding box center [367, 47] width 85 height 11
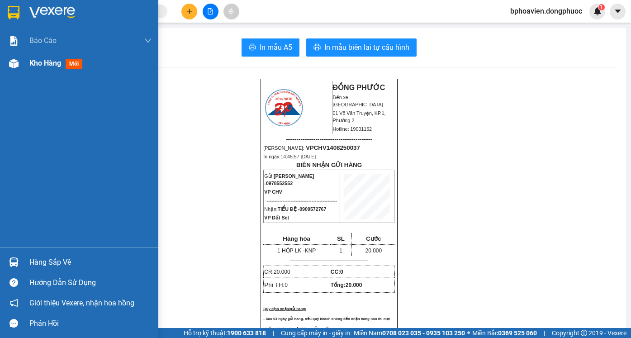
click at [38, 64] on span "Kho hàng" at bounding box center [45, 63] width 32 height 9
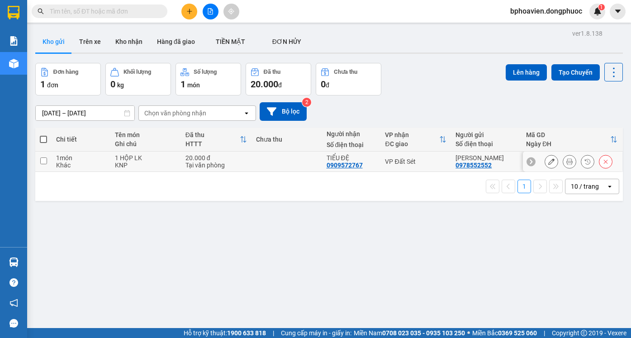
click at [290, 163] on td at bounding box center [287, 162] width 71 height 20
checkbox input "true"
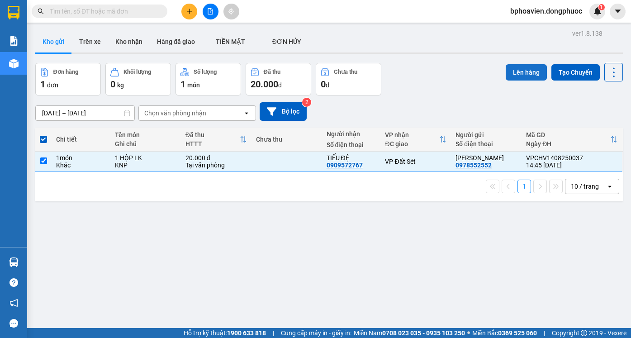
click at [522, 76] on button "Lên hàng" at bounding box center [526, 72] width 41 height 16
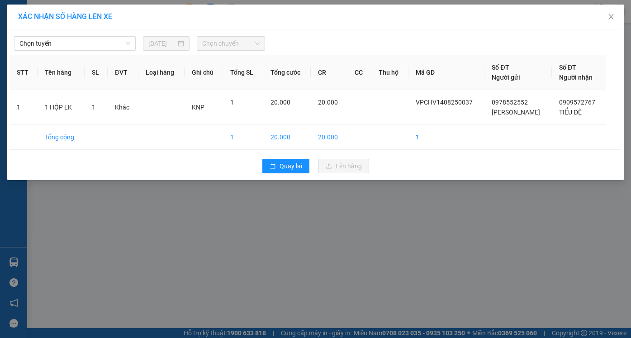
click at [95, 35] on div "Chọn tuyến [DATE] Chọn chuyến" at bounding box center [316, 41] width 612 height 19
drag, startPoint x: 77, startPoint y: 40, endPoint x: 86, endPoint y: 86, distance: 47.0
click at [77, 41] on span "Chọn tuyến" at bounding box center [74, 44] width 111 height 14
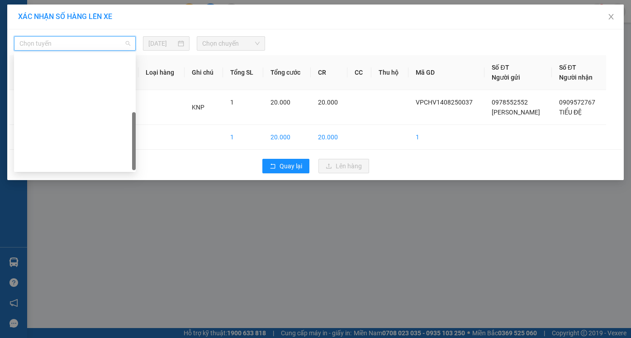
scroll to position [130, 0]
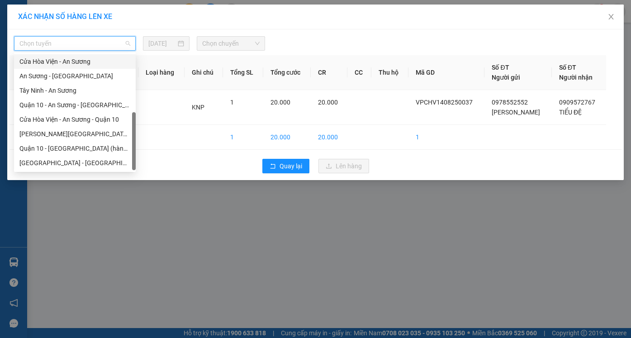
drag, startPoint x: 77, startPoint y: 63, endPoint x: 83, endPoint y: 62, distance: 6.4
click at [78, 63] on div "Cửa Hòa Viện - An Sương" at bounding box center [74, 62] width 111 height 10
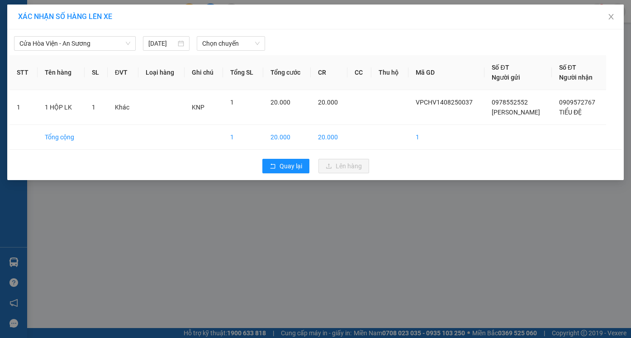
click at [226, 34] on div "Cửa Hòa Viện - An Sương [DATE] Chọn chuyến" at bounding box center [316, 41] width 612 height 19
click at [227, 48] on span "Chọn chuyến" at bounding box center [230, 44] width 57 height 14
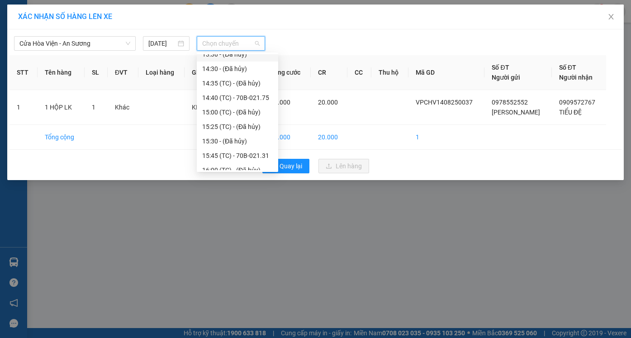
scroll to position [272, 0]
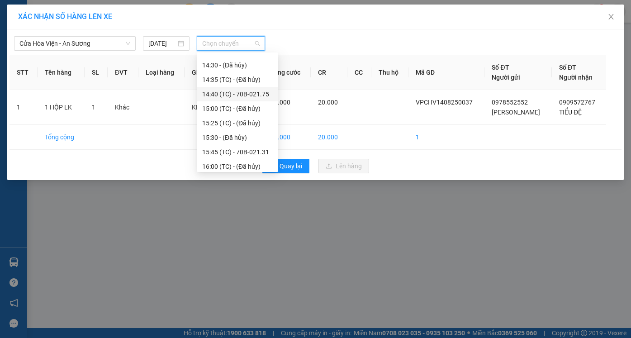
click at [223, 97] on div "14:40 (TC) - 70B-021.75" at bounding box center [237, 94] width 71 height 10
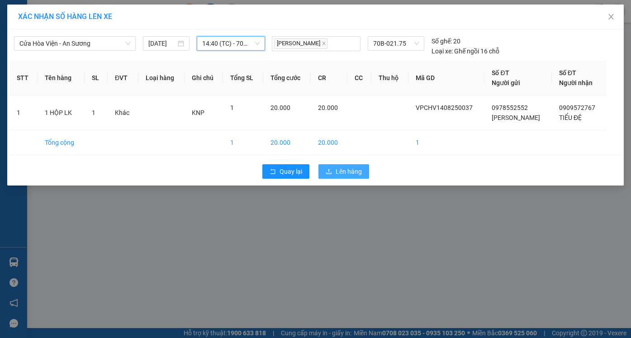
click at [341, 173] on span "Lên hàng" at bounding box center [349, 172] width 26 height 10
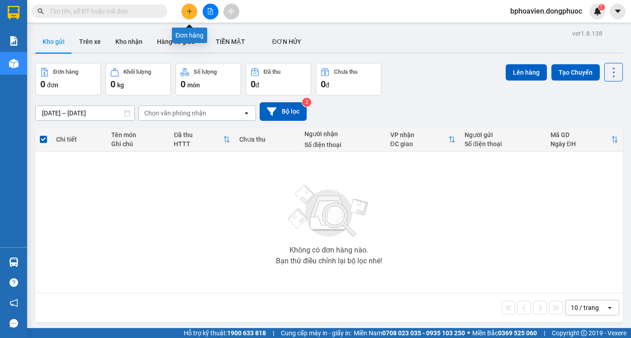
click at [186, 14] on button at bounding box center [190, 12] width 16 height 16
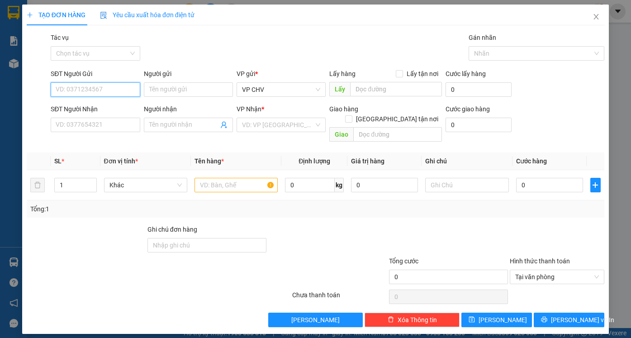
click at [110, 90] on input "SĐT Người Gửi" at bounding box center [95, 89] width 89 height 14
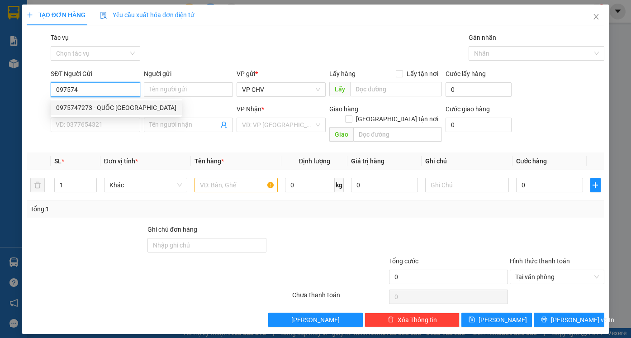
click at [120, 108] on div "0975747273 - QUỐC [GEOGRAPHIC_DATA]" at bounding box center [116, 108] width 120 height 10
type input "0975747273"
type input "QUỐC ANH"
type input "0909572767"
type input "TIỂU ĐỆ"
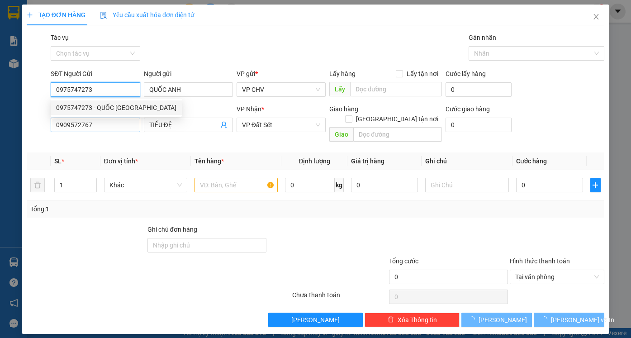
type input "20.000"
type input "0975747273"
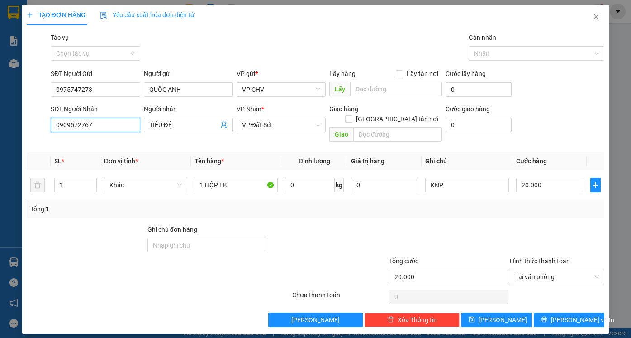
drag, startPoint x: 111, startPoint y: 121, endPoint x: 25, endPoint y: 126, distance: 86.6
click at [25, 126] on div "TẠO ĐƠN HÀNG Yêu cầu xuất hóa đơn điện tử Transit Pickup Surcharge Ids Transit …" at bounding box center [315, 170] width 587 height 330
click at [117, 147] on div "0983208552 - TOÀN" at bounding box center [95, 143] width 78 height 10
type input "0983208552"
type input "TOÀN"
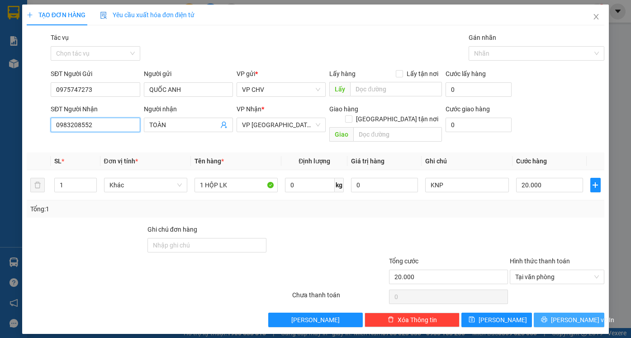
type input "0983208552"
click at [561, 313] on button "[PERSON_NAME] và In" at bounding box center [569, 320] width 71 height 14
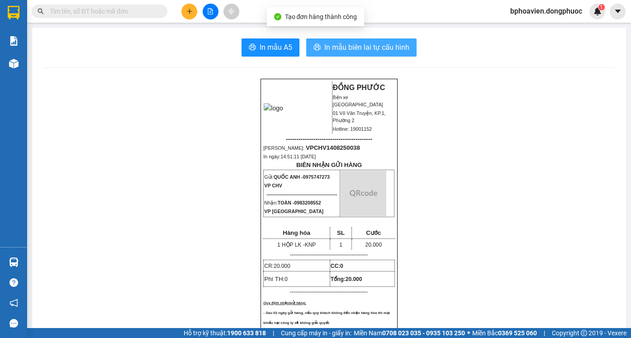
click at [361, 47] on span "In mẫu biên lai tự cấu hình" at bounding box center [367, 47] width 85 height 11
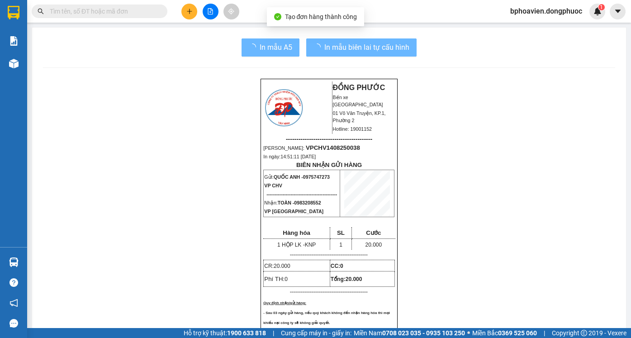
drag, startPoint x: 335, startPoint y: 199, endPoint x: 192, endPoint y: 10, distance: 236.8
click at [192, 10] on icon "plus" at bounding box center [190, 11] width 6 height 6
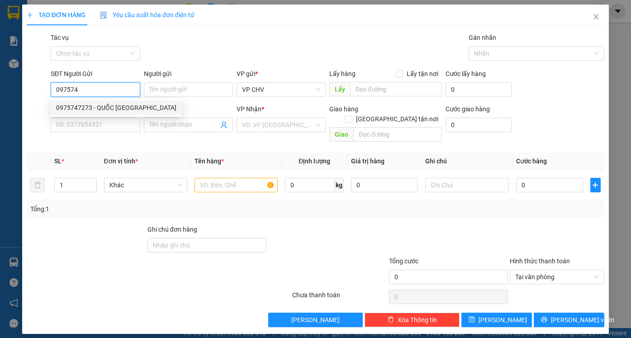
click at [118, 110] on div "0975747273 - QUỐC [GEOGRAPHIC_DATA]" at bounding box center [116, 108] width 120 height 10
type input "0975747273"
type input "QUỐC ANH"
type input "0983208552"
type input "TOÀN"
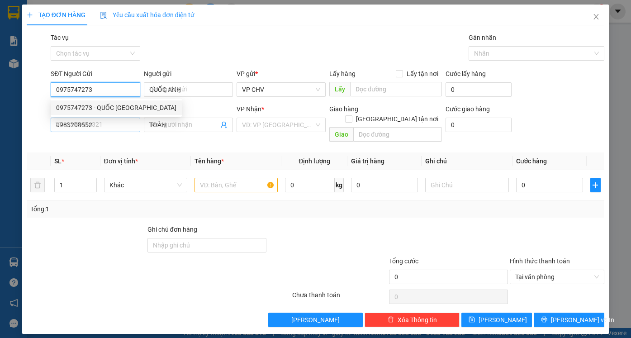
type input "20.000"
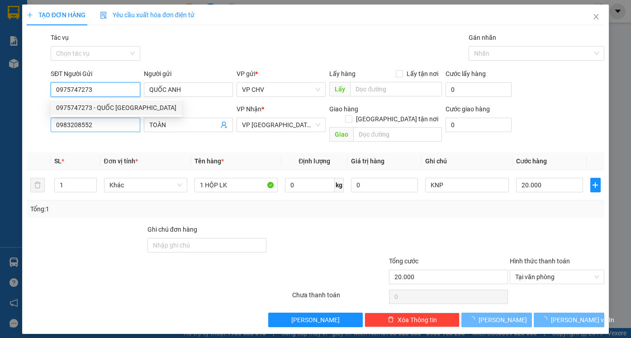
type input "0975747273"
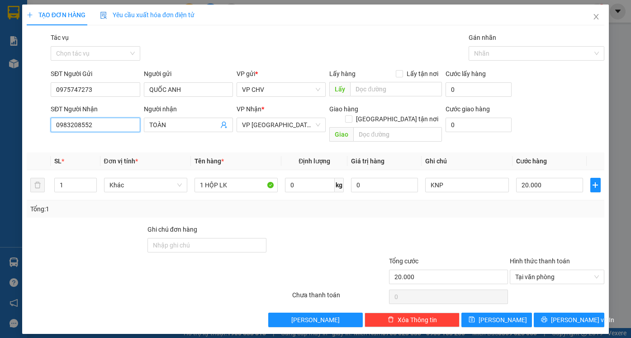
drag, startPoint x: 98, startPoint y: 125, endPoint x: 46, endPoint y: 123, distance: 52.1
click at [46, 124] on div "SĐT Người Nhận 0983208552 0983208552 Người nhận TOÀN VP Nhận * VP [GEOGRAPHIC_D…" at bounding box center [316, 125] width 580 height 42
click at [93, 145] on div "0348904142 - TRƯỜNG" at bounding box center [95, 143] width 78 height 10
type input "0348904142"
type input "TRƯỜNG"
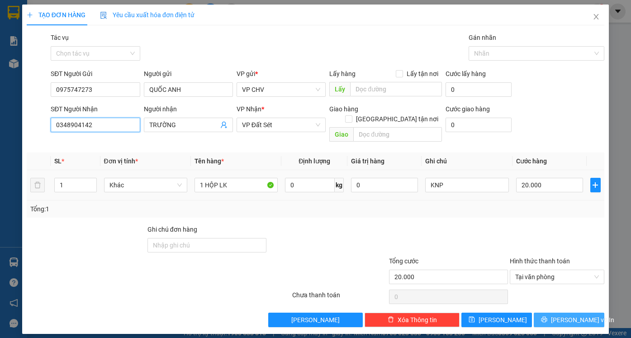
type input "0348904142"
click at [568, 315] on span "[PERSON_NAME] và In" at bounding box center [582, 320] width 63 height 10
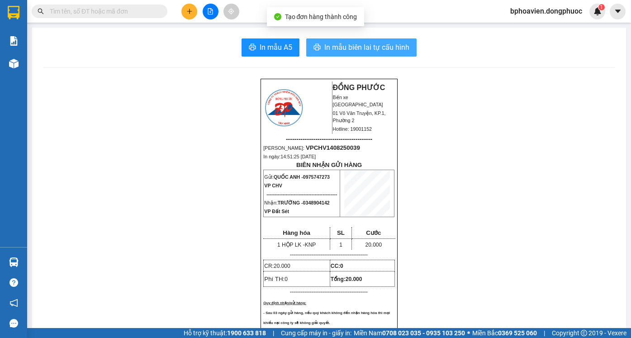
click at [340, 42] on span "In mẫu biên lai tự cấu hình" at bounding box center [367, 47] width 85 height 11
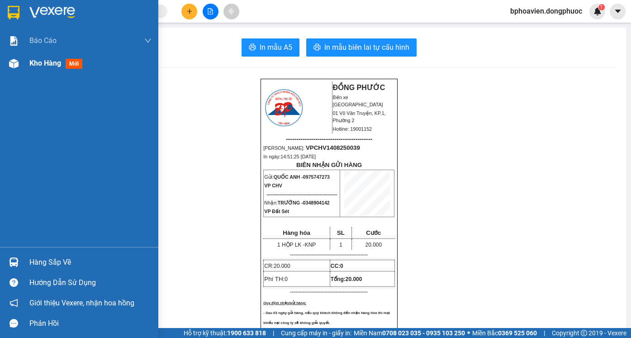
click at [40, 66] on span "Kho hàng" at bounding box center [45, 63] width 32 height 9
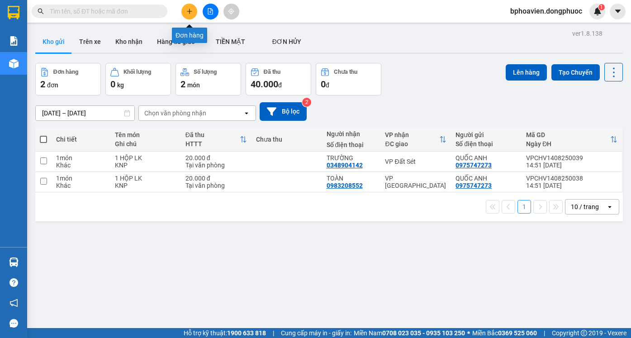
click at [187, 14] on icon "plus" at bounding box center [190, 11] width 6 height 6
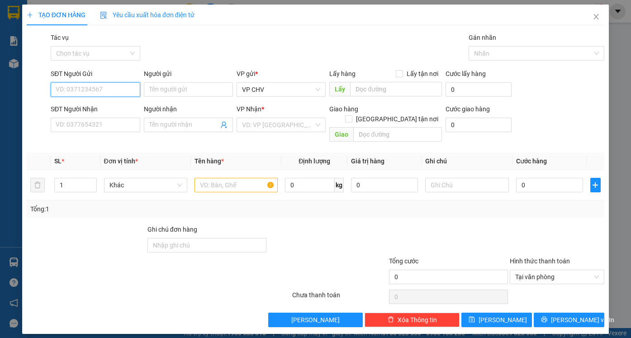
click at [94, 90] on input "SĐT Người Gửi" at bounding box center [95, 89] width 89 height 14
click at [115, 110] on div "0937375096 - YẾN" at bounding box center [95, 108] width 78 height 10
type input "0937375096"
type input "YẾN"
type input "0988369792"
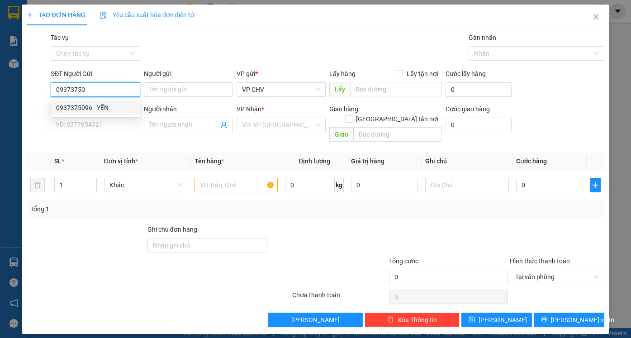
type input "HÀO HIỆP"
type input "20.000"
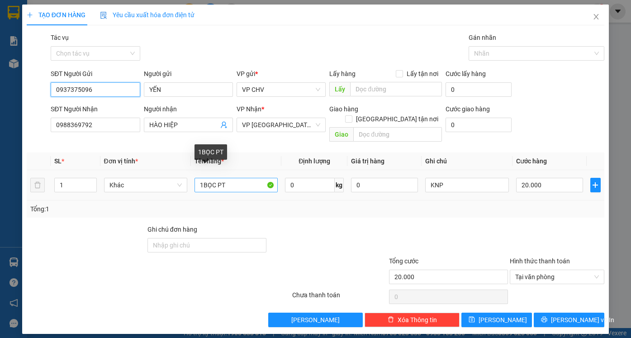
type input "0937375096"
drag, startPoint x: 204, startPoint y: 175, endPoint x: 215, endPoint y: 177, distance: 11.9
click at [215, 178] on input "1BỌC PT" at bounding box center [236, 185] width 83 height 14
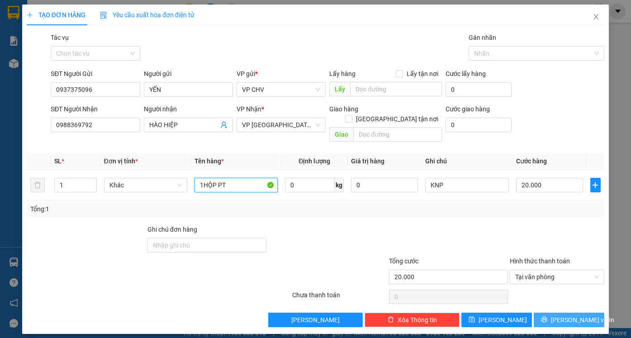
type input "1HỘP PT"
click at [586, 315] on button "[PERSON_NAME] và In" at bounding box center [569, 320] width 71 height 14
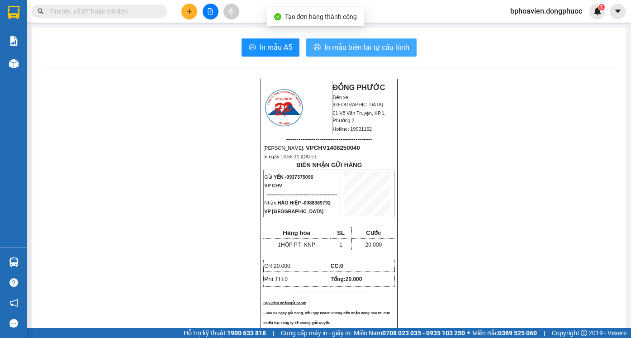
click at [362, 52] on span "In mẫu biên lai tự cấu hình" at bounding box center [367, 47] width 85 height 11
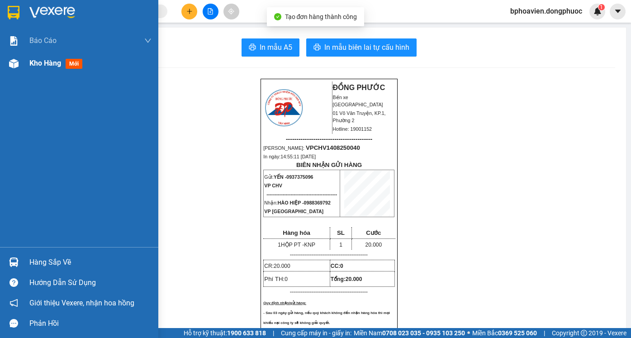
click at [39, 71] on div "Kho hàng mới" at bounding box center [90, 63] width 122 height 23
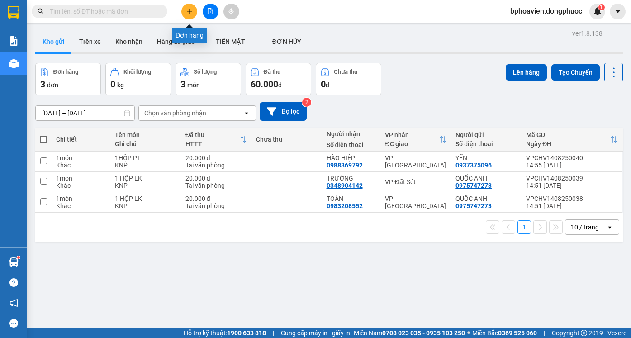
click at [191, 16] on button at bounding box center [190, 12] width 16 height 16
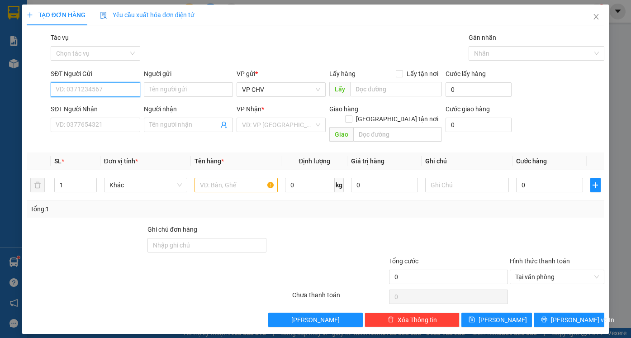
click at [64, 90] on input "SĐT Người Gửi" at bounding box center [95, 89] width 89 height 14
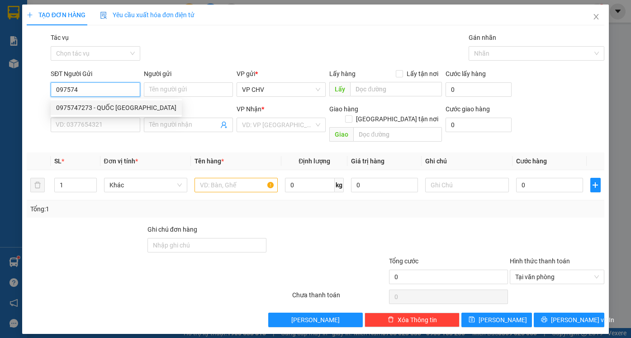
click at [105, 103] on div "0975747273 - QUỐC [GEOGRAPHIC_DATA]" at bounding box center [116, 108] width 120 height 10
type input "0975747273"
type input "QUỐC ANH"
type input "0348904142"
type input "TRƯỜNG"
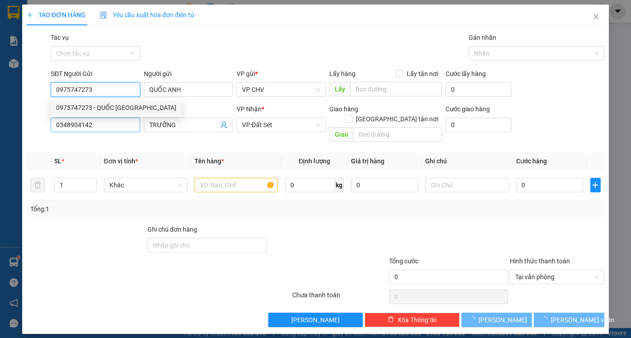
type input "20.000"
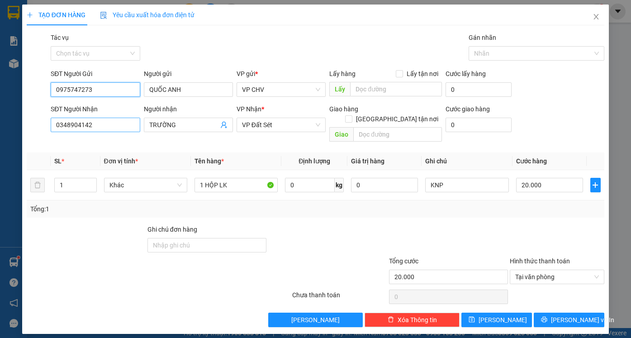
type input "0975747273"
drag, startPoint x: 115, startPoint y: 126, endPoint x: 14, endPoint y: 112, distance: 101.5
click at [14, 113] on div "TẠO ĐƠN HÀNG Yêu cầu xuất hóa đơn điện tử Transit Pickup Surcharge Ids Transit …" at bounding box center [315, 169] width 631 height 338
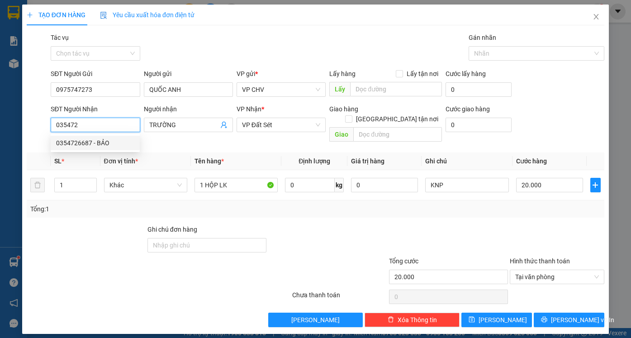
click at [110, 148] on div "0354726687 - BẢO" at bounding box center [95, 143] width 78 height 10
type input "0354726687"
type input "BẢO"
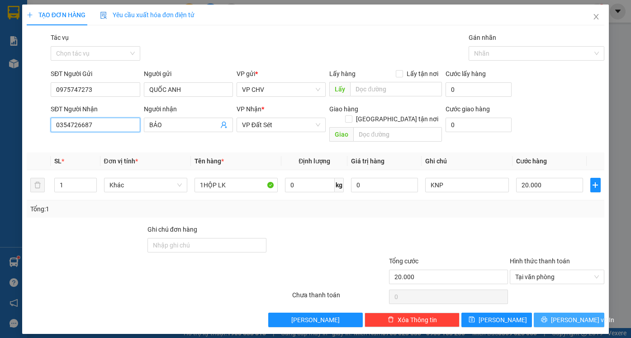
type input "0354726687"
click at [548, 316] on icon "printer" at bounding box center [544, 319] width 6 height 6
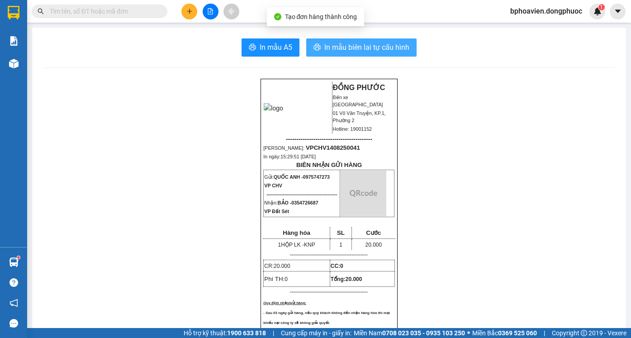
click at [330, 48] on span "In mẫu biên lai tự cấu hình" at bounding box center [367, 47] width 85 height 11
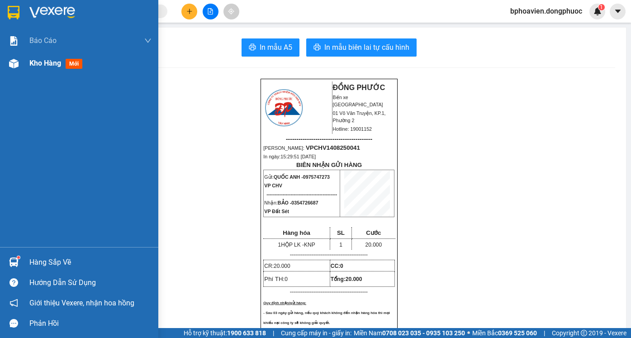
click at [38, 64] on span "Kho hàng" at bounding box center [45, 63] width 32 height 9
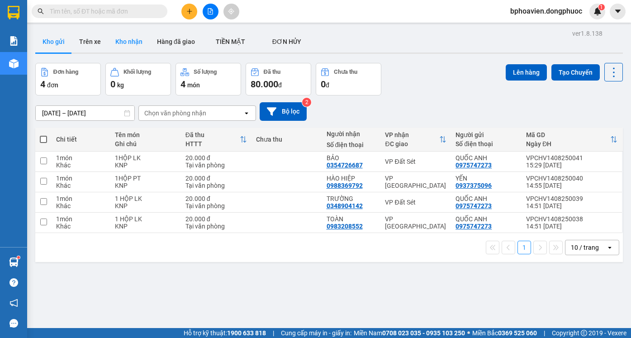
click at [127, 44] on button "Kho nhận" at bounding box center [129, 42] width 42 height 22
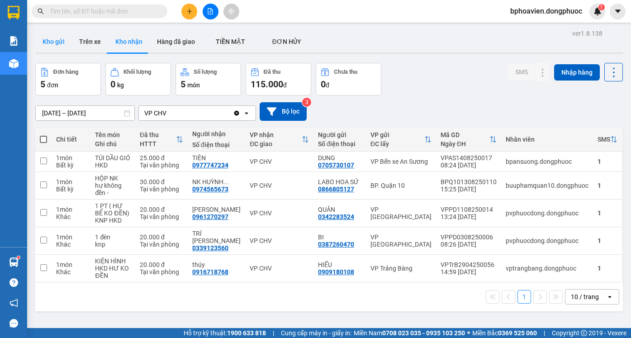
click at [54, 44] on button "Kho gửi" at bounding box center [53, 42] width 37 height 22
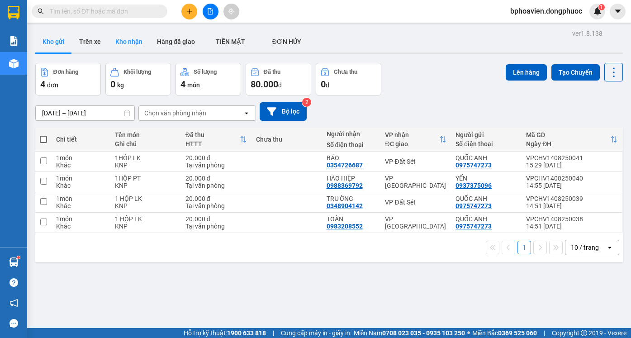
click at [126, 44] on button "Kho nhận" at bounding box center [129, 42] width 42 height 22
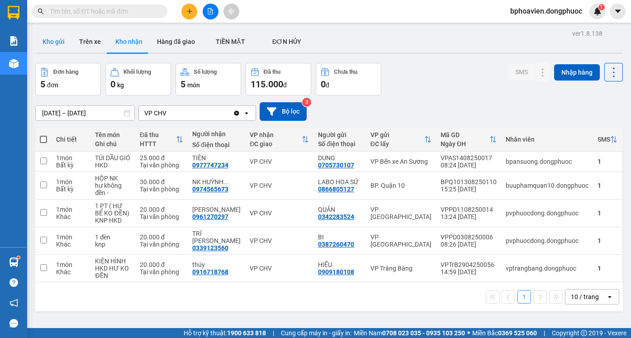
click at [42, 43] on button "Kho gửi" at bounding box center [53, 42] width 37 height 22
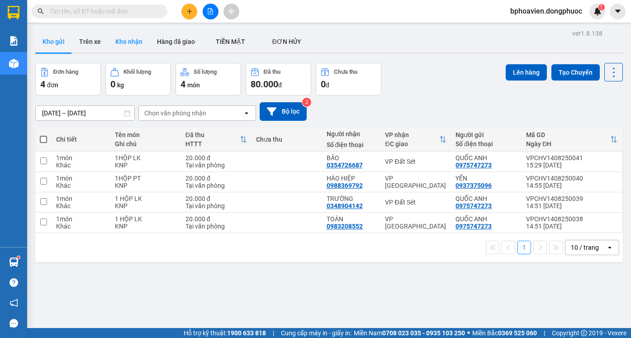
click at [129, 42] on button "Kho nhận" at bounding box center [129, 42] width 42 height 22
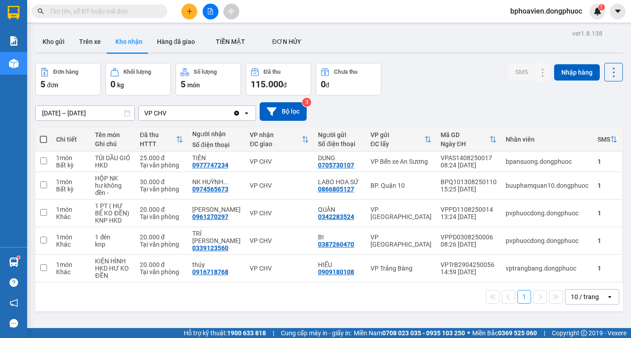
click at [111, 10] on input "text" at bounding box center [103, 11] width 107 height 10
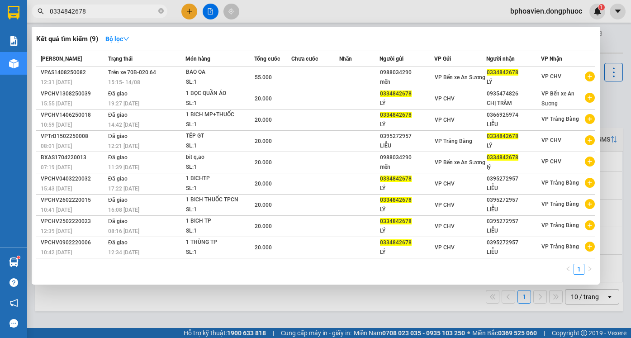
type input "0334842678"
click at [194, 306] on div at bounding box center [315, 169] width 631 height 338
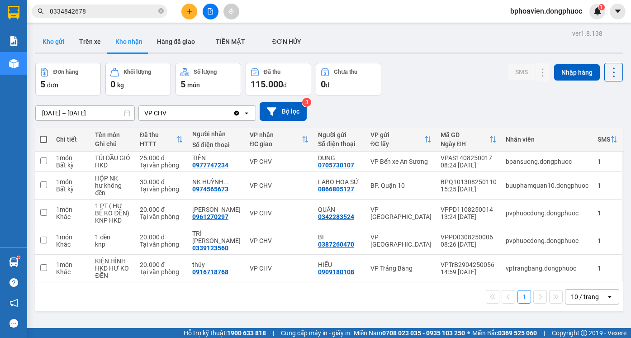
click at [52, 41] on button "Kho gửi" at bounding box center [53, 42] width 37 height 22
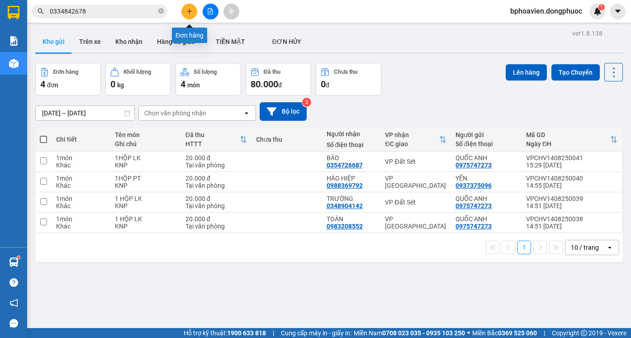
click at [190, 9] on icon "plus" at bounding box center [190, 11] width 6 height 6
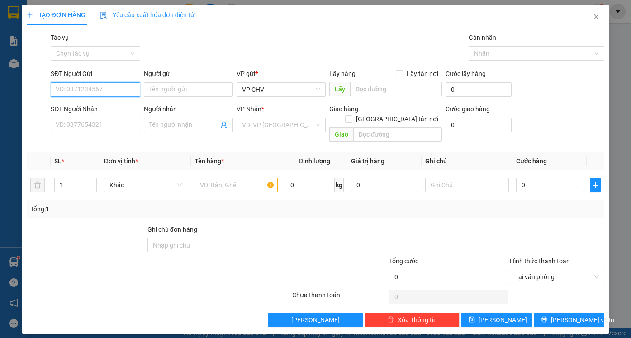
click at [113, 86] on input "SĐT Người Gửi" at bounding box center [95, 89] width 89 height 14
type input "035221777"
click at [188, 88] on input "Người gửi" at bounding box center [188, 89] width 89 height 14
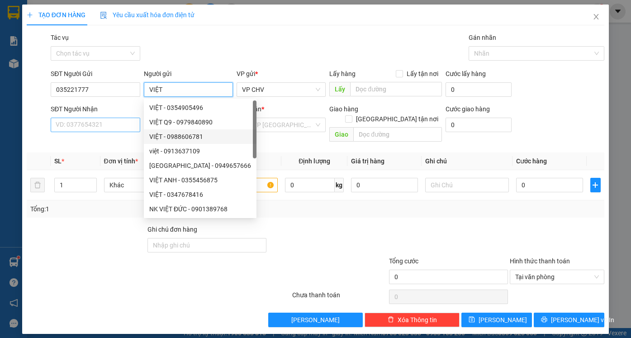
type input "VIỆT"
click at [102, 125] on input "SĐT Người Nhận" at bounding box center [95, 125] width 89 height 14
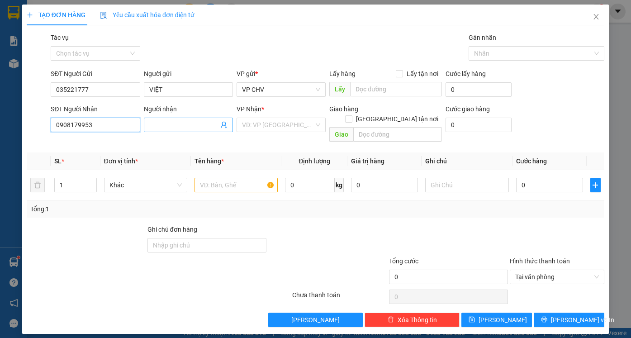
type input "0908179953"
click at [195, 125] on input "Người nhận" at bounding box center [183, 125] width 69 height 10
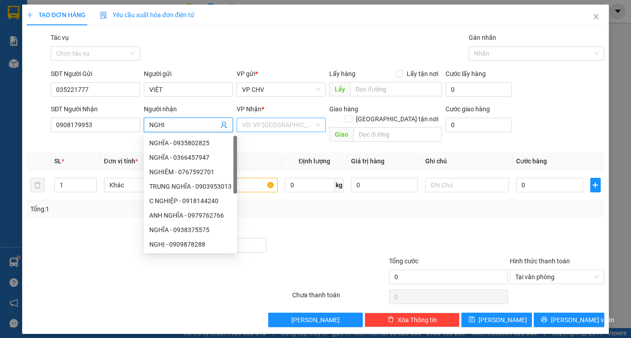
type input "NGHI"
click at [273, 129] on input "search" at bounding box center [278, 125] width 72 height 14
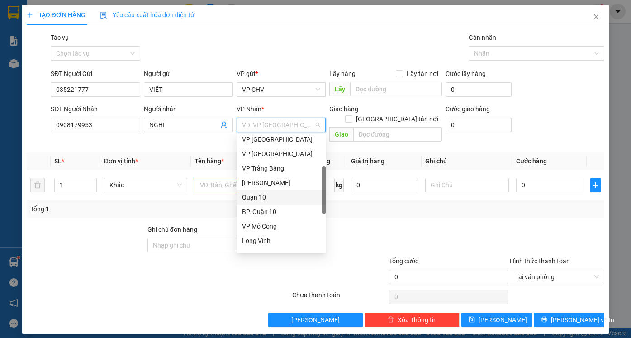
scroll to position [226, 0]
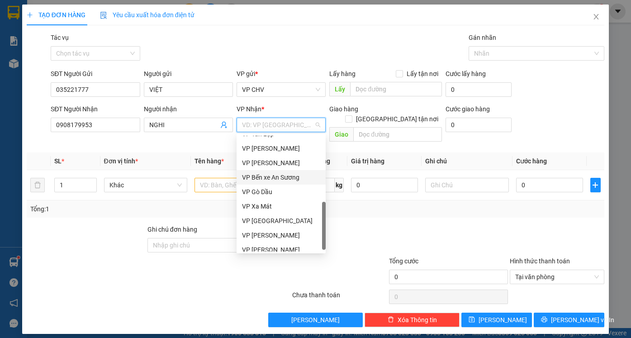
click at [291, 174] on div "VP Bến xe An Sương" at bounding box center [281, 177] width 78 height 10
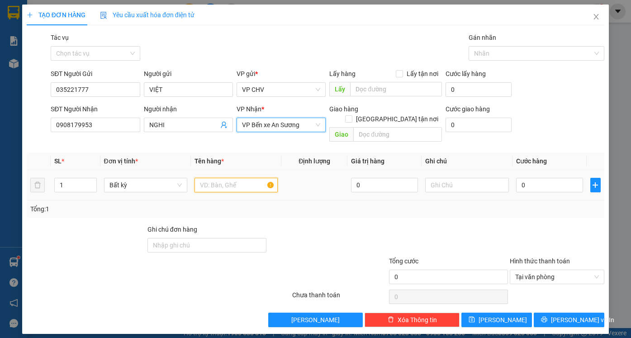
click at [229, 178] on input "text" at bounding box center [236, 185] width 83 height 14
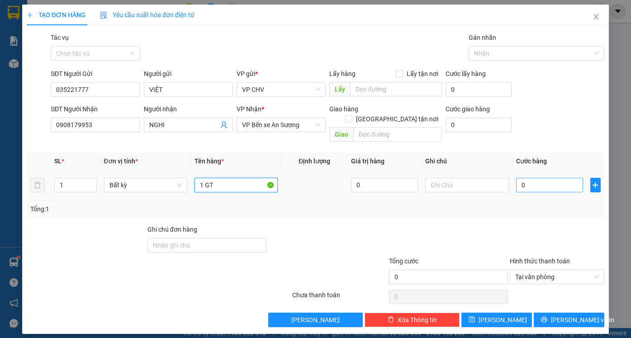
type input "1 GT"
click at [549, 178] on input "0" at bounding box center [549, 185] width 67 height 14
type input "2"
type input "20"
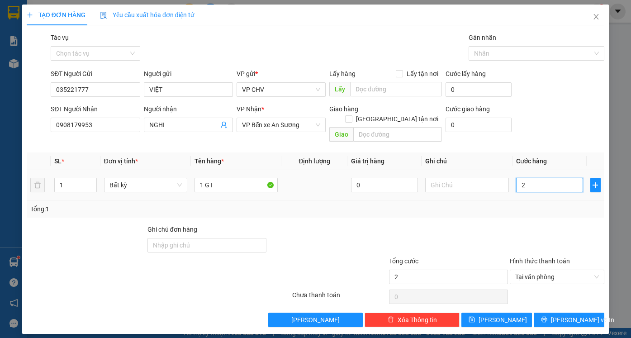
type input "20"
drag, startPoint x: 545, startPoint y: 225, endPoint x: 564, endPoint y: 255, distance: 36.4
click at [545, 225] on div at bounding box center [557, 241] width 97 height 32
type input "20.000"
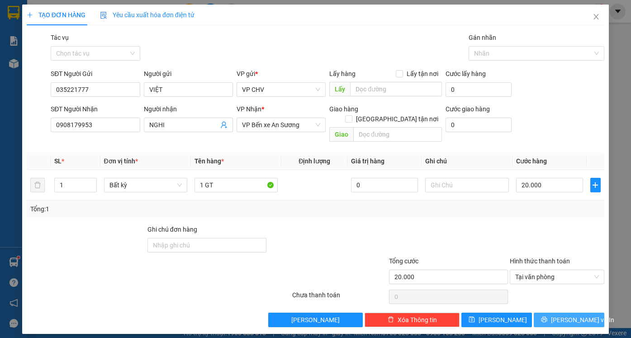
click at [576, 316] on button "[PERSON_NAME] và In" at bounding box center [569, 320] width 71 height 14
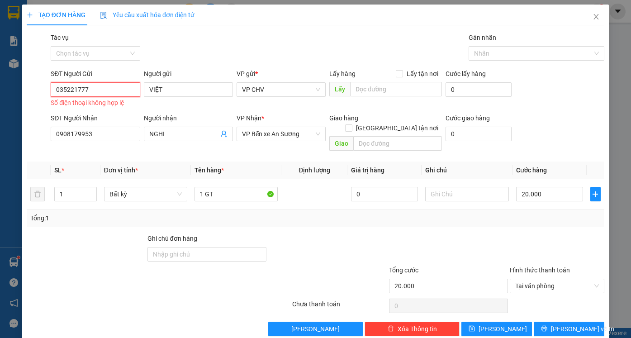
click at [72, 89] on input "035221777" at bounding box center [95, 89] width 89 height 14
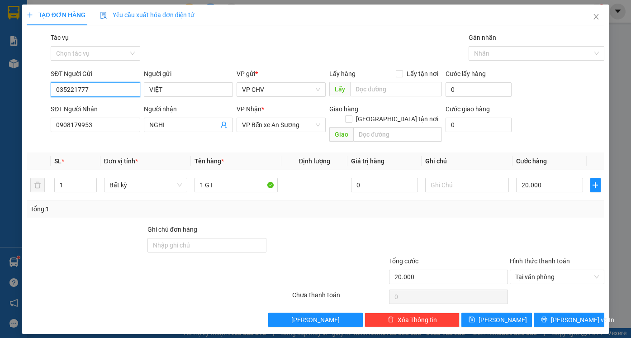
click at [88, 87] on input "035221777" at bounding box center [95, 89] width 89 height 14
type input "0352217777"
click at [560, 313] on button "[PERSON_NAME] và In" at bounding box center [569, 320] width 71 height 14
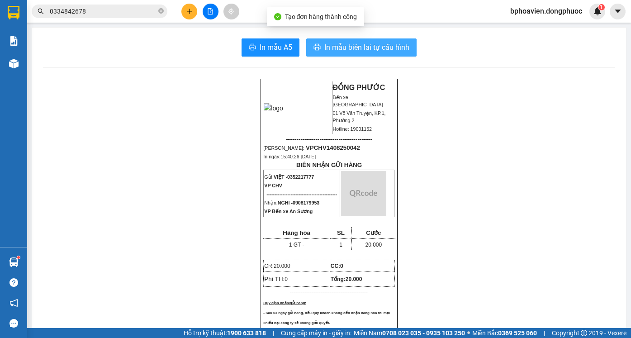
click at [350, 43] on span "In mẫu biên lai tự cấu hình" at bounding box center [367, 47] width 85 height 11
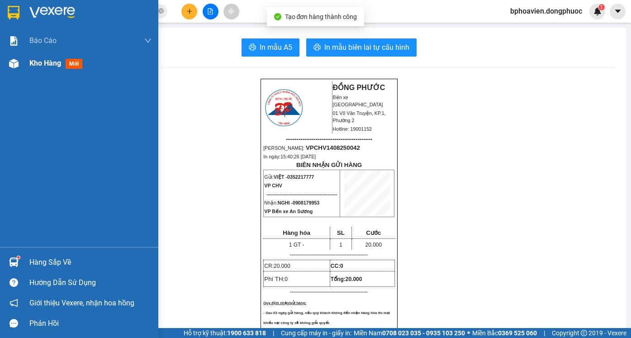
click at [27, 62] on div "Kho hàng mới" at bounding box center [79, 63] width 158 height 23
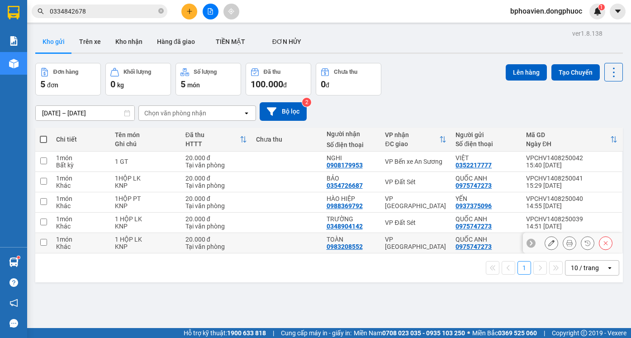
drag, startPoint x: 288, startPoint y: 244, endPoint x: 292, endPoint y: 222, distance: 21.7
click at [288, 242] on td at bounding box center [287, 243] width 71 height 20
checkbox input "true"
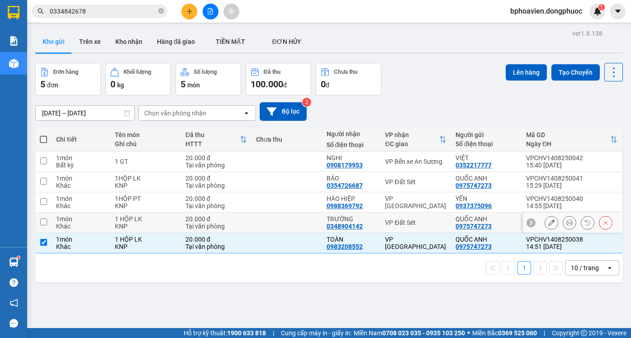
click at [293, 220] on td at bounding box center [287, 223] width 71 height 20
checkbox input "true"
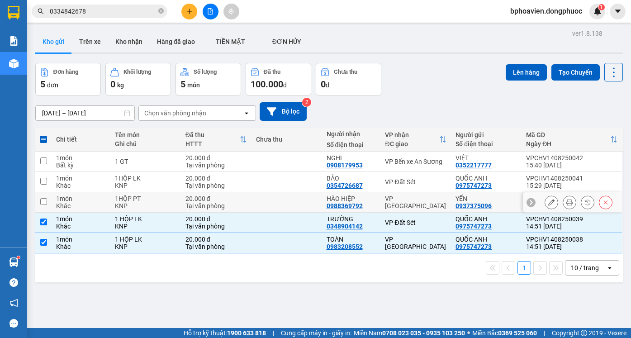
drag, startPoint x: 295, startPoint y: 206, endPoint x: 292, endPoint y: 178, distance: 28.2
click at [295, 205] on td at bounding box center [287, 202] width 71 height 20
checkbox input "true"
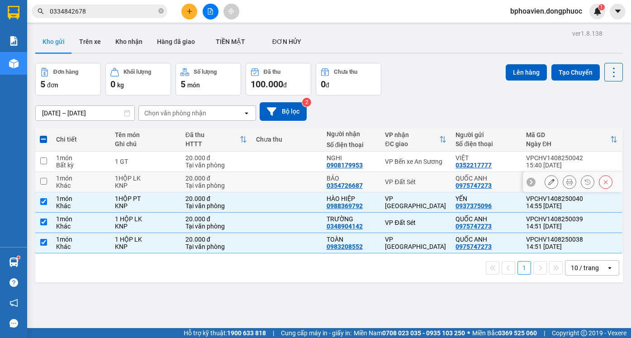
drag, startPoint x: 292, startPoint y: 178, endPoint x: 292, endPoint y: 171, distance: 6.8
click at [292, 177] on td at bounding box center [287, 182] width 71 height 20
checkbox input "true"
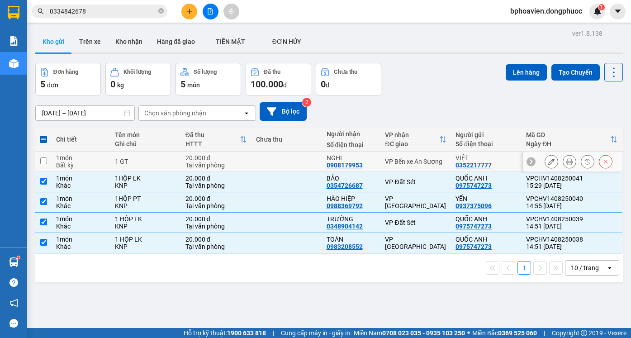
click at [290, 161] on td at bounding box center [287, 162] width 71 height 20
checkbox input "true"
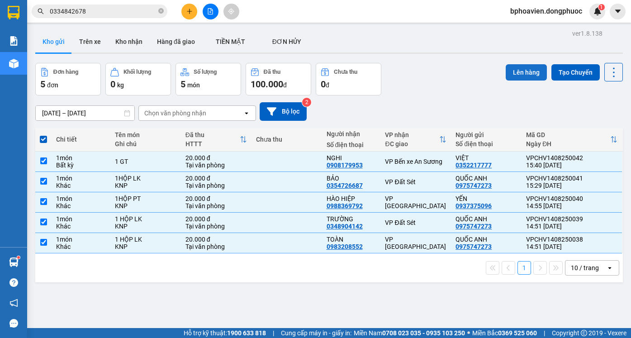
click at [516, 72] on button "Lên hàng" at bounding box center [526, 72] width 41 height 16
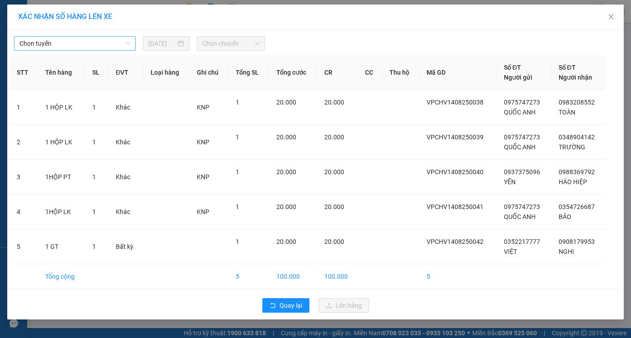
drag, startPoint x: 105, startPoint y: 43, endPoint x: 77, endPoint y: 48, distance: 29.1
click at [105, 43] on span "Chọn tuyến" at bounding box center [74, 44] width 111 height 14
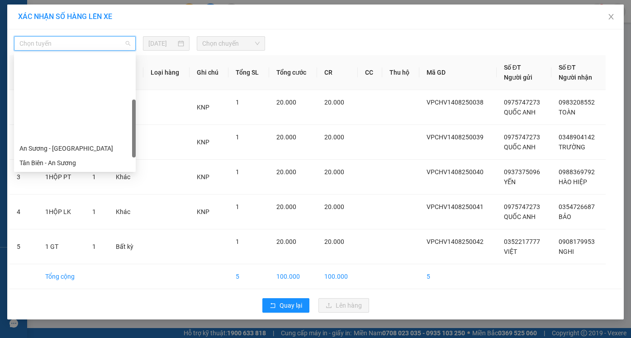
scroll to position [127, 0]
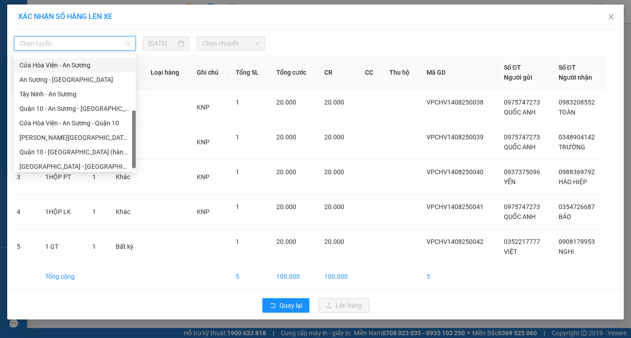
drag, startPoint x: 69, startPoint y: 68, endPoint x: 187, endPoint y: 48, distance: 119.8
click at [69, 68] on div "Cửa Hòa Viện - An Sương" at bounding box center [74, 65] width 111 height 10
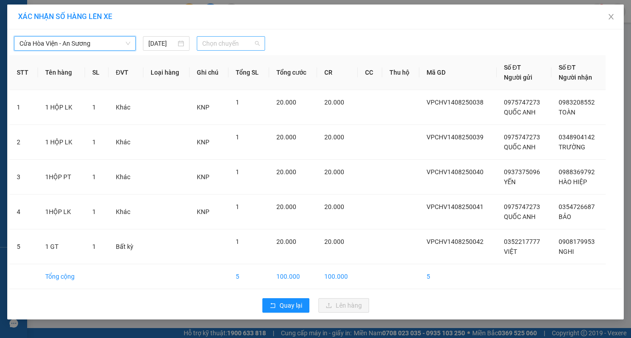
click at [224, 43] on span "Chọn chuyến" at bounding box center [230, 44] width 57 height 14
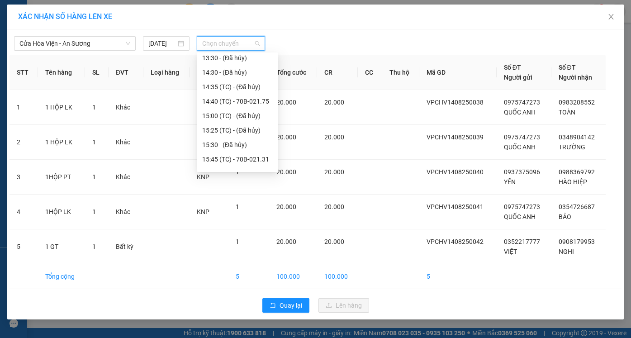
scroll to position [304, 0]
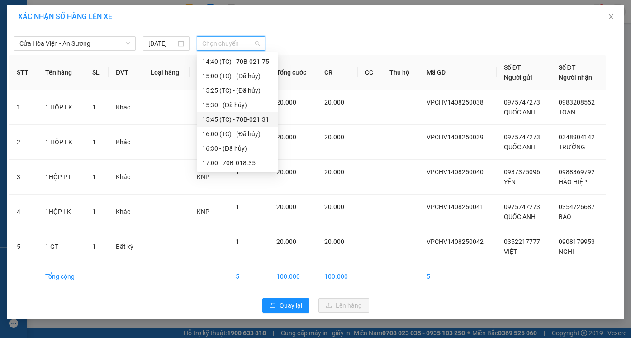
click at [225, 120] on div "15:45 (TC) - 70B-021.31" at bounding box center [237, 120] width 71 height 10
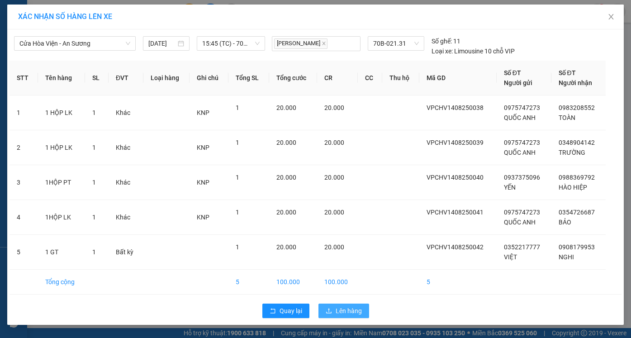
click at [349, 311] on span "Lên hàng" at bounding box center [349, 311] width 26 height 10
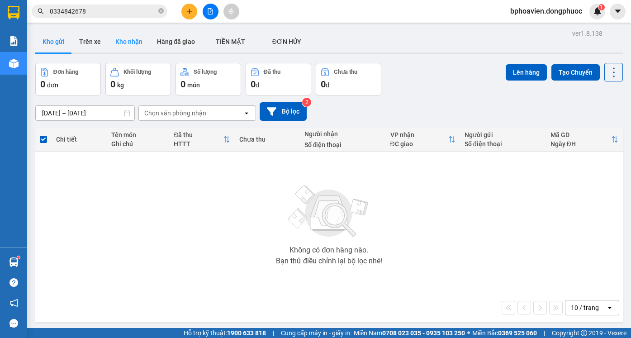
click at [124, 43] on button "Kho nhận" at bounding box center [129, 42] width 42 height 22
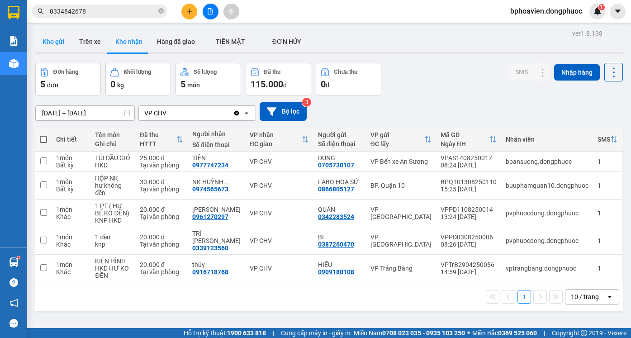
click at [55, 45] on button "Kho gửi" at bounding box center [53, 42] width 37 height 22
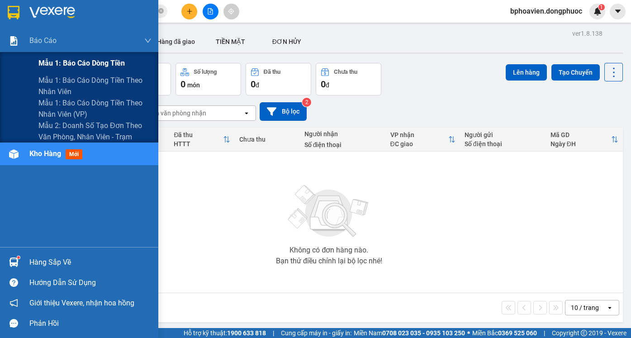
click at [66, 64] on span "Mẫu 1: Báo cáo dòng tiền" at bounding box center [81, 62] width 86 height 11
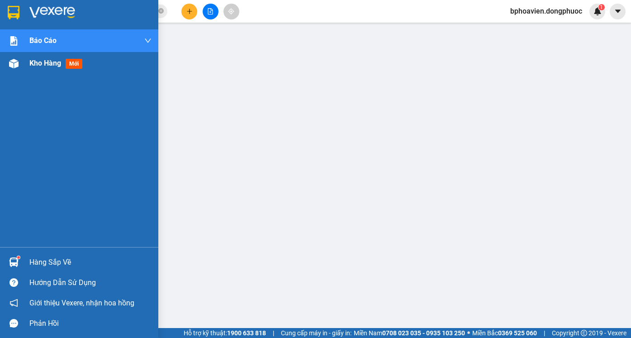
click at [41, 65] on span "Kho hàng" at bounding box center [45, 63] width 32 height 9
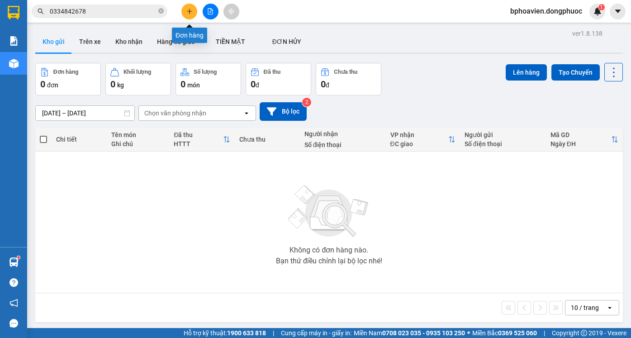
click at [191, 11] on icon "plus" at bounding box center [190, 11] width 6 height 6
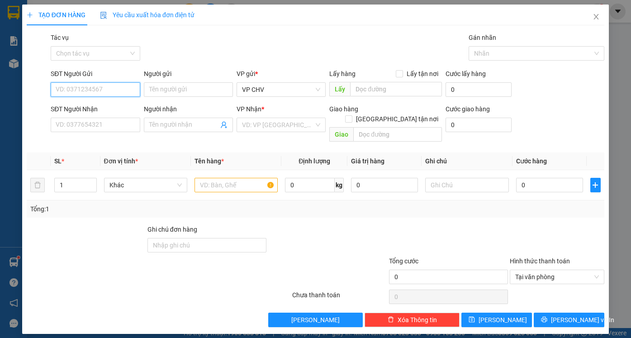
click at [106, 92] on input "SĐT Người Gửi" at bounding box center [95, 89] width 89 height 14
click at [109, 91] on input "SĐT Người Gửi" at bounding box center [95, 89] width 89 height 14
type input "0978850151"
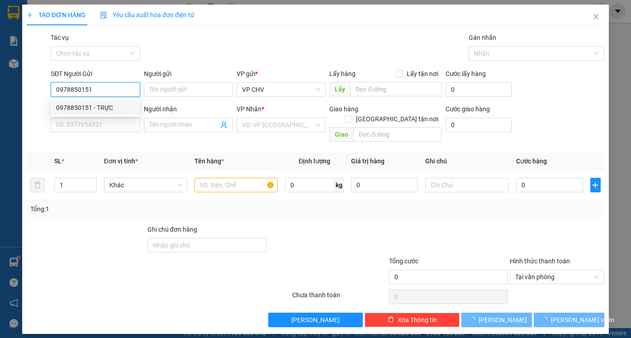
click at [106, 105] on div "0978850151 - TRỰC" at bounding box center [95, 108] width 78 height 10
type input "TRỰC"
type input "0356926776"
type input "LIÊN PHÁT"
type input "30.000"
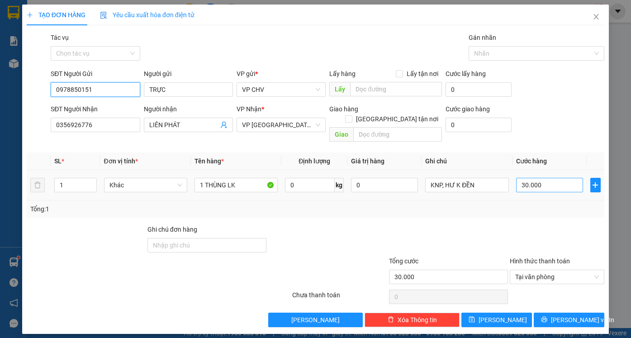
type input "0978850151"
click at [543, 178] on input "30.000" at bounding box center [549, 185] width 67 height 14
type input "2"
type input "25"
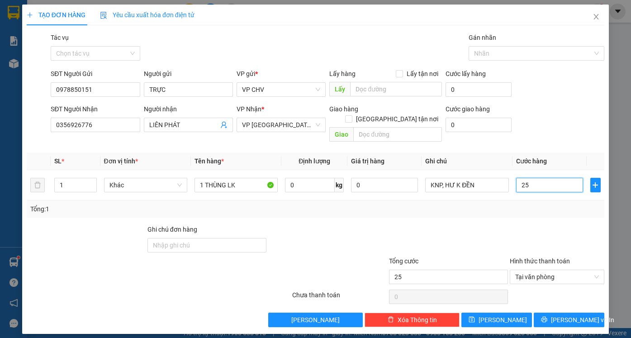
type input "25"
type input "25.000"
click at [526, 245] on form "Ghi chú đơn hàng Tổng cước 25.000 Hình thức thanh toán Tại văn phòng" at bounding box center [316, 256] width 578 height 63
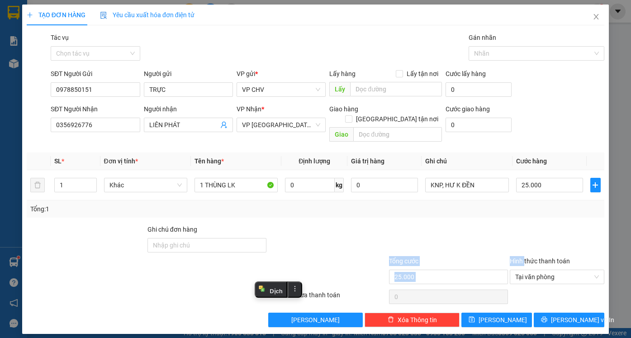
click at [565, 225] on div at bounding box center [557, 241] width 97 height 32
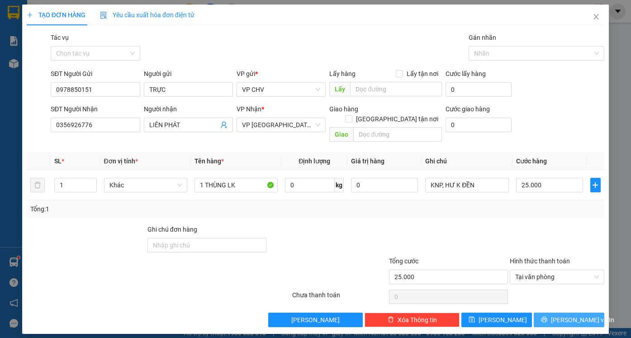
click at [580, 313] on button "[PERSON_NAME] và In" at bounding box center [569, 320] width 71 height 14
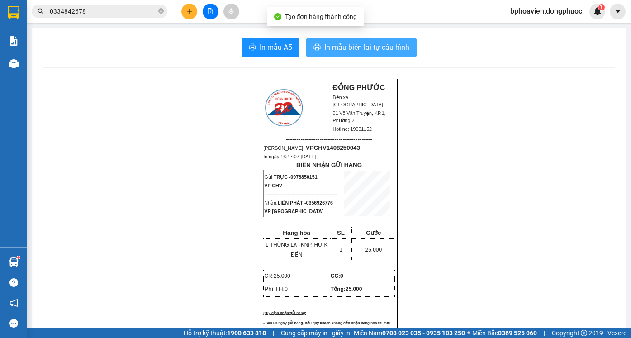
click at [365, 51] on span "In mẫu biên lai tự cấu hình" at bounding box center [367, 47] width 85 height 11
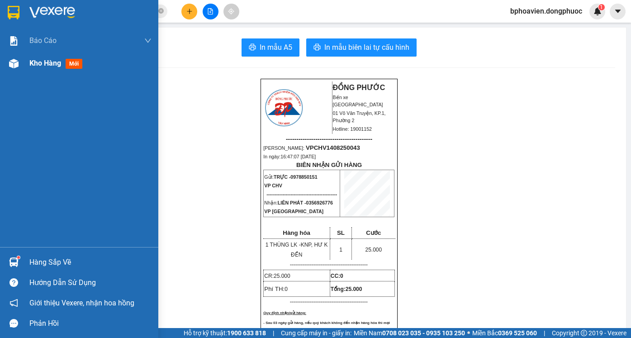
click at [33, 66] on span "Kho hàng" at bounding box center [45, 63] width 32 height 9
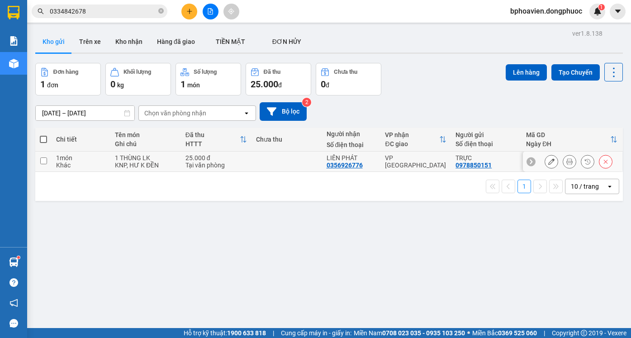
click at [262, 157] on td at bounding box center [287, 162] width 71 height 20
checkbox input "true"
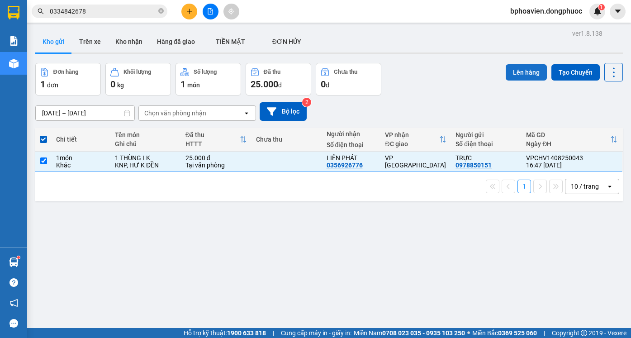
click at [516, 73] on button "Lên hàng" at bounding box center [526, 72] width 41 height 16
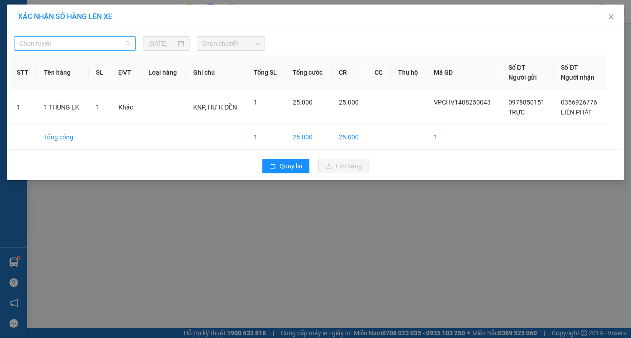
click at [88, 42] on span "Chọn tuyến" at bounding box center [74, 44] width 111 height 14
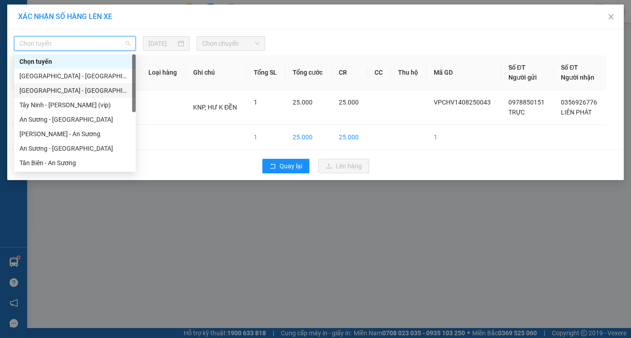
scroll to position [130, 0]
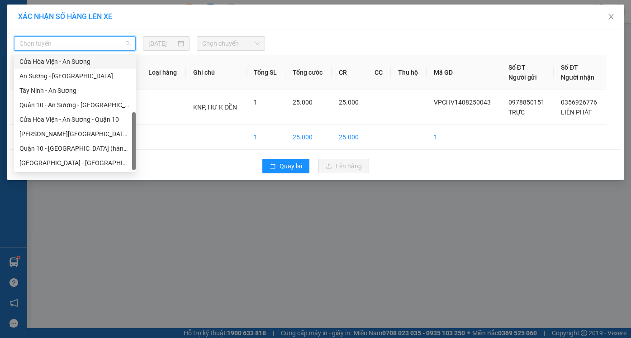
drag, startPoint x: 57, startPoint y: 61, endPoint x: 214, endPoint y: 60, distance: 156.6
click at [58, 61] on div "Cửa Hòa Viện - An Sương" at bounding box center [74, 62] width 111 height 10
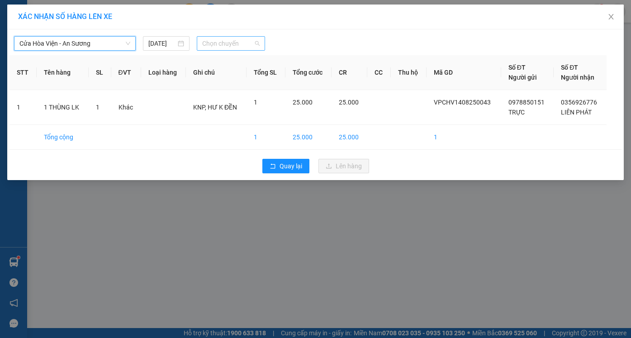
click at [232, 44] on span "Chọn chuyến" at bounding box center [230, 44] width 57 height 14
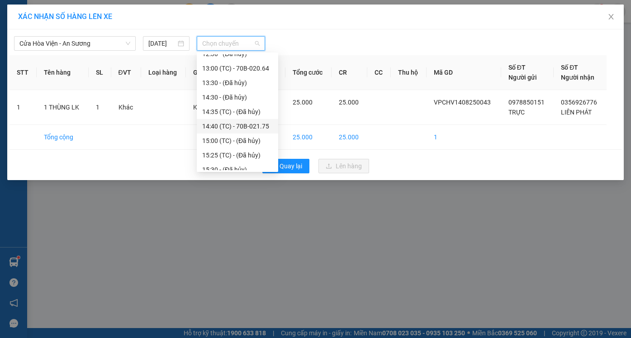
scroll to position [304, 0]
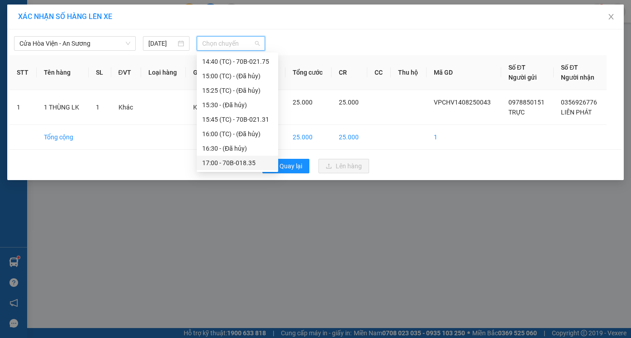
click at [231, 167] on div "17:00 - 70B-018.35" at bounding box center [237, 163] width 71 height 10
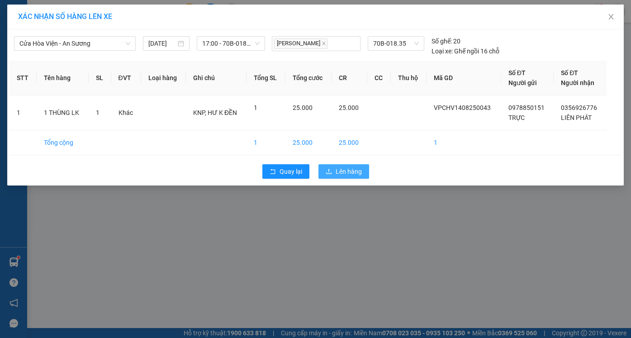
click at [357, 174] on span "Lên hàng" at bounding box center [349, 172] width 26 height 10
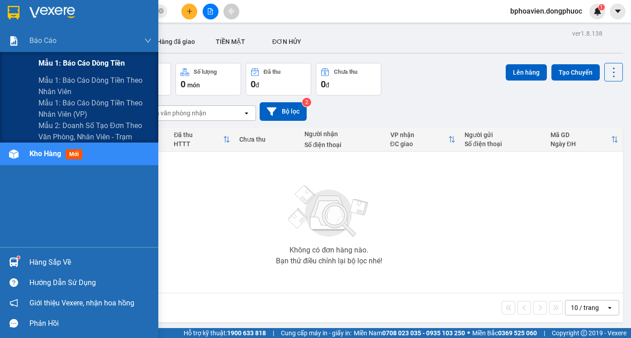
click at [73, 62] on span "Mẫu 1: Báo cáo dòng tiền" at bounding box center [81, 62] width 86 height 11
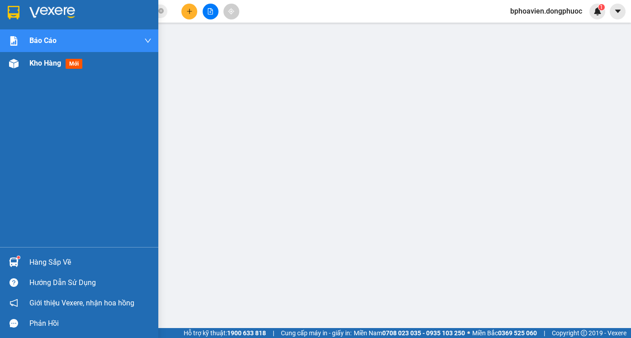
click at [47, 67] on span "Kho hàng" at bounding box center [45, 63] width 32 height 9
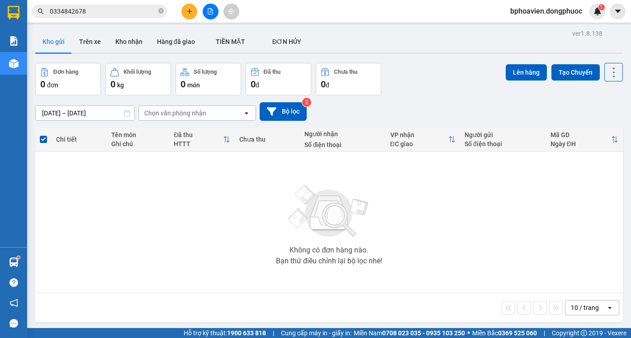
drag, startPoint x: 120, startPoint y: 43, endPoint x: 143, endPoint y: 98, distance: 59.4
click at [120, 43] on button "Kho nhận" at bounding box center [129, 42] width 42 height 22
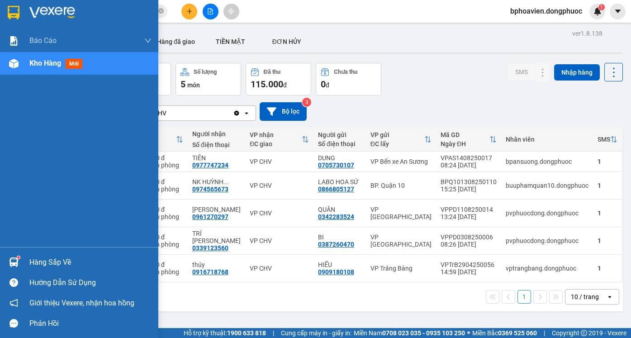
click at [29, 260] on div "Hàng sắp về" at bounding box center [90, 263] width 122 height 14
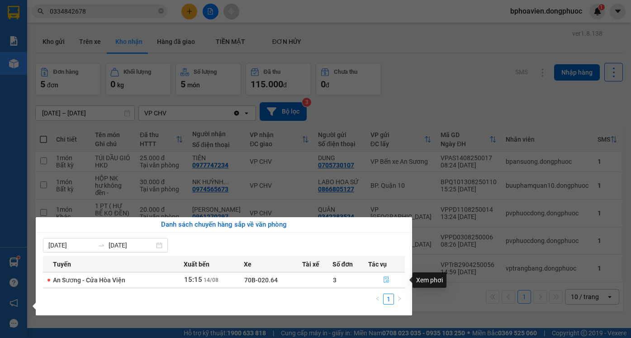
click at [380, 284] on button "button" at bounding box center [387, 280] width 36 height 14
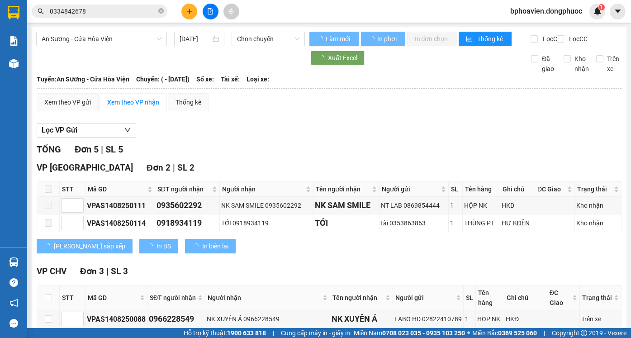
scroll to position [80, 0]
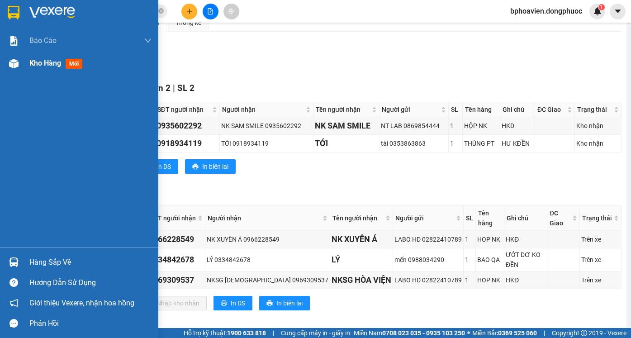
click at [43, 65] on span "Kho hàng" at bounding box center [45, 63] width 32 height 9
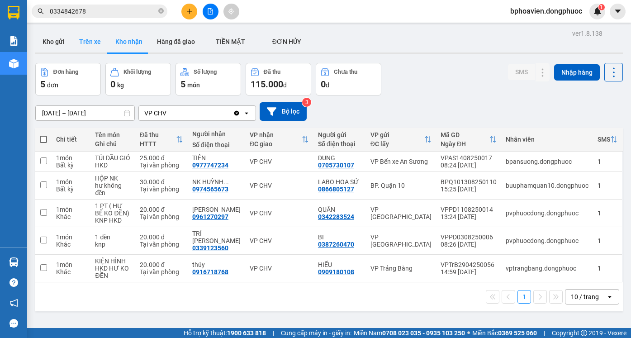
drag, startPoint x: 96, startPoint y: 38, endPoint x: 98, endPoint y: 46, distance: 8.0
click at [96, 39] on button "Trên xe" at bounding box center [90, 42] width 36 height 22
type input "[DATE] – [DATE]"
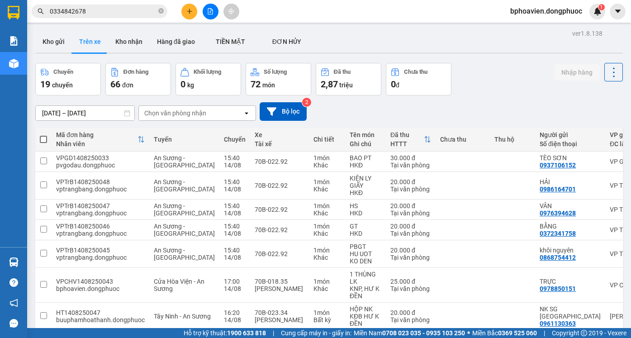
click at [186, 113] on div "Chọn văn phòng nhận" at bounding box center [175, 113] width 62 height 9
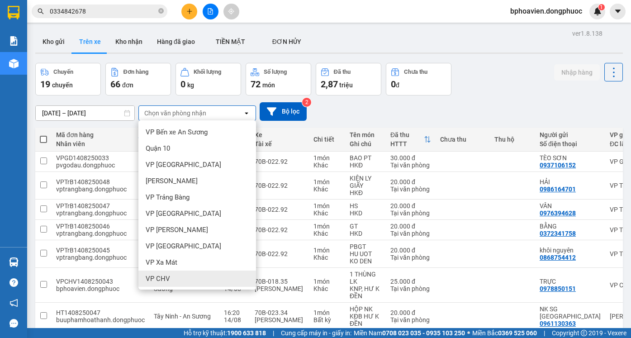
click at [175, 281] on div "VP CHV" at bounding box center [198, 279] width 118 height 16
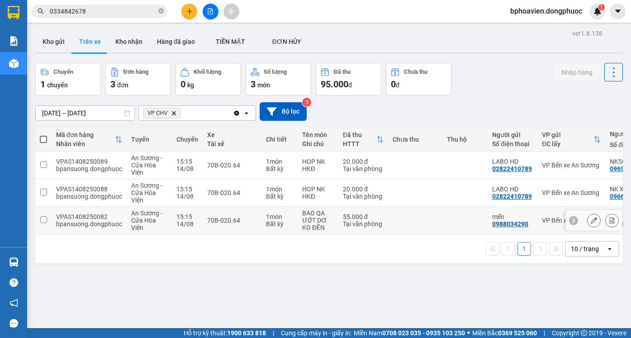
click at [272, 228] on div "Bất kỳ" at bounding box center [279, 223] width 27 height 7
checkbox input "true"
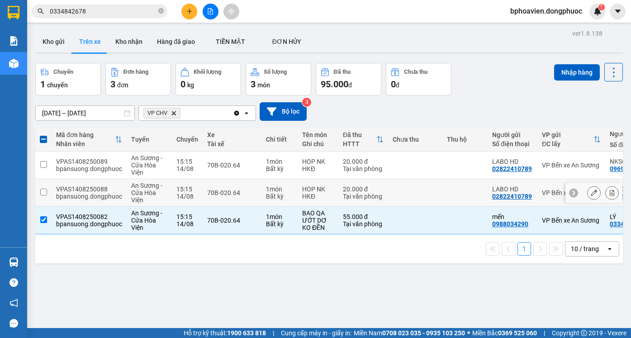
click at [276, 197] on div "Bất kỳ" at bounding box center [279, 196] width 27 height 7
checkbox input "true"
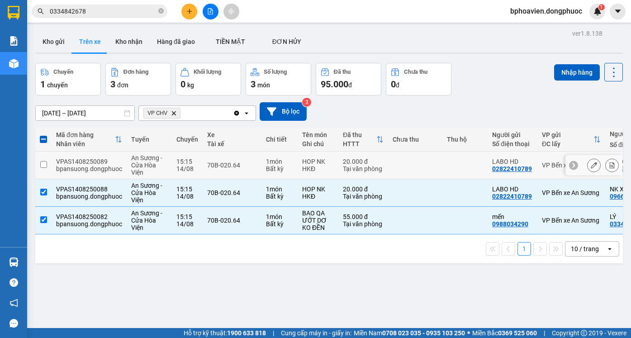
click at [279, 163] on div "1 món" at bounding box center [279, 161] width 27 height 7
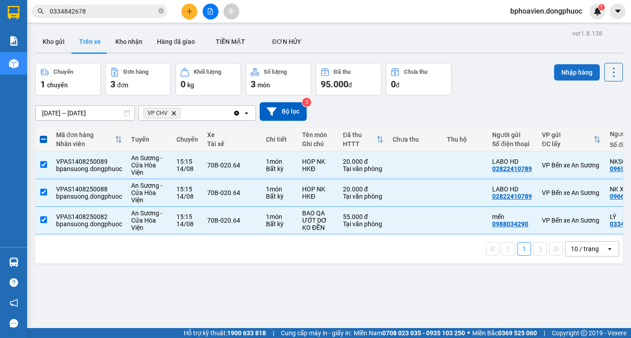
click at [550, 71] on div "Chuyến 1 chuyến Đơn hàng 3 đơn Khối lượng 0 kg Số lượng 3 món Đã thu 95.000 đ C…" at bounding box center [329, 79] width 588 height 33
click at [555, 72] on button "Nhập hàng" at bounding box center [578, 72] width 46 height 16
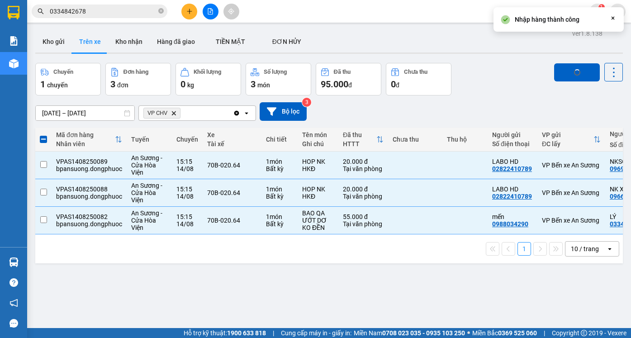
checkbox input "false"
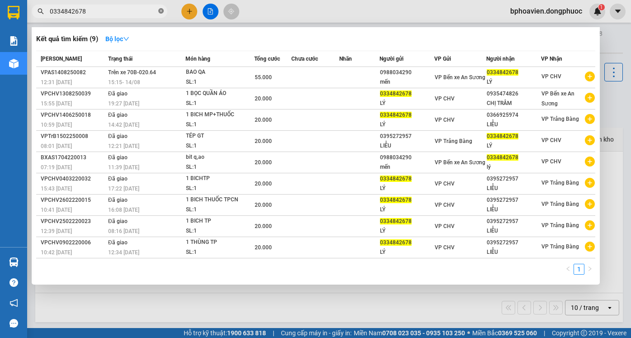
click at [158, 14] on span at bounding box center [160, 11] width 5 height 9
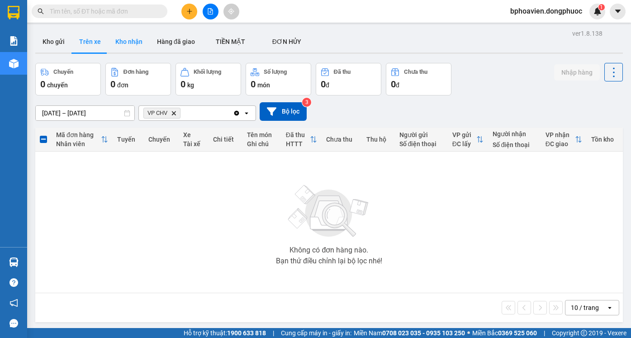
click at [131, 39] on button "Kho nhận" at bounding box center [129, 42] width 42 height 22
type input "[DATE] – [DATE]"
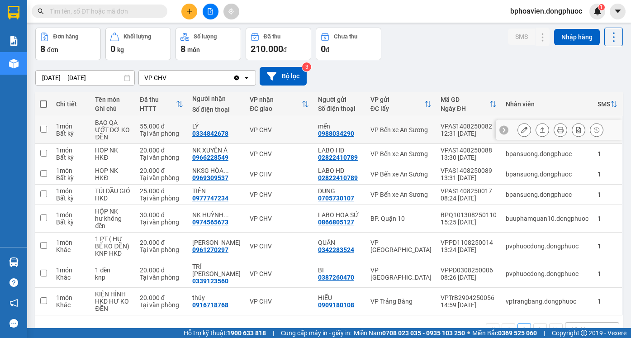
scroll to position [45, 0]
